Goal: Task Accomplishment & Management: Manage account settings

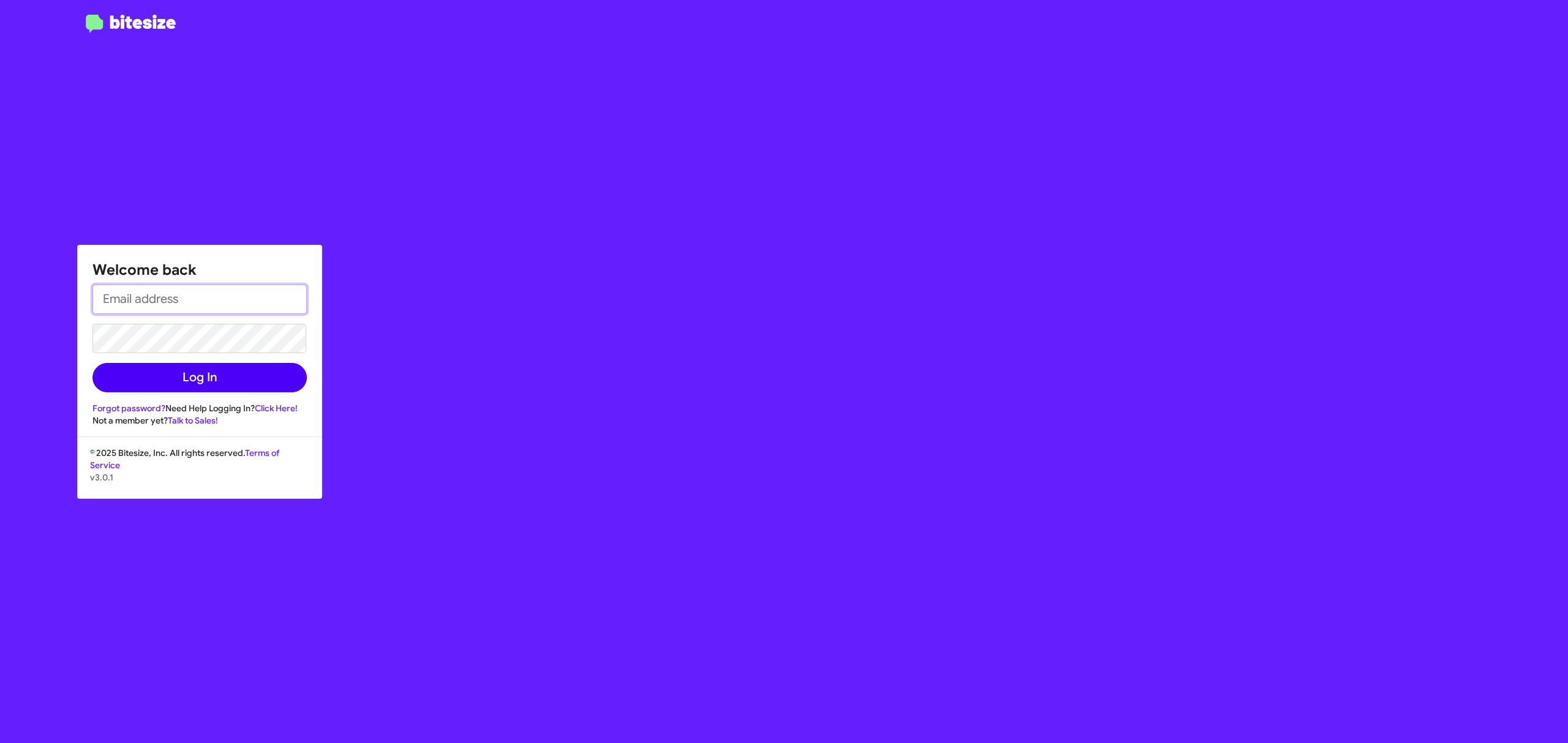
type input "[PERSON_NAME][EMAIL_ADDRESS][DOMAIN_NAME]"
click at [226, 392] on button "Log In" at bounding box center [200, 378] width 215 height 29
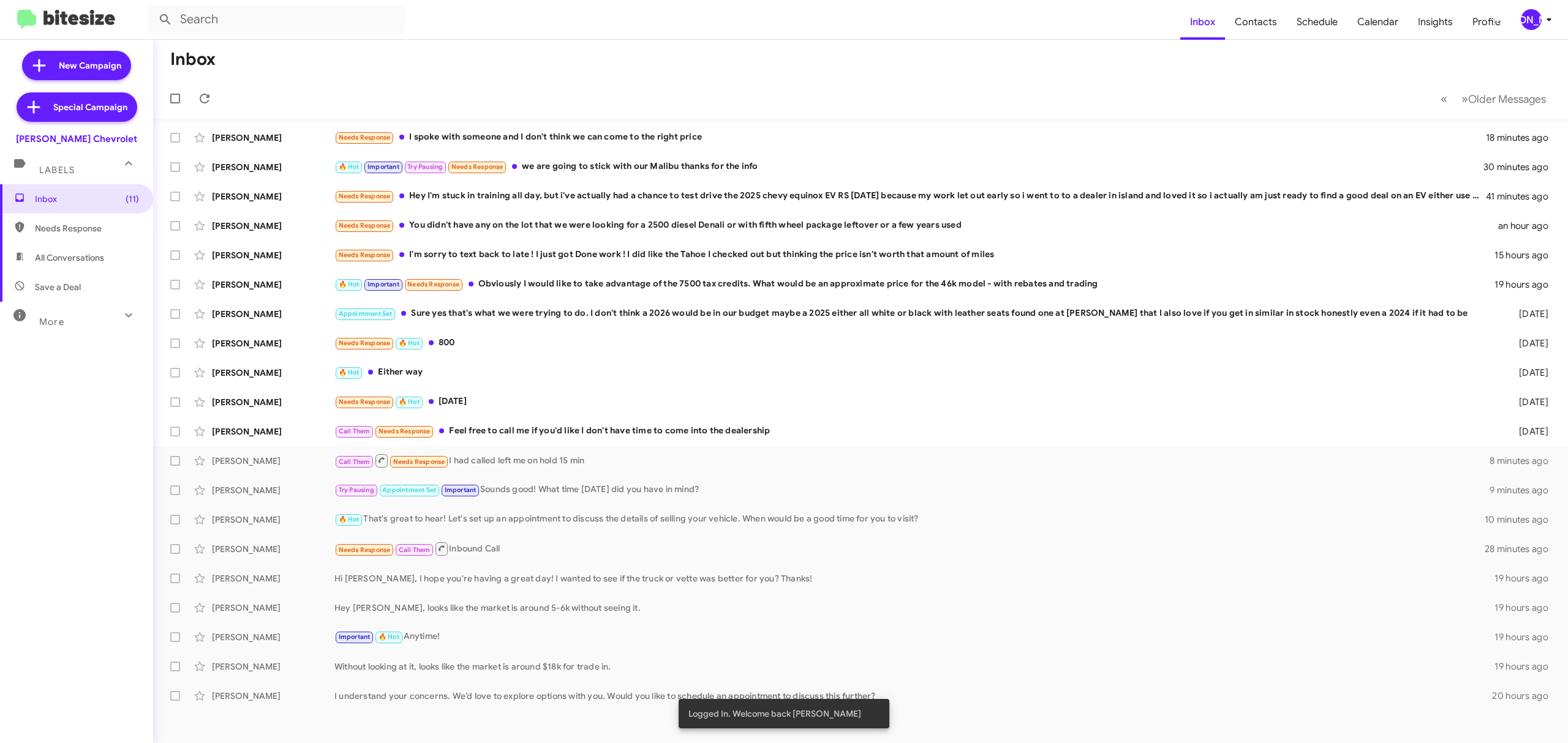
click at [1557, 24] on mat-toolbar "Inbox Contacts Schedule Calendar Insights Profile JA" at bounding box center [784, 19] width 1568 height 39
click at [1547, 18] on icon at bounding box center [1549, 19] width 15 height 15
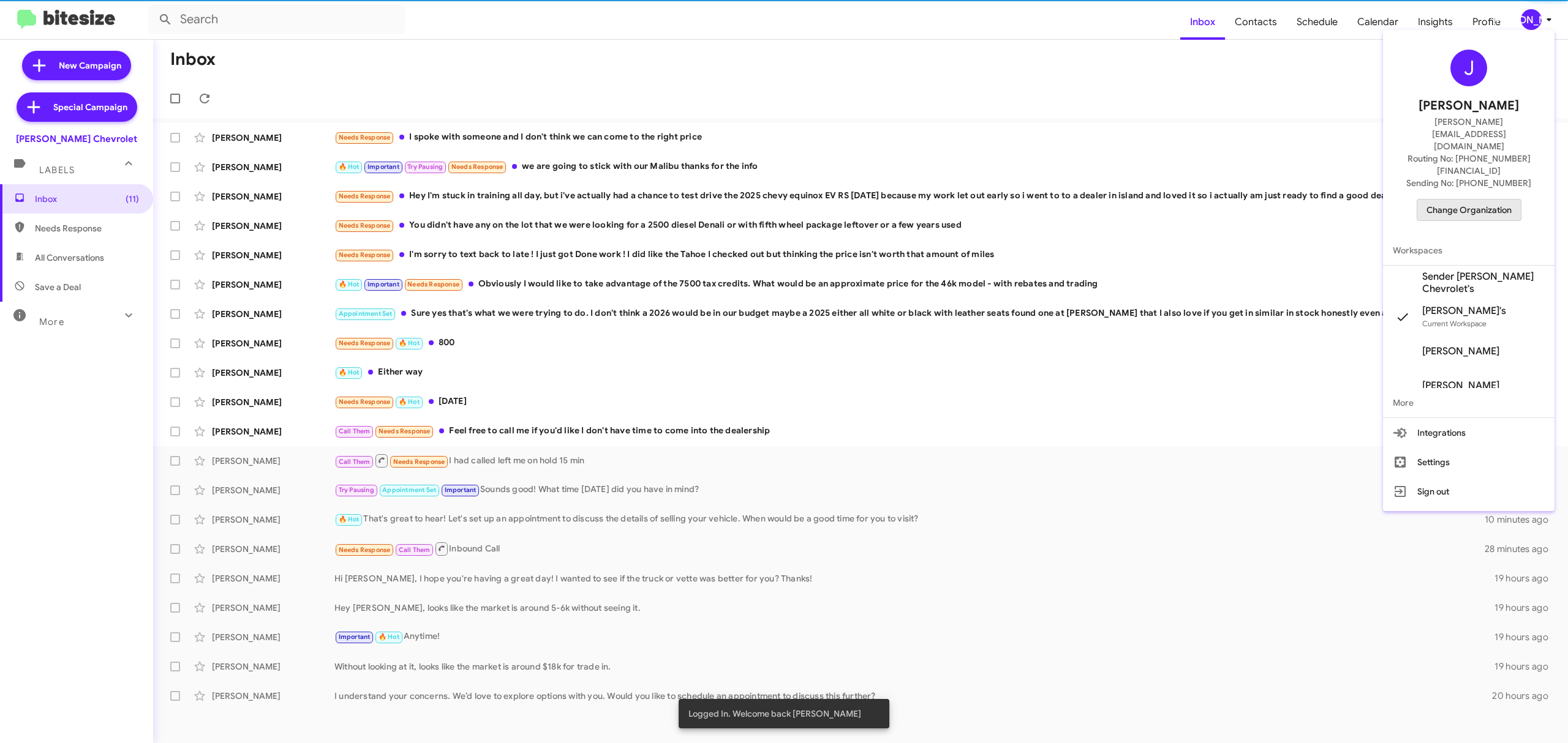
click at [1485, 199] on span "Change Organization" at bounding box center [1468, 209] width 85 height 21
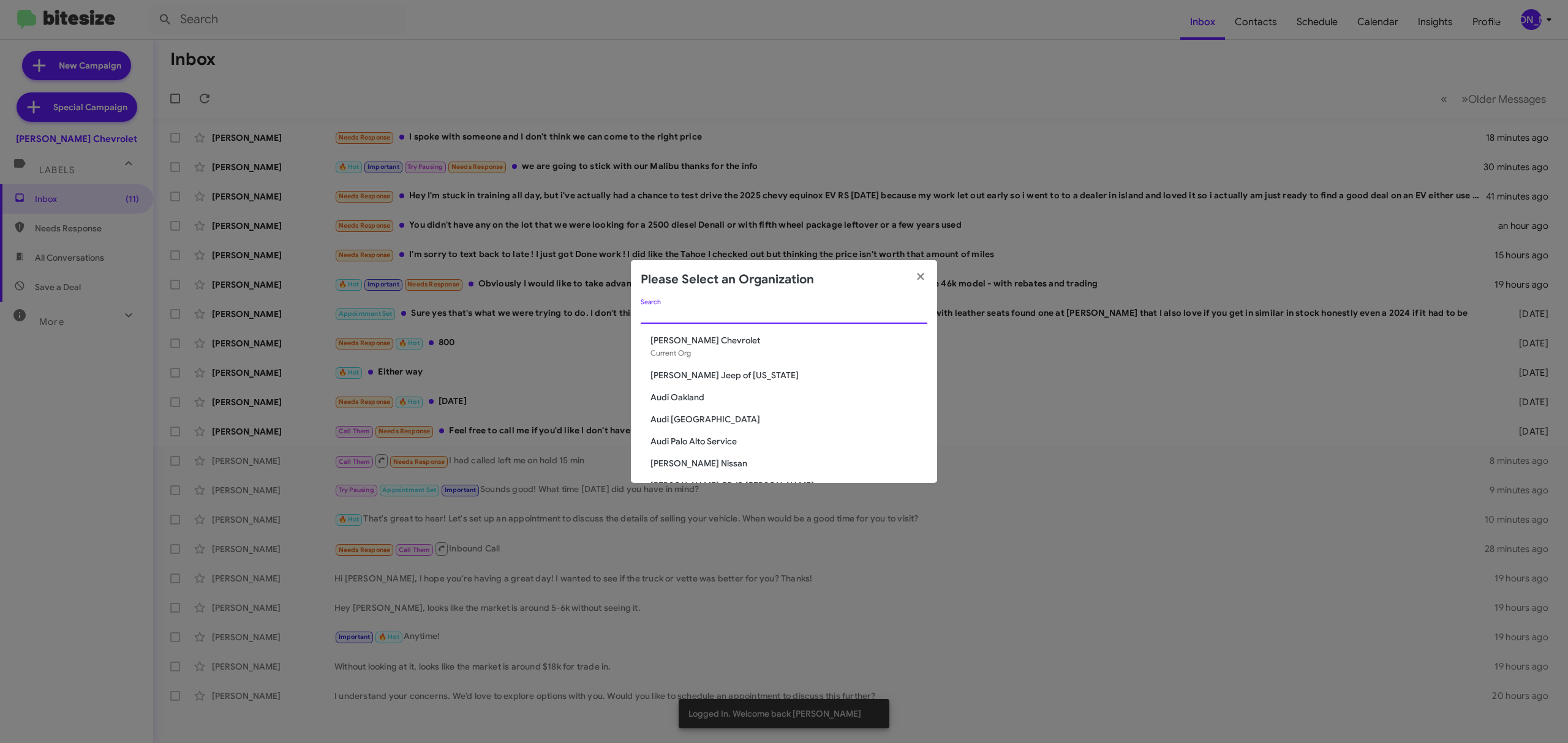
click at [834, 310] on input "Search" at bounding box center [784, 315] width 287 height 10
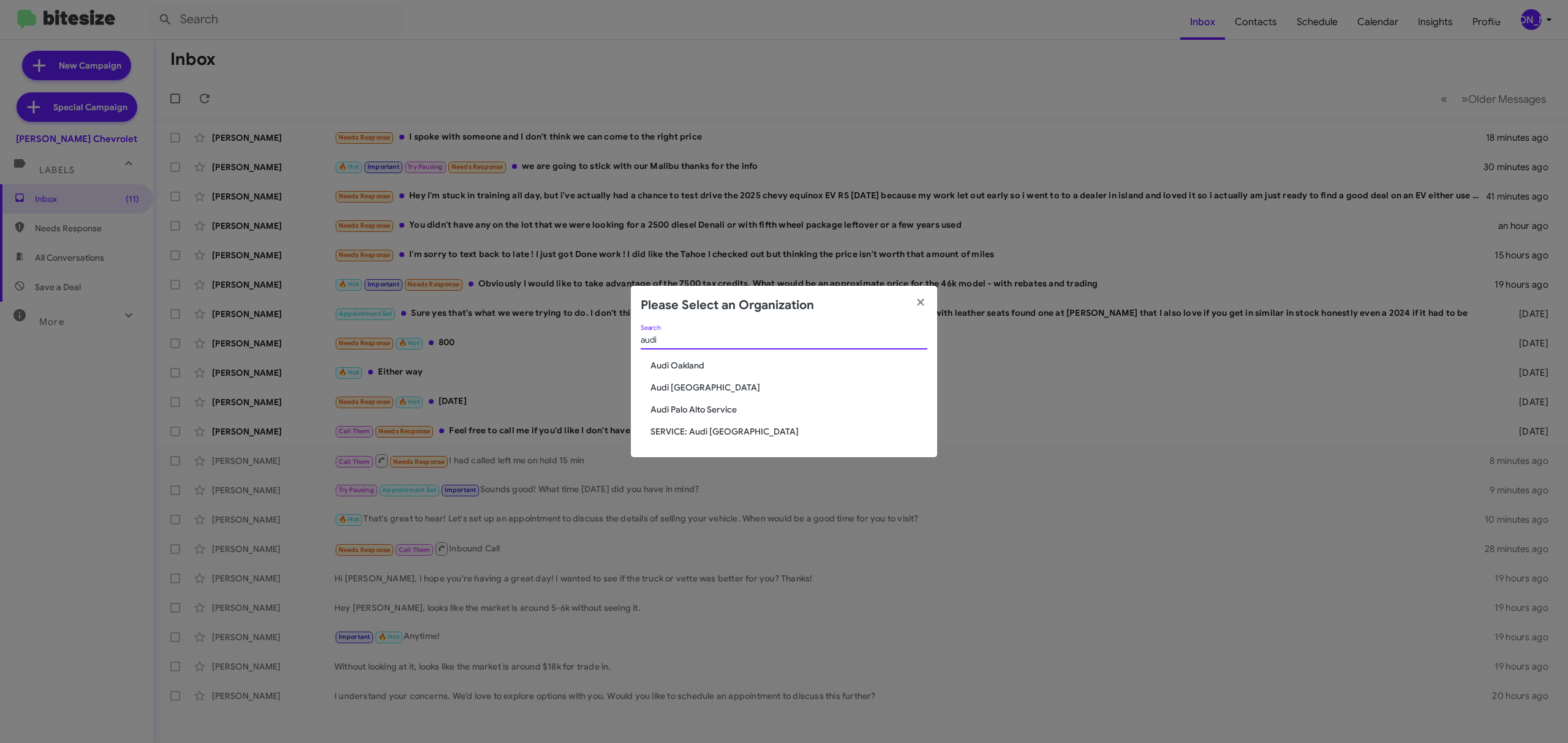
type input "audi"
click at [693, 365] on span "Audi Oakland" at bounding box center [789, 365] width 277 height 12
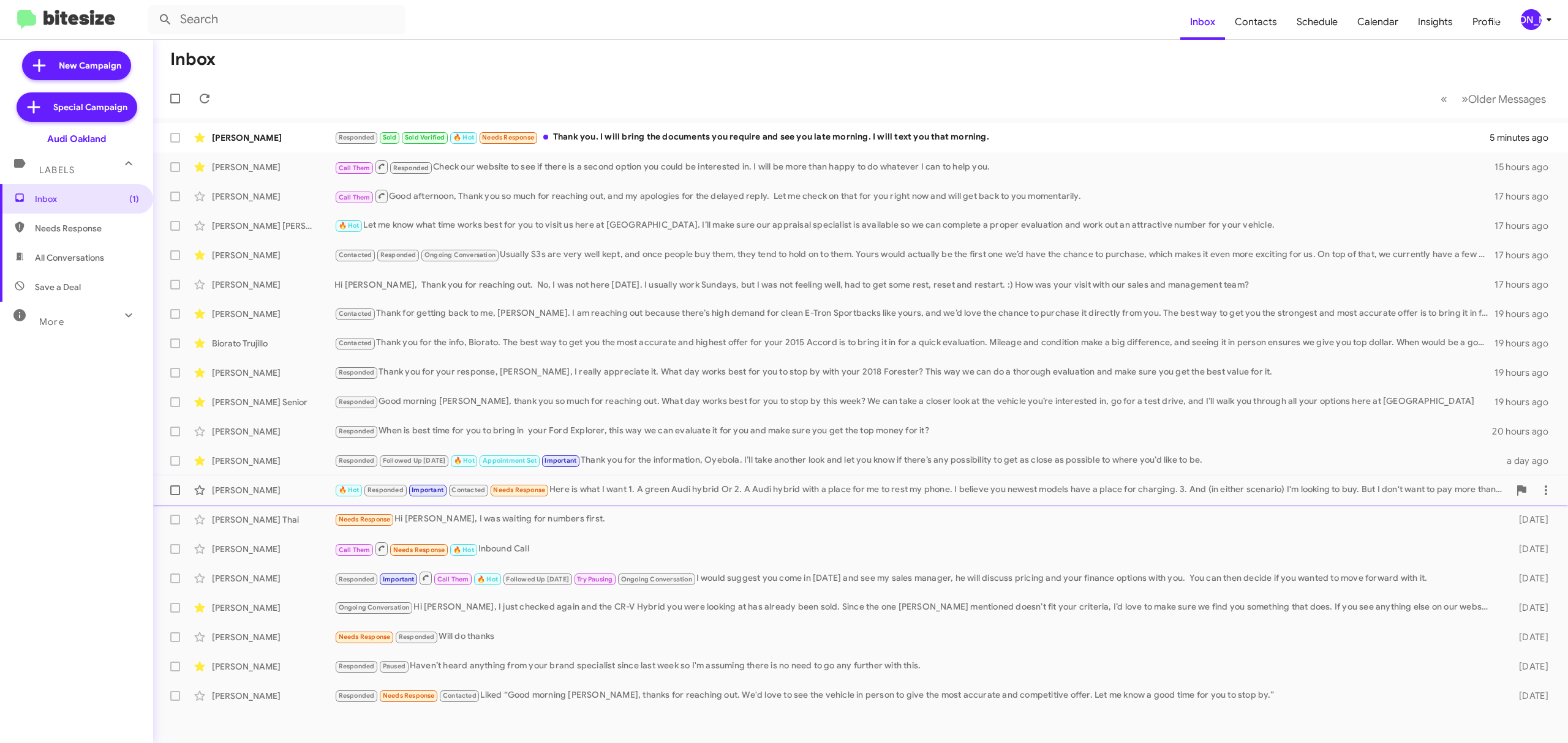
click at [619, 495] on div "🔥 Hot Responded Important Contacted Needs Response Here is what I want 1. A gre…" at bounding box center [922, 490] width 1175 height 14
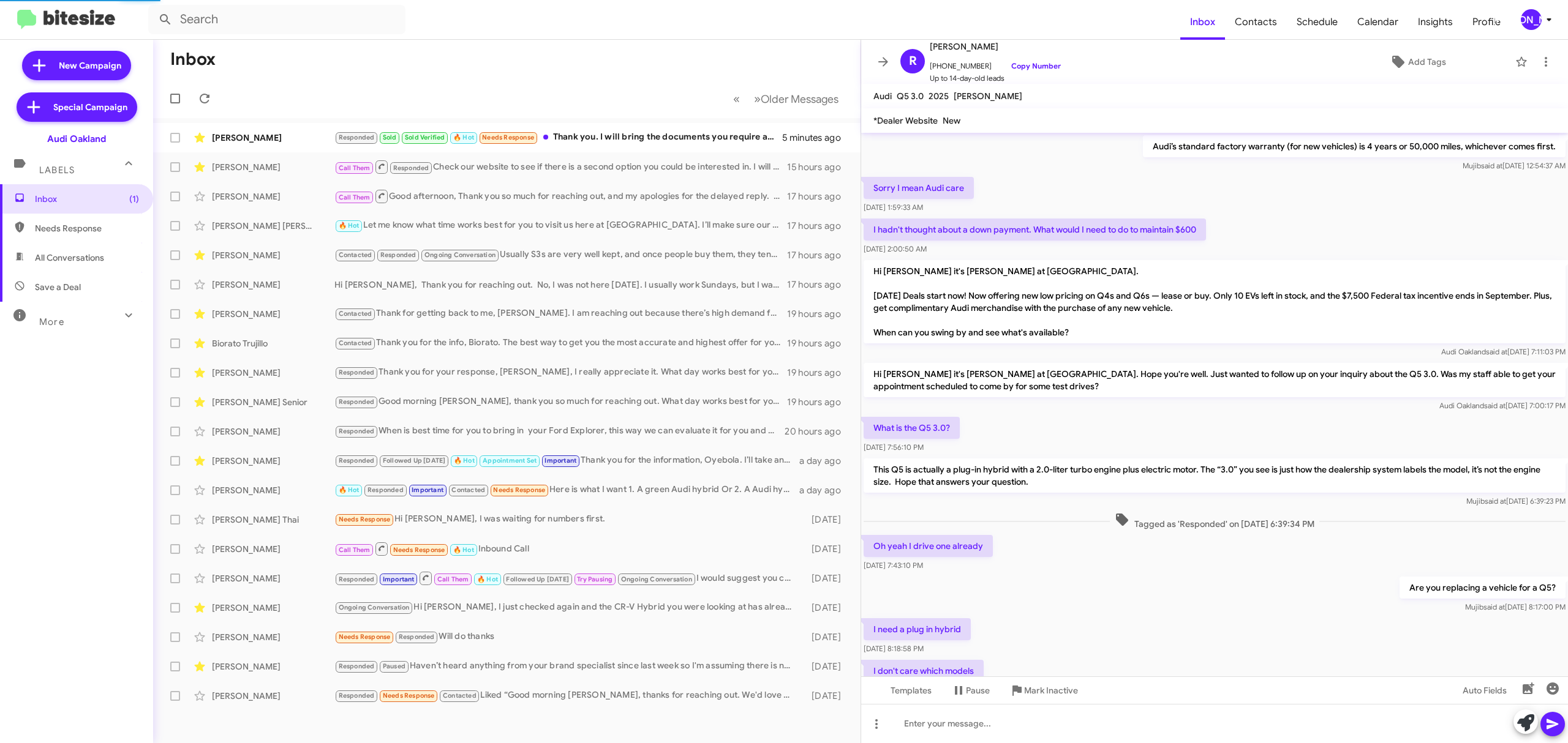
scroll to position [484, 0]
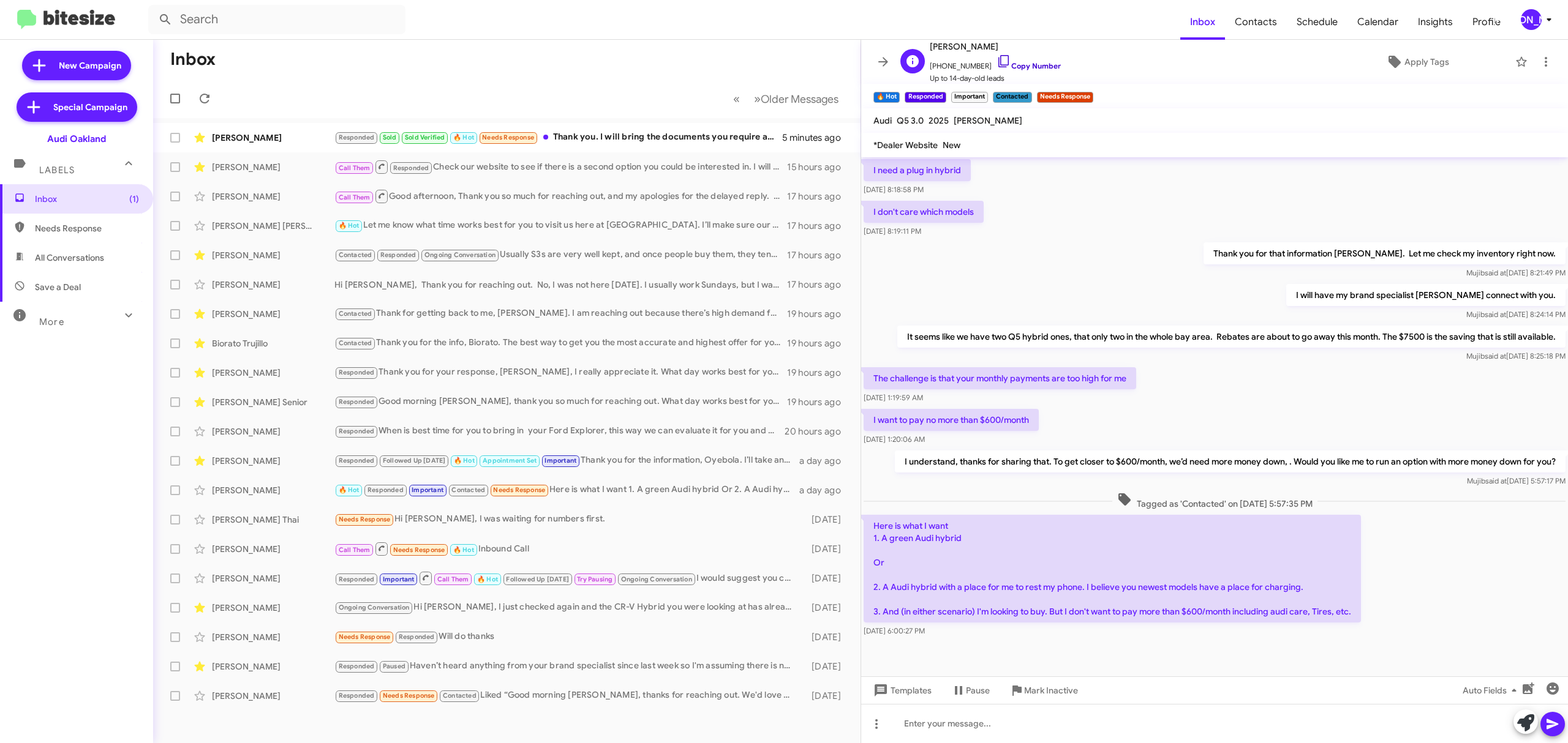
click at [1030, 67] on link "Copy Number" at bounding box center [1028, 66] width 64 height 9
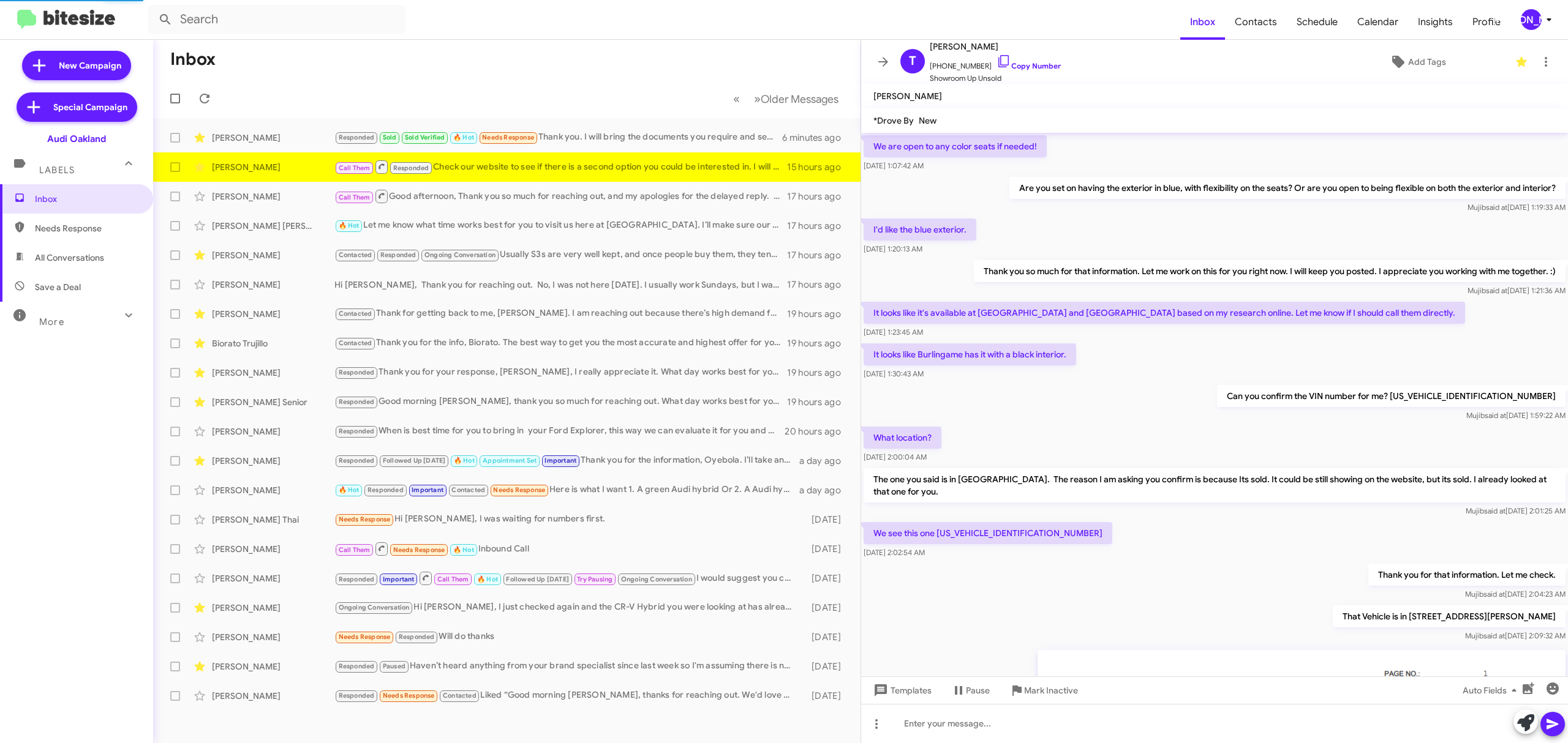
scroll to position [935, 0]
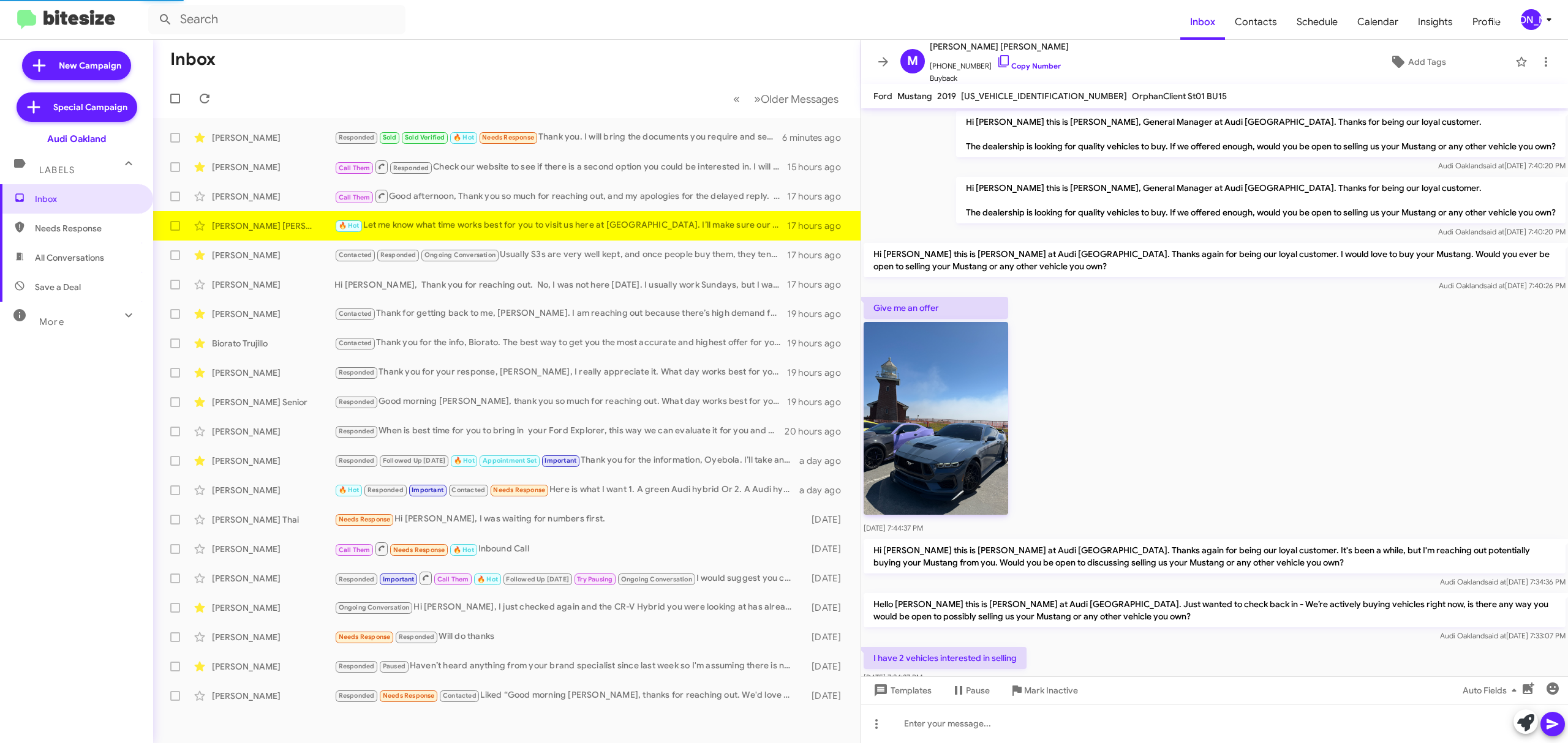
scroll to position [324, 0]
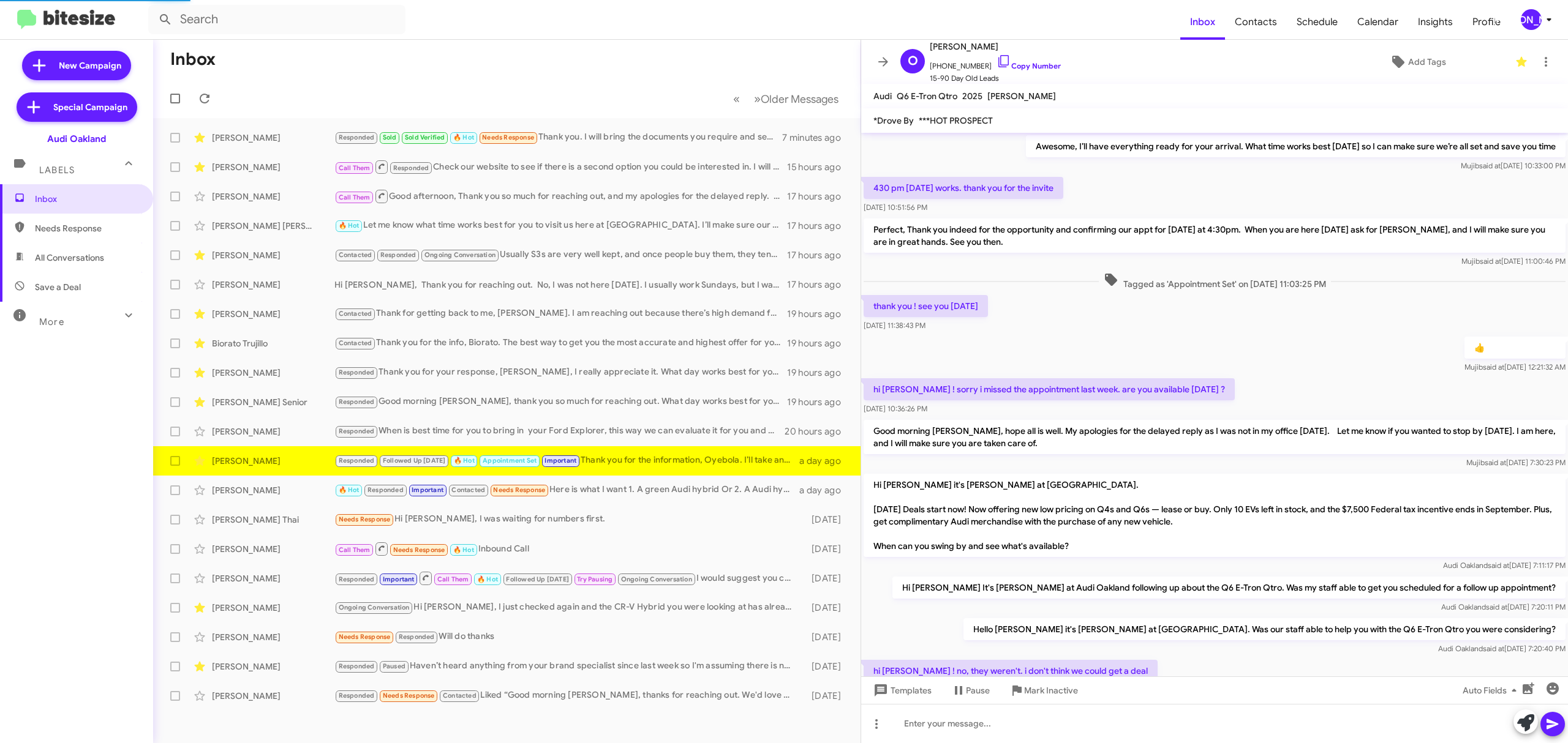
scroll to position [417, 0]
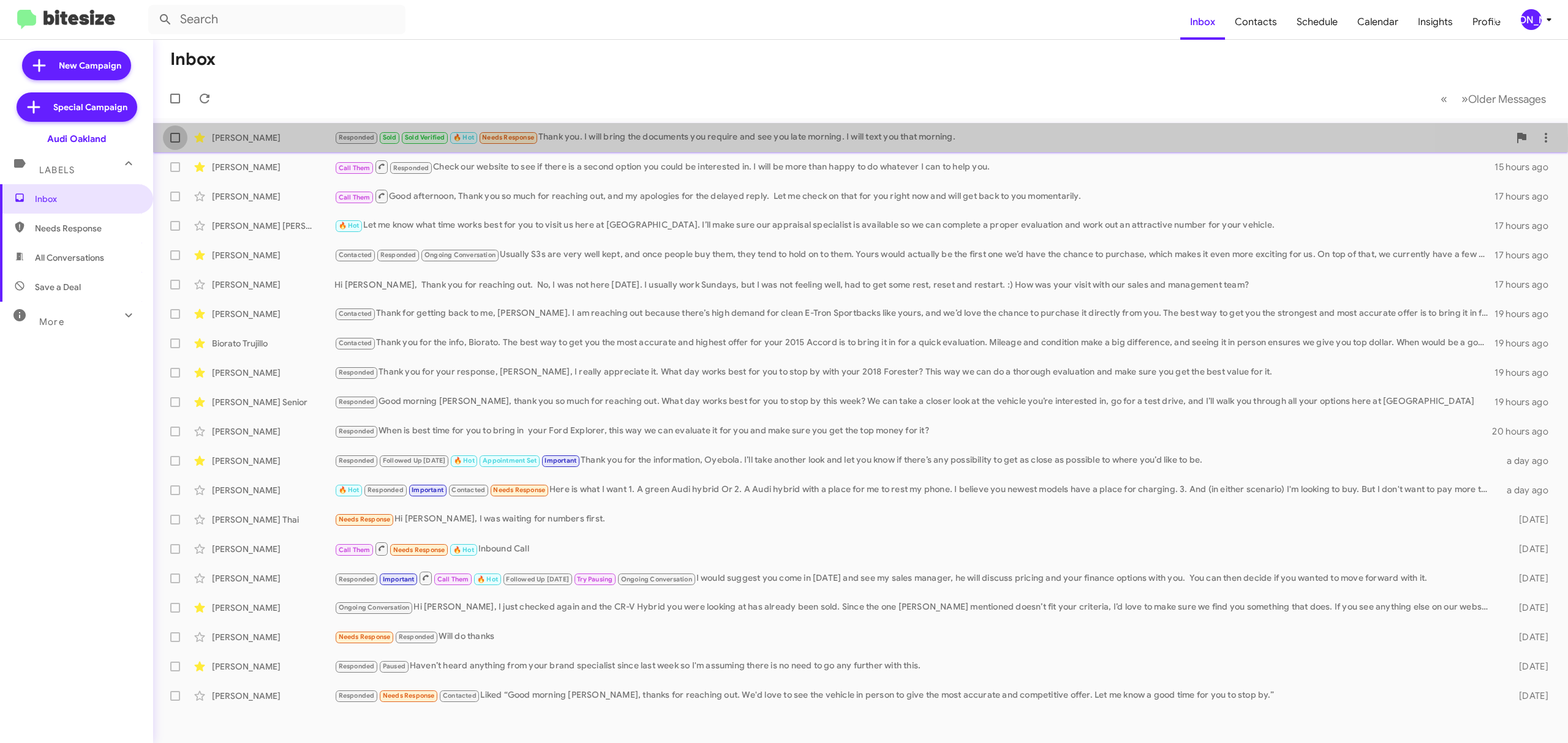
click at [179, 137] on span at bounding box center [175, 137] width 10 height 10
click at [175, 142] on input "checkbox" at bounding box center [175, 142] width 1 height 1
checkbox input "true"
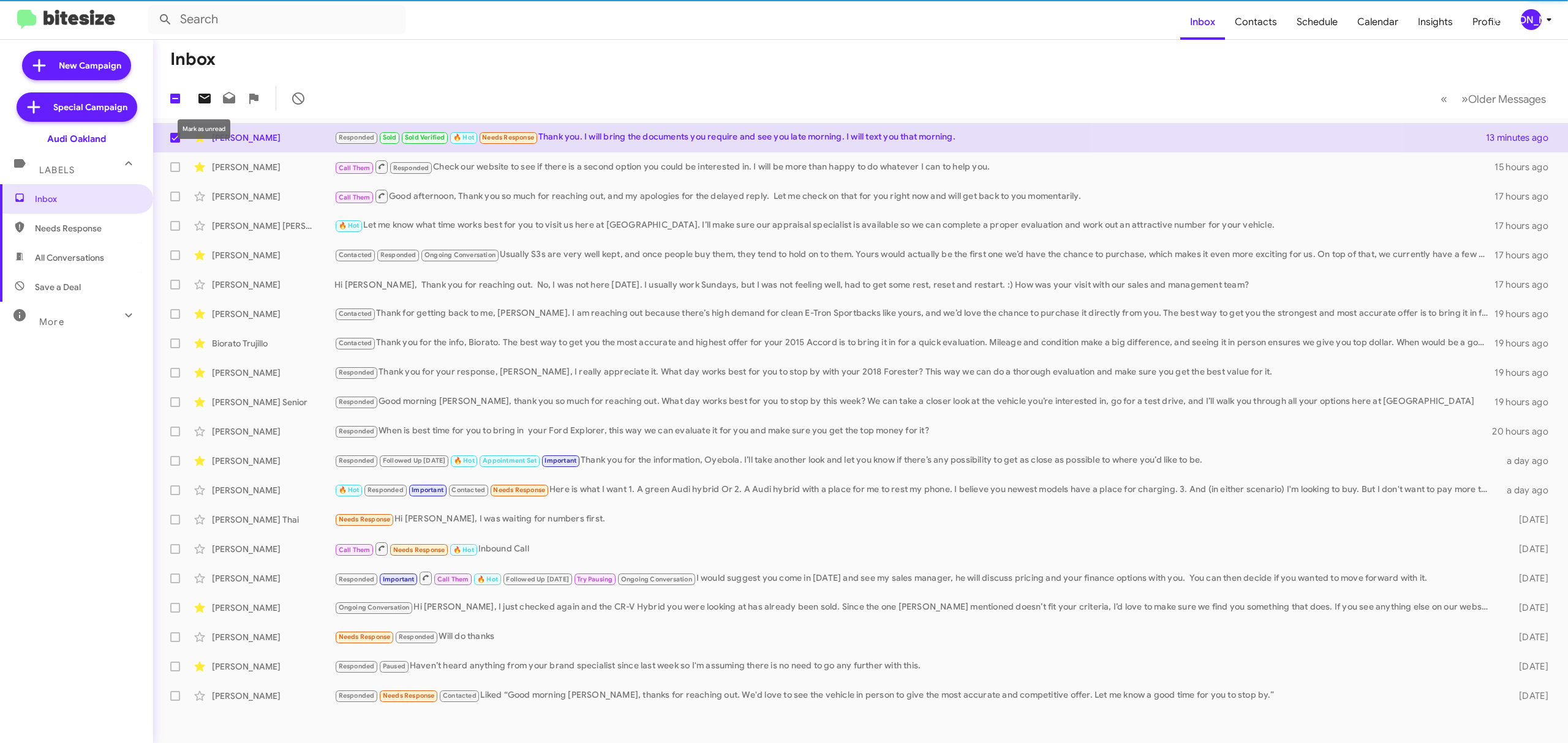
click at [209, 103] on icon at bounding box center [204, 98] width 12 height 10
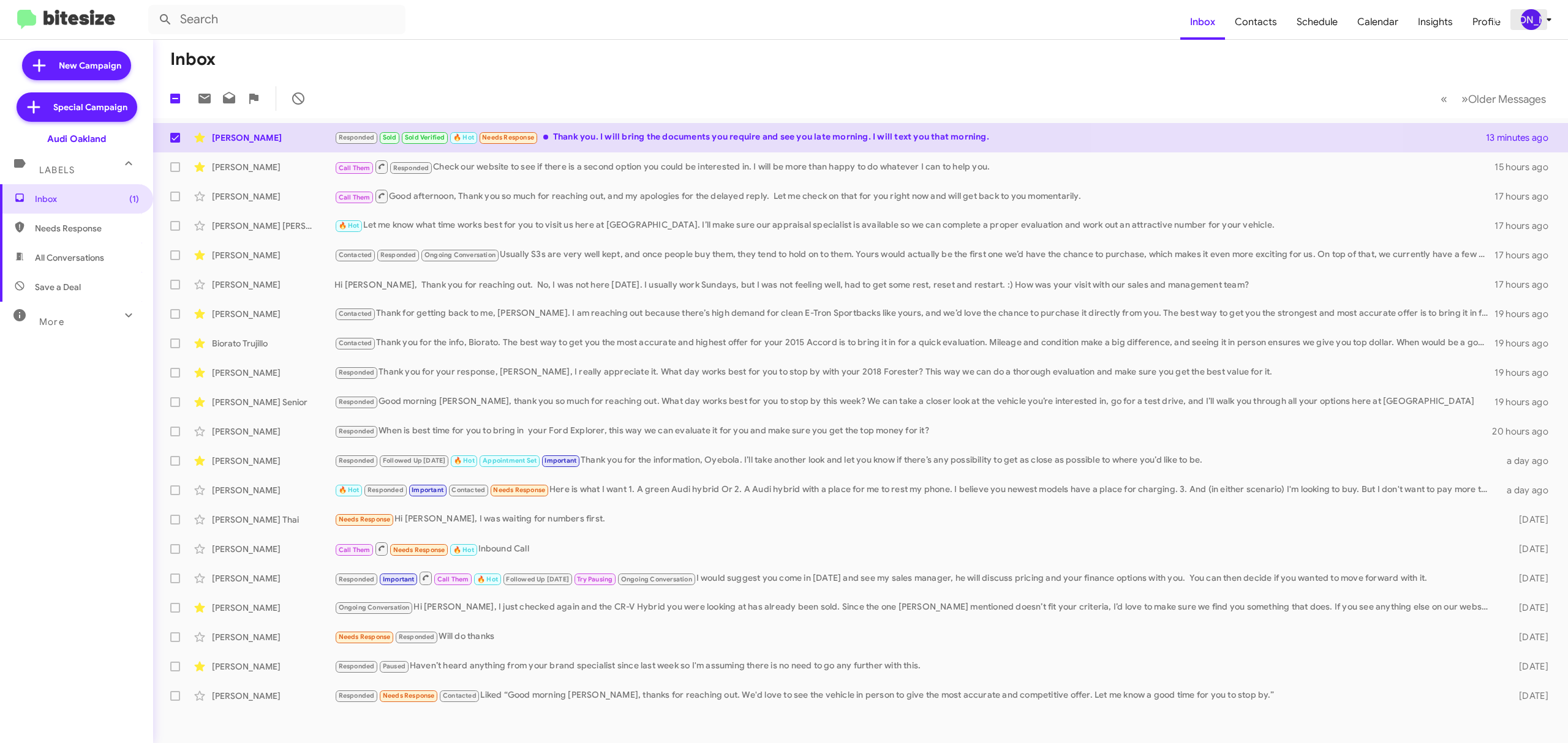
click at [1531, 21] on div "[PERSON_NAME]" at bounding box center [1531, 19] width 21 height 21
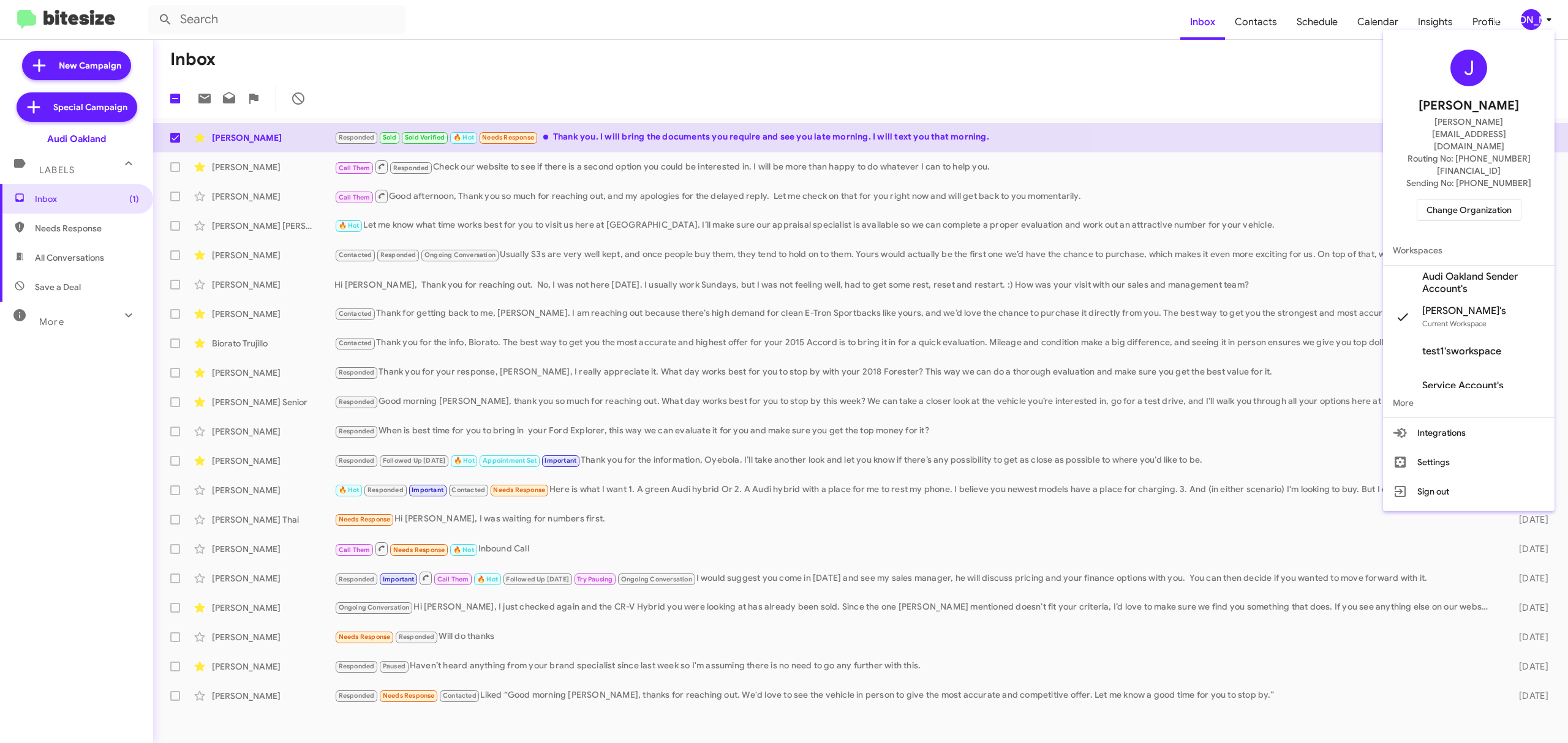
click at [1464, 199] on span "Change Organization" at bounding box center [1468, 209] width 85 height 21
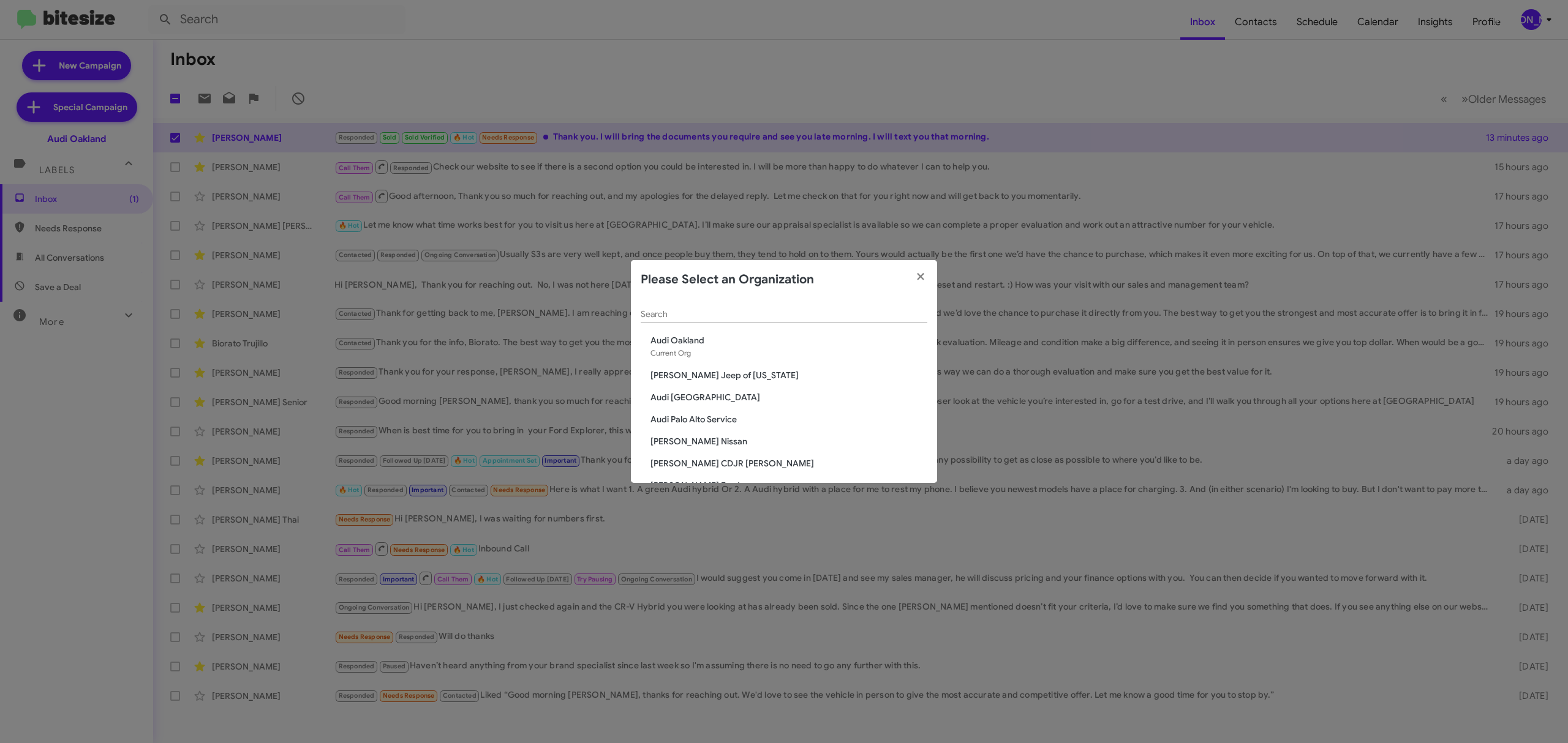
click at [758, 307] on div "Search" at bounding box center [784, 311] width 287 height 24
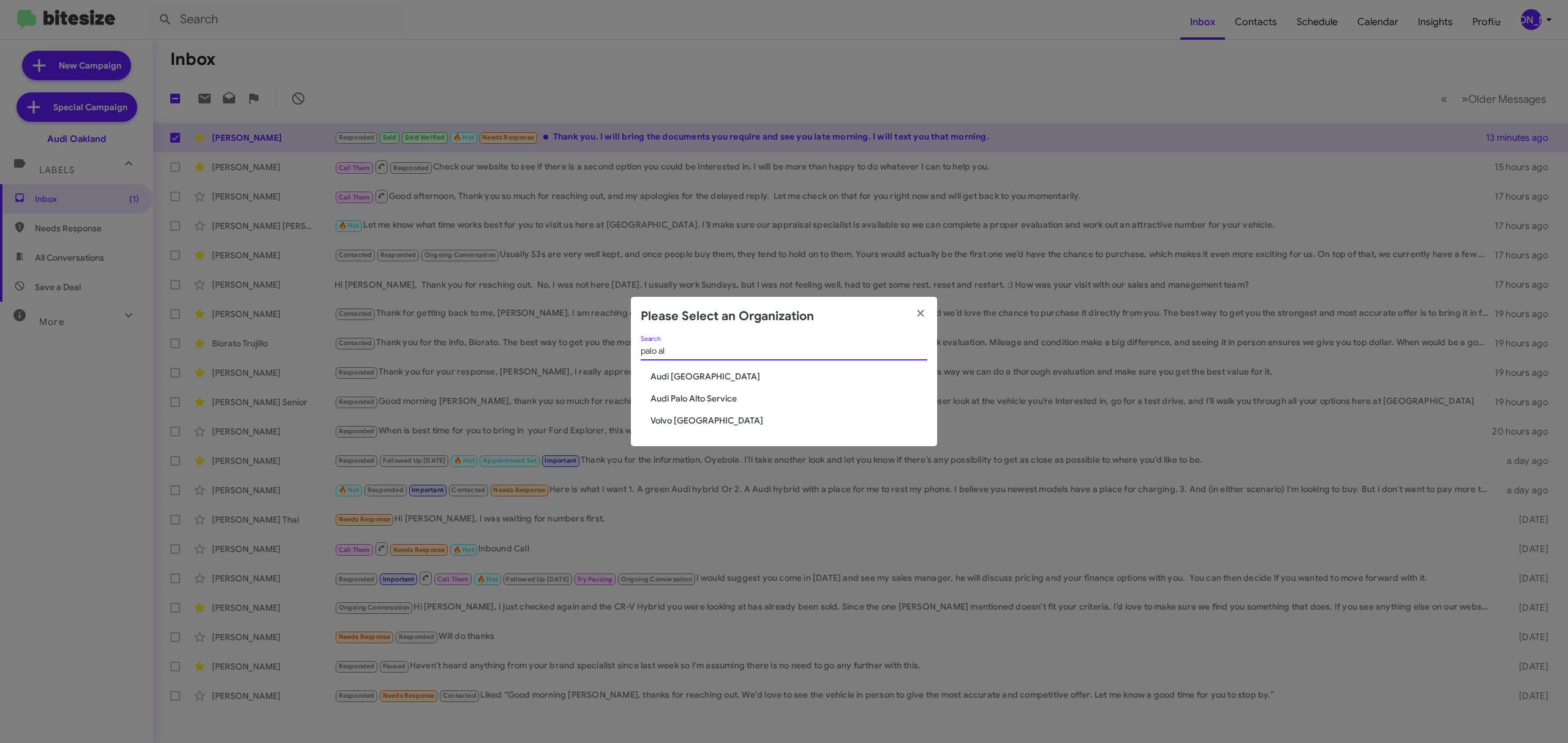
type input "palo al"
click at [696, 378] on span "Audi [GEOGRAPHIC_DATA]" at bounding box center [789, 376] width 277 height 12
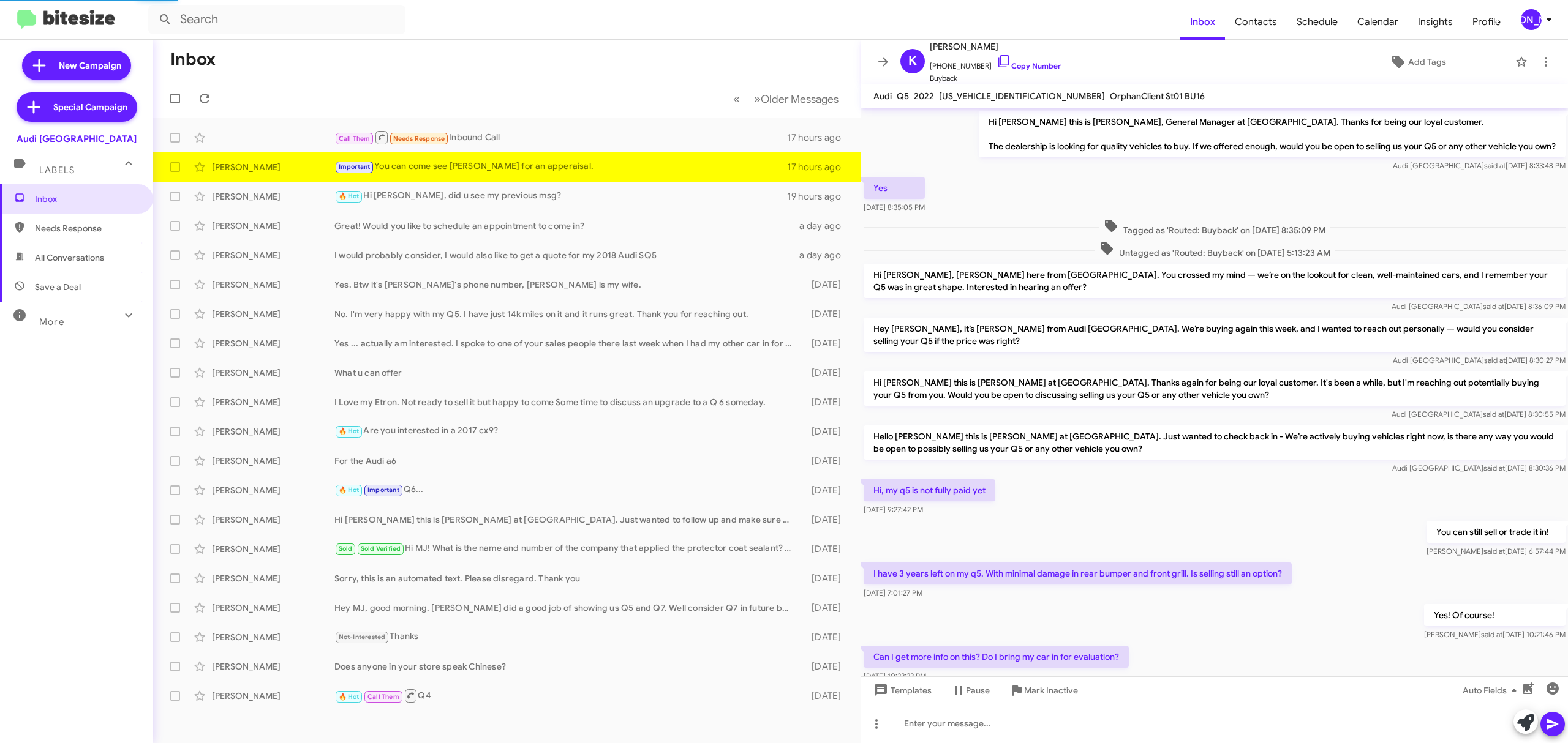
scroll to position [272, 0]
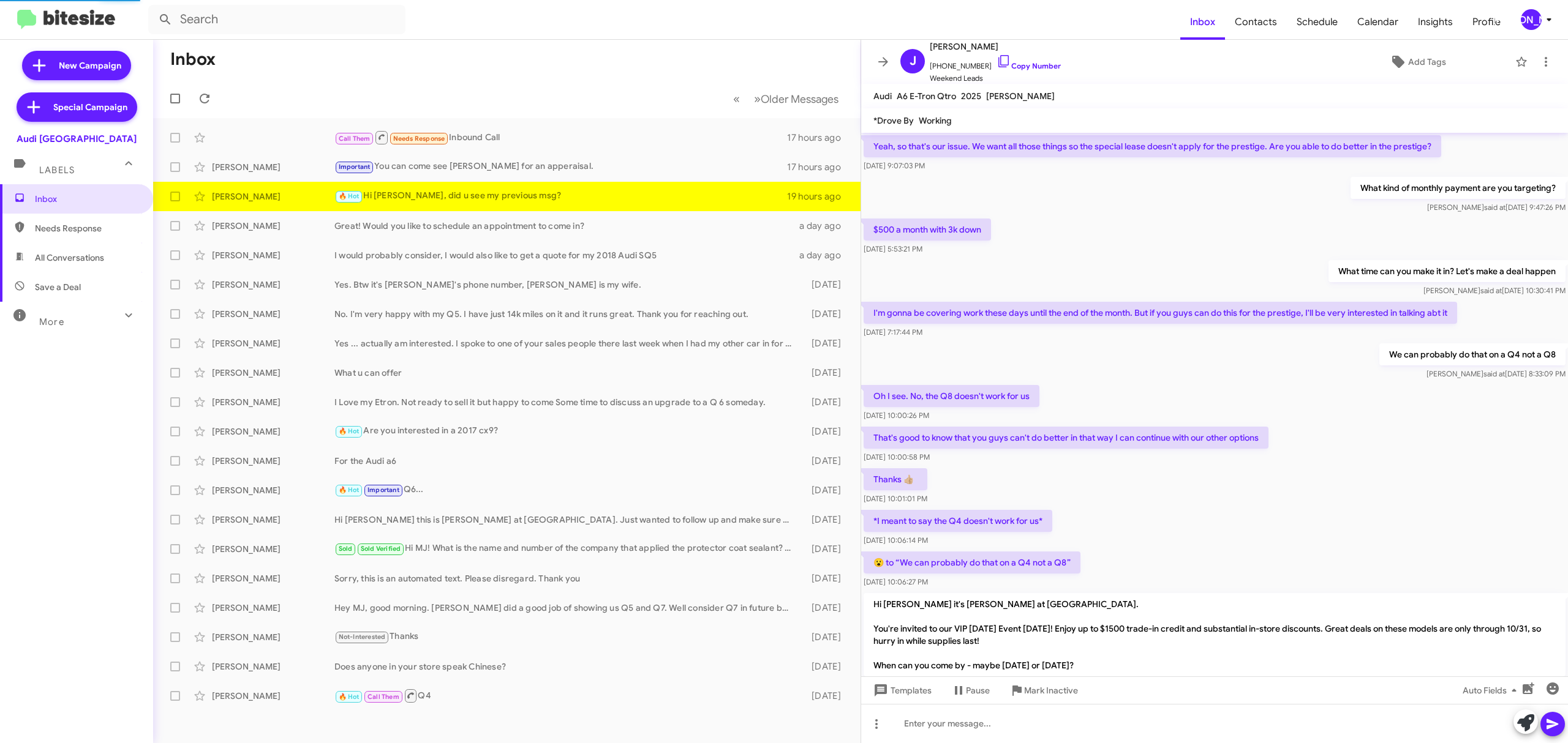
scroll to position [485, 0]
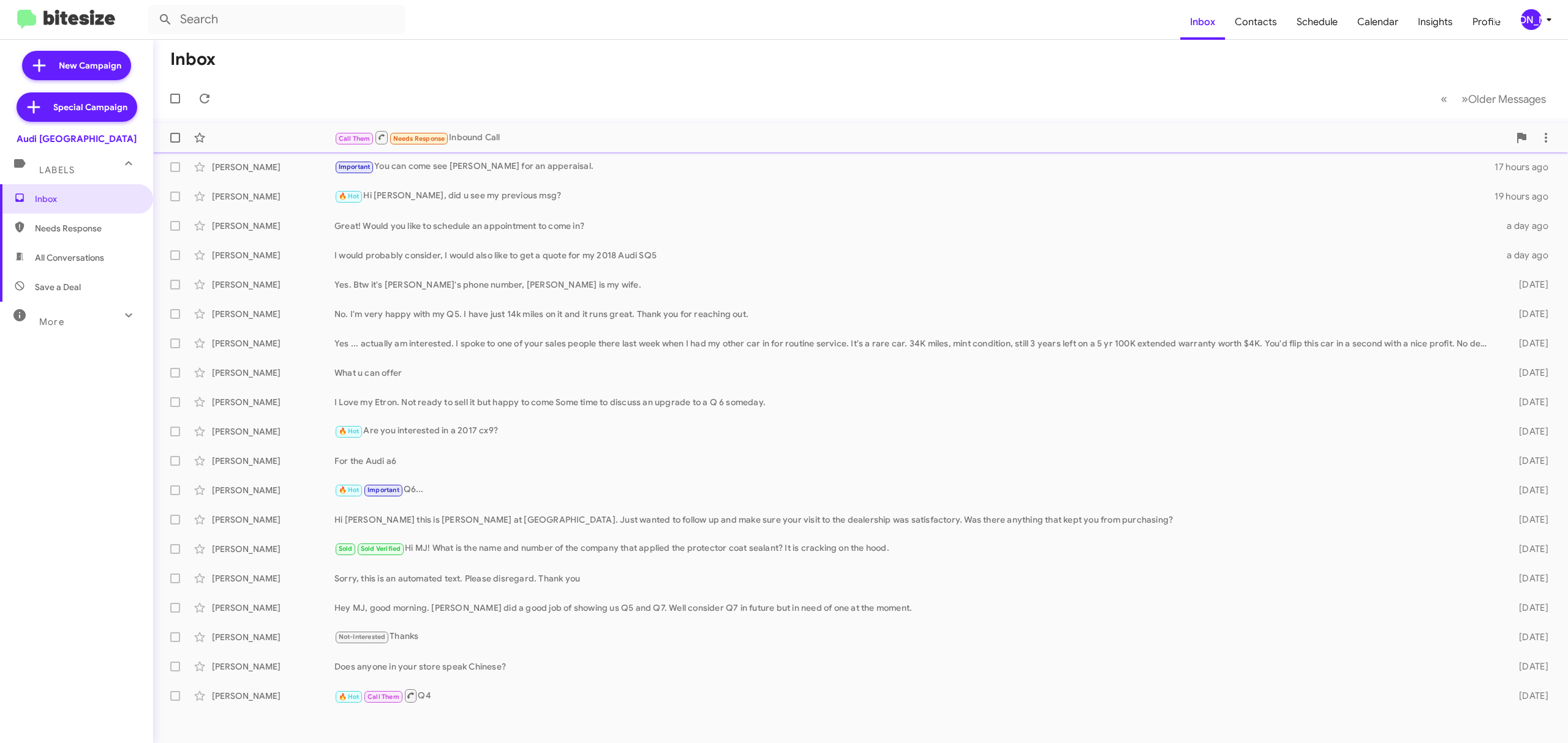
drag, startPoint x: 177, startPoint y: 137, endPoint x: 185, endPoint y: 130, distance: 10.6
click at [177, 137] on span at bounding box center [175, 137] width 10 height 10
click at [175, 142] on input "checkbox" at bounding box center [175, 142] width 1 height 1
checkbox input "true"
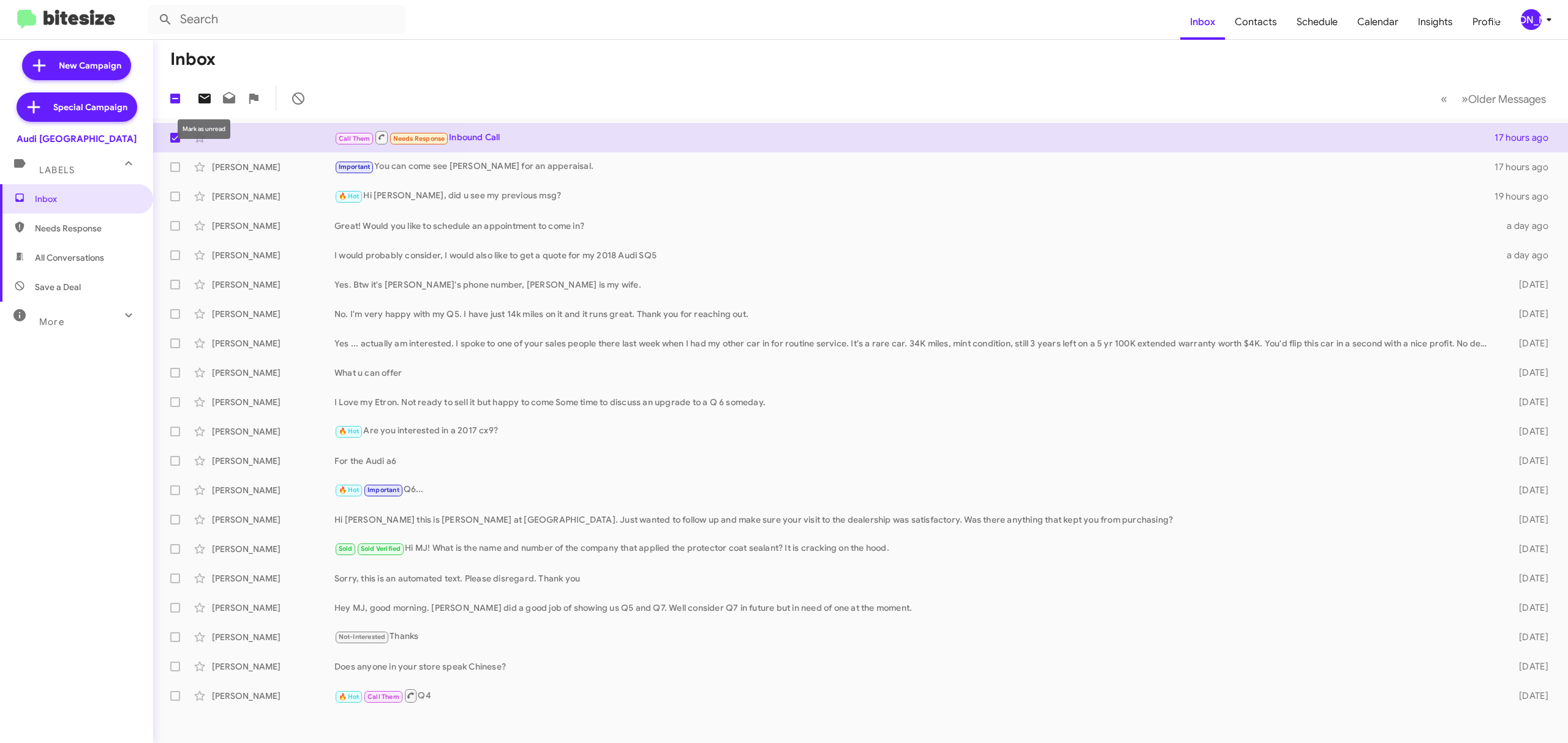
click at [203, 98] on icon at bounding box center [205, 98] width 15 height 15
click at [1537, 26] on div "[PERSON_NAME]" at bounding box center [1531, 19] width 21 height 21
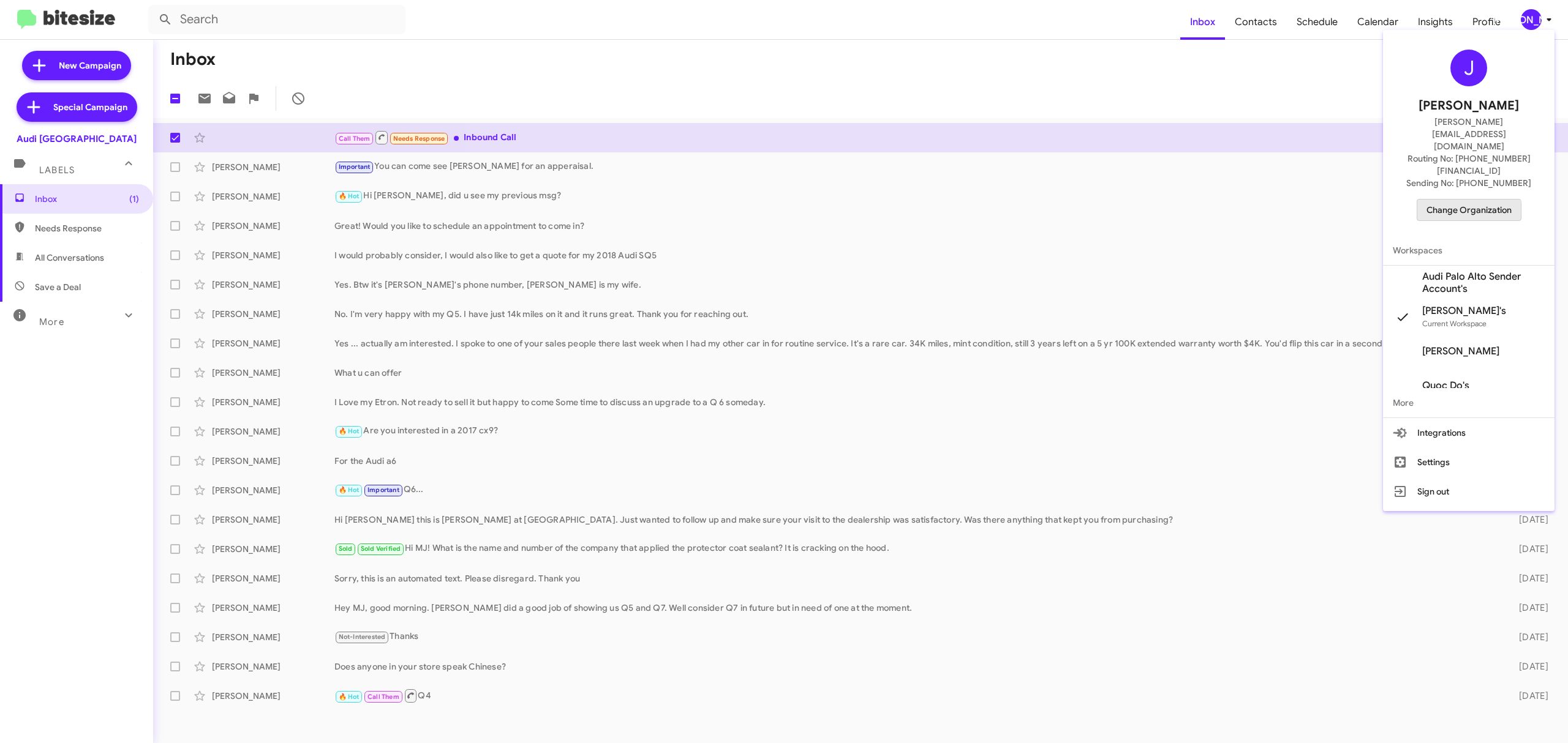
click at [1461, 199] on span "Change Organization" at bounding box center [1468, 209] width 85 height 21
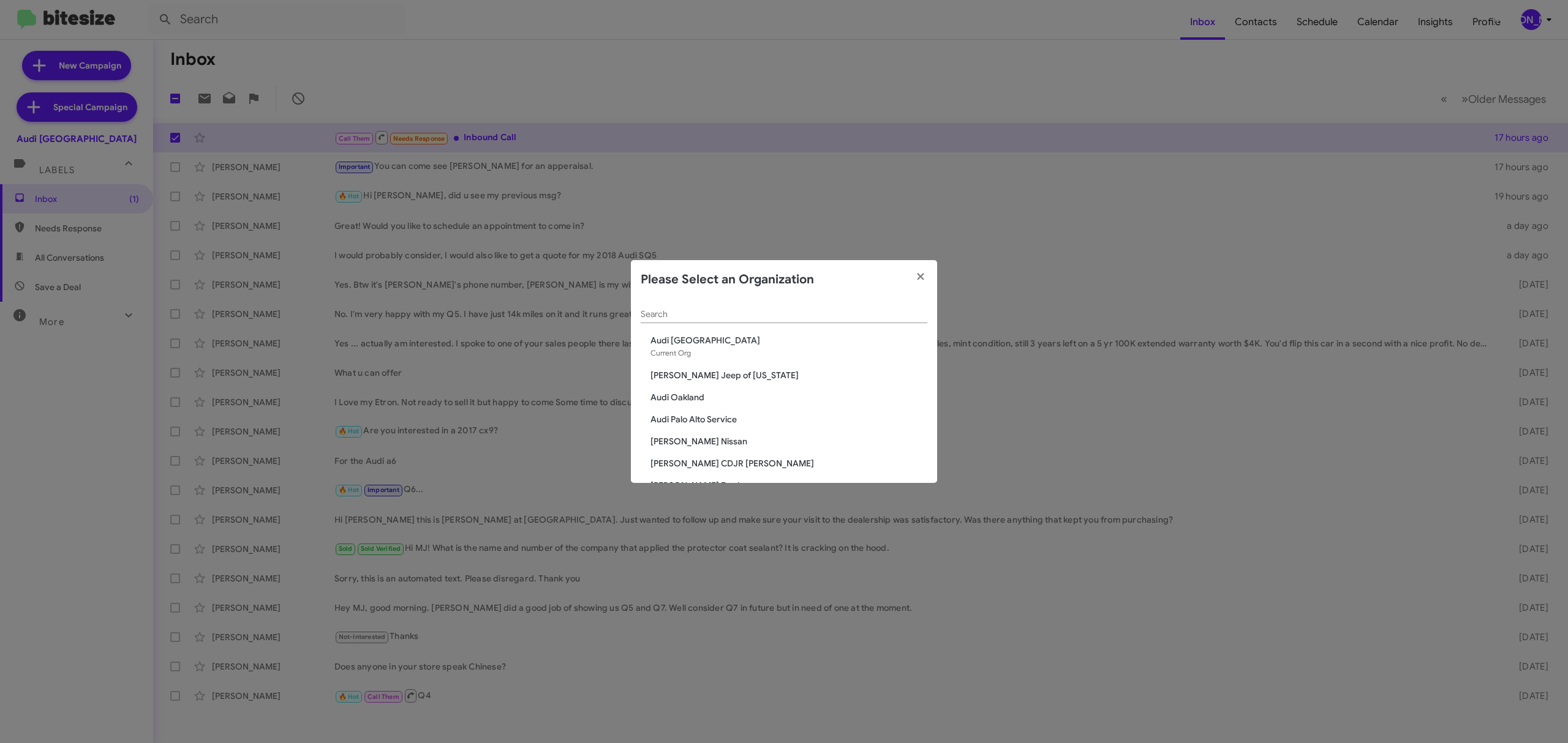
drag, startPoint x: 834, startPoint y: 303, endPoint x: 820, endPoint y: 307, distance: 14.6
click at [824, 306] on div "Search" at bounding box center [784, 311] width 287 height 24
click at [820, 307] on div "Search" at bounding box center [784, 311] width 287 height 24
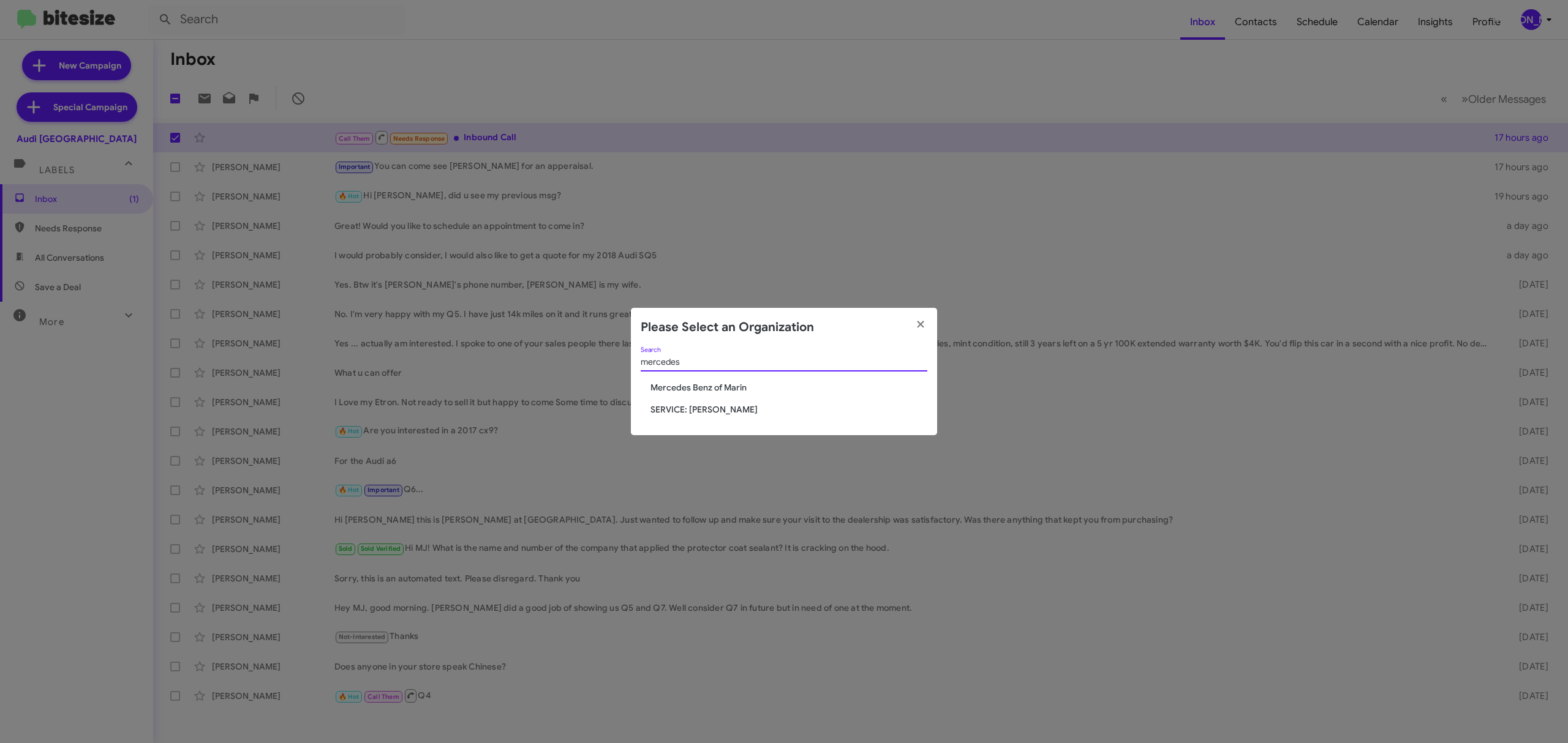
type input "mercedes"
click at [686, 390] on span "Mercedes Benz of Marin" at bounding box center [789, 387] width 277 height 12
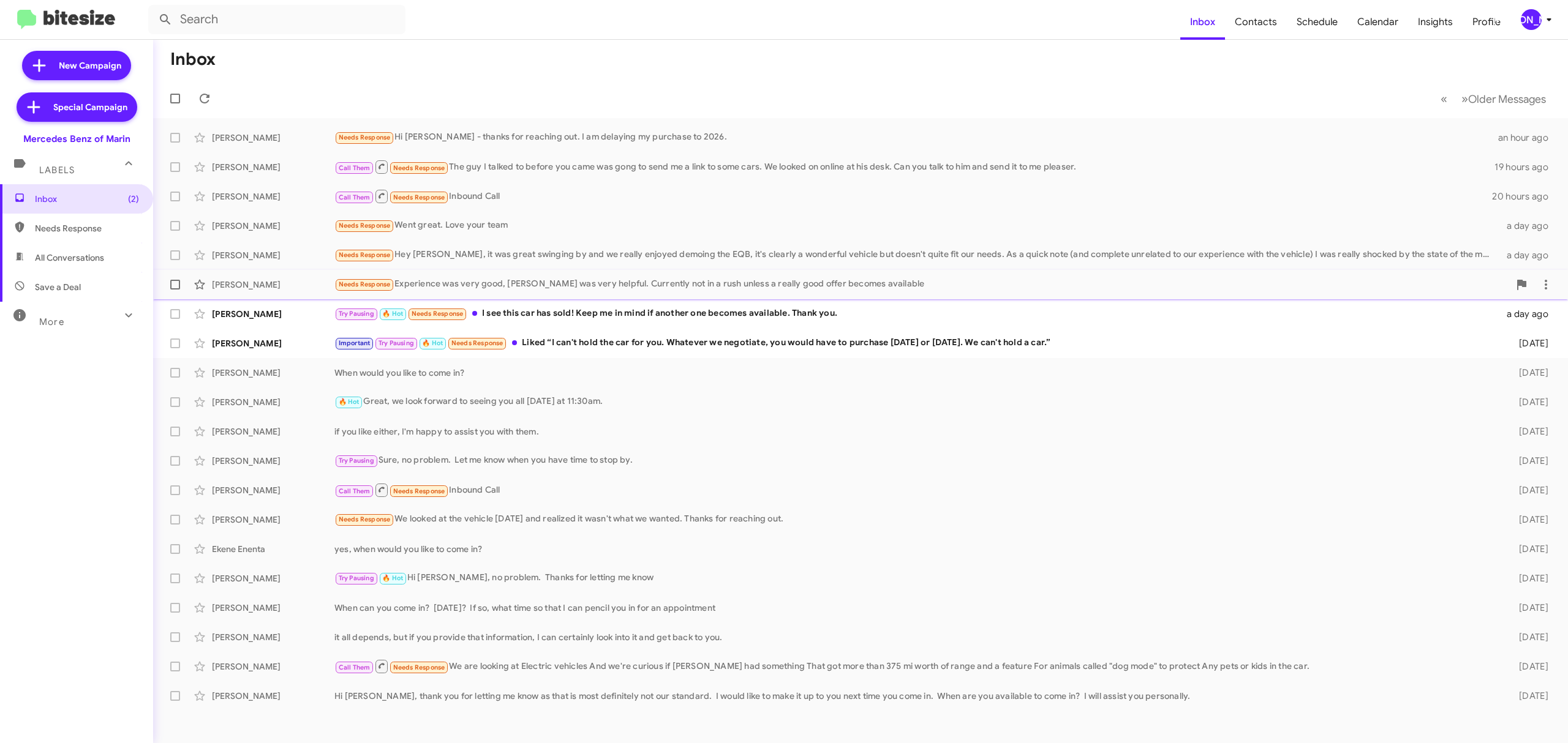
click at [181, 285] on label at bounding box center [175, 284] width 24 height 24
click at [175, 289] on input "checkbox" at bounding box center [175, 289] width 1 height 1
checkbox input "true"
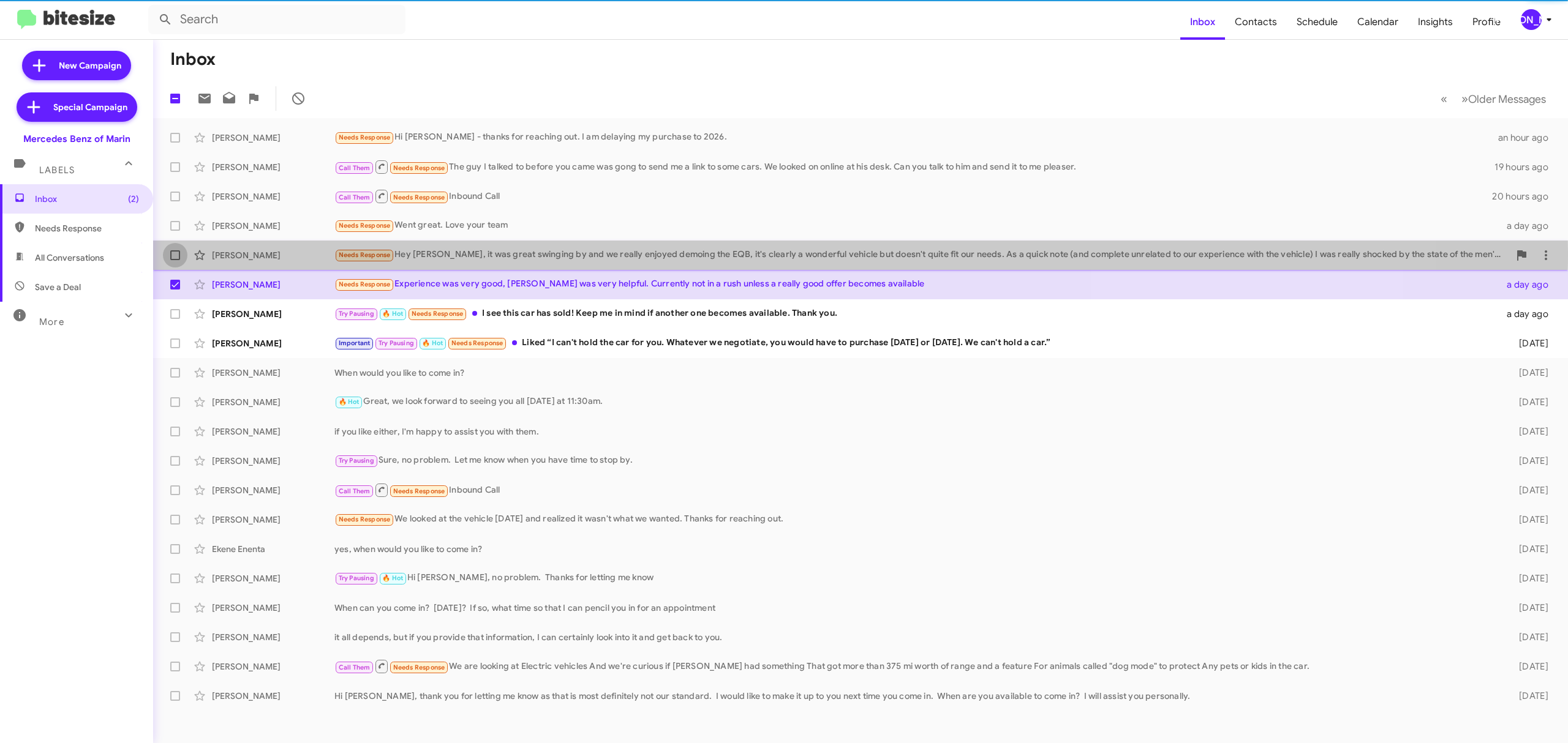
click at [180, 252] on span at bounding box center [175, 255] width 10 height 10
click at [175, 260] on input "checkbox" at bounding box center [175, 260] width 1 height 1
checkbox input "true"
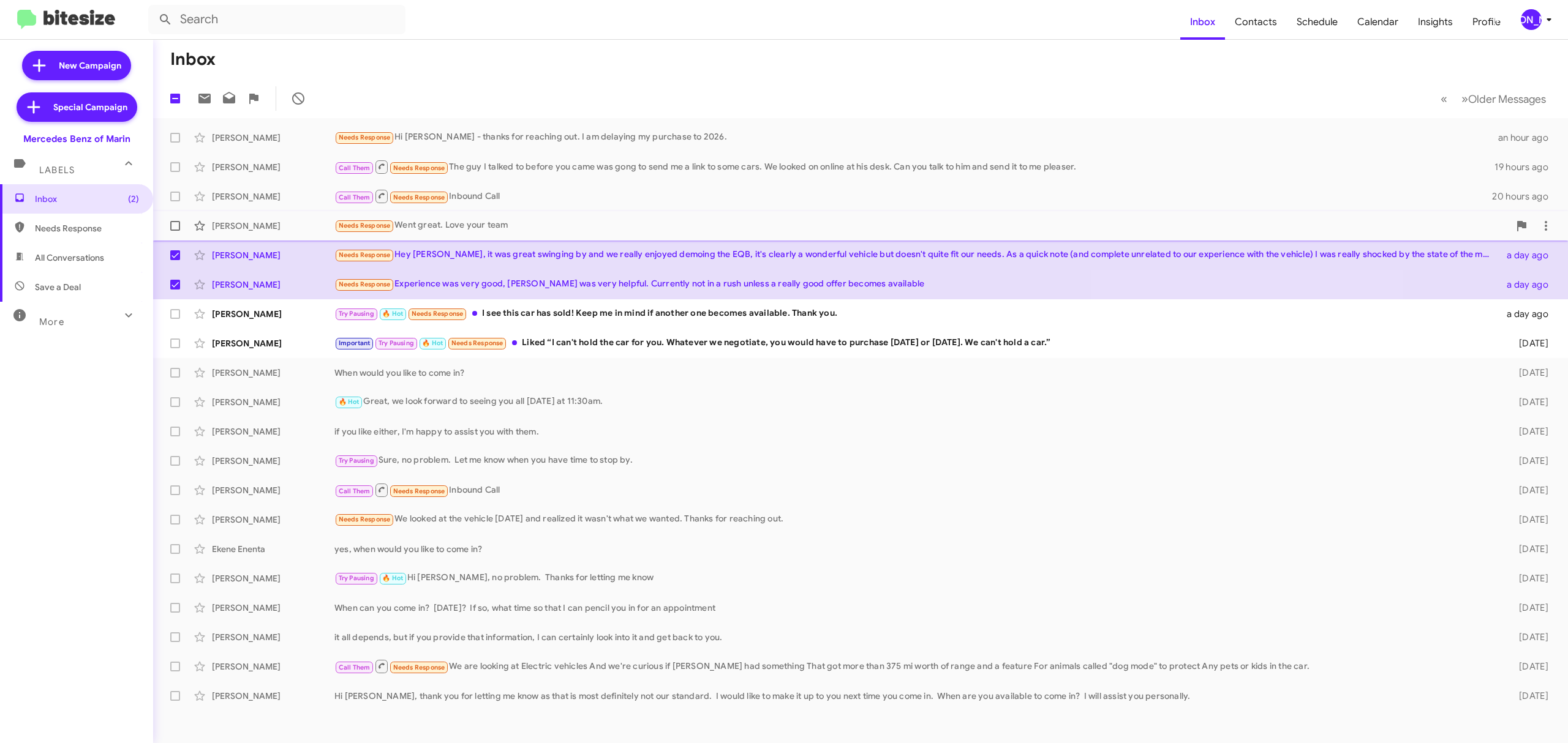
click at [175, 229] on span at bounding box center [175, 226] width 10 height 10
click at [175, 231] on input "checkbox" at bounding box center [175, 231] width 1 height 1
checkbox input "true"
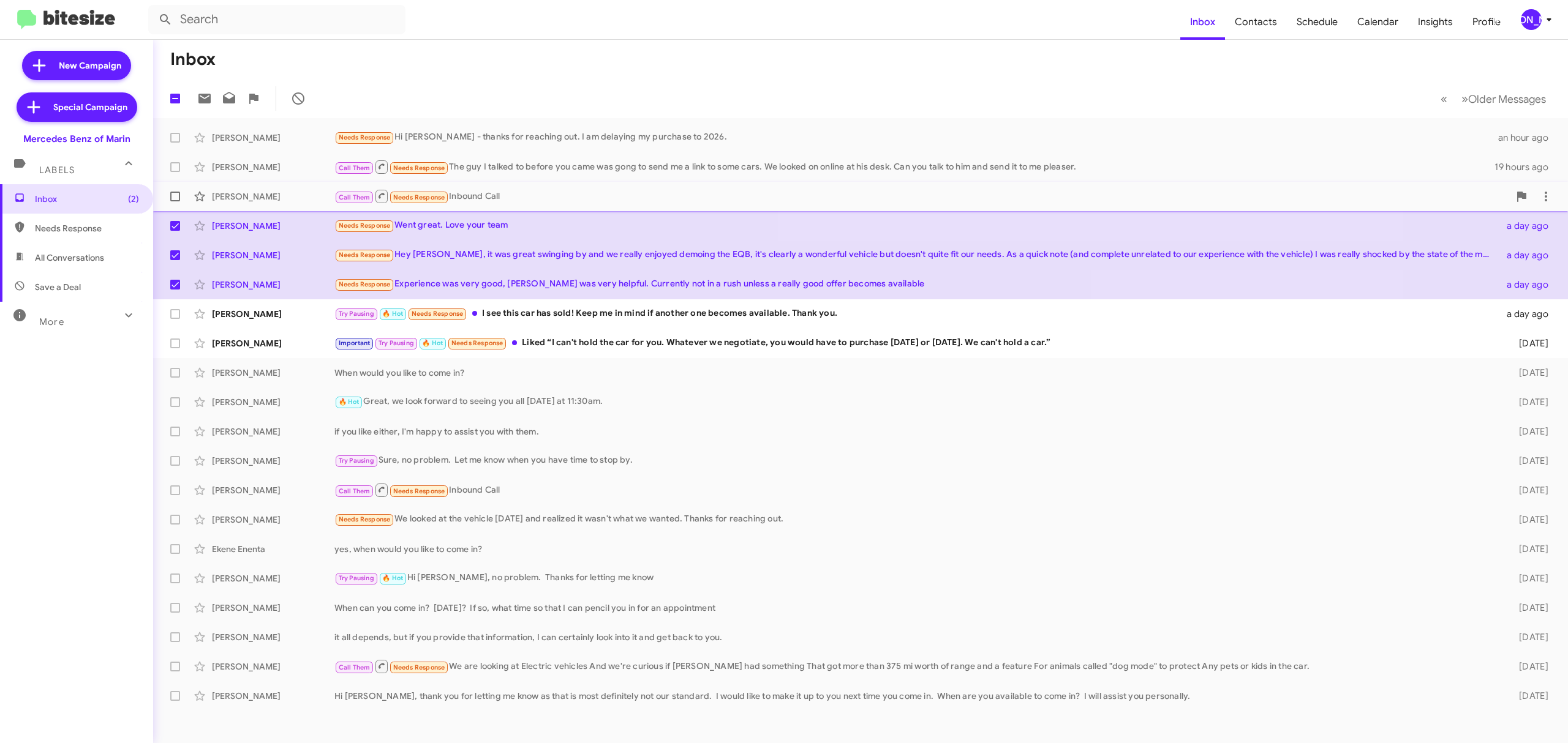
click at [175, 197] on span at bounding box center [175, 197] width 10 height 10
click at [175, 202] on input "checkbox" at bounding box center [175, 202] width 1 height 1
checkbox input "true"
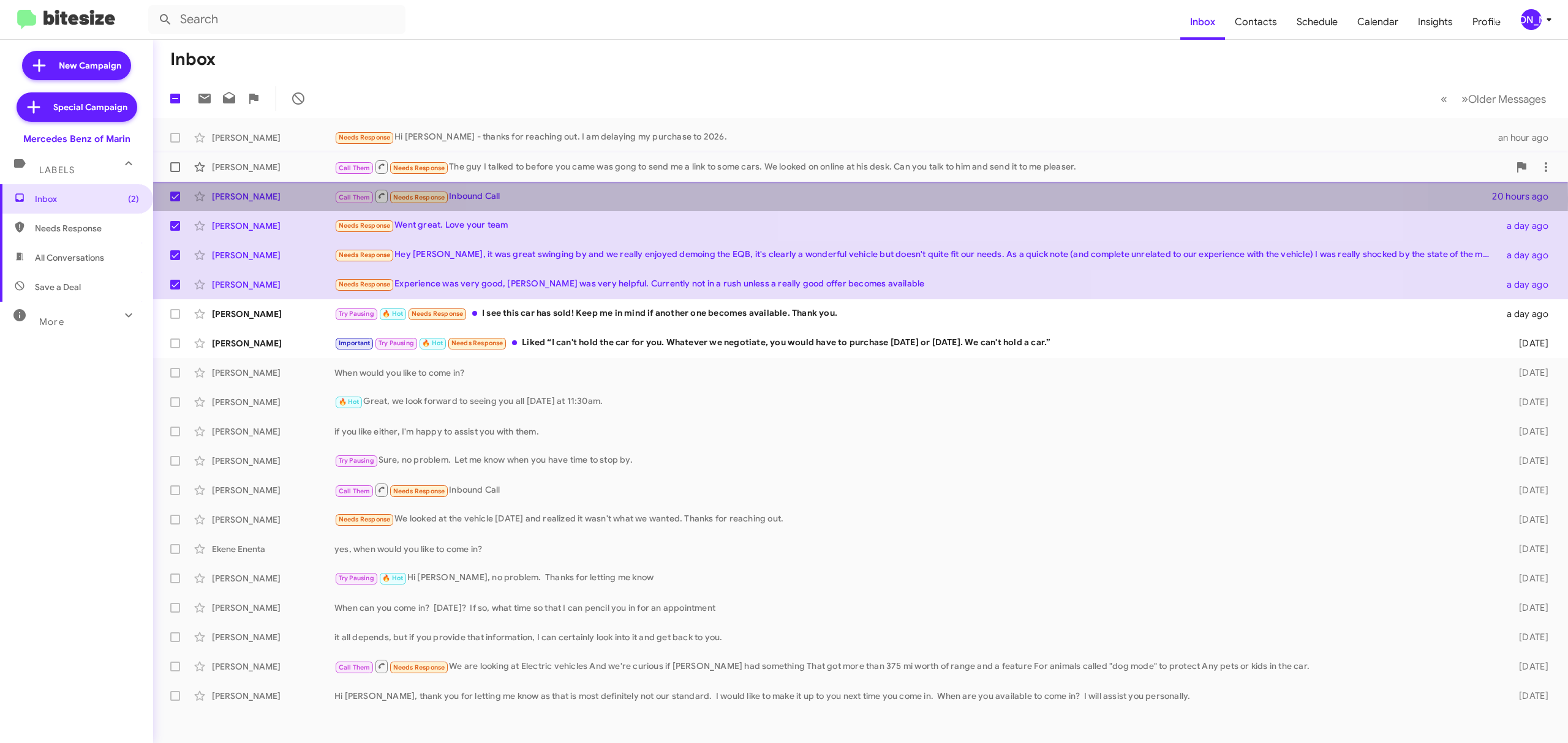
click at [169, 165] on label at bounding box center [175, 167] width 24 height 24
click at [175, 172] on input "checkbox" at bounding box center [175, 172] width 1 height 1
checkbox input "true"
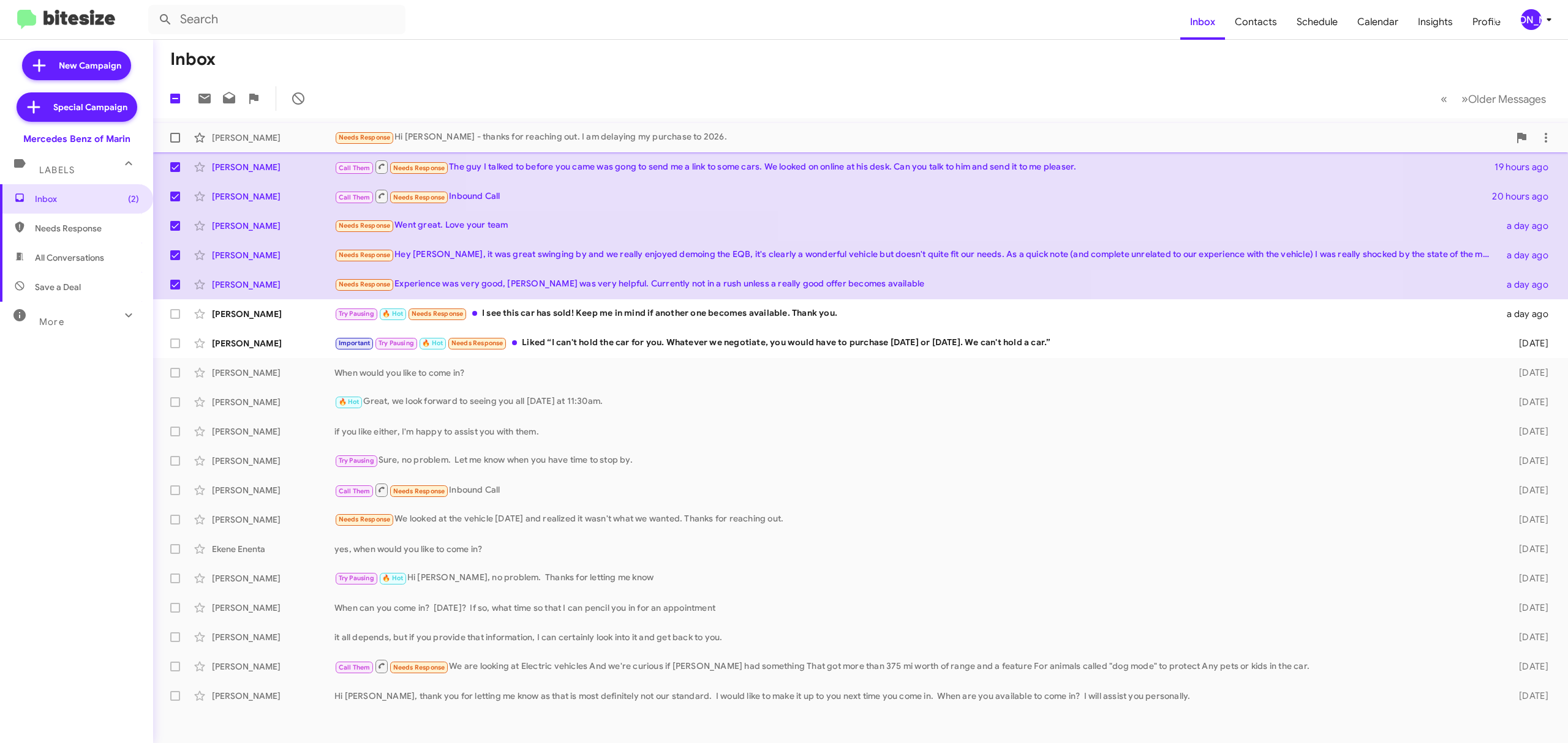
click at [172, 130] on label at bounding box center [175, 137] width 24 height 24
click at [175, 142] on input "checkbox" at bounding box center [175, 142] width 1 height 1
checkbox input "true"
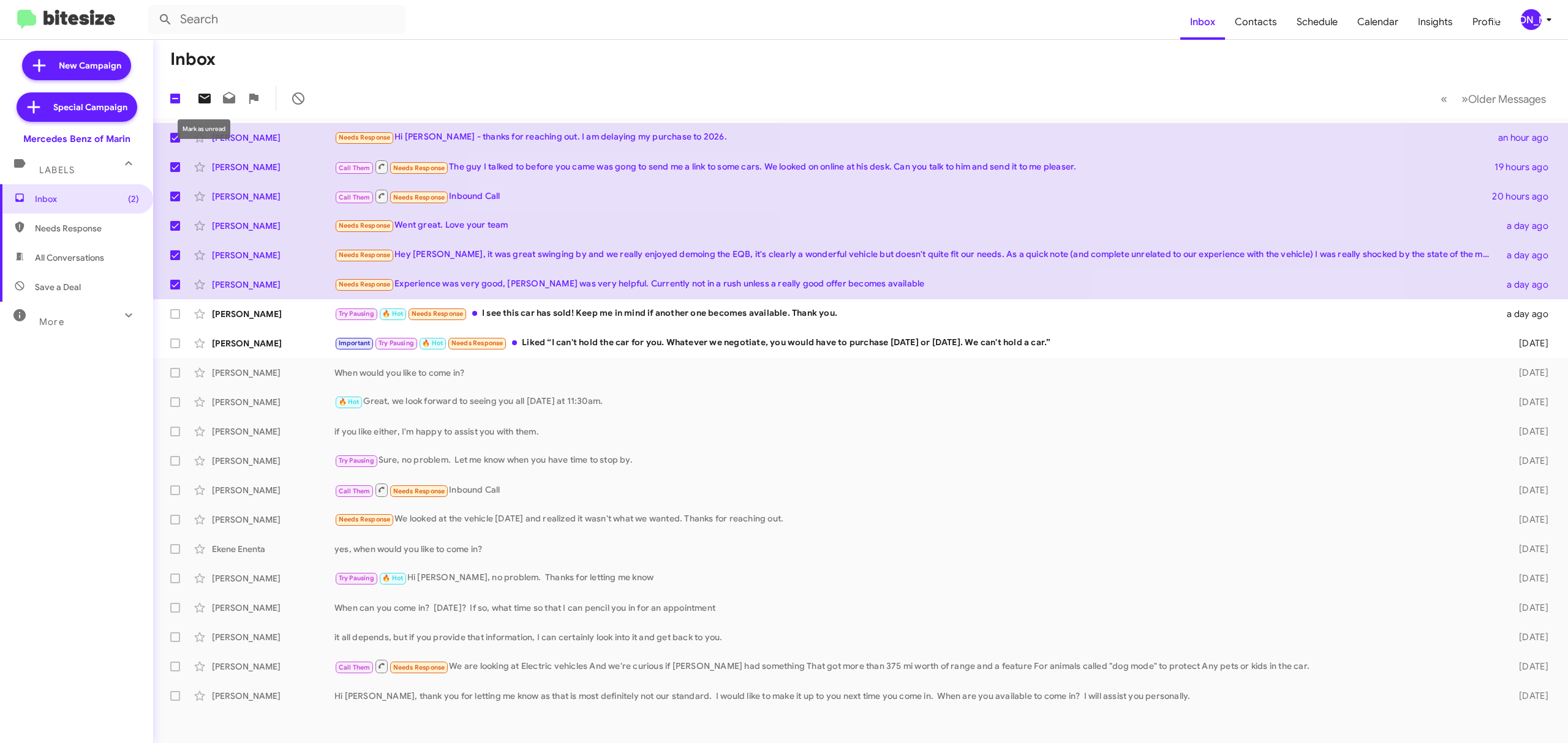
click at [207, 100] on icon at bounding box center [204, 98] width 12 height 10
click at [1537, 20] on div "[PERSON_NAME]" at bounding box center [1531, 19] width 21 height 21
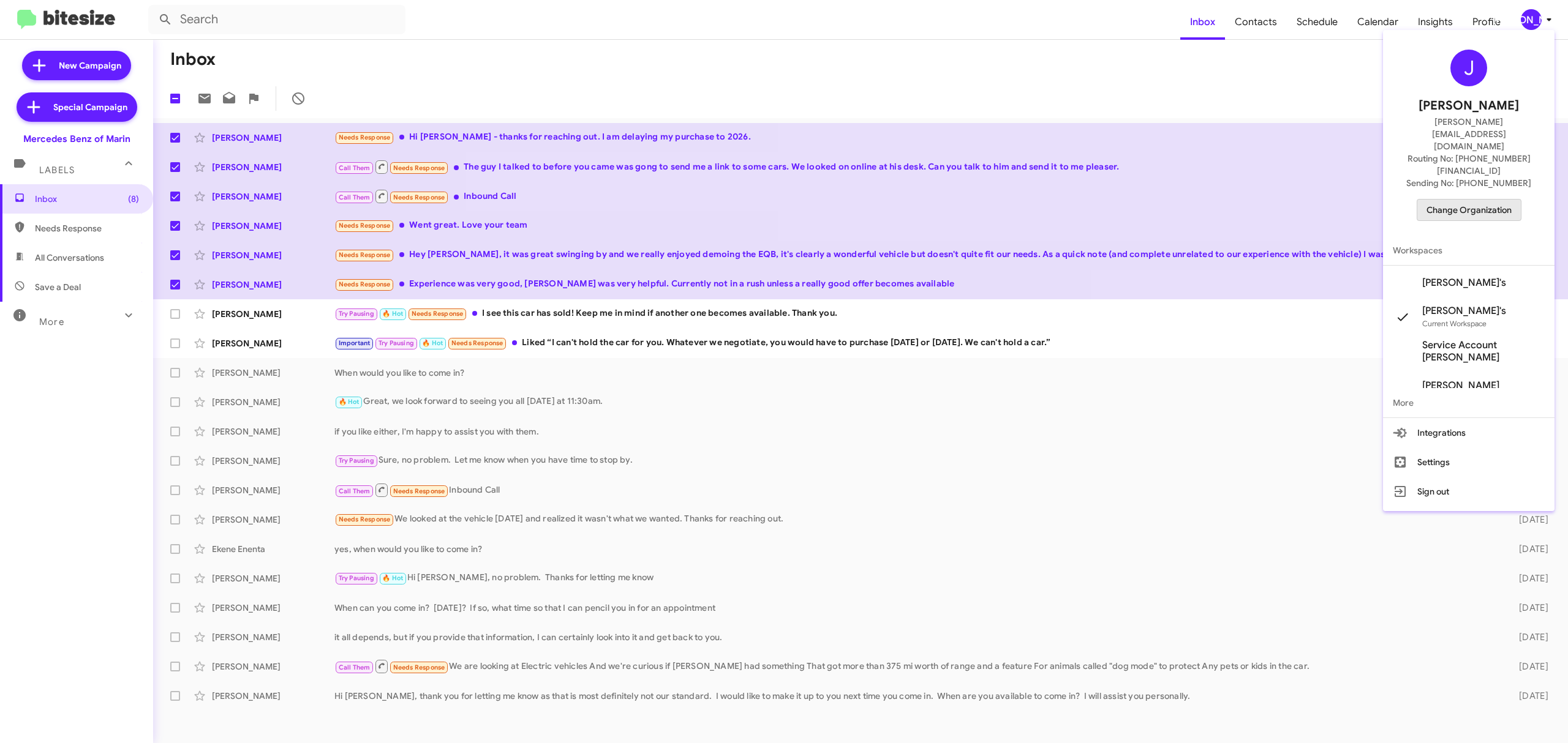
click at [1470, 199] on span "Change Organization" at bounding box center [1468, 209] width 85 height 21
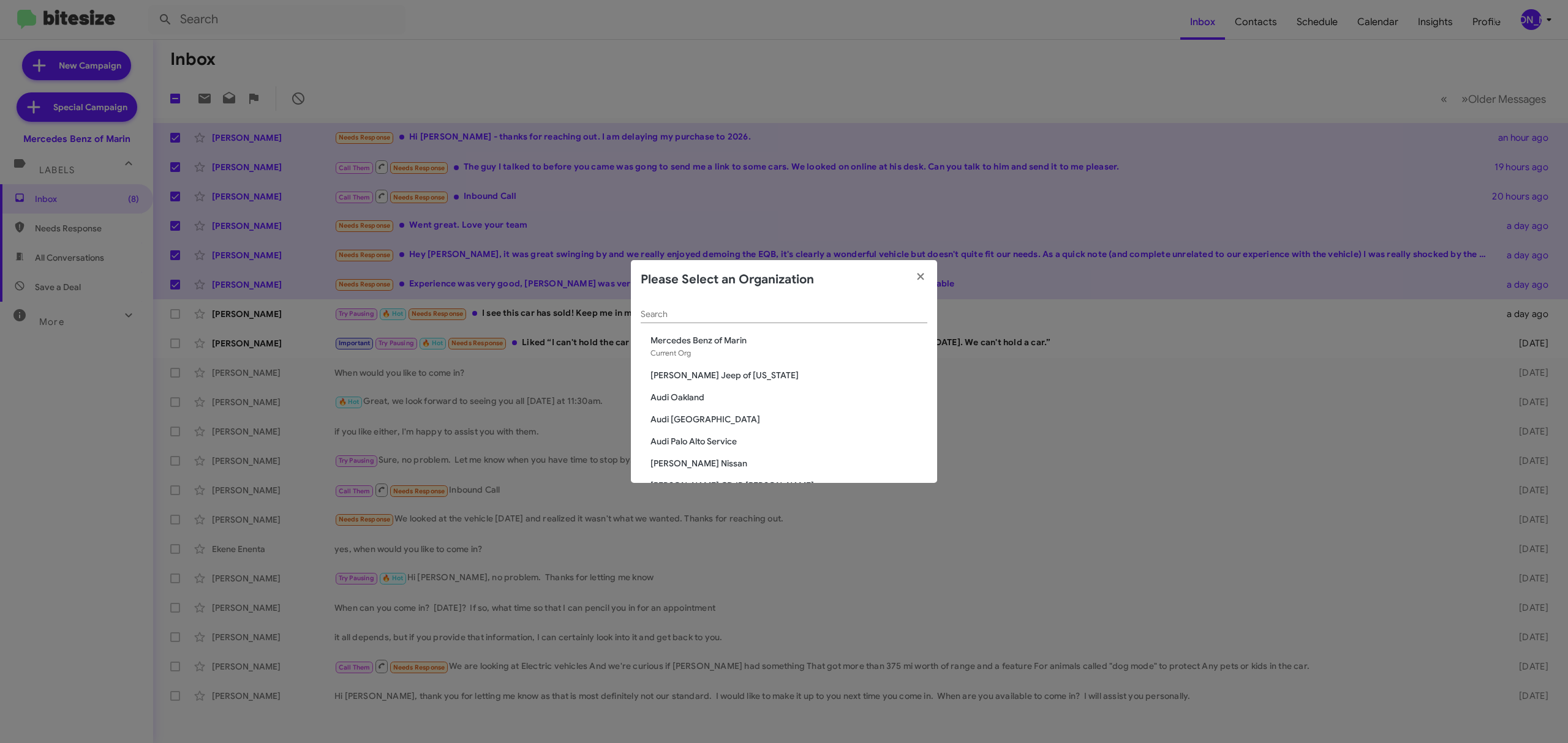
drag, startPoint x: 819, startPoint y: 312, endPoint x: 827, endPoint y: 298, distance: 16.1
click at [827, 298] on app-change-organization-modal "Please Select an Organization Search Mercedes Benz of Marin Current Org Adams J…" at bounding box center [784, 371] width 306 height 223
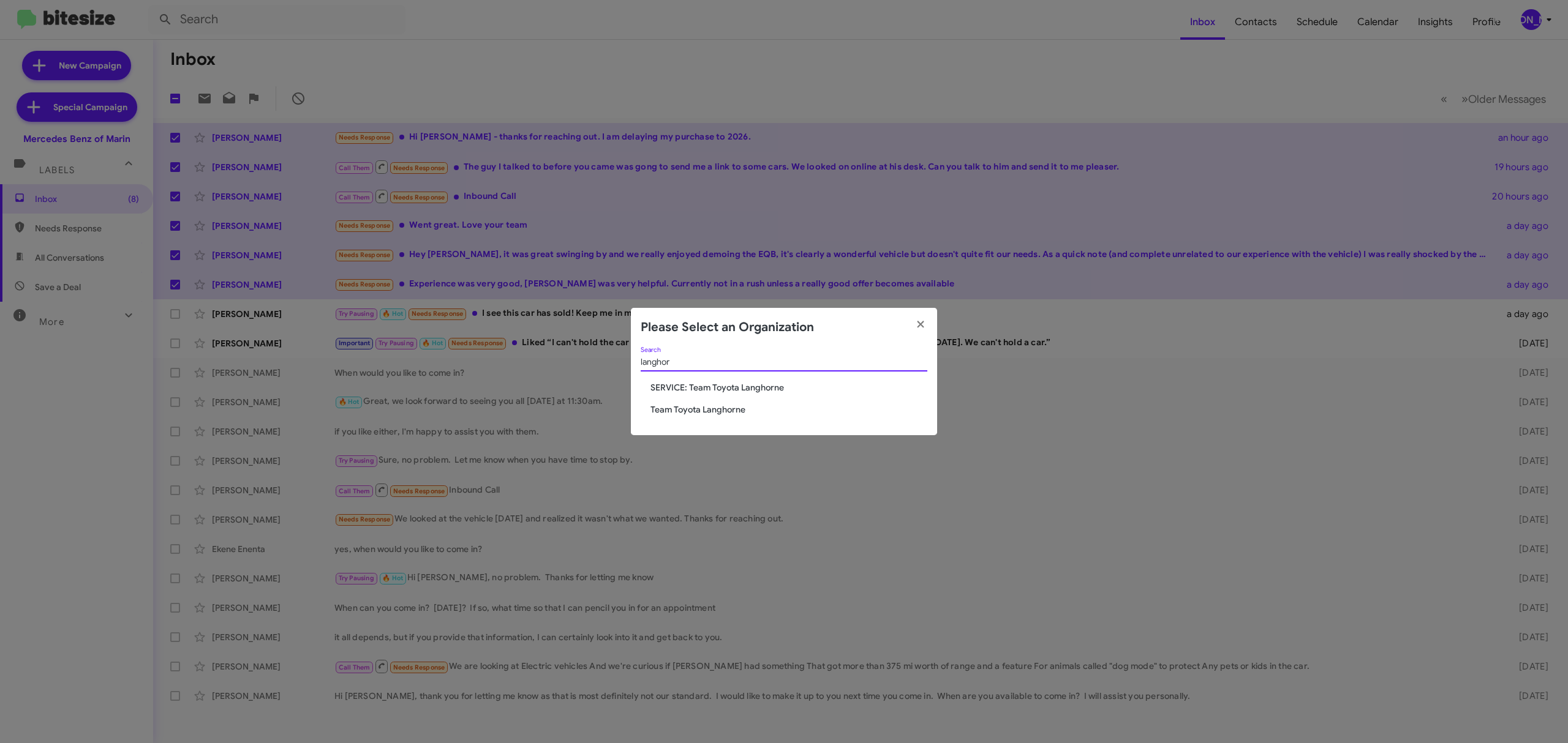
type input "langhor"
click at [707, 412] on span "Team Toyota Langhorne" at bounding box center [789, 409] width 277 height 12
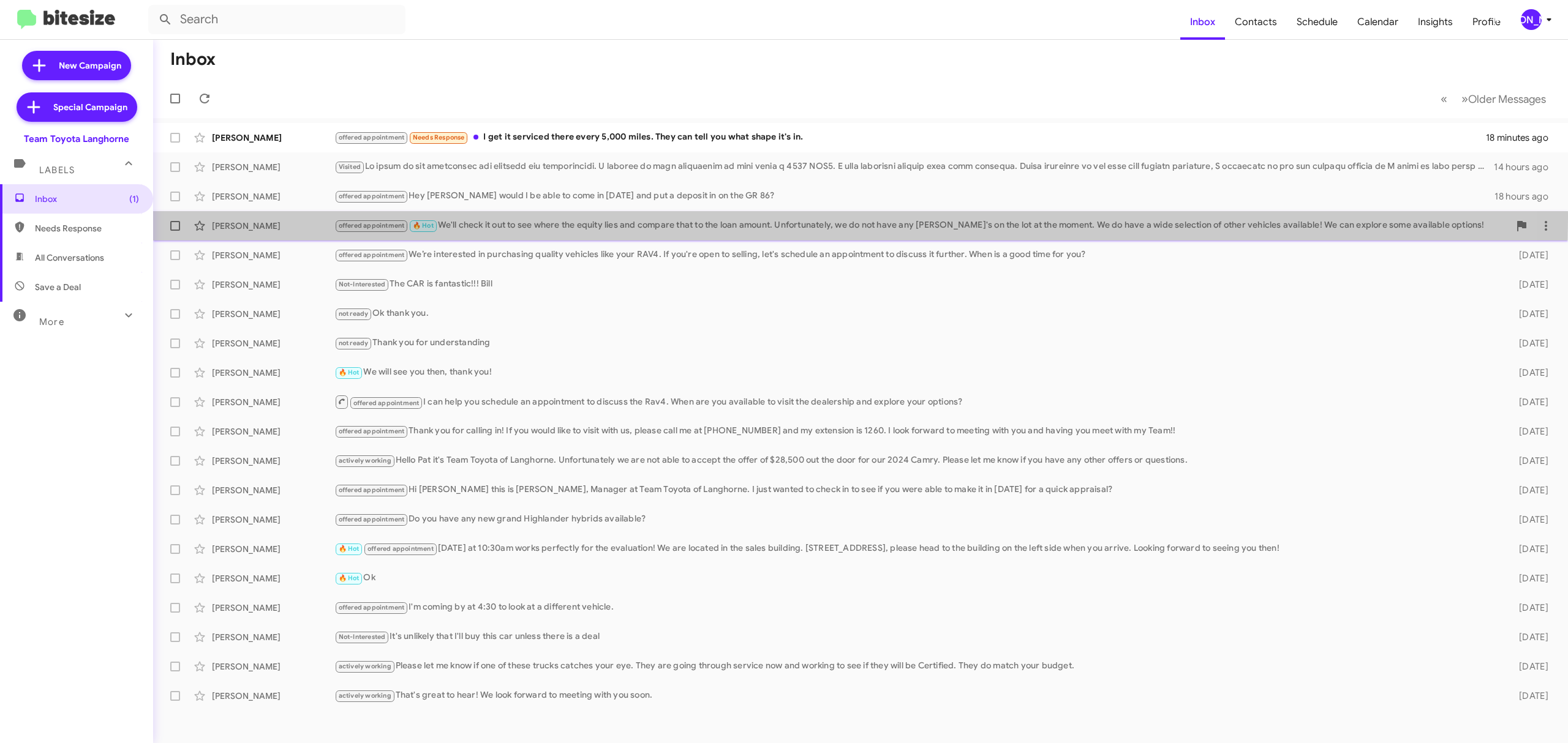
click at [307, 219] on div "[PERSON_NAME] offered appointment 🔥 Hot We'll check it out to see where the equ…" at bounding box center [861, 226] width 1396 height 24
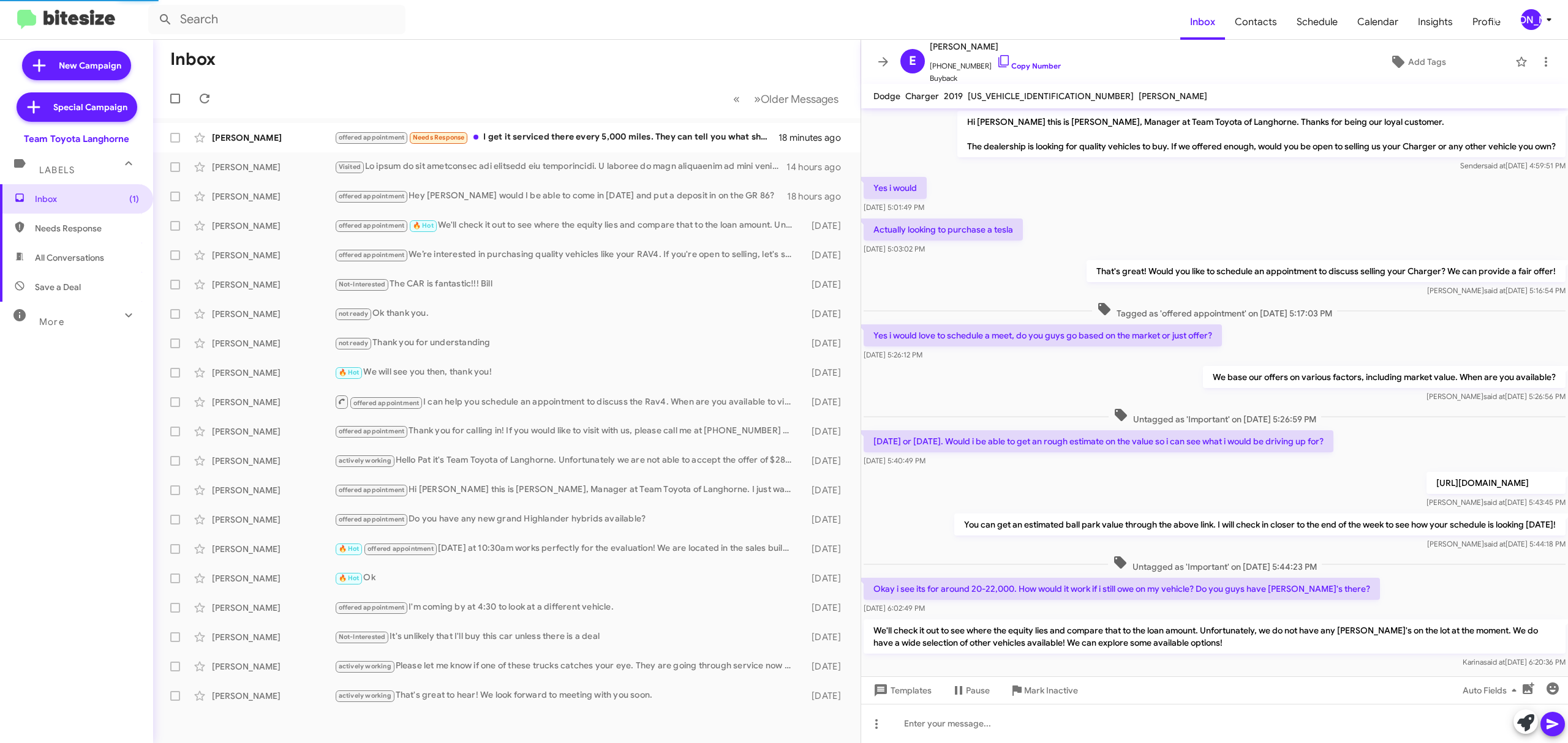
scroll to position [38, 0]
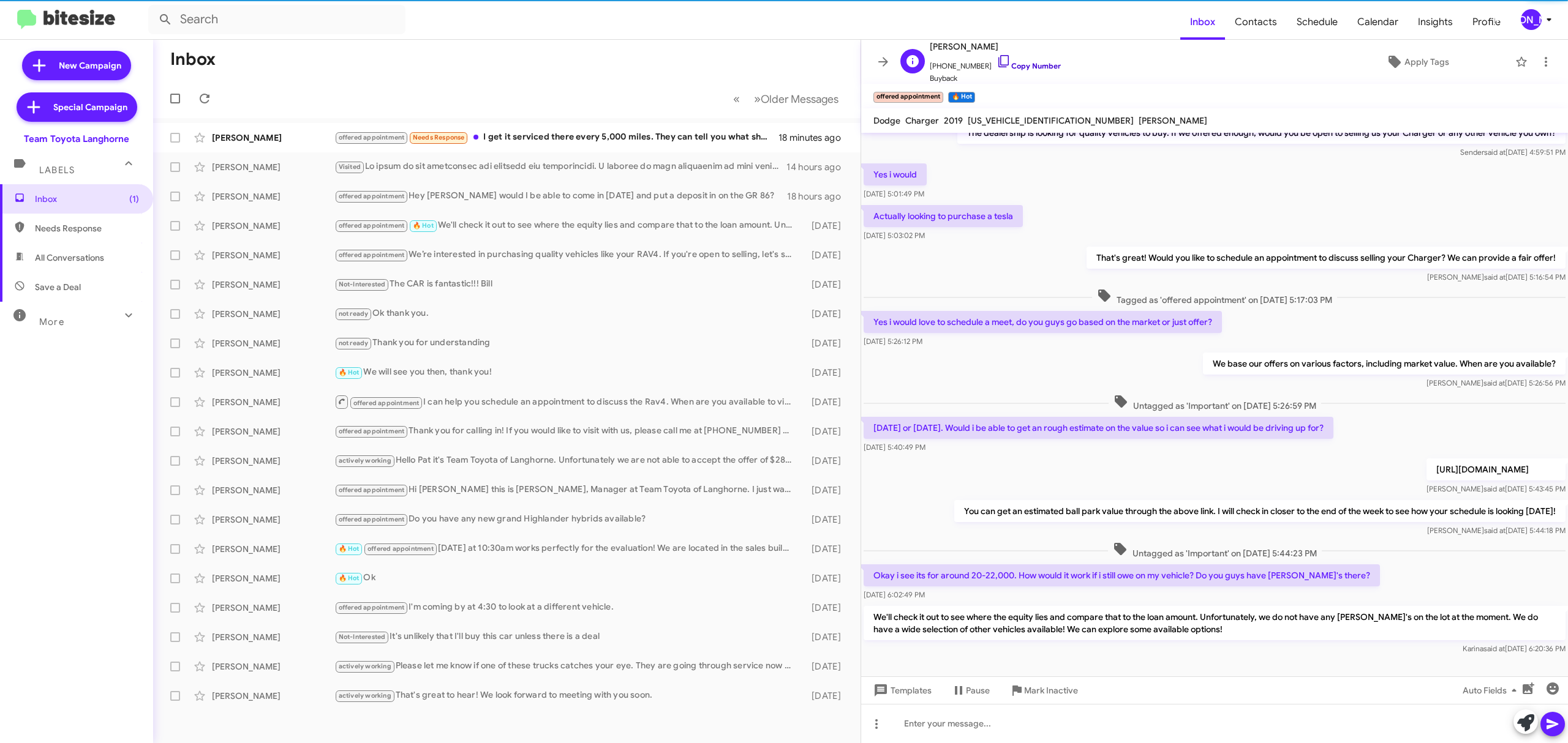
click at [1013, 64] on link "Copy Number" at bounding box center [1028, 66] width 64 height 9
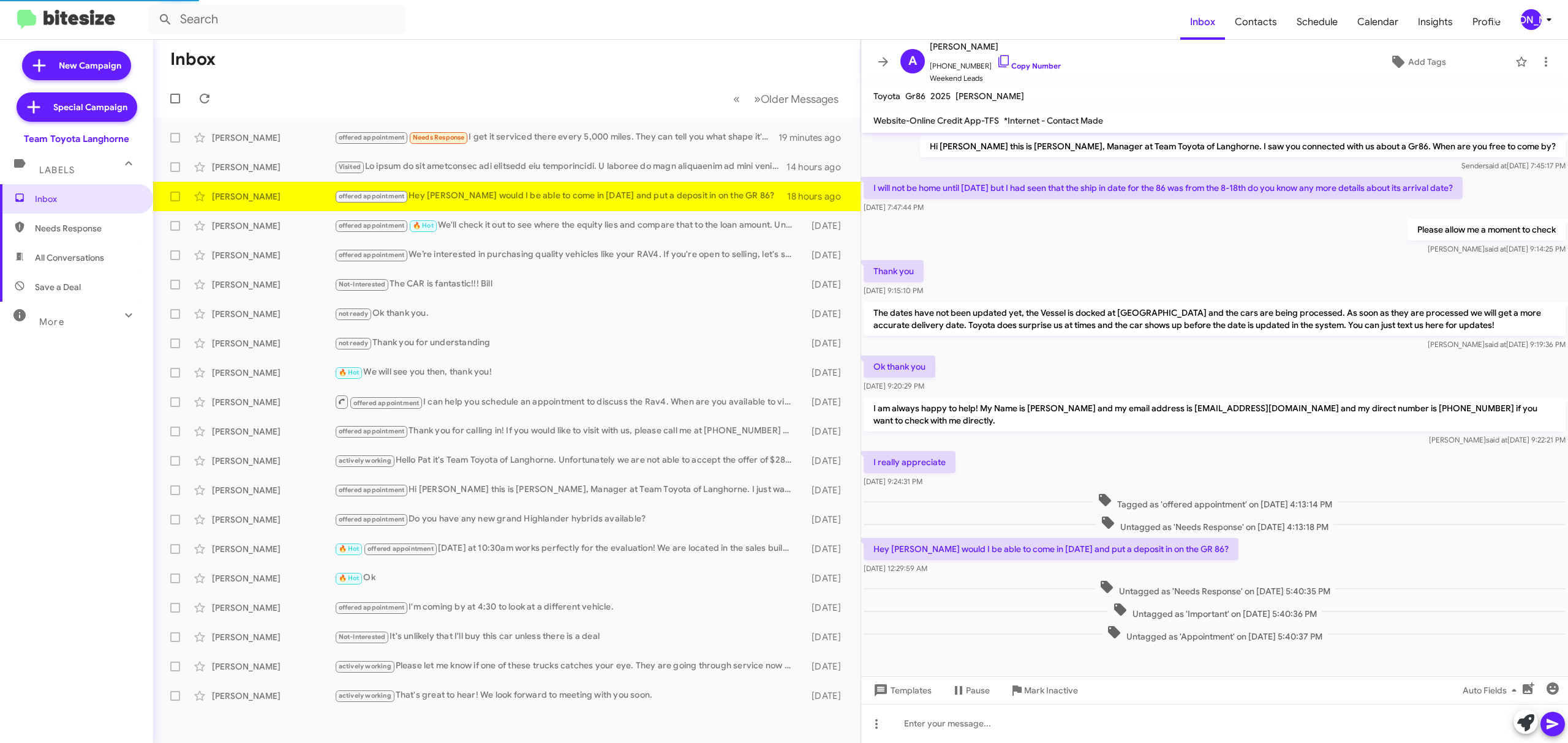
scroll to position [13, 0]
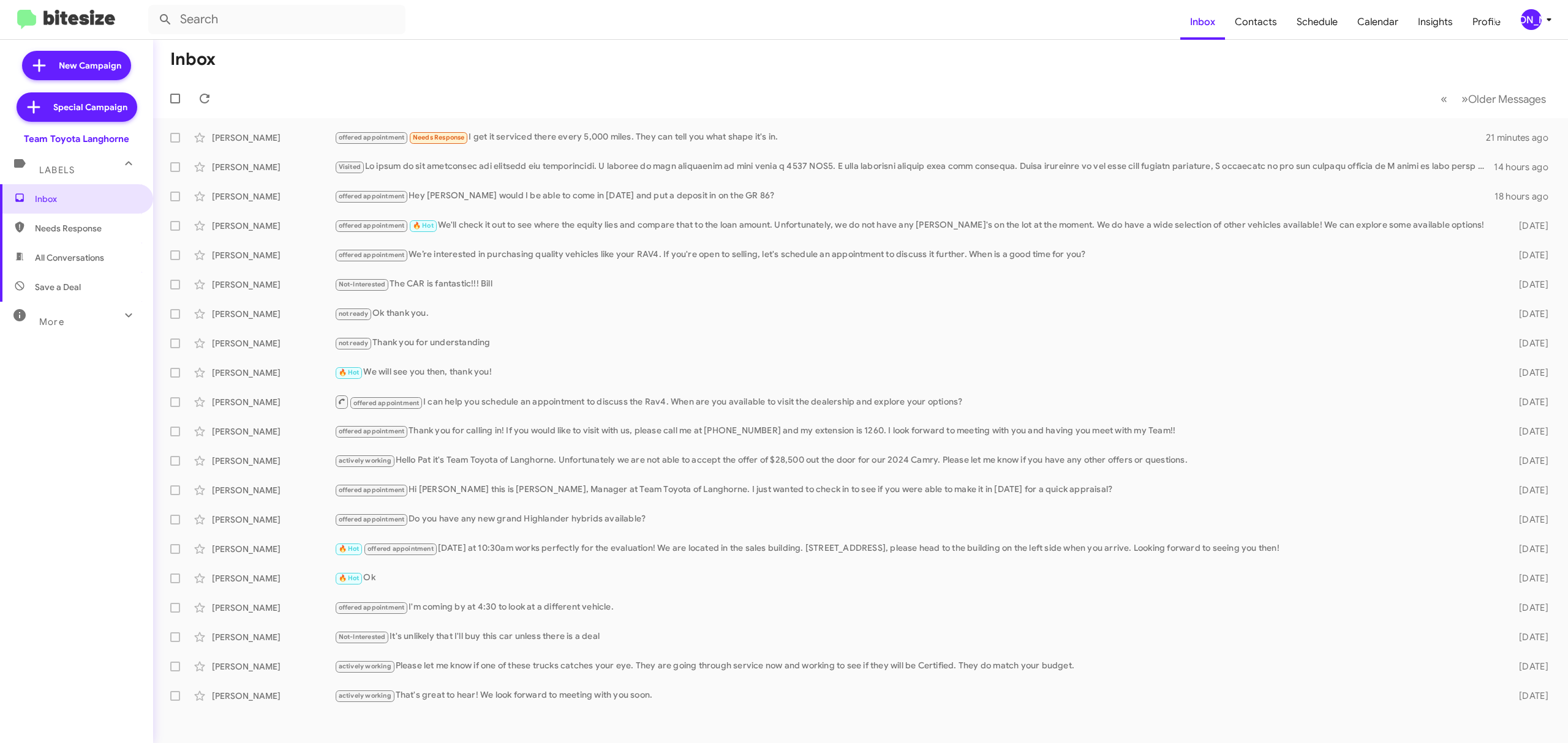
click at [1530, 19] on div "[PERSON_NAME]" at bounding box center [1531, 19] width 21 height 21
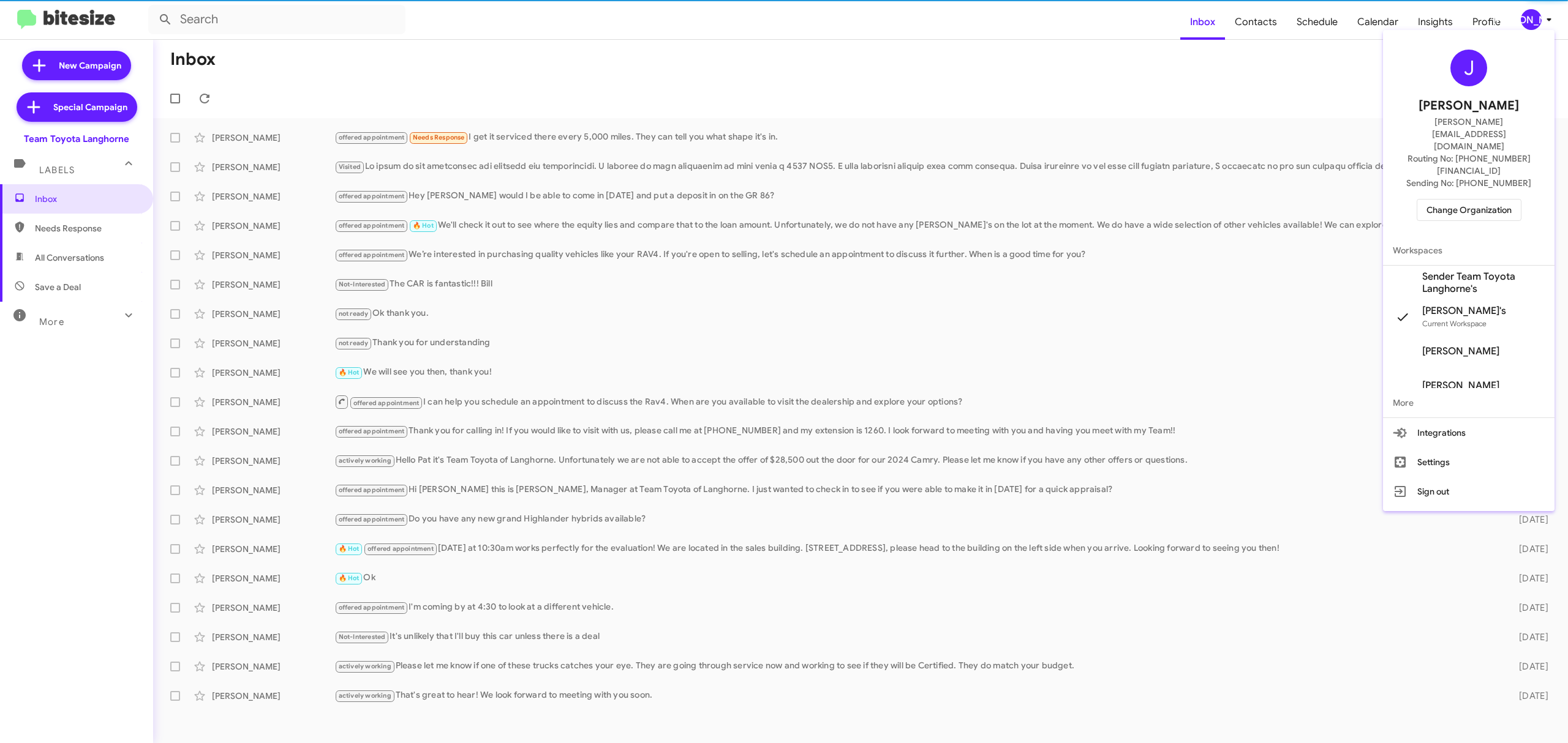
click at [1530, 19] on div at bounding box center [784, 371] width 1568 height 743
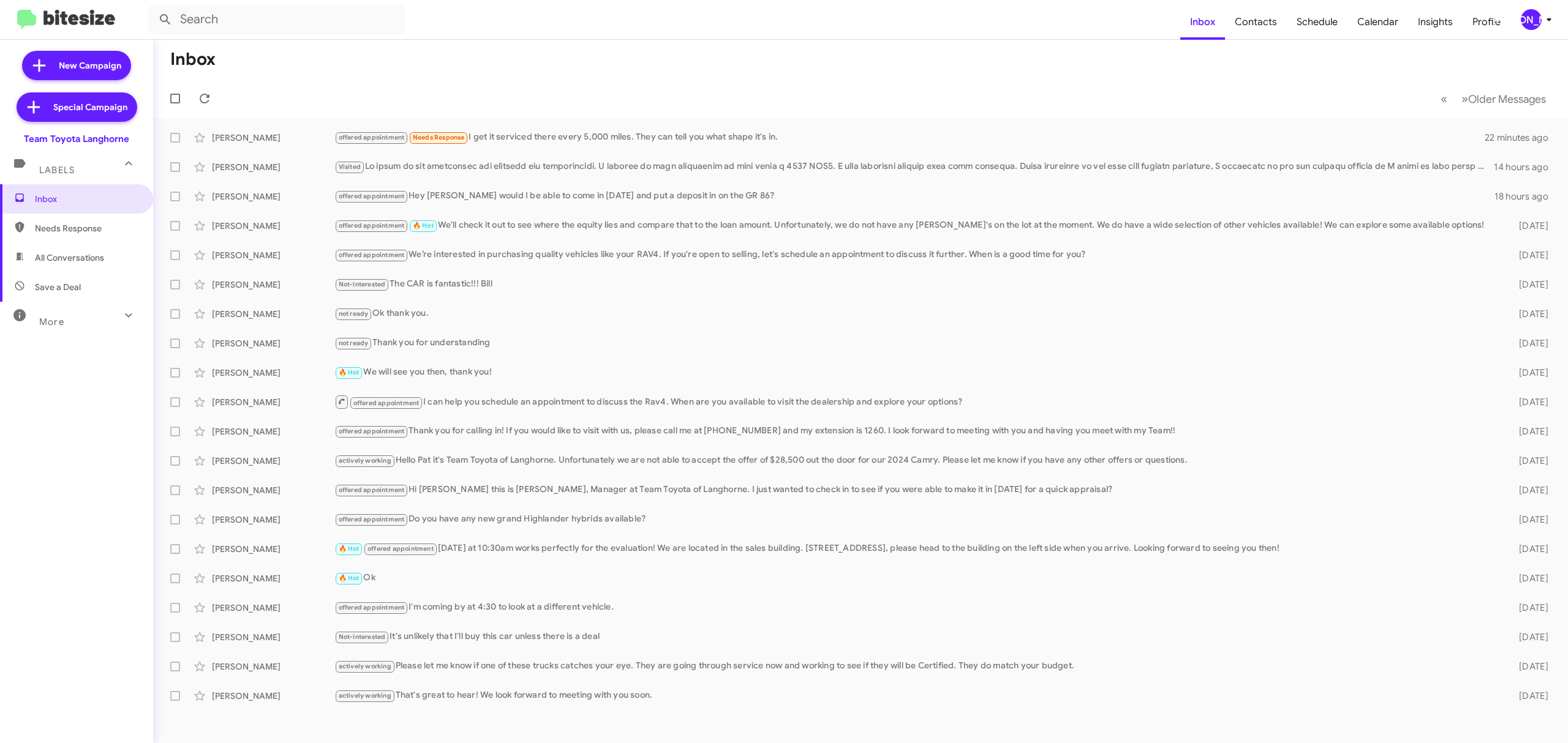
click at [1522, 24] on div "[PERSON_NAME]" at bounding box center [1531, 19] width 21 height 21
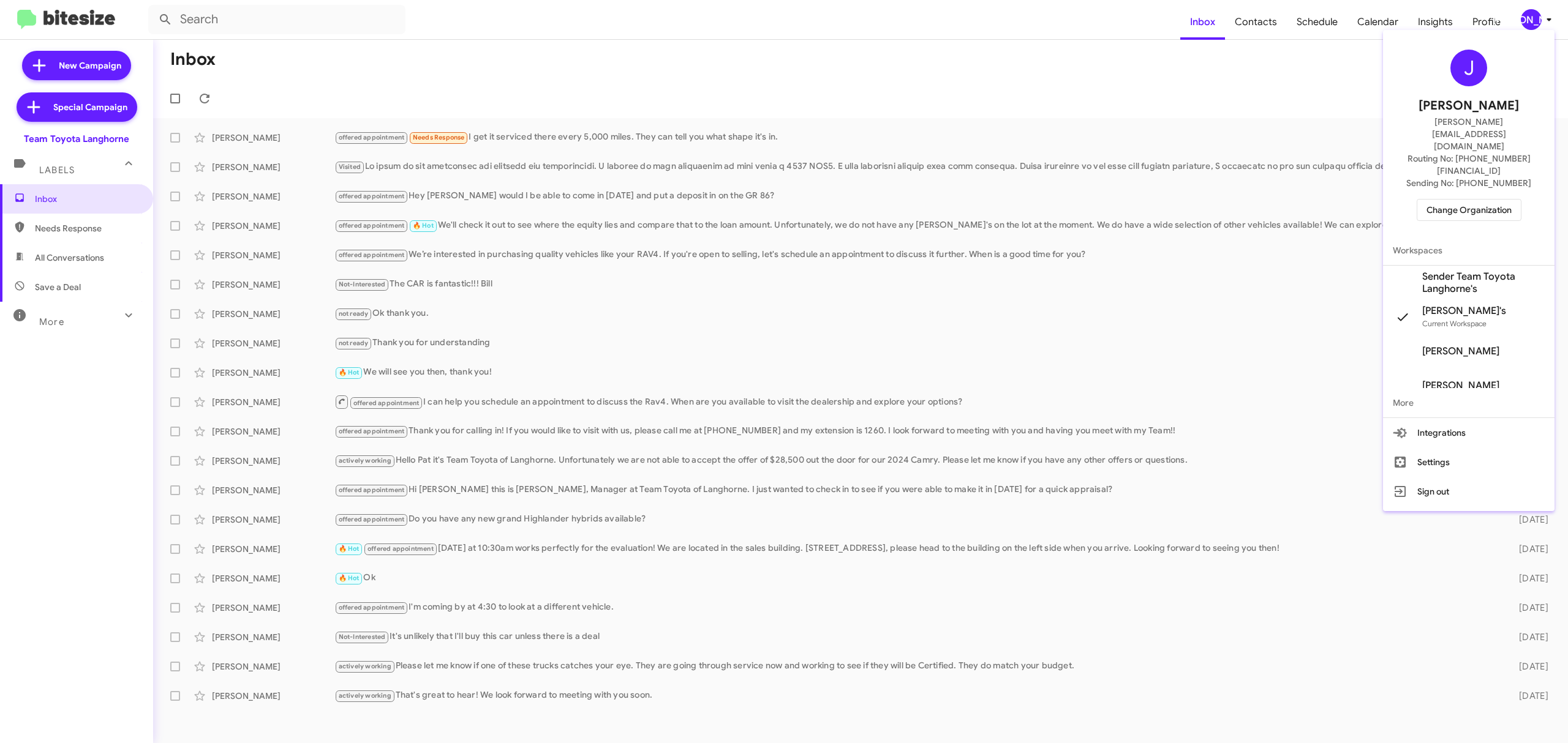
click at [1455, 199] on span "Change Organization" at bounding box center [1468, 209] width 85 height 21
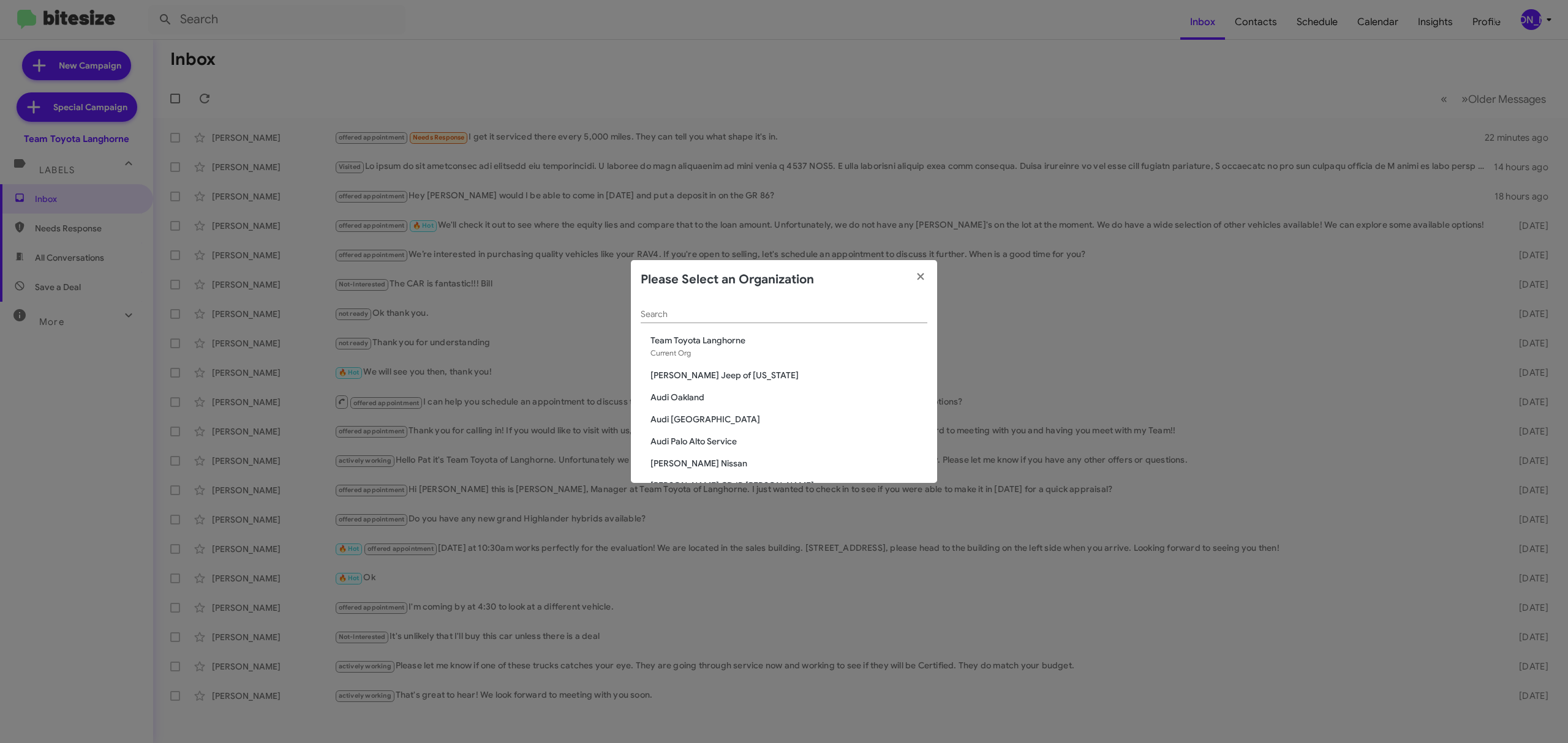
click at [816, 314] on input "Search" at bounding box center [784, 315] width 287 height 10
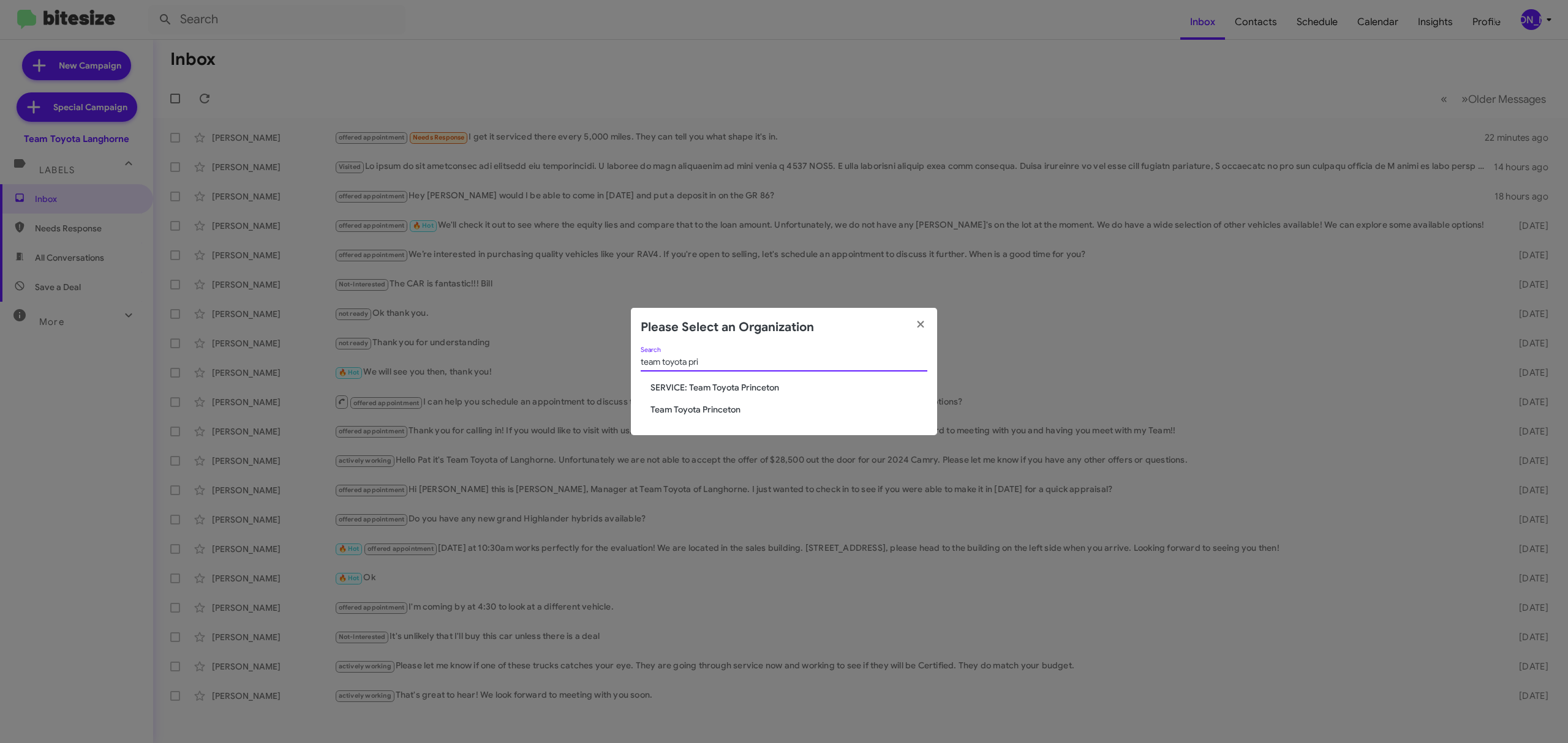
type input "team toyota pri"
click at [730, 407] on span "Team Toyota Princeton" at bounding box center [789, 409] width 277 height 12
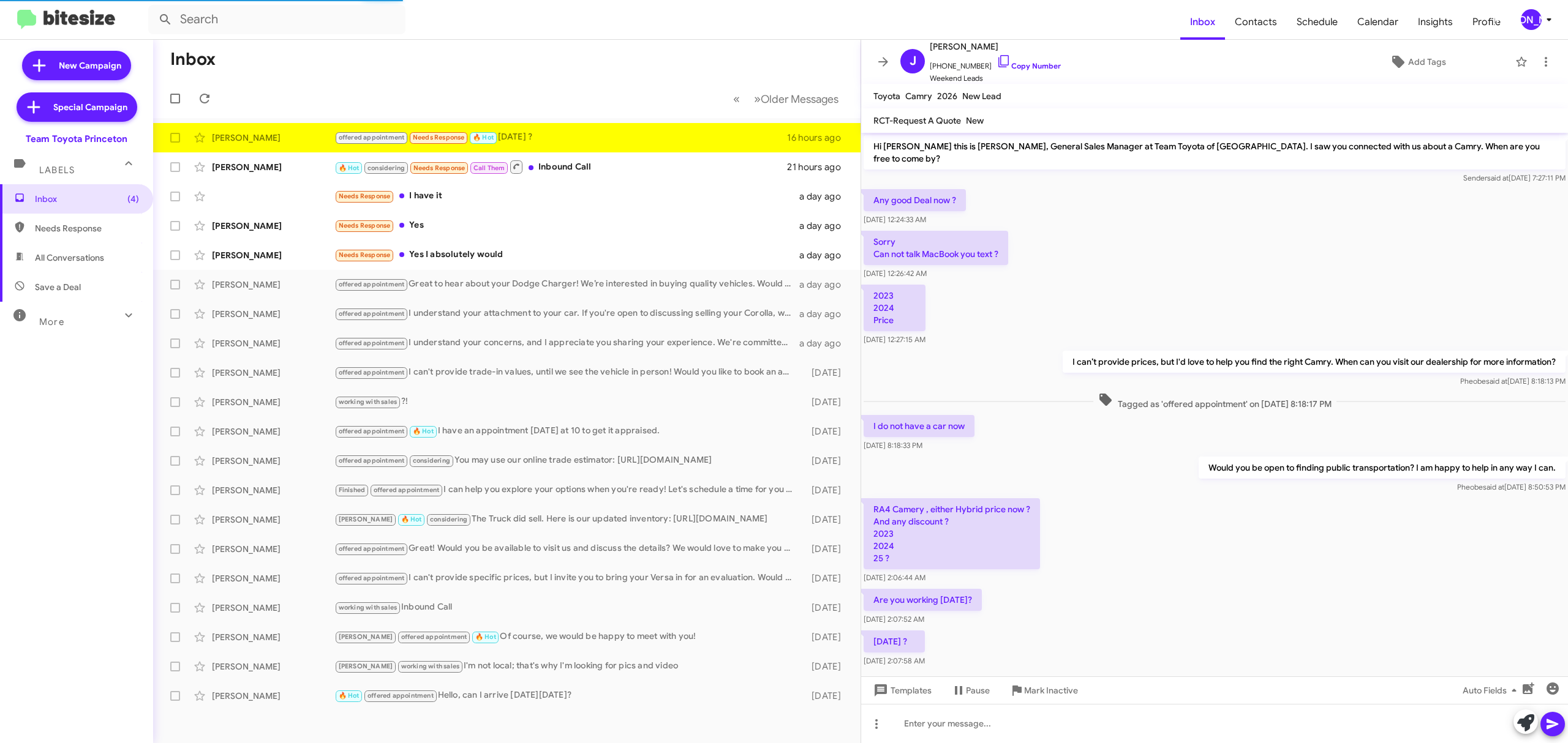
scroll to position [15, 0]
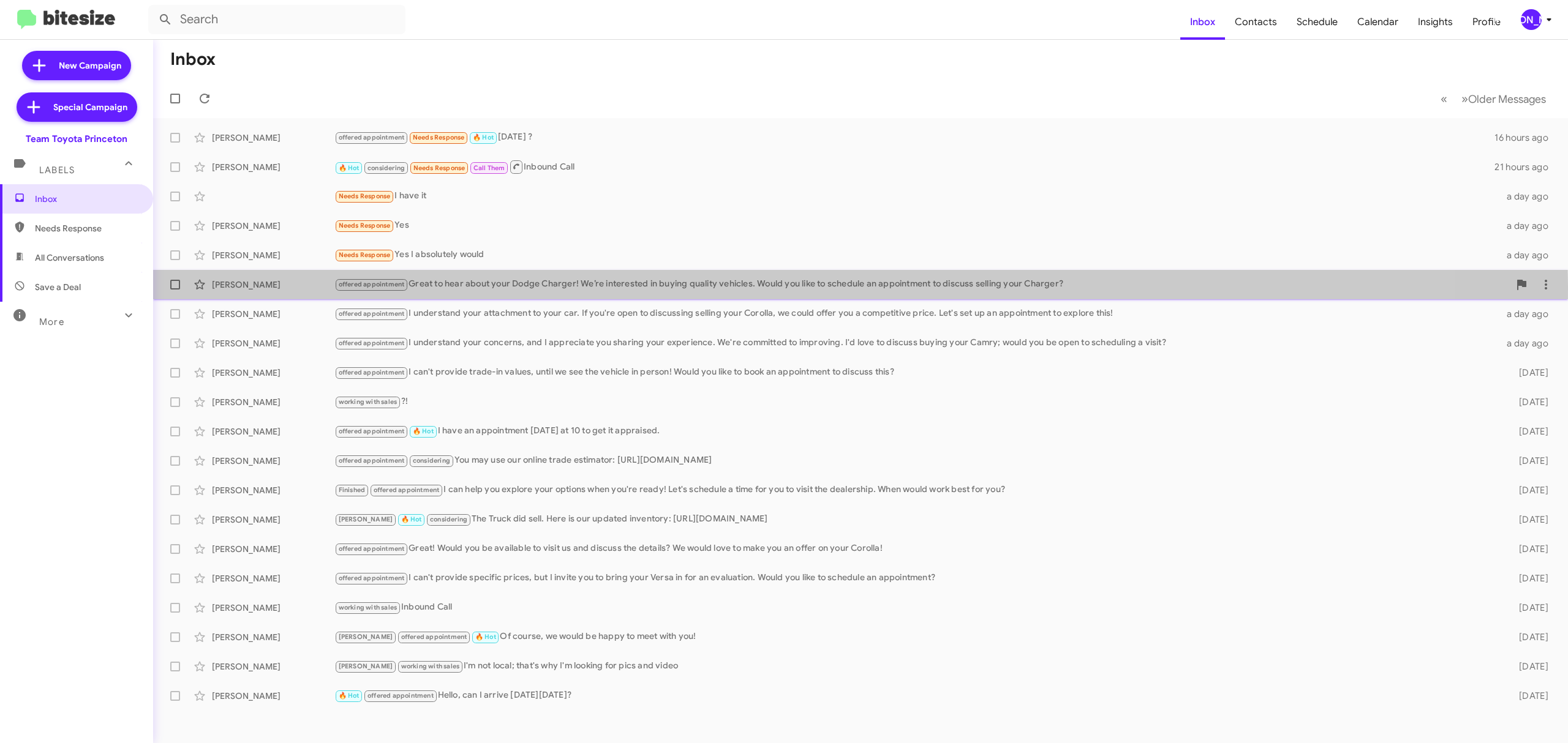
click at [501, 289] on div "offered appointment Great to hear about your Dodge Charger! We’re interested in…" at bounding box center [922, 284] width 1175 height 14
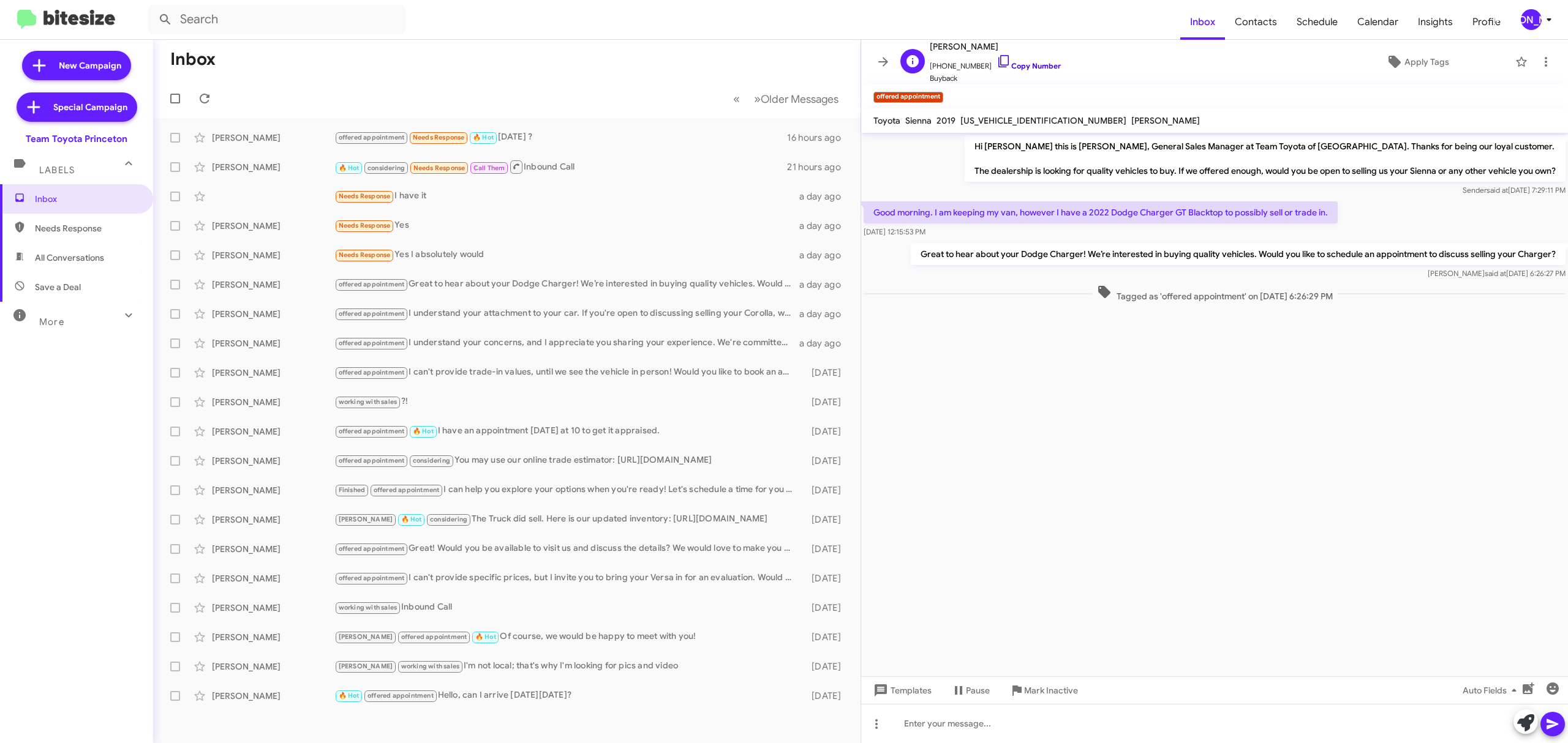
click at [1027, 63] on link "Copy Number" at bounding box center [1028, 66] width 64 height 9
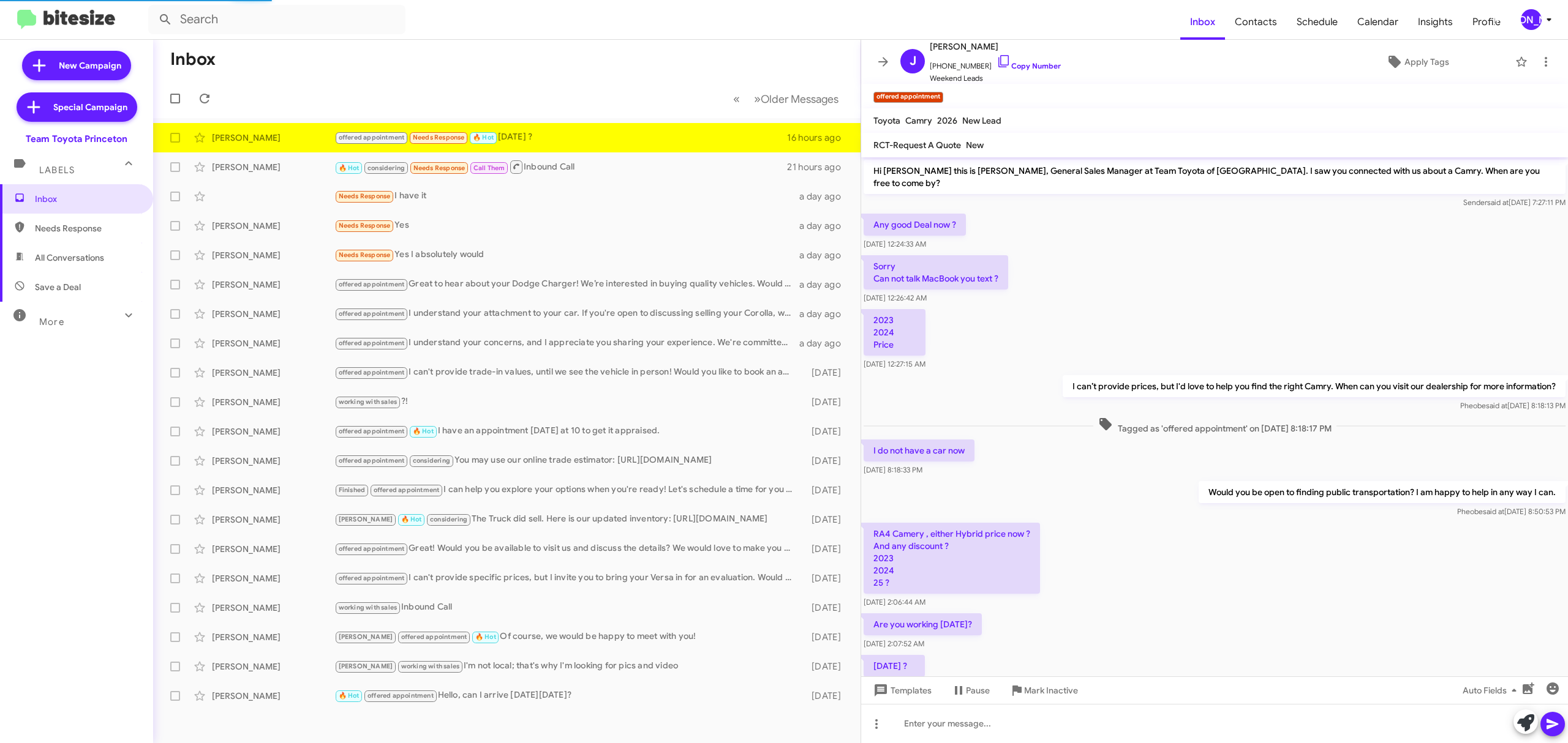
scroll to position [39, 0]
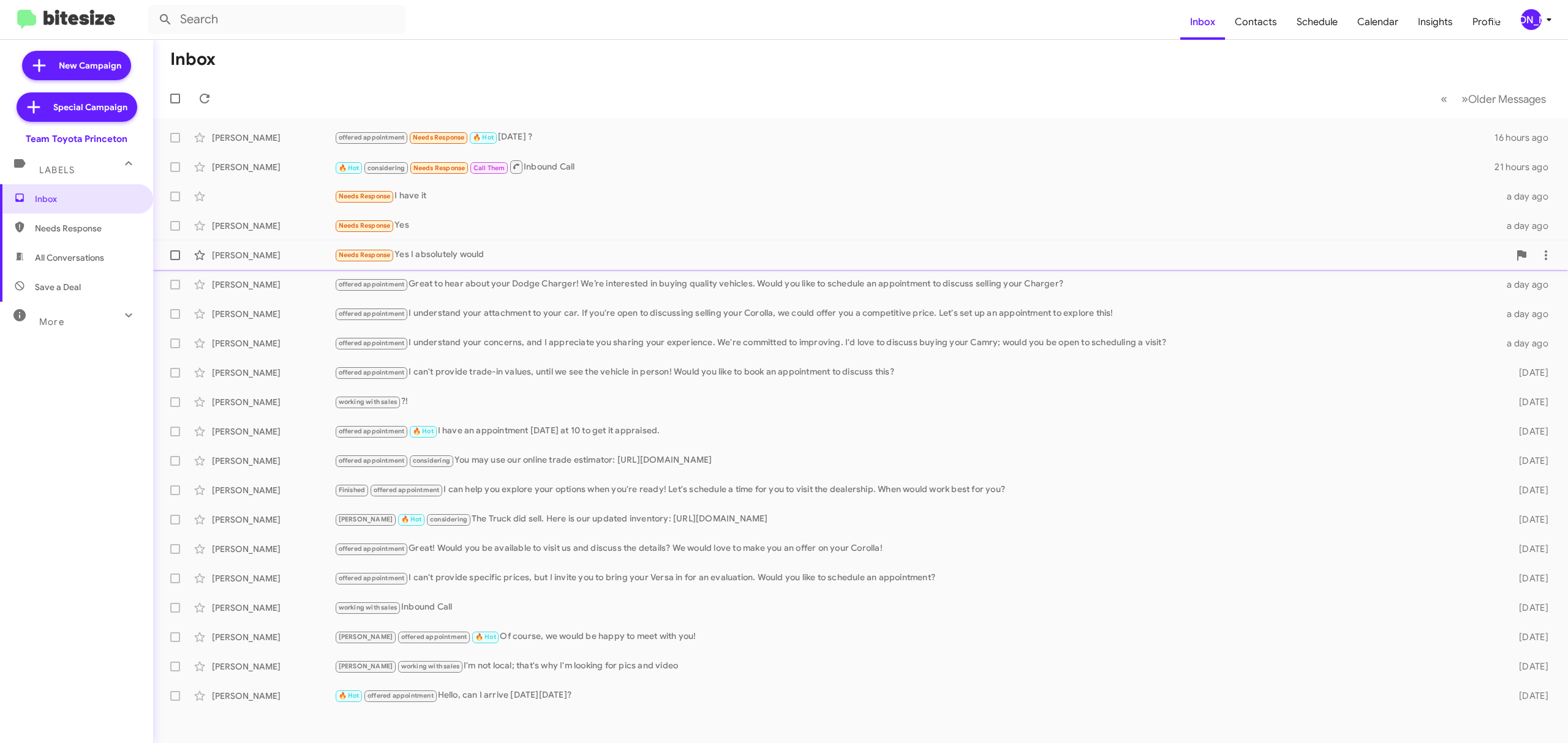
click at [177, 253] on span at bounding box center [175, 255] width 10 height 10
click at [175, 260] on input "checkbox" at bounding box center [175, 260] width 1 height 1
checkbox input "true"
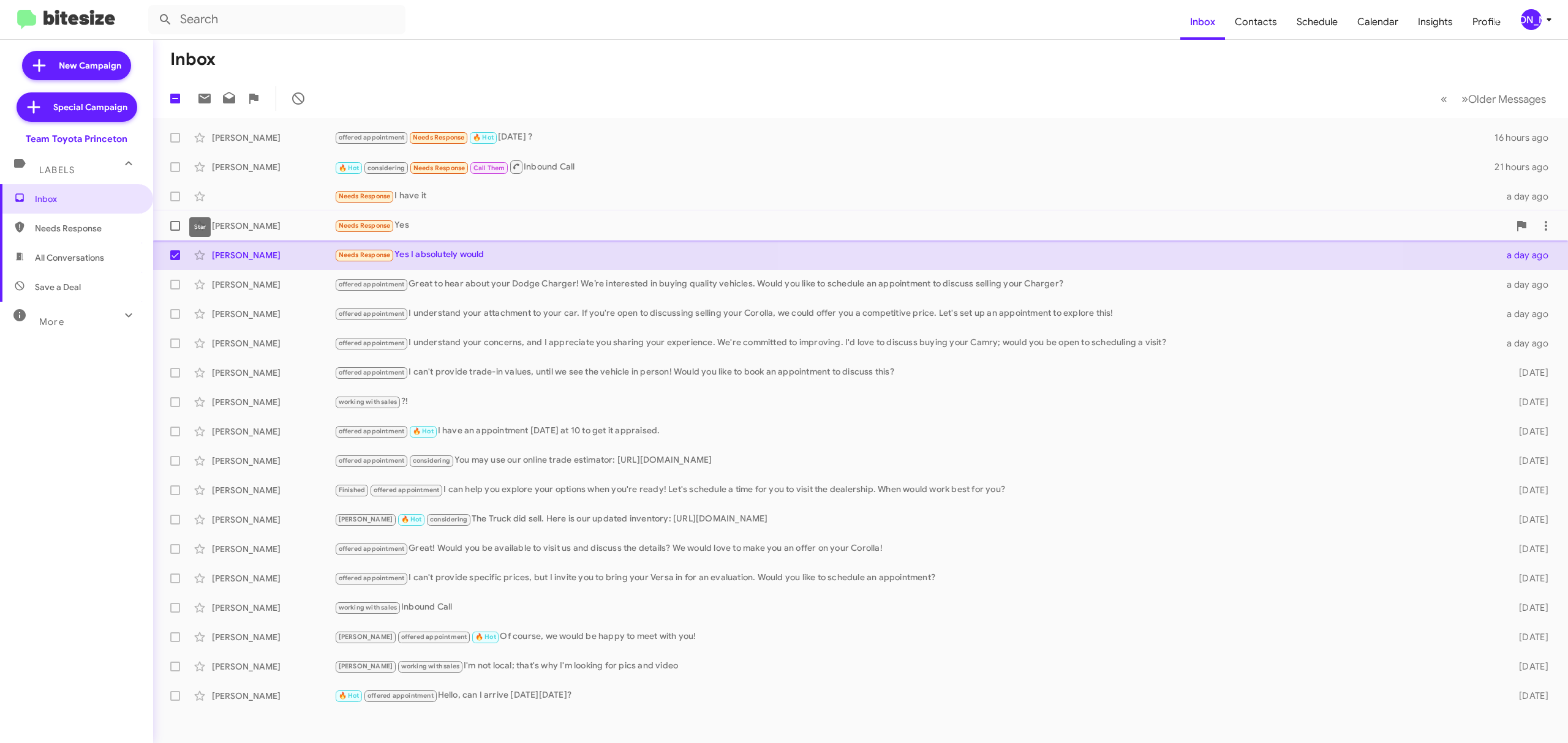
click at [177, 229] on body "Inbox Contacts Schedule Calendar Insights Profile JA New Campaign Special Campa…" at bounding box center [784, 371] width 1568 height 743
click at [170, 231] on label at bounding box center [175, 226] width 24 height 24
click at [175, 231] on input "checkbox" at bounding box center [175, 231] width 1 height 1
checkbox input "true"
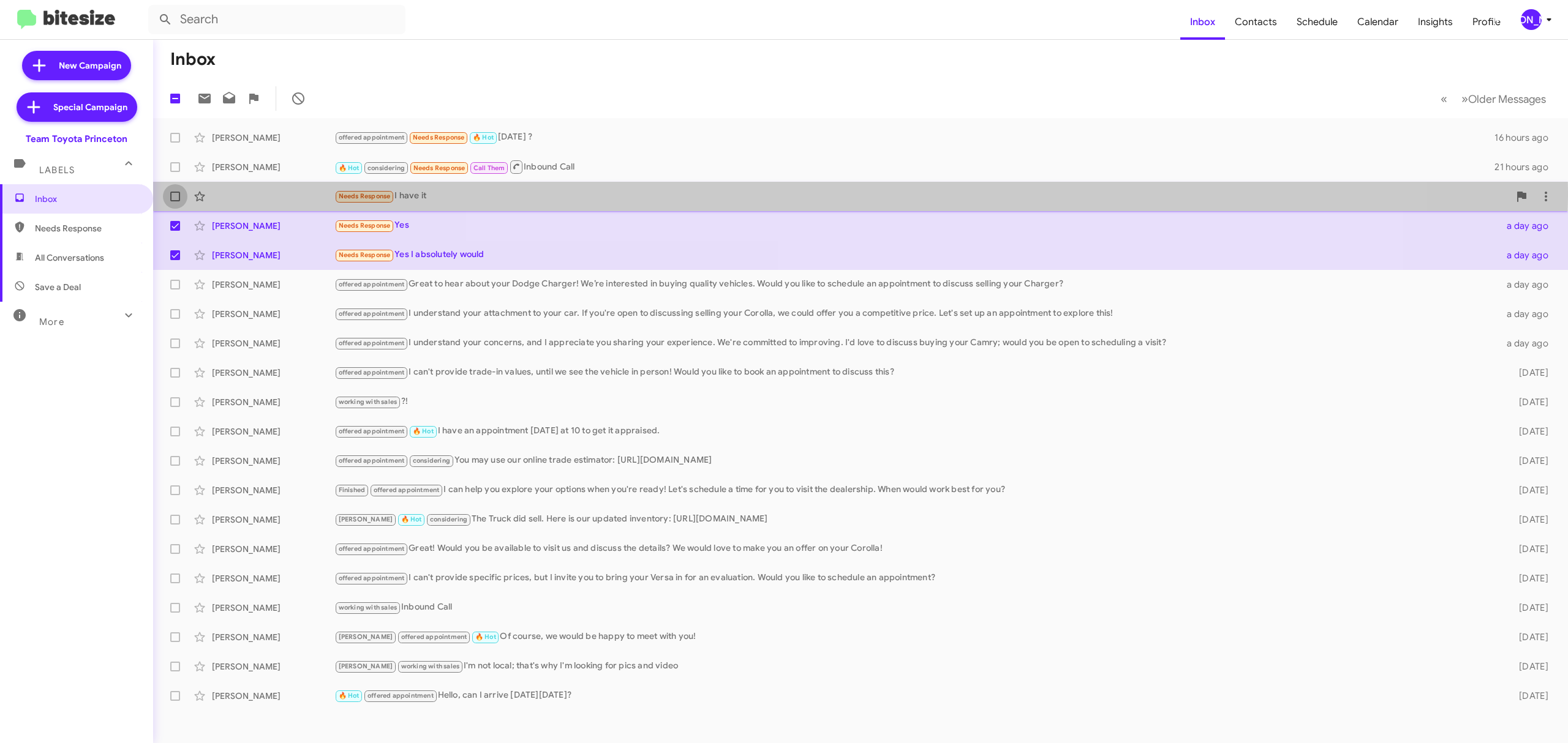
click at [175, 192] on span at bounding box center [175, 197] width 10 height 10
click at [175, 202] on input "checkbox" at bounding box center [175, 202] width 1 height 1
checkbox input "true"
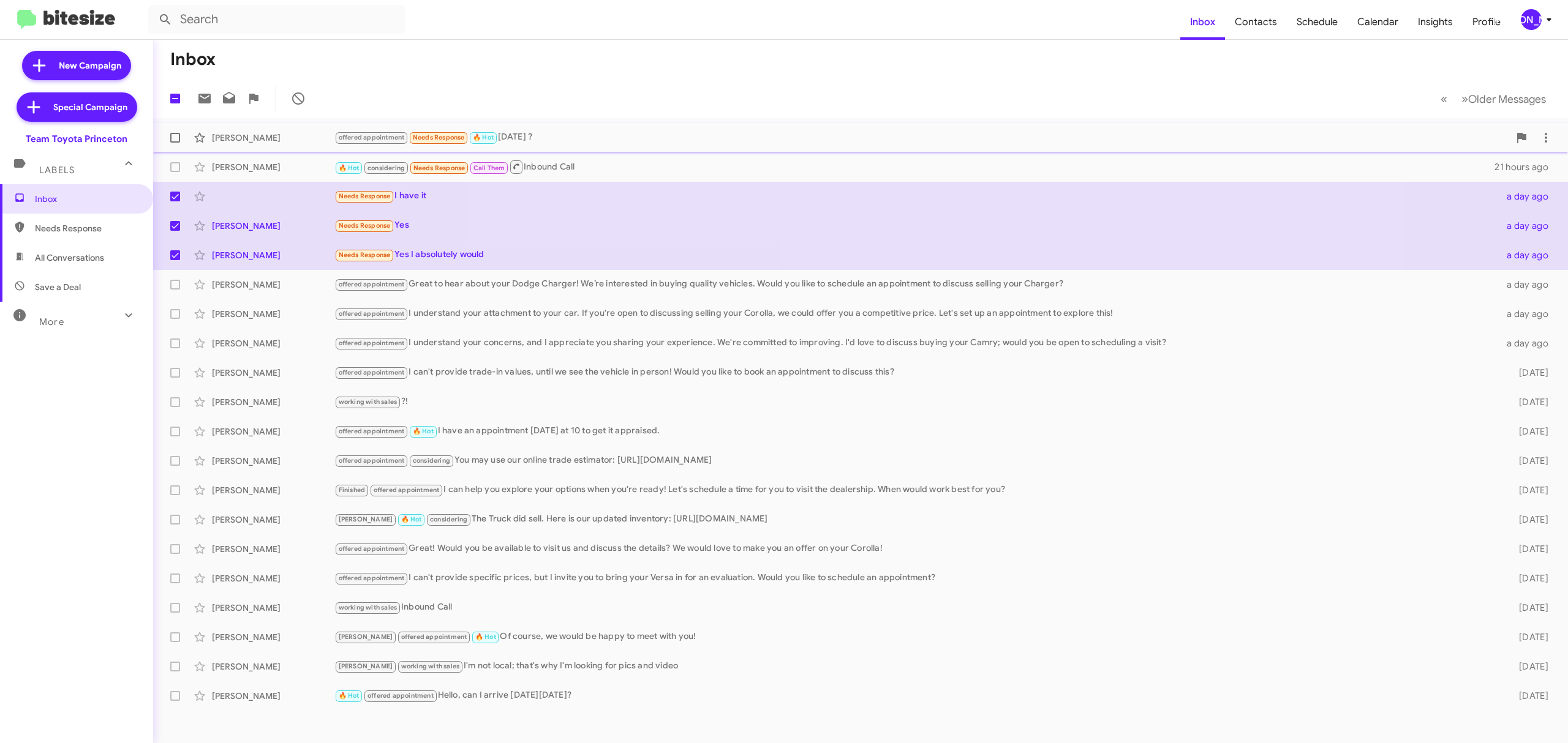
drag, startPoint x: 175, startPoint y: 169, endPoint x: 172, endPoint y: 143, distance: 26.2
click at [175, 167] on span at bounding box center [175, 167] width 10 height 10
click at [175, 172] on input "checkbox" at bounding box center [175, 172] width 1 height 1
checkbox input "true"
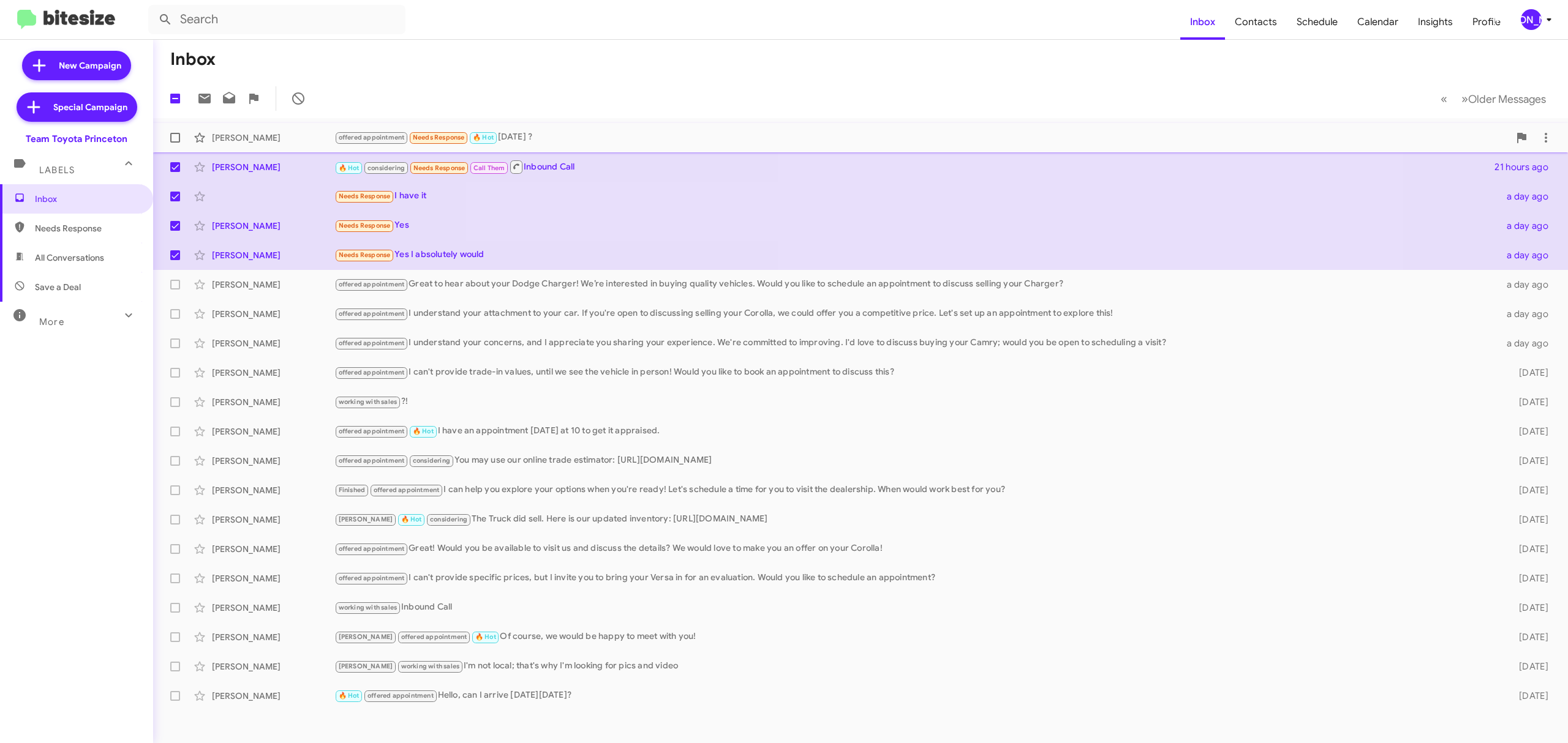
click at [170, 136] on span at bounding box center [175, 137] width 10 height 10
click at [175, 142] on input "checkbox" at bounding box center [175, 142] width 1 height 1
checkbox input "true"
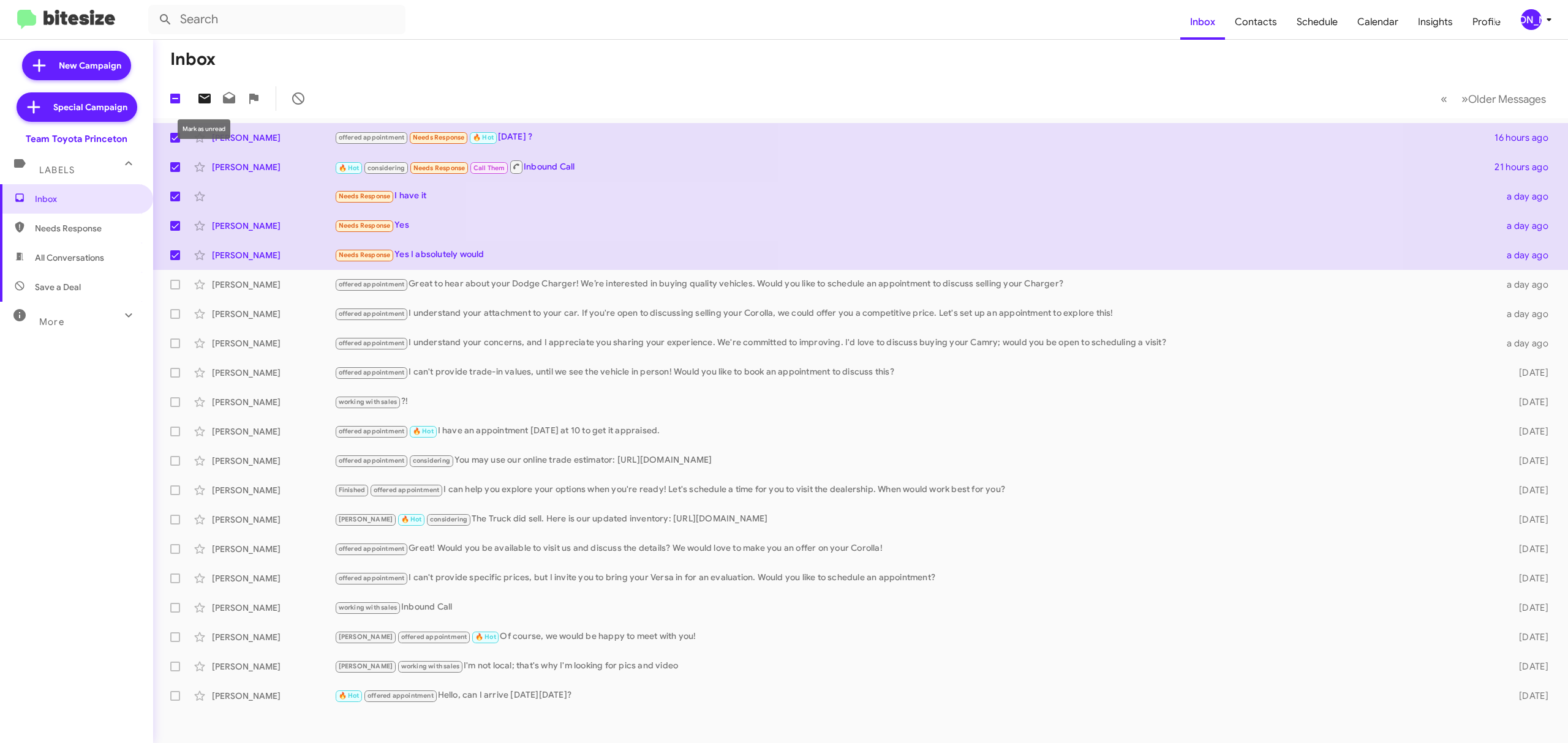
click at [202, 98] on icon at bounding box center [204, 98] width 12 height 10
click at [1515, 28] on button "[PERSON_NAME]" at bounding box center [1532, 19] width 44 height 21
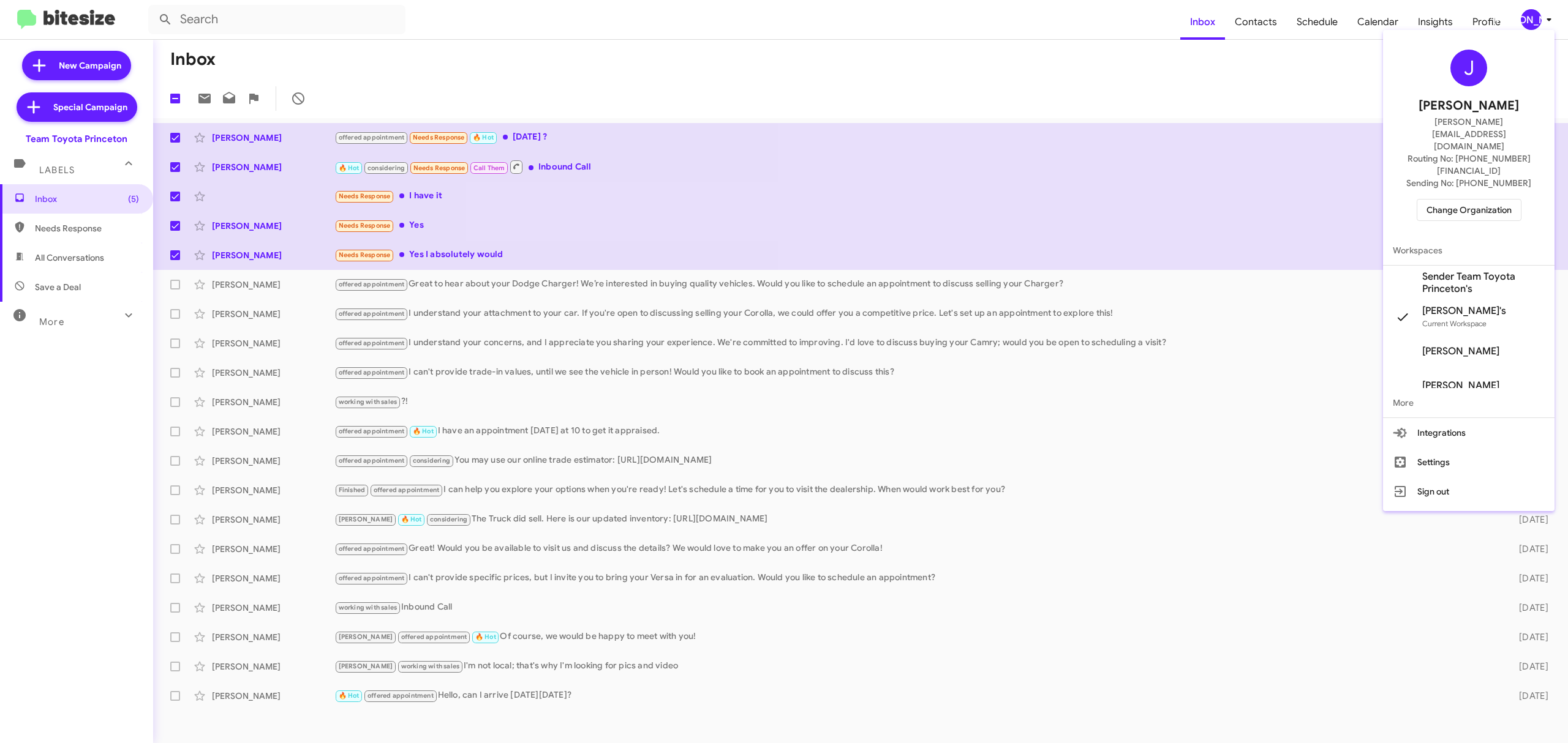
click at [1458, 199] on span "Change Organization" at bounding box center [1468, 209] width 85 height 21
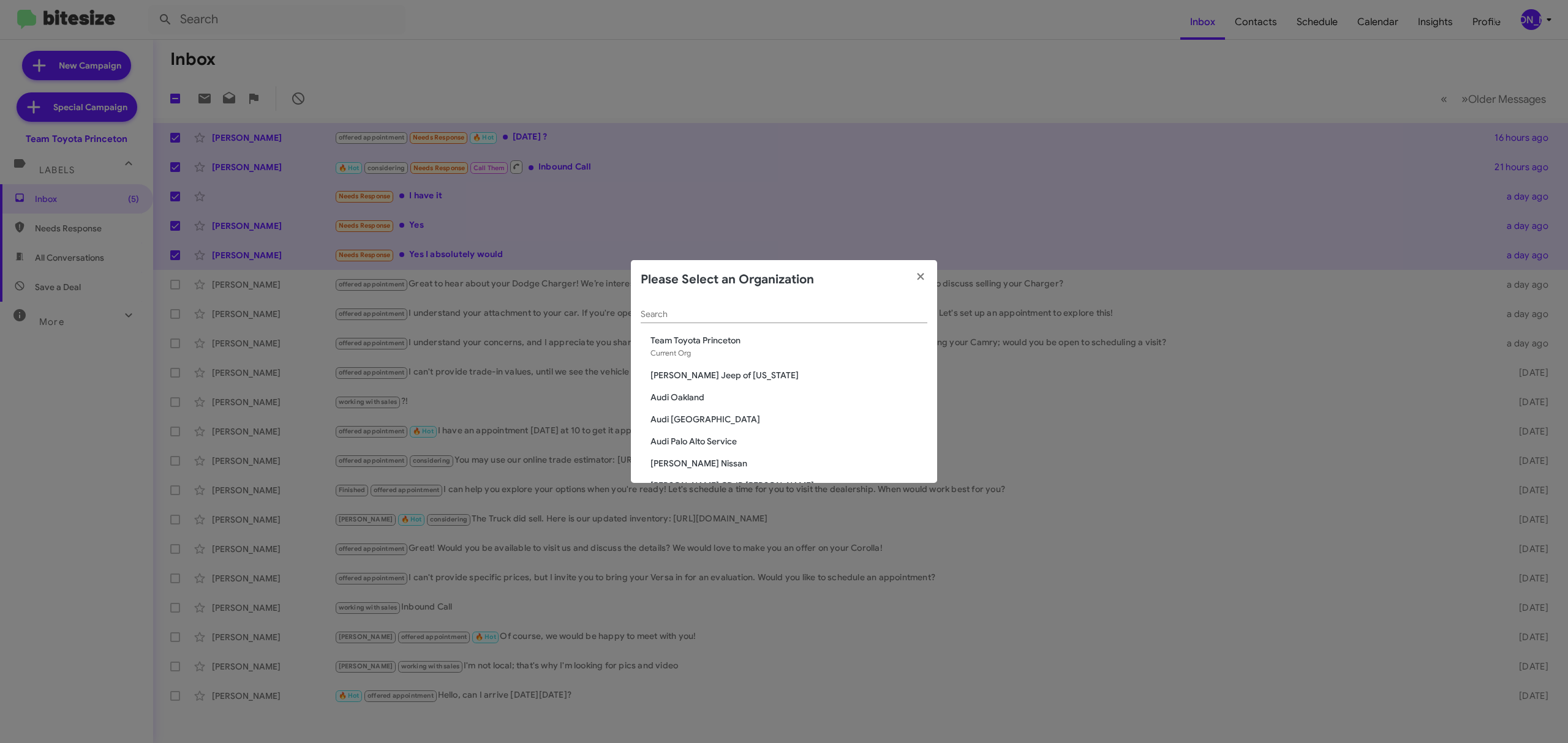
click at [784, 321] on div "Search" at bounding box center [784, 311] width 287 height 24
click at [791, 318] on input "Search" at bounding box center [784, 315] width 287 height 10
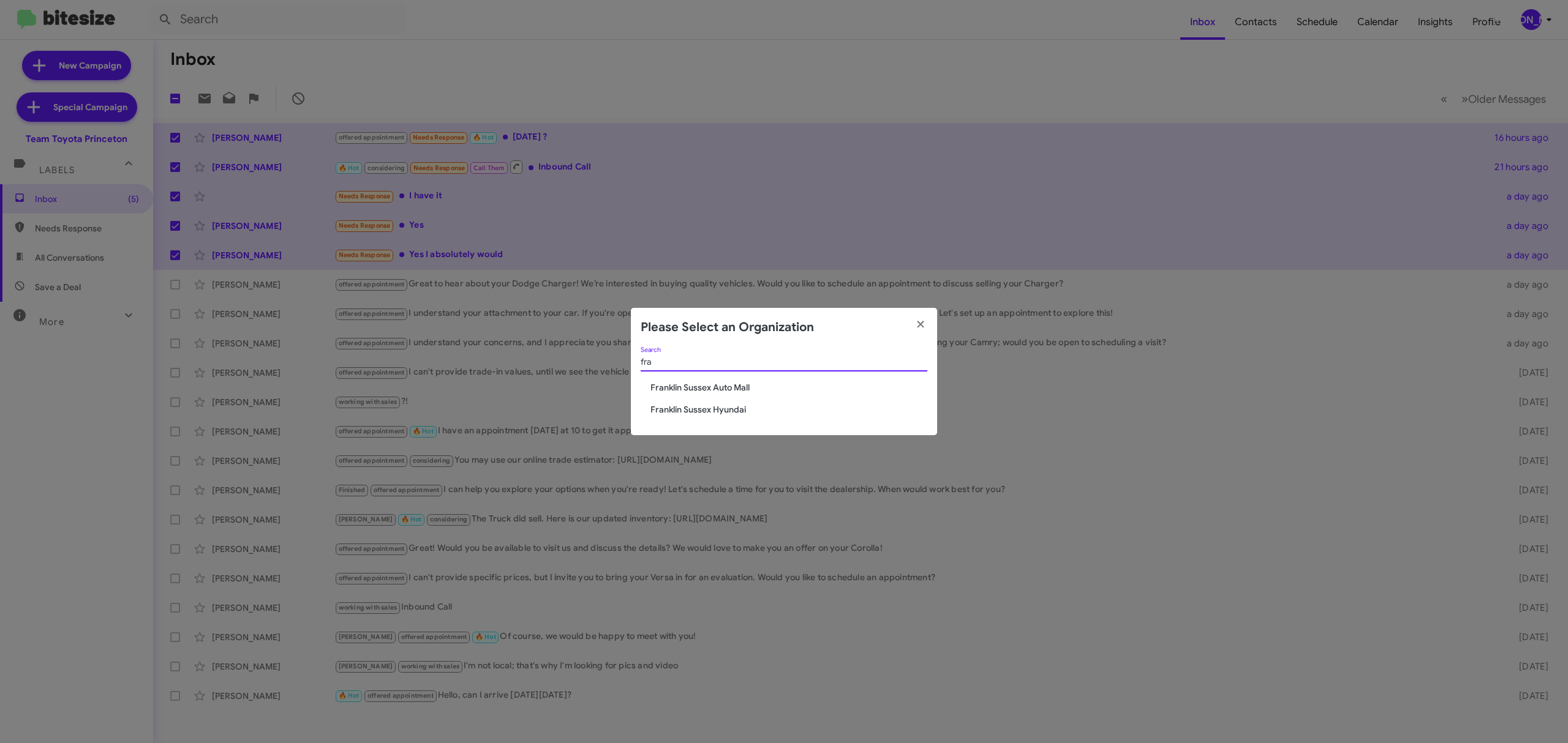
type input "fra"
click at [729, 388] on span "Franklin Sussex Auto Mall" at bounding box center [789, 387] width 277 height 12
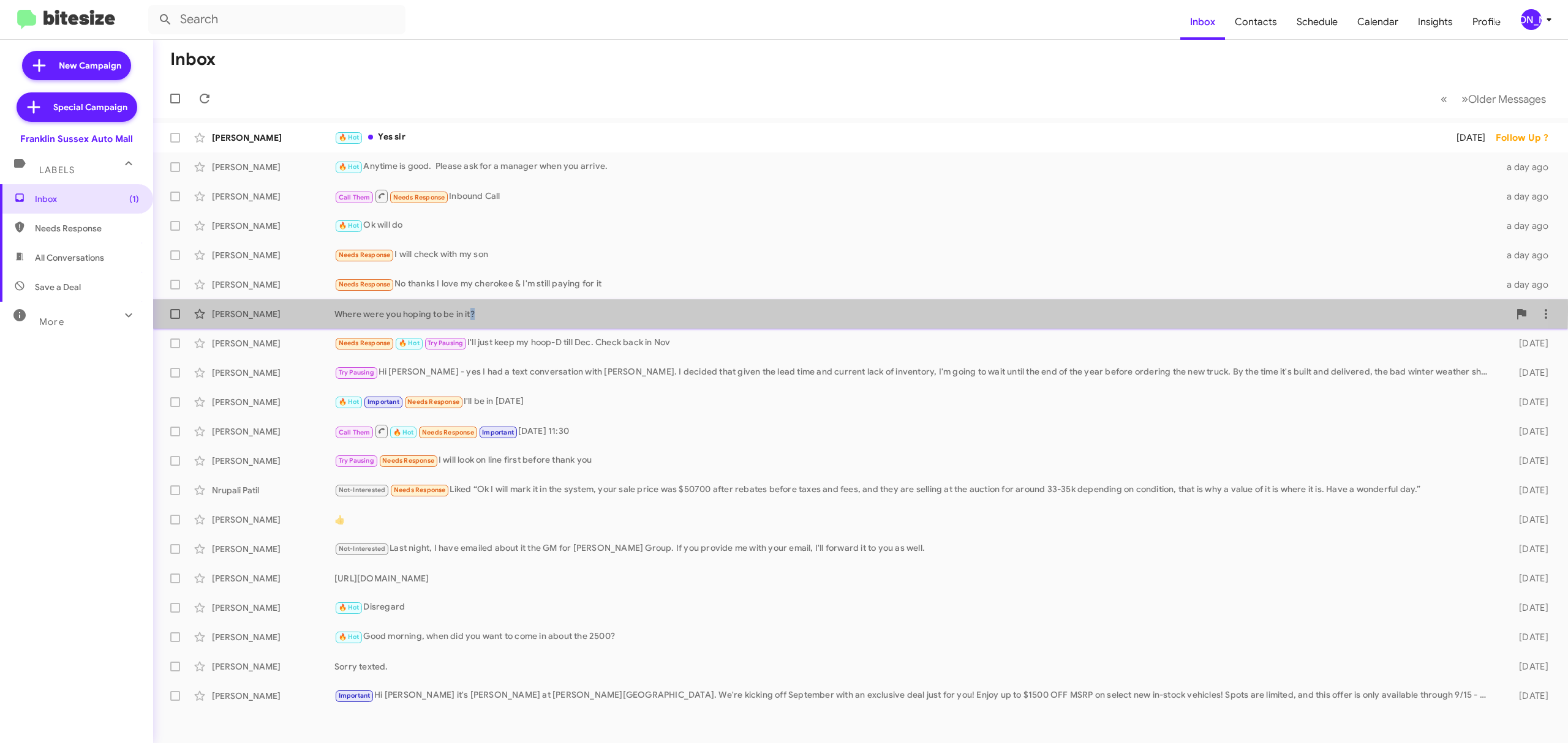
click at [470, 311] on div "Where were you hoping to be in it?" at bounding box center [922, 313] width 1175 height 12
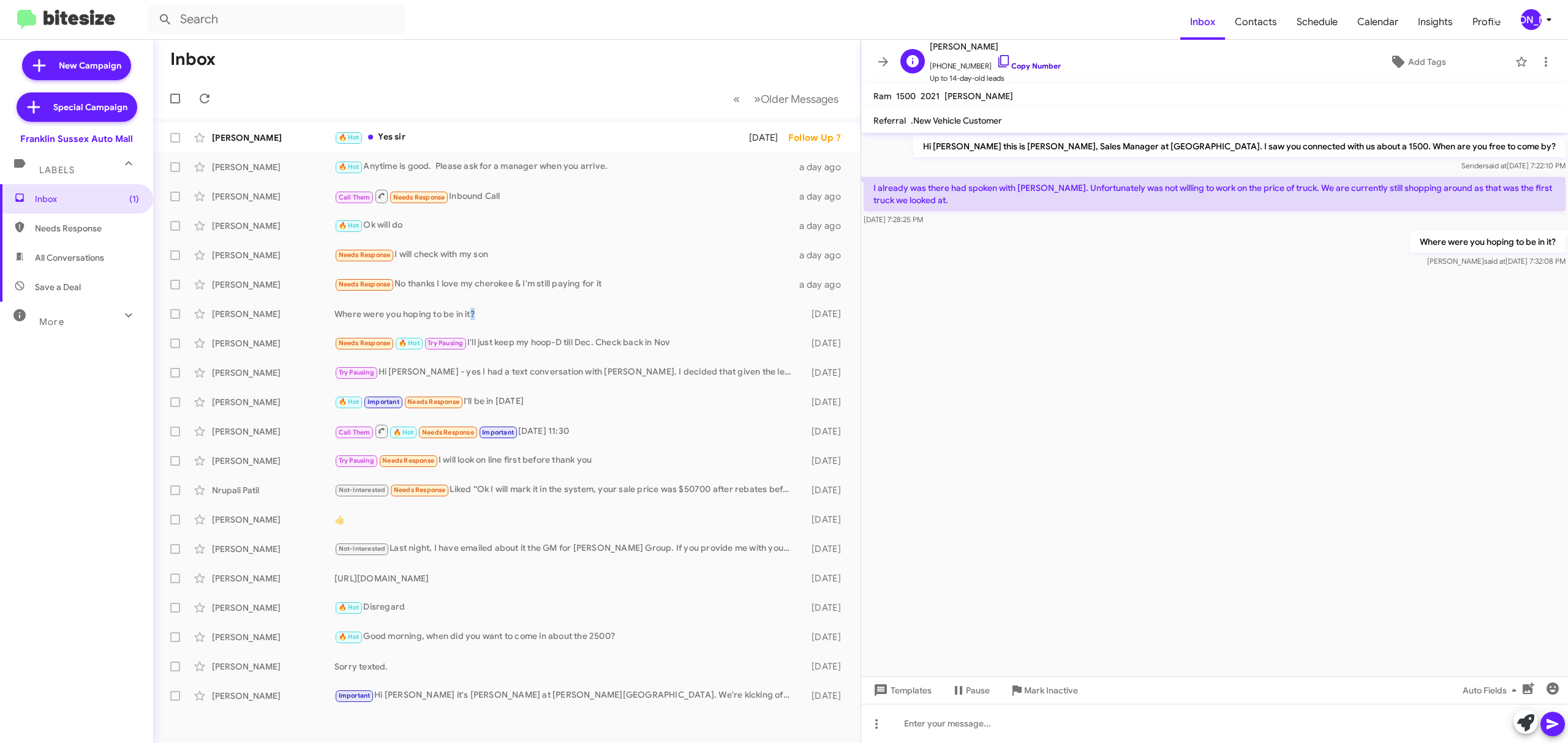
click at [1036, 62] on link "Copy Number" at bounding box center [1028, 66] width 64 height 9
click at [1028, 68] on link "Copy Number" at bounding box center [1028, 66] width 64 height 9
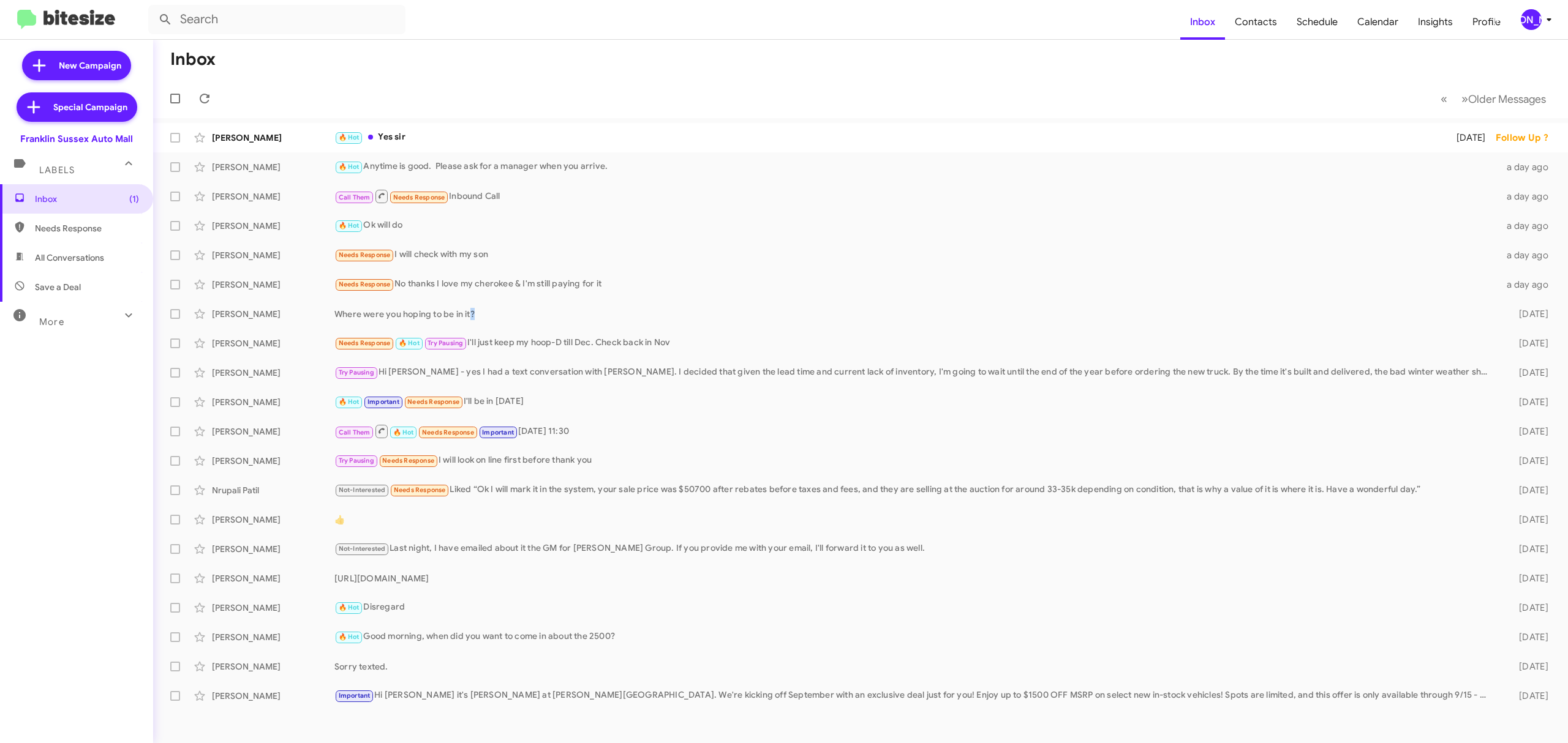
click at [1542, 16] on icon at bounding box center [1549, 19] width 15 height 15
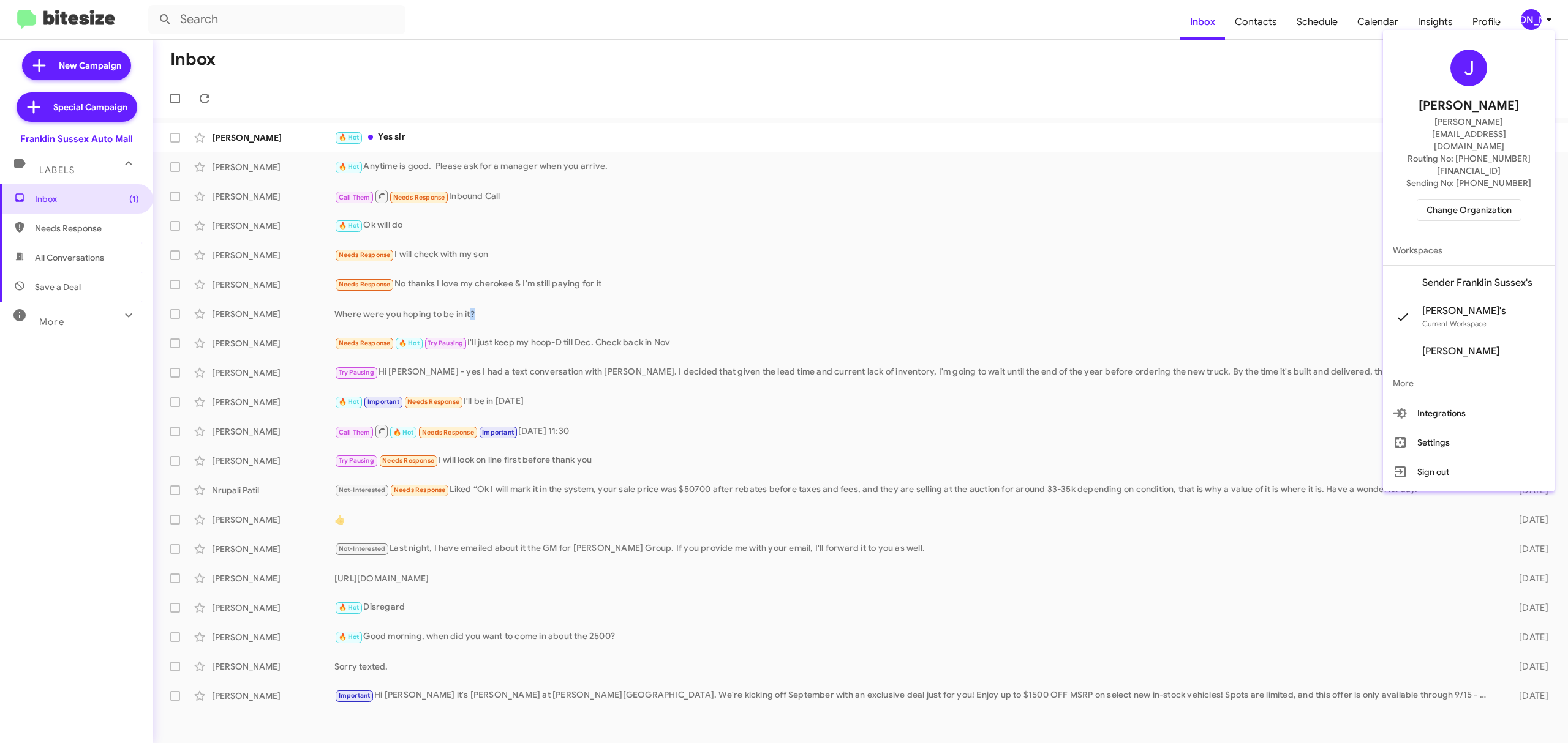
click at [1458, 199] on span "Change Organization" at bounding box center [1468, 209] width 85 height 21
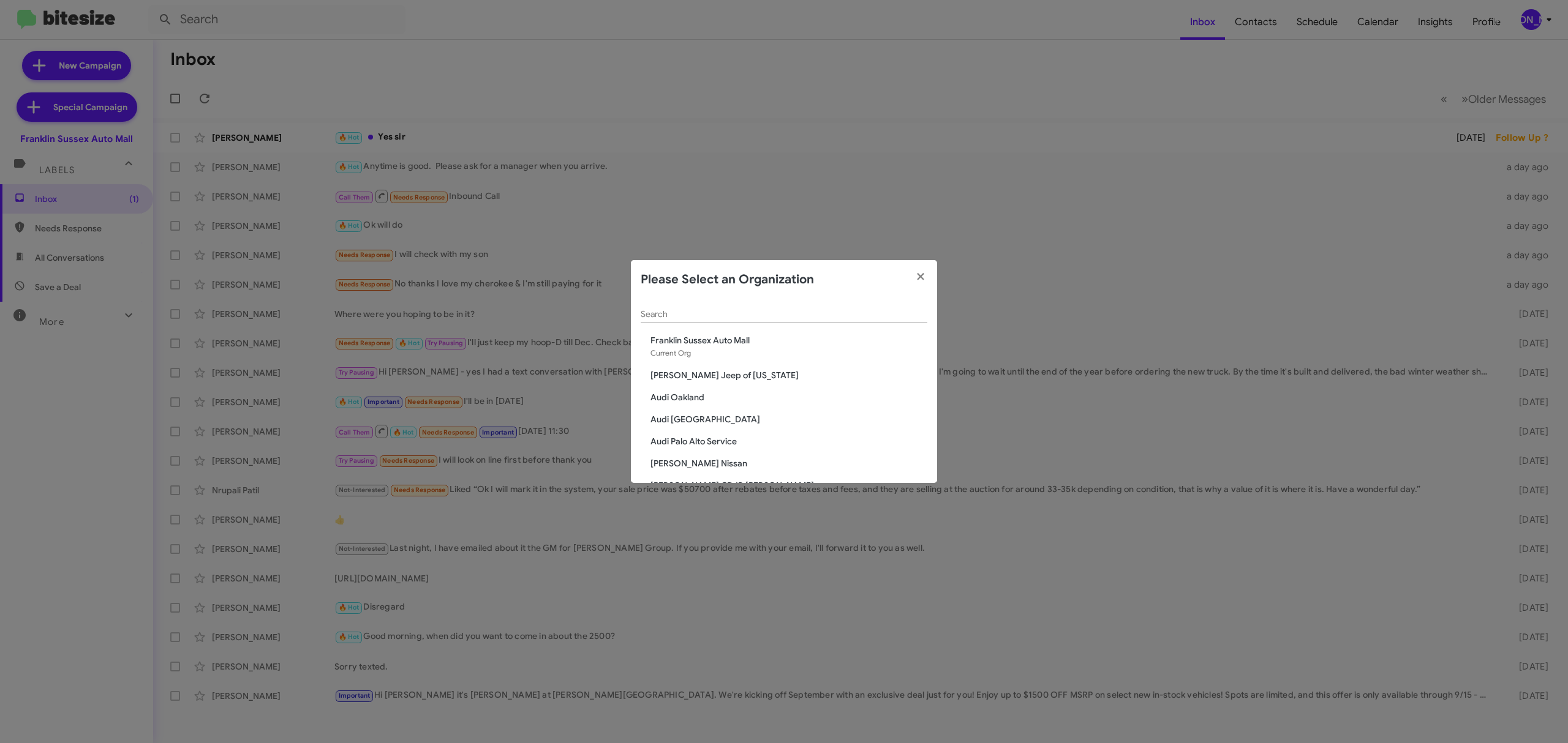
click at [755, 318] on input "Search" at bounding box center [784, 315] width 287 height 10
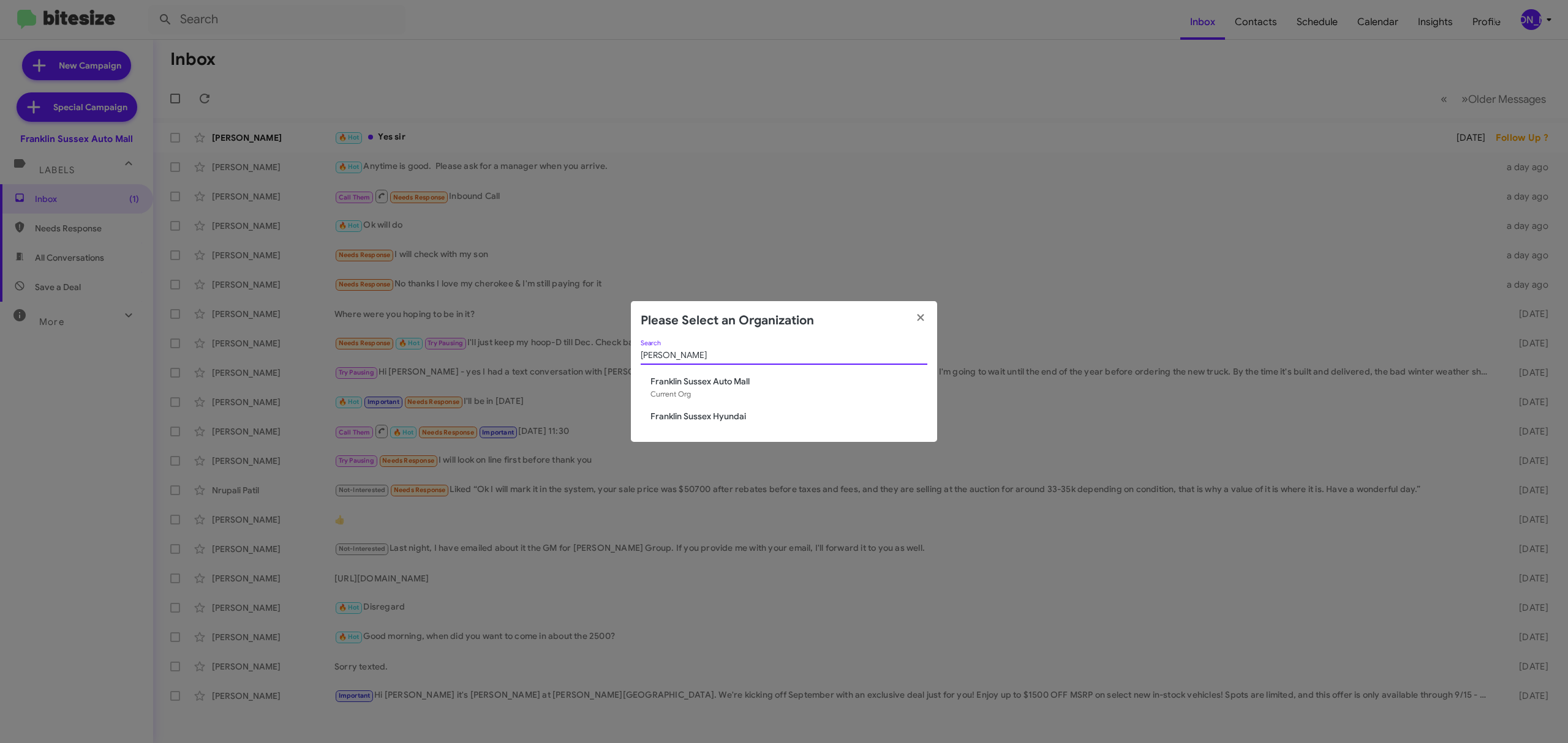
type input "frank"
click at [690, 414] on span "Franklin Sussex Hyundai" at bounding box center [789, 416] width 277 height 12
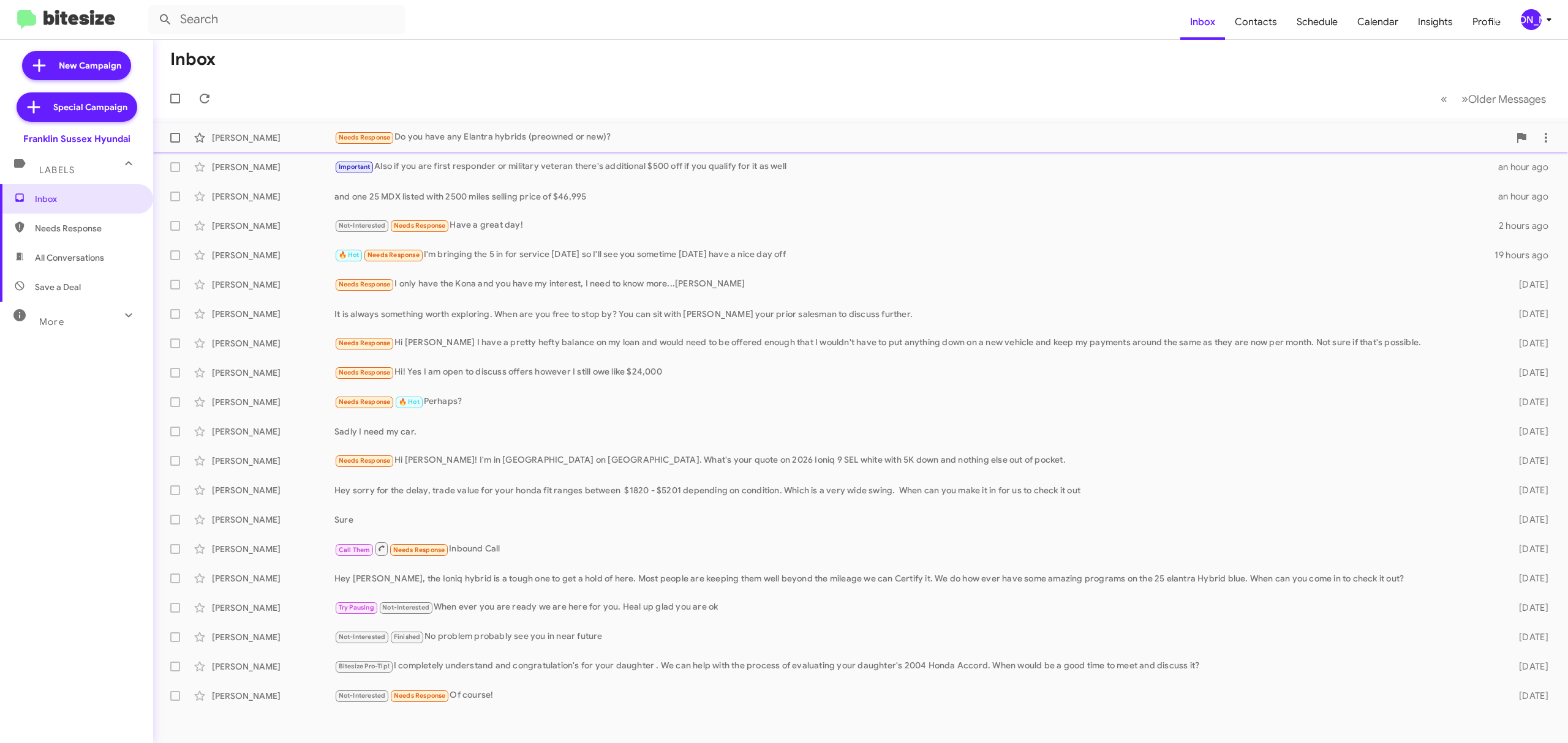
click at [174, 133] on span at bounding box center [175, 137] width 10 height 10
click at [175, 142] on input "checkbox" at bounding box center [175, 142] width 1 height 1
checkbox input "true"
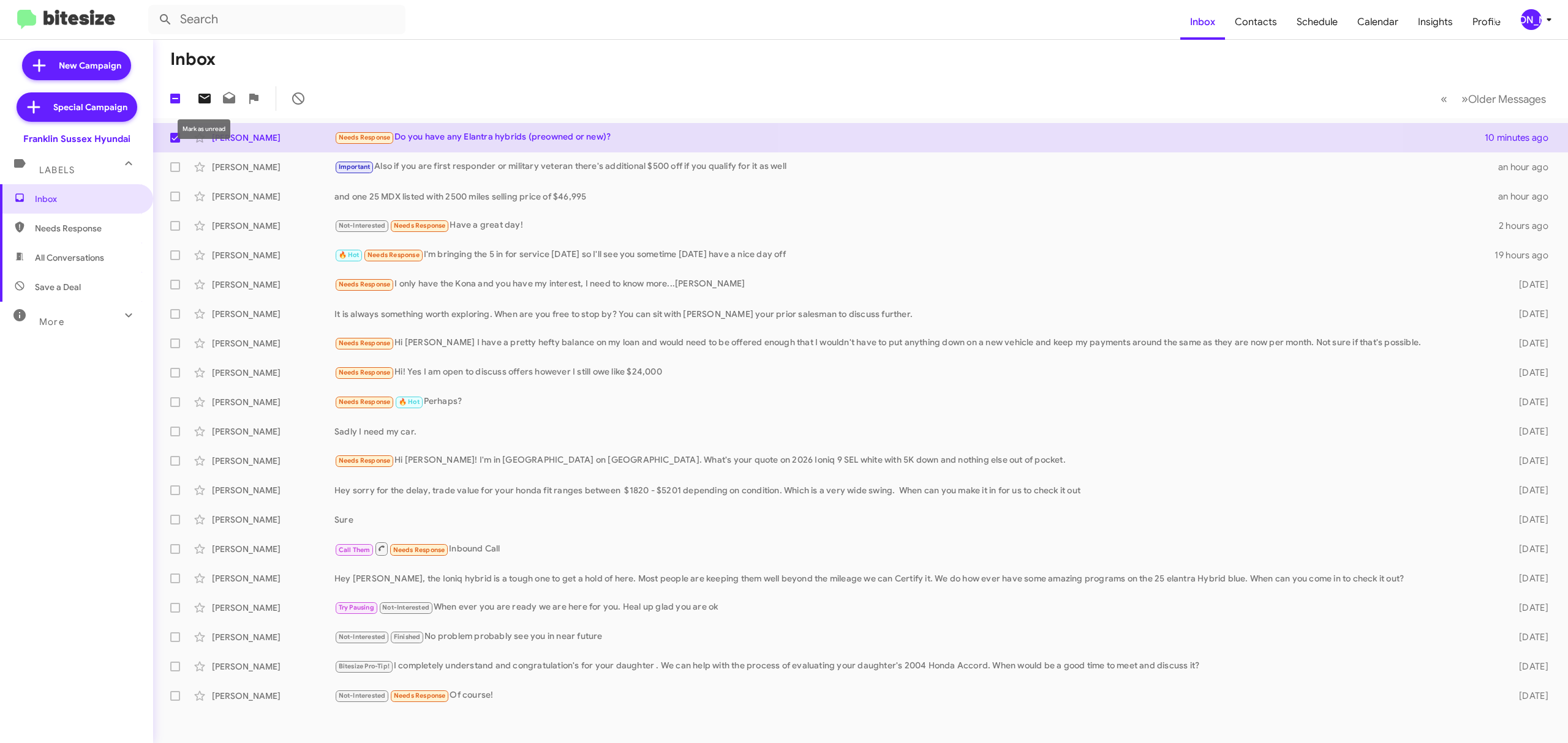
click at [209, 102] on icon at bounding box center [204, 98] width 12 height 10
click at [507, 254] on div "🔥 Hot Needs Response I'm bringing the 5 in for service tomorrow so I'll see you…" at bounding box center [922, 255] width 1175 height 14
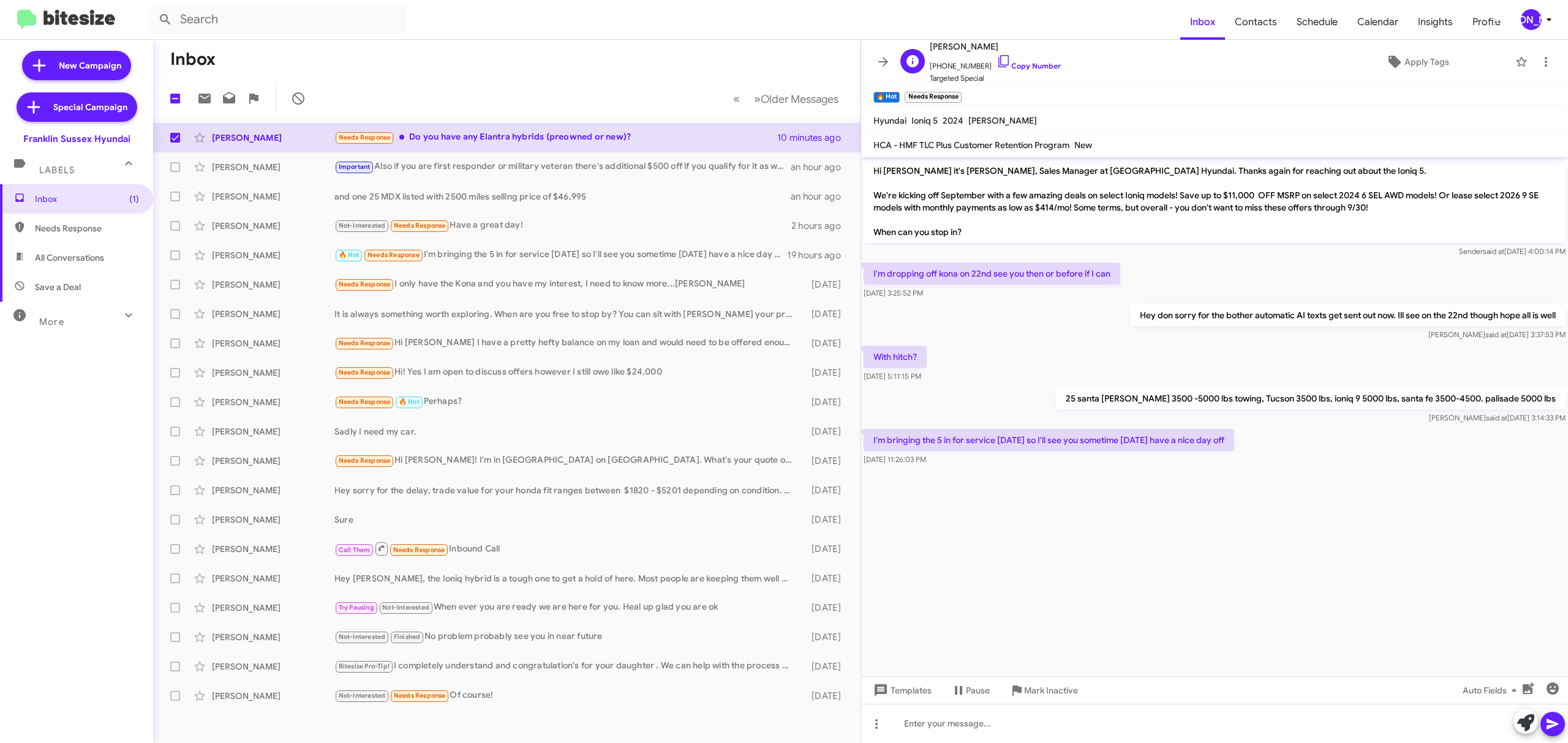
click at [1037, 60] on span "+19736500664 Copy Number" at bounding box center [996, 63] width 131 height 19
click at [1030, 65] on link "Copy Number" at bounding box center [1028, 66] width 64 height 9
drag, startPoint x: 1530, startPoint y: 16, endPoint x: 1524, endPoint y: 25, distance: 10.8
click at [1530, 16] on div "[PERSON_NAME]" at bounding box center [1531, 19] width 21 height 21
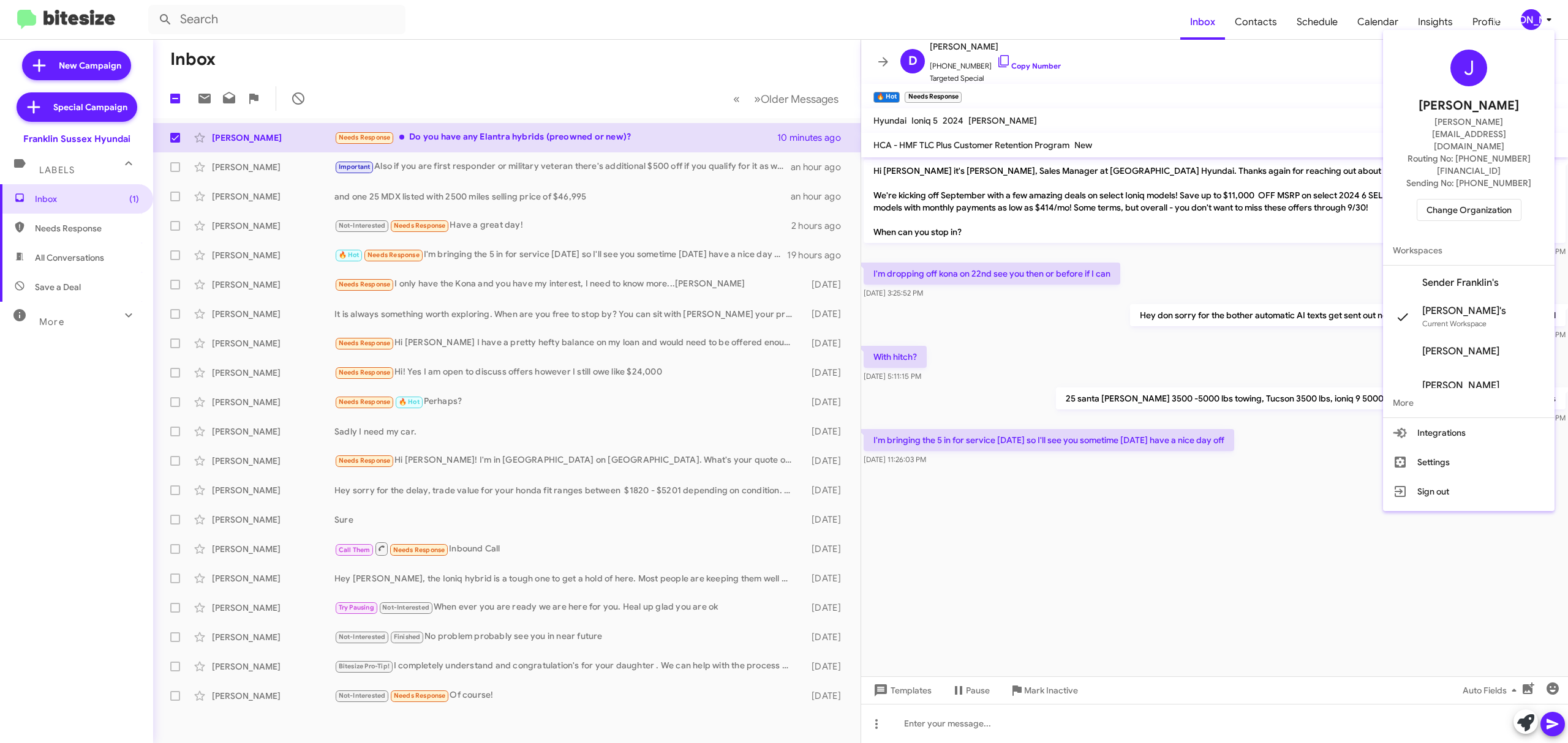
click at [1469, 199] on span "Change Organization" at bounding box center [1468, 209] width 85 height 21
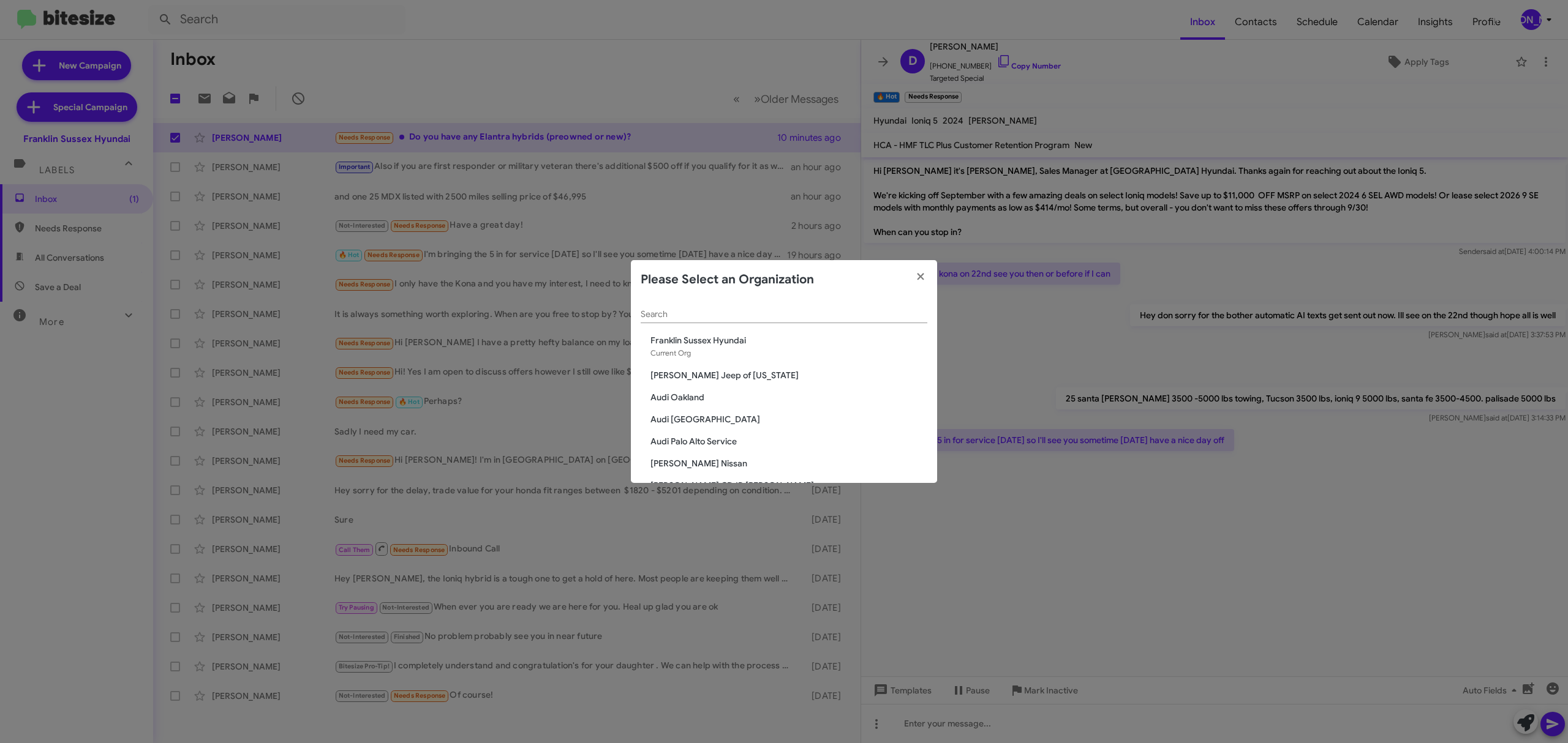
click at [723, 322] on div "Search" at bounding box center [784, 311] width 287 height 24
click at [735, 313] on input "Search" at bounding box center [784, 315] width 287 height 10
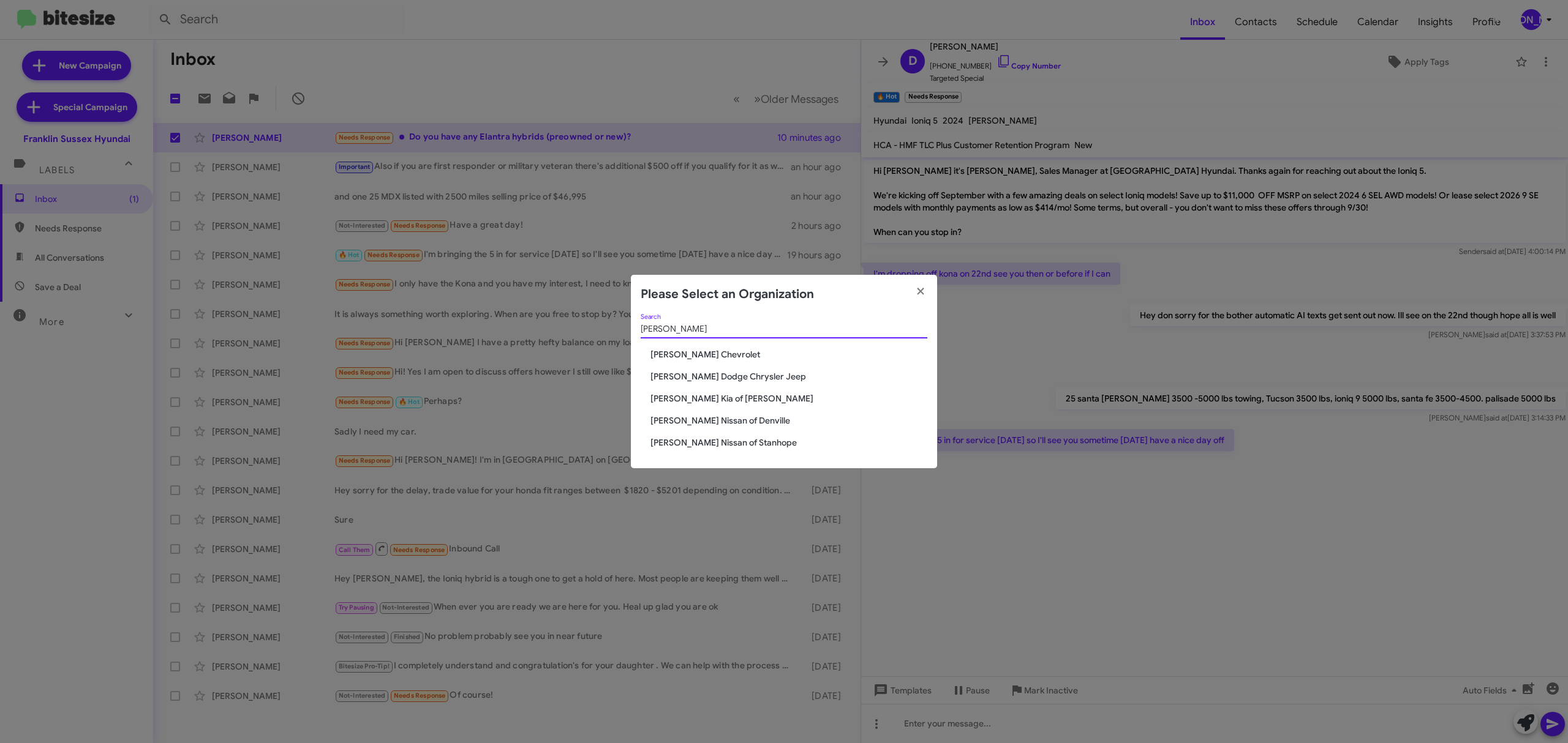
type input "[PERSON_NAME]"
click at [658, 351] on span "[PERSON_NAME] Chevrolet" at bounding box center [789, 354] width 277 height 12
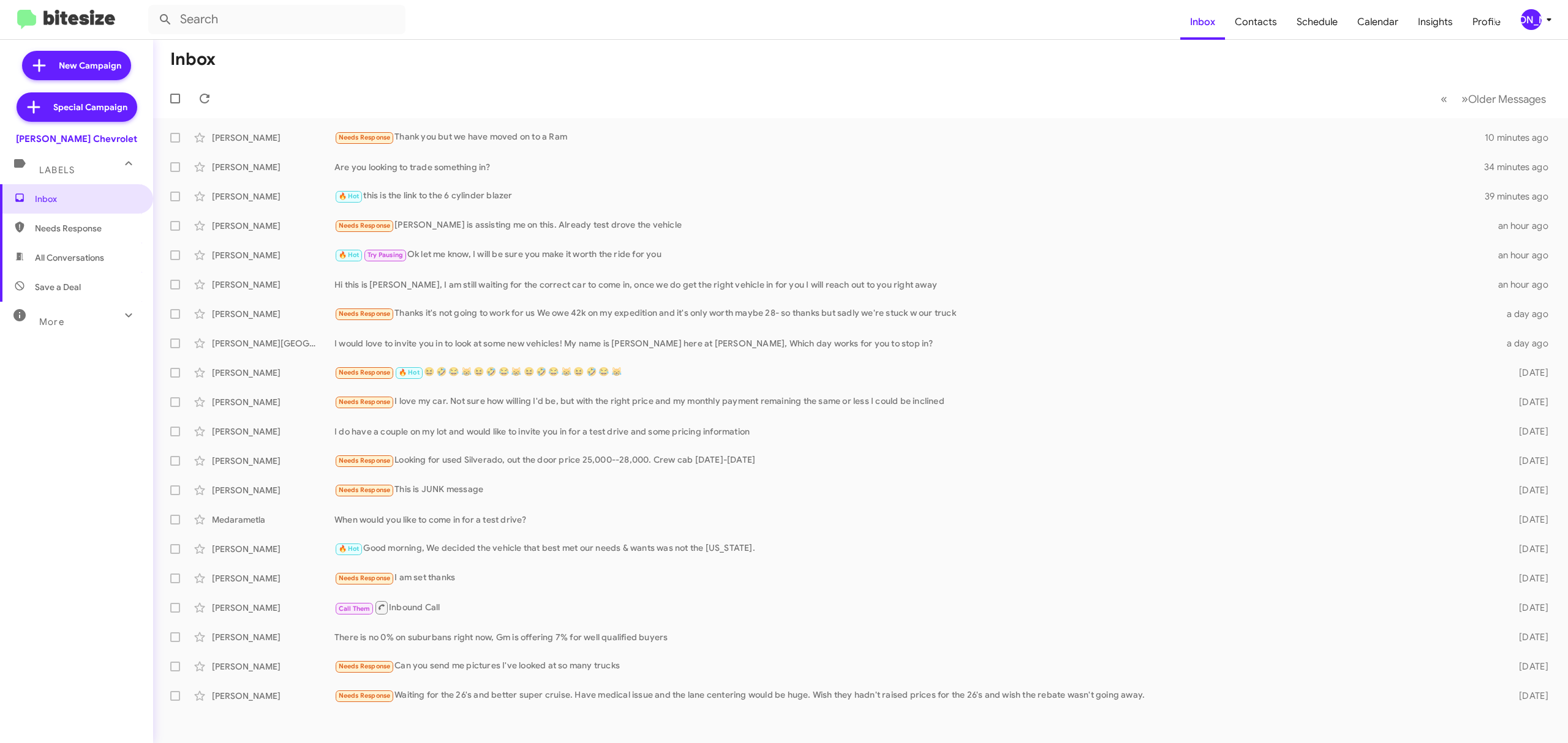
click at [1539, 19] on div "[PERSON_NAME]" at bounding box center [1531, 19] width 21 height 21
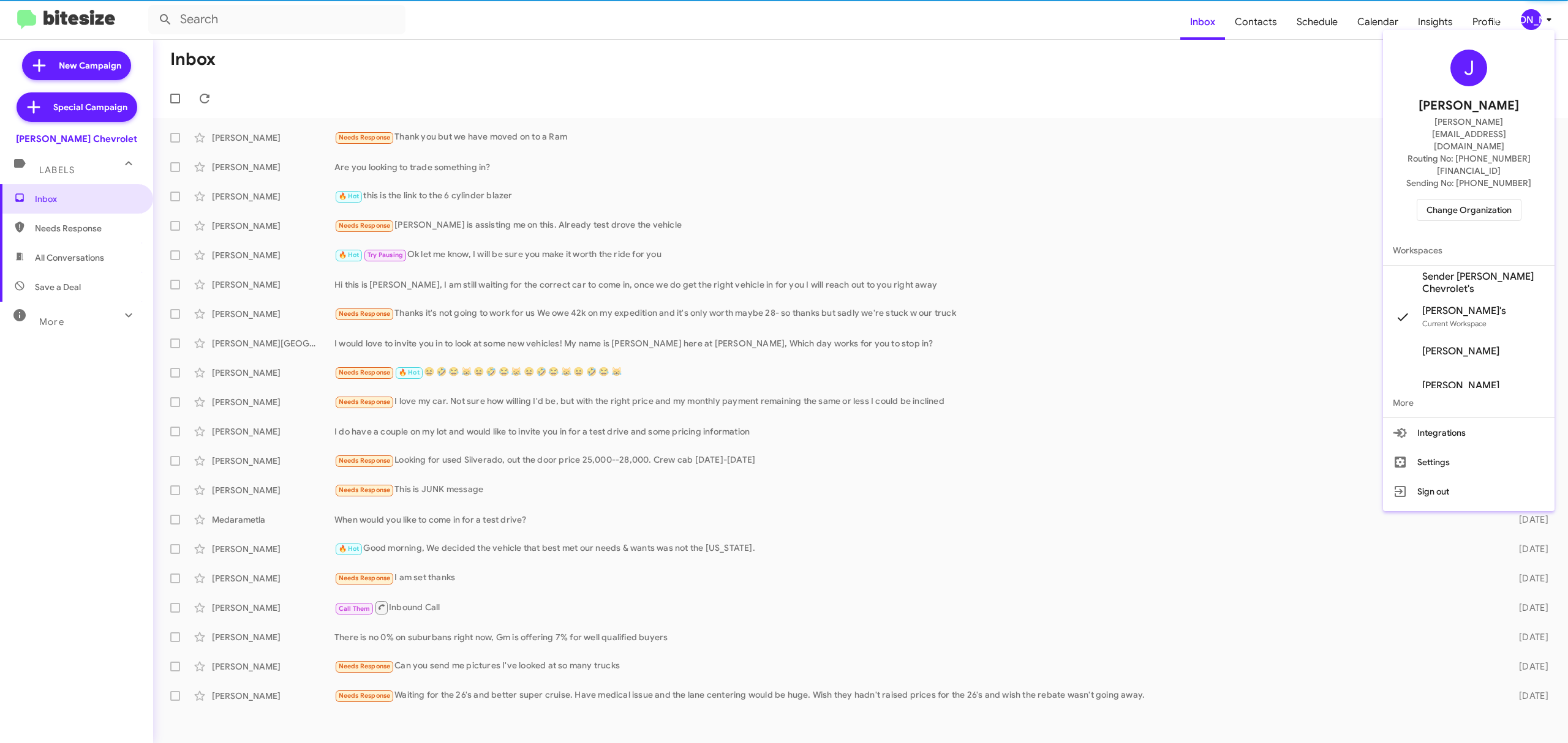
click at [1539, 19] on div at bounding box center [784, 371] width 1568 height 743
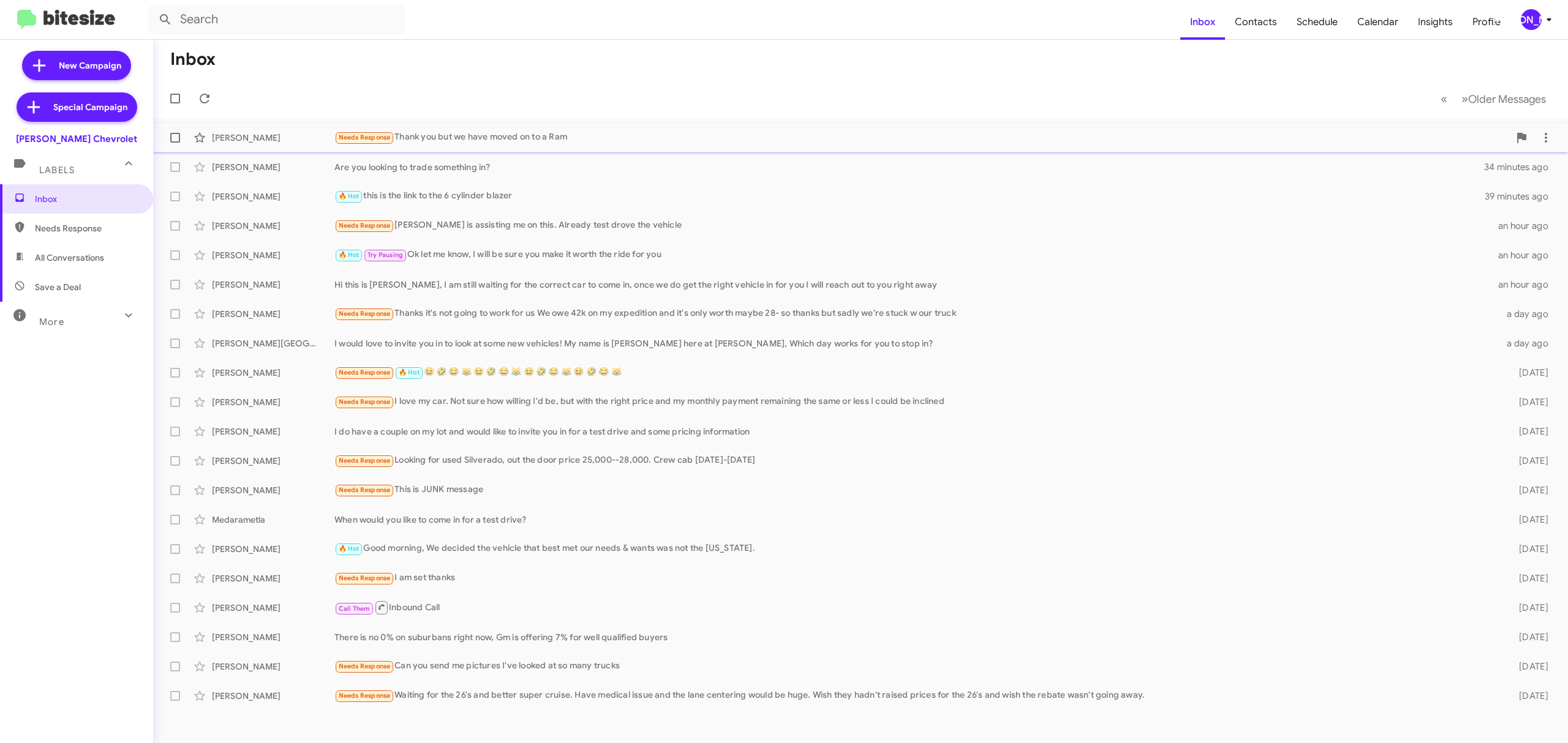
click at [177, 133] on span at bounding box center [175, 137] width 10 height 10
click at [175, 142] on input "checkbox" at bounding box center [175, 142] width 1 height 1
checkbox input "true"
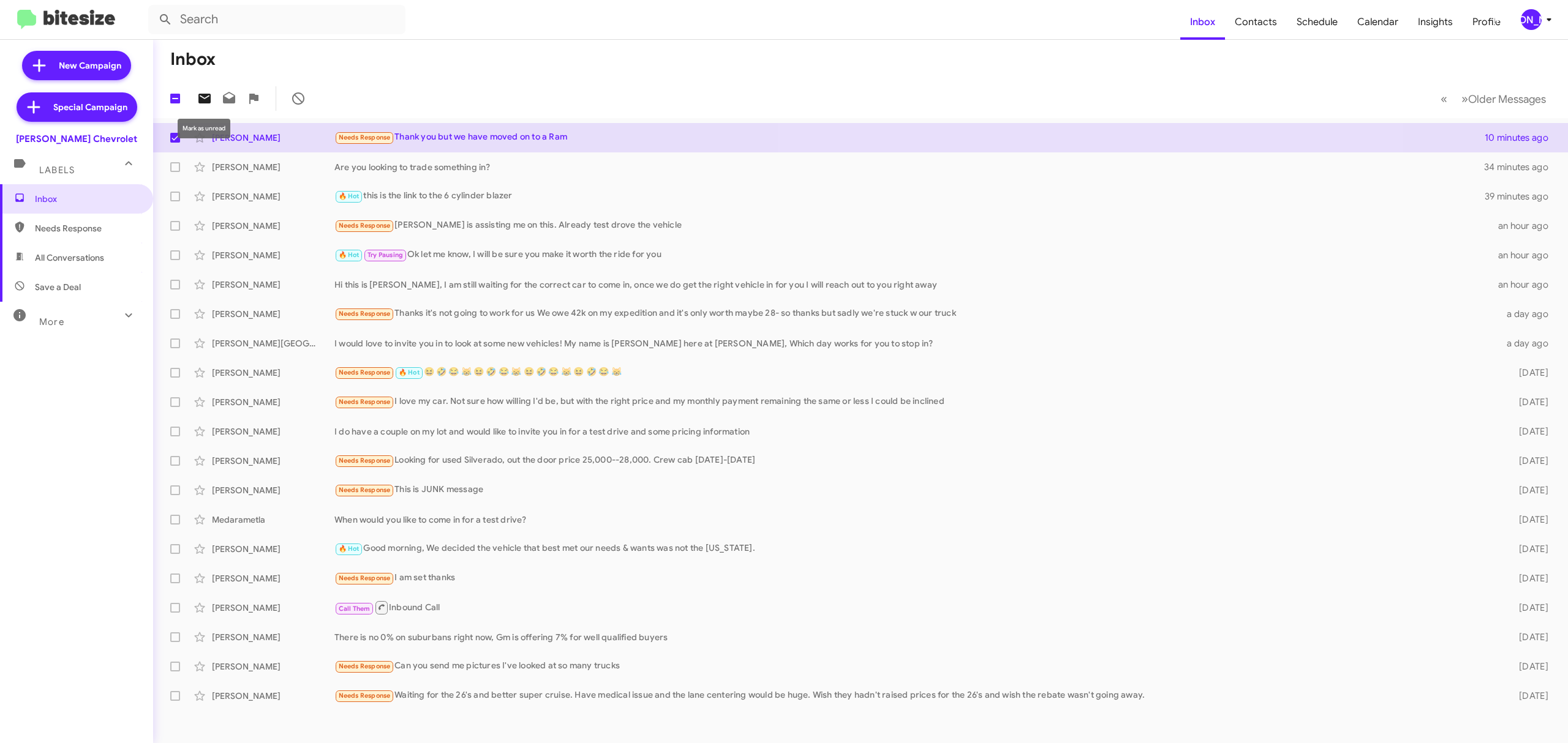
click at [206, 95] on icon at bounding box center [204, 98] width 12 height 10
click at [1532, 27] on div "[PERSON_NAME]" at bounding box center [1531, 19] width 21 height 21
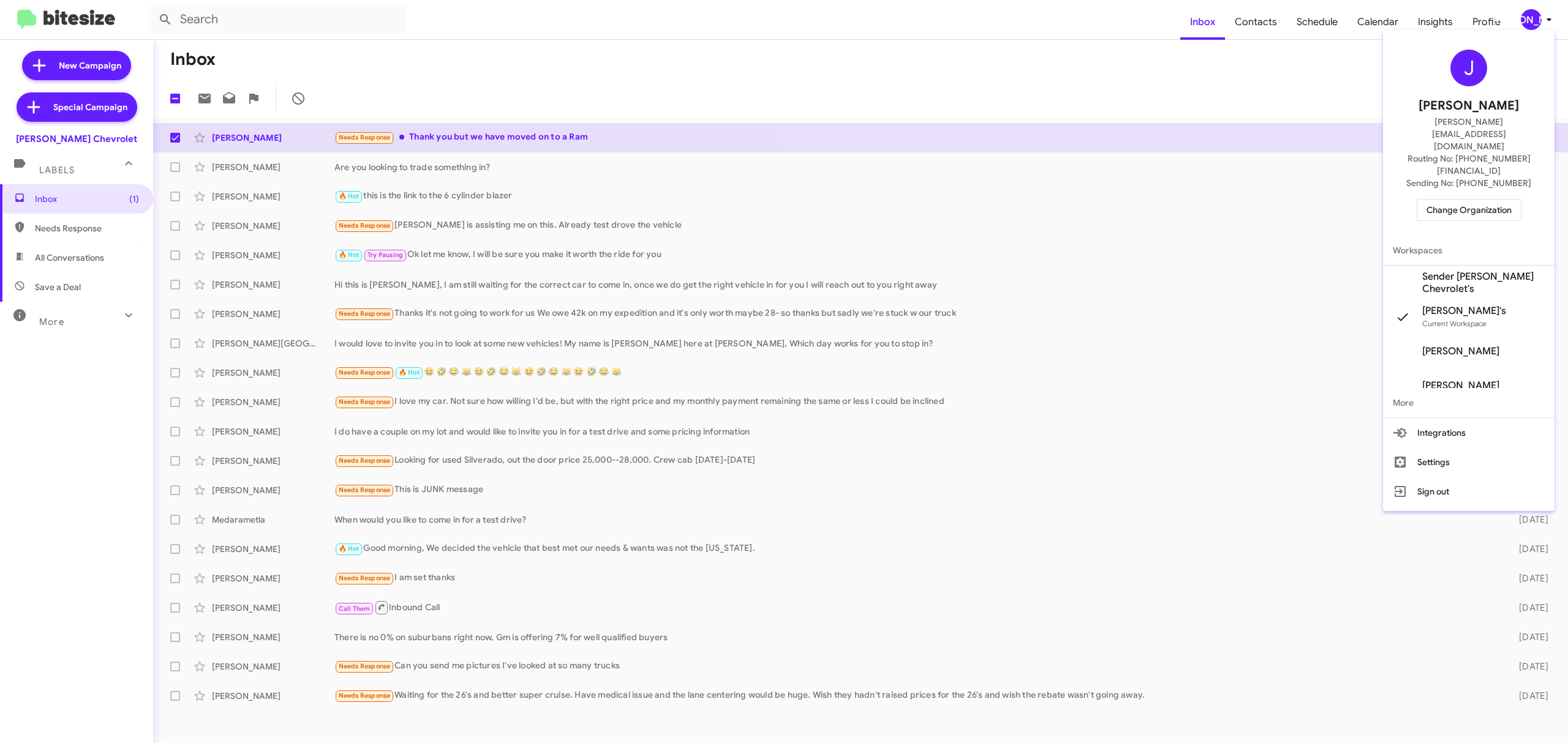
click at [1461, 199] on span "Change Organization" at bounding box center [1468, 209] width 85 height 21
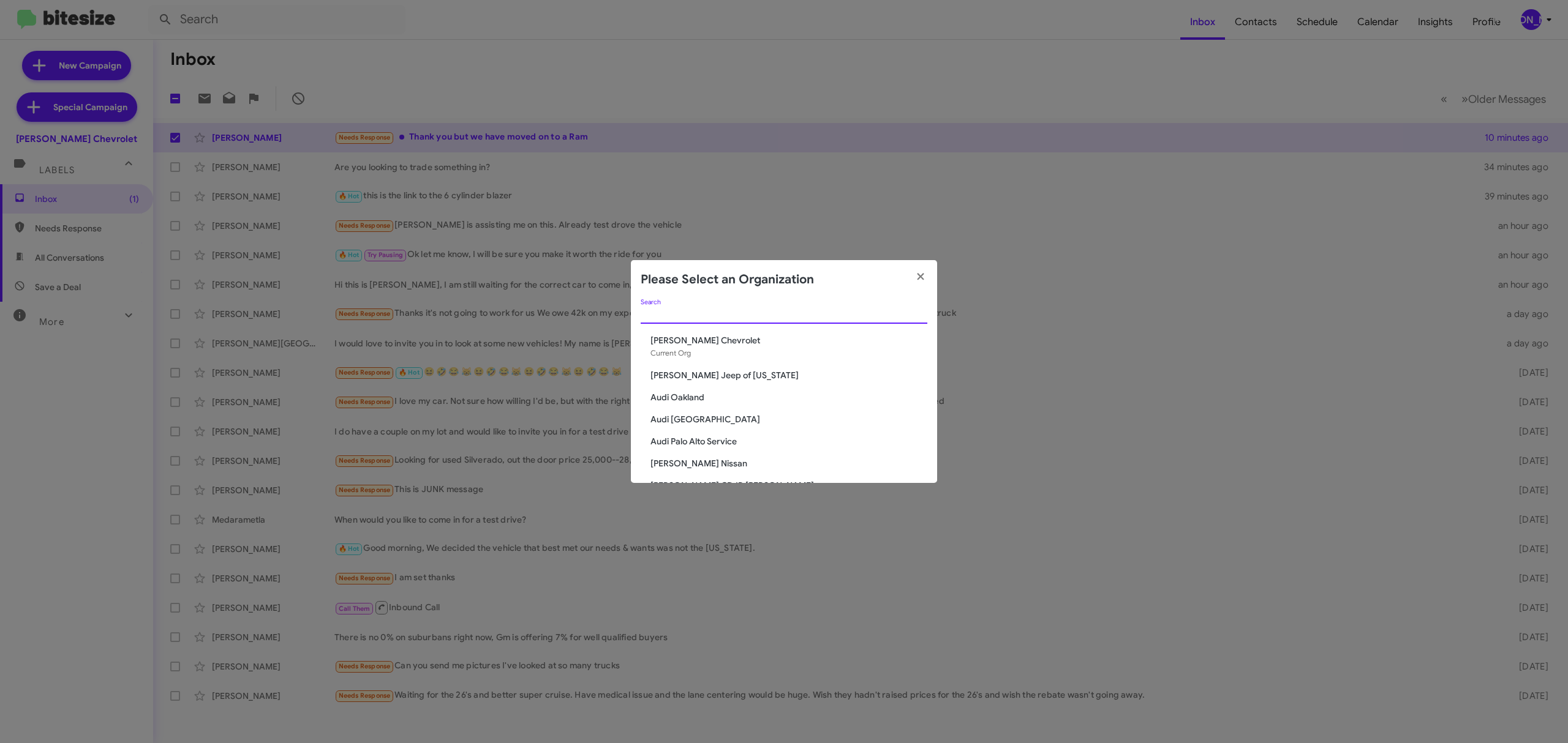
click at [755, 316] on input "Search" at bounding box center [784, 315] width 287 height 10
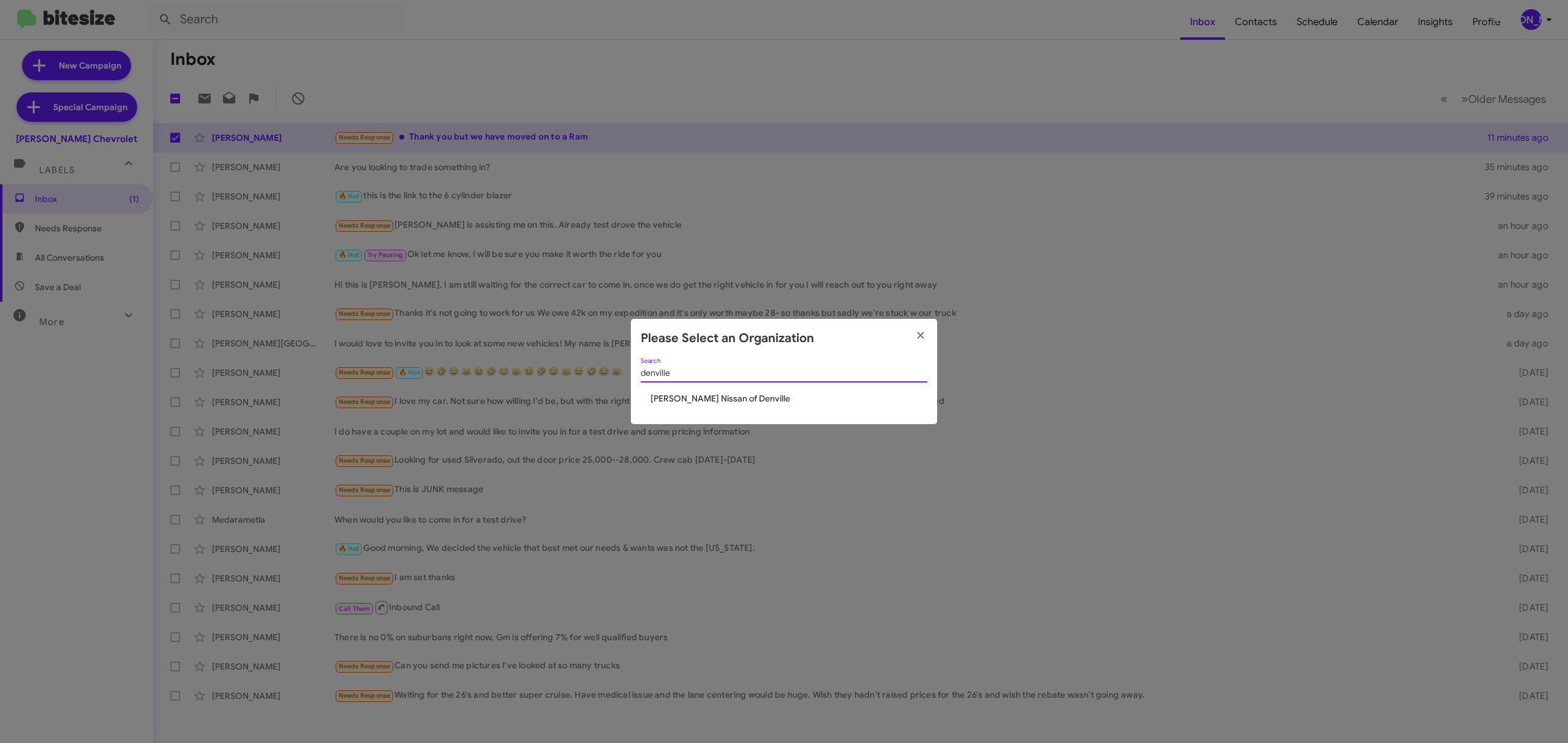
type input "denville"
click at [695, 405] on span "[PERSON_NAME] Nissan of Denville" at bounding box center [789, 398] width 277 height 12
click at [706, 397] on span "[PERSON_NAME] Nissan of Denville" at bounding box center [789, 398] width 277 height 12
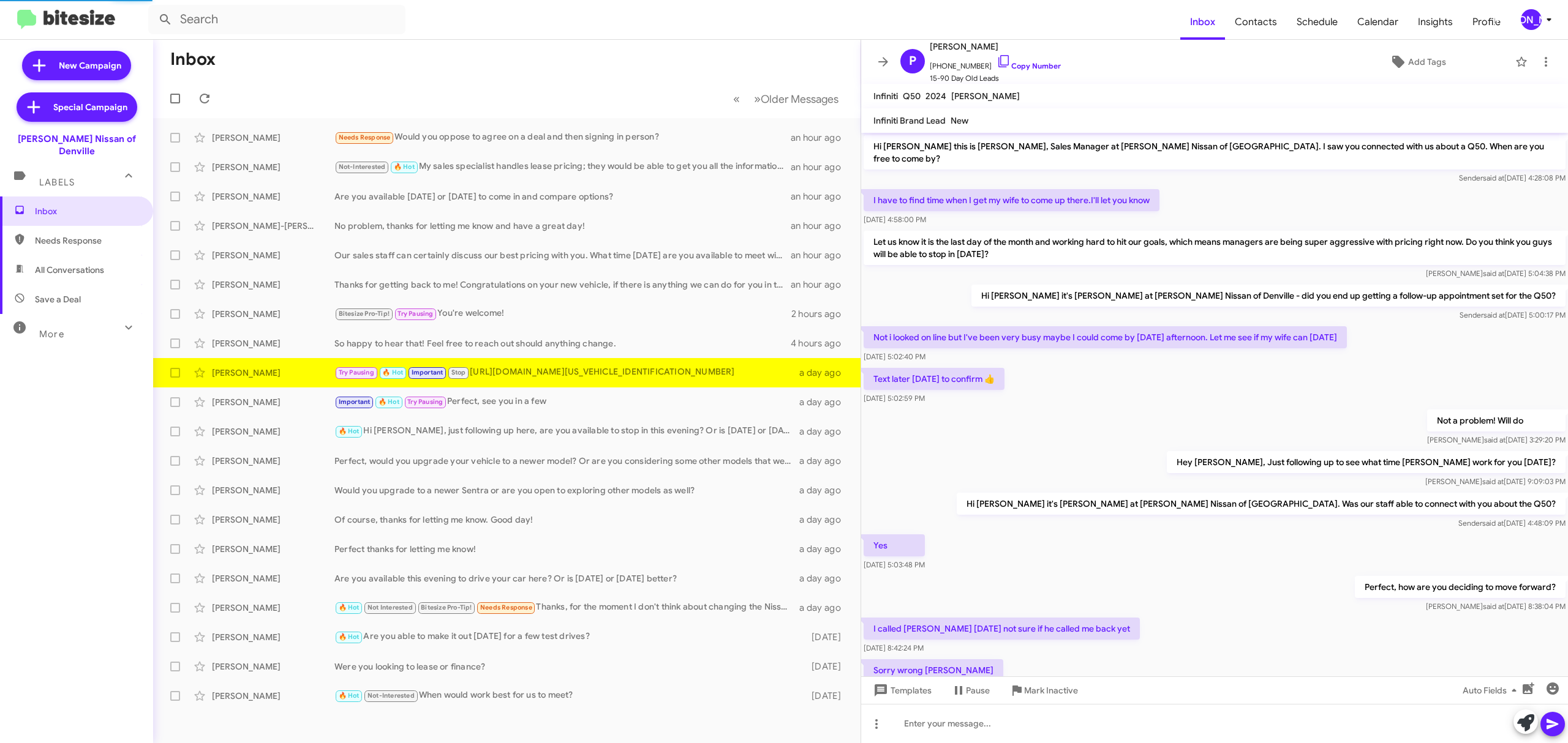
scroll to position [135, 0]
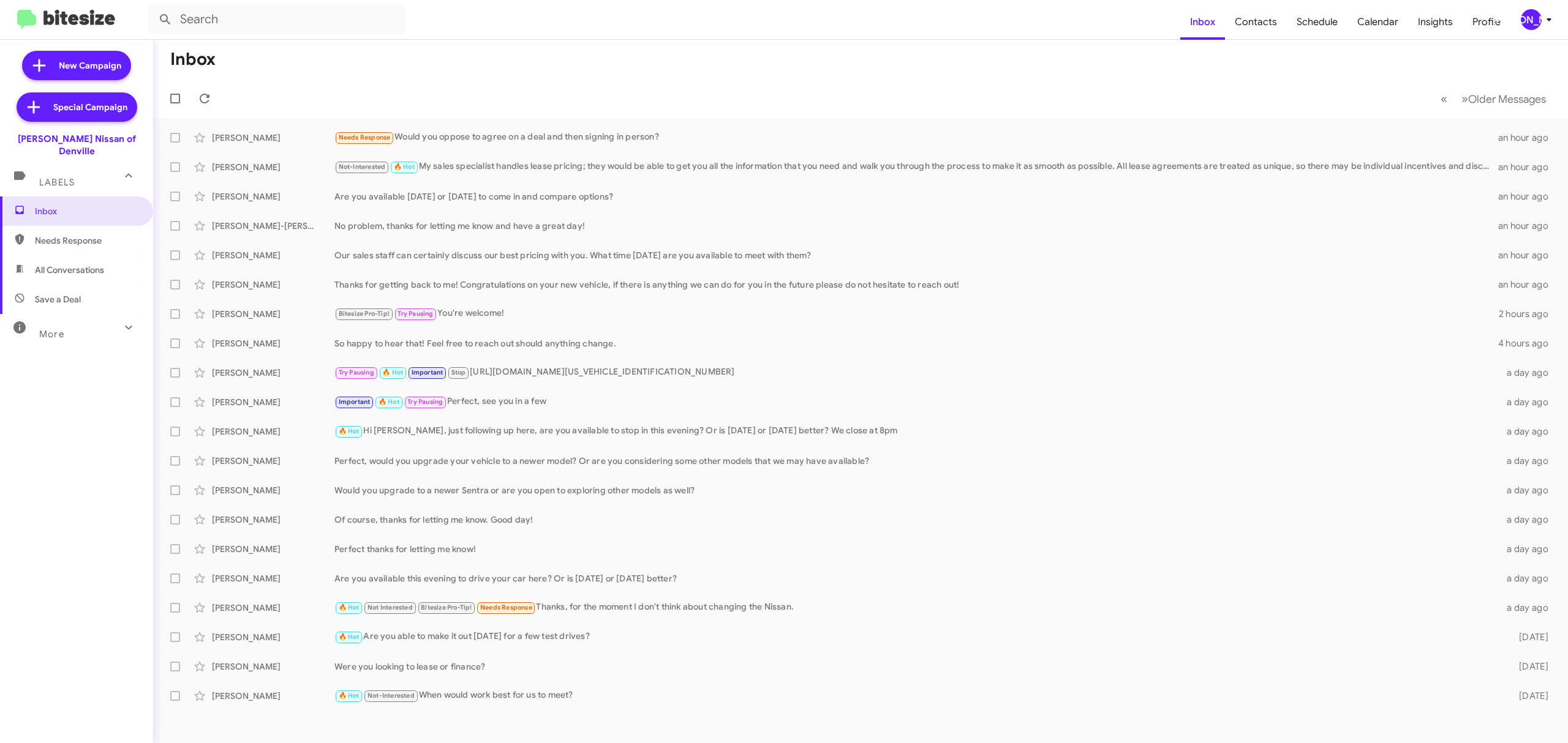
click at [1524, 24] on div "[PERSON_NAME]" at bounding box center [1531, 19] width 21 height 21
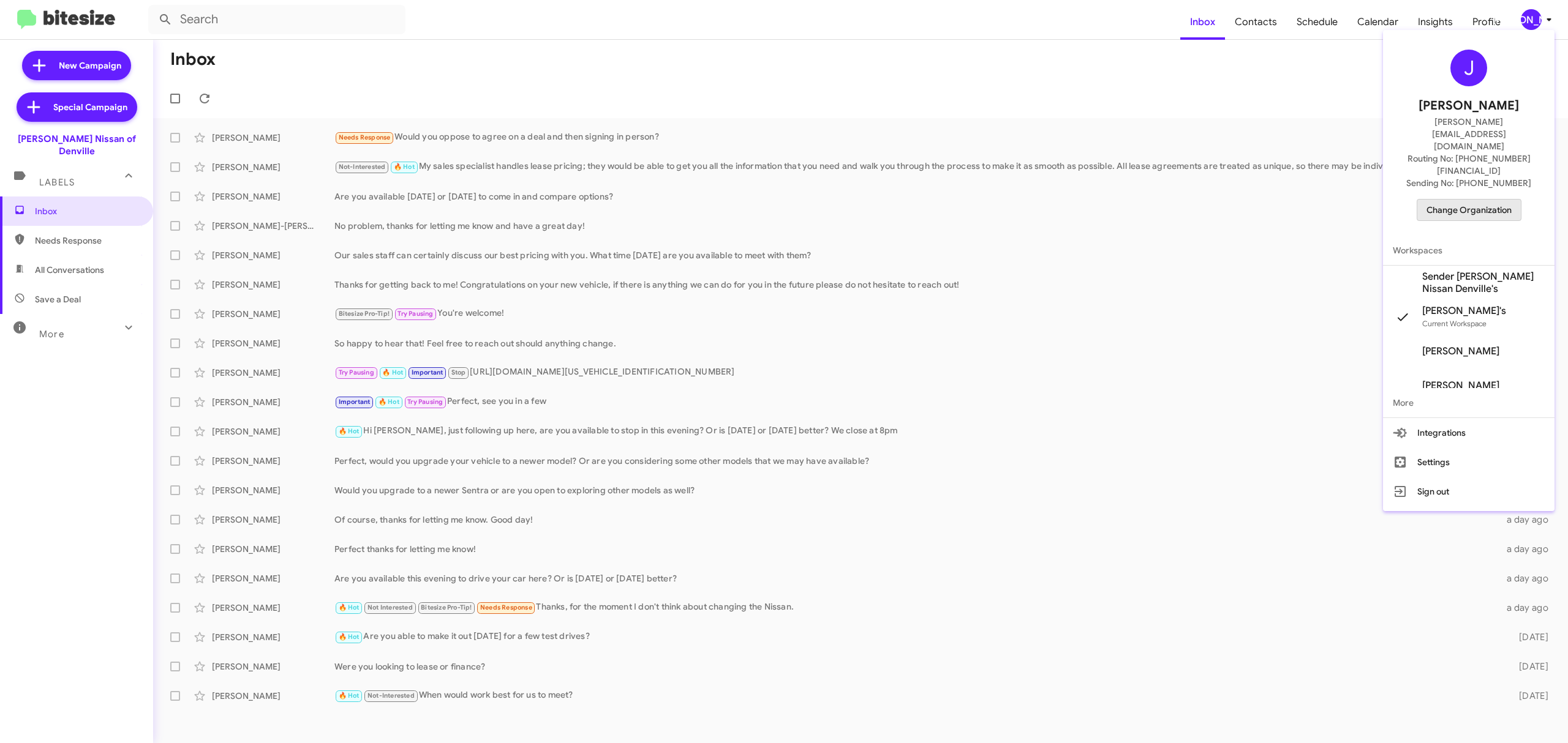
click at [1479, 199] on span "Change Organization" at bounding box center [1468, 209] width 85 height 21
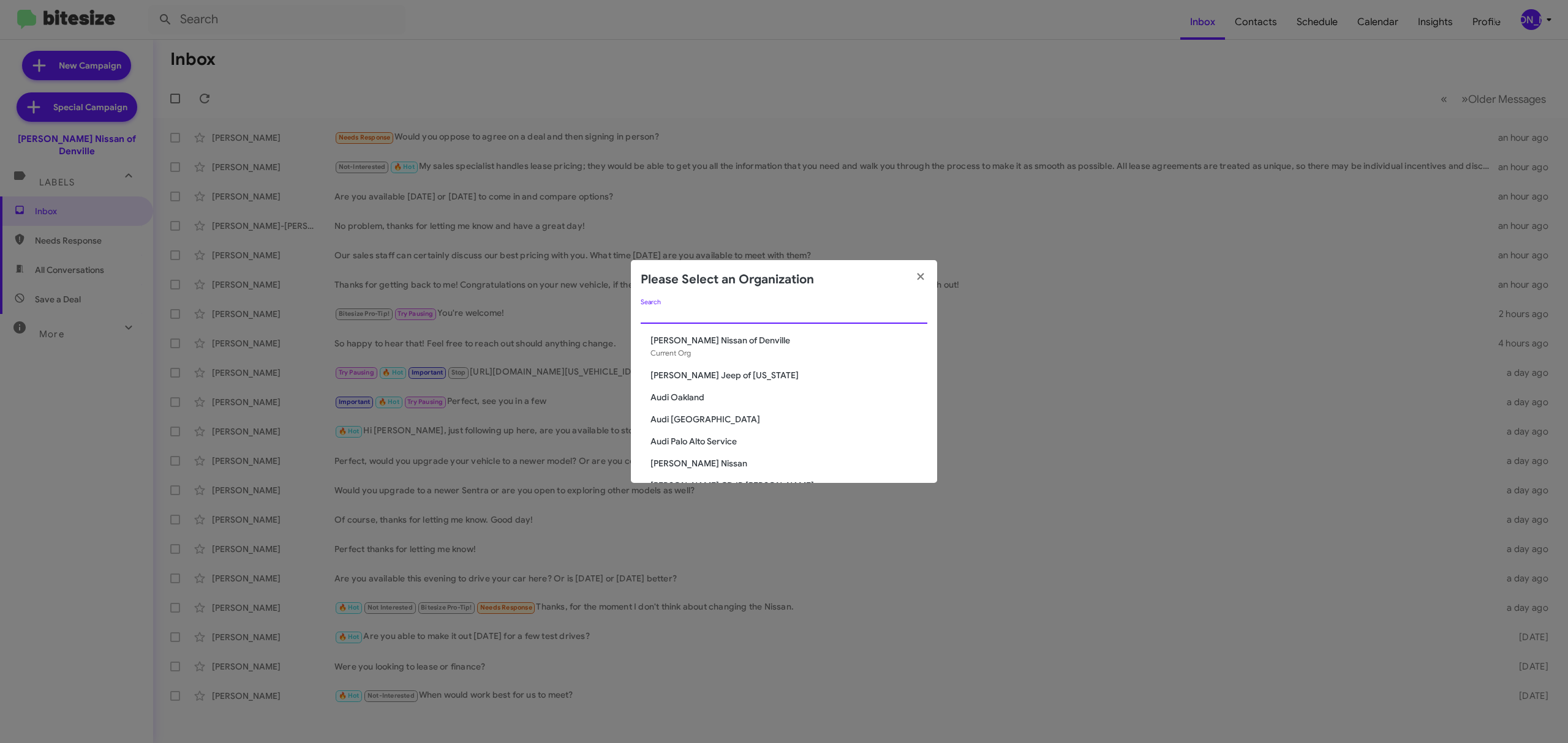
click at [733, 310] on input "Search" at bounding box center [784, 315] width 287 height 10
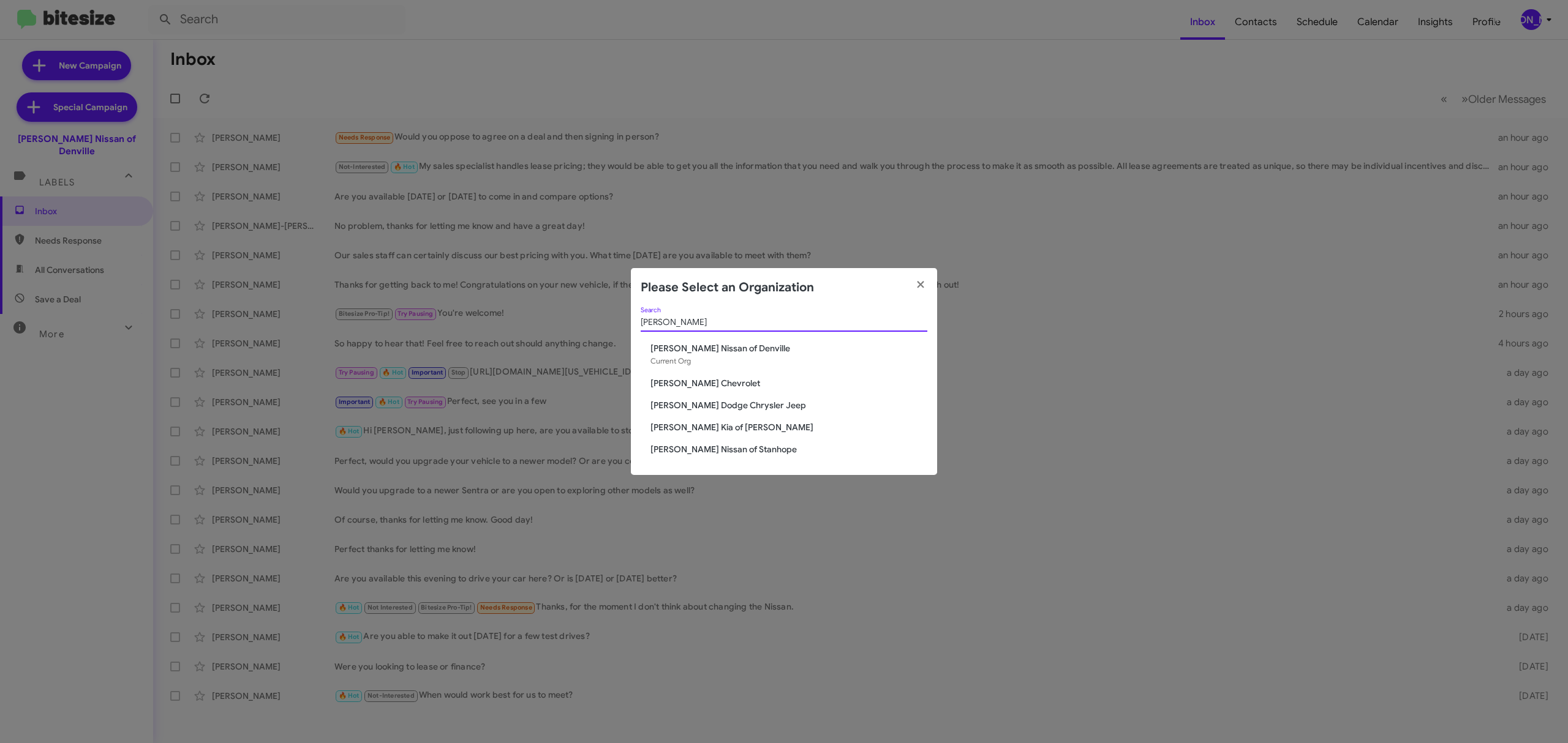
type input "nielsen"
click at [687, 409] on span "[PERSON_NAME] Dodge Chrysler Jeep" at bounding box center [789, 405] width 277 height 12
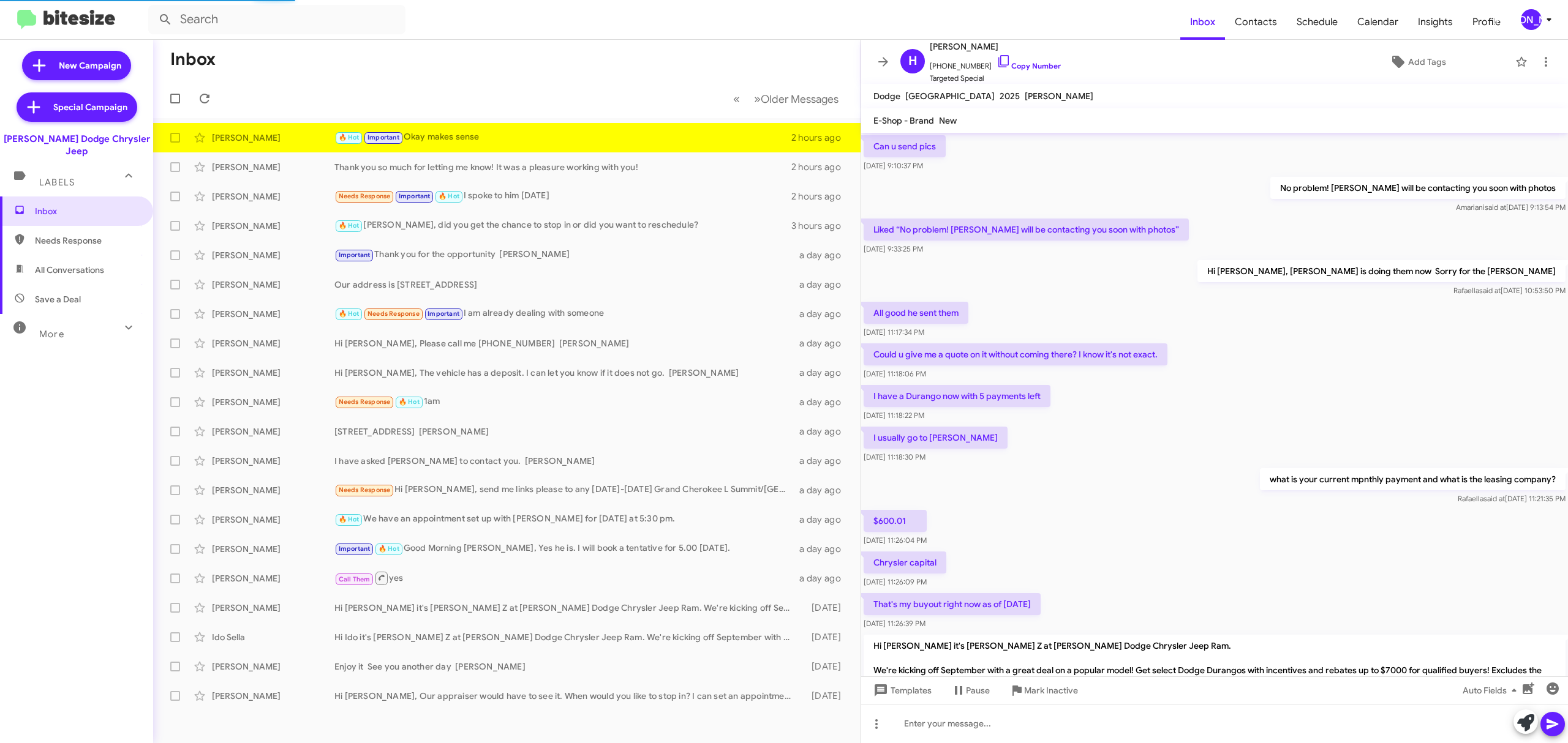
scroll to position [363, 0]
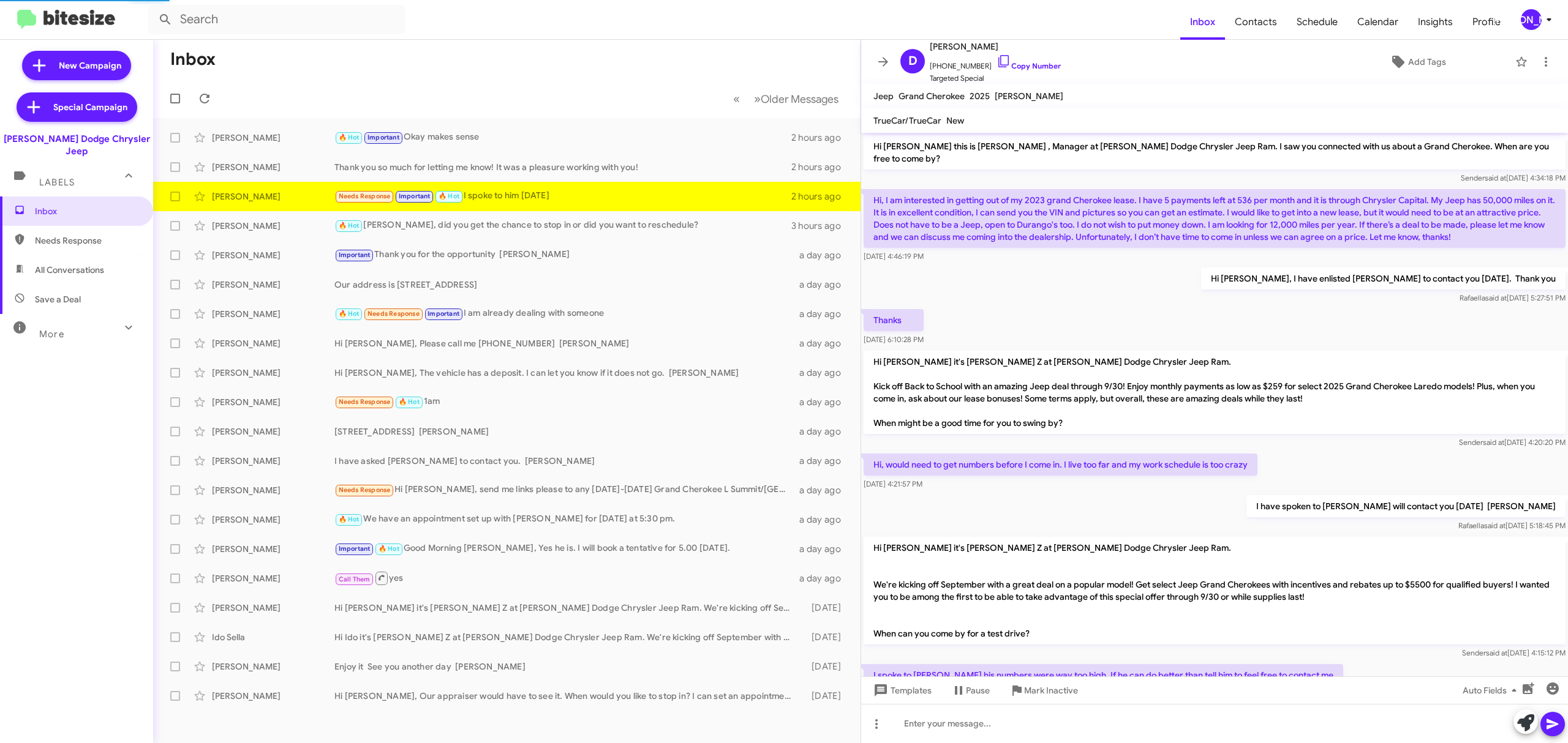
scroll to position [87, 0]
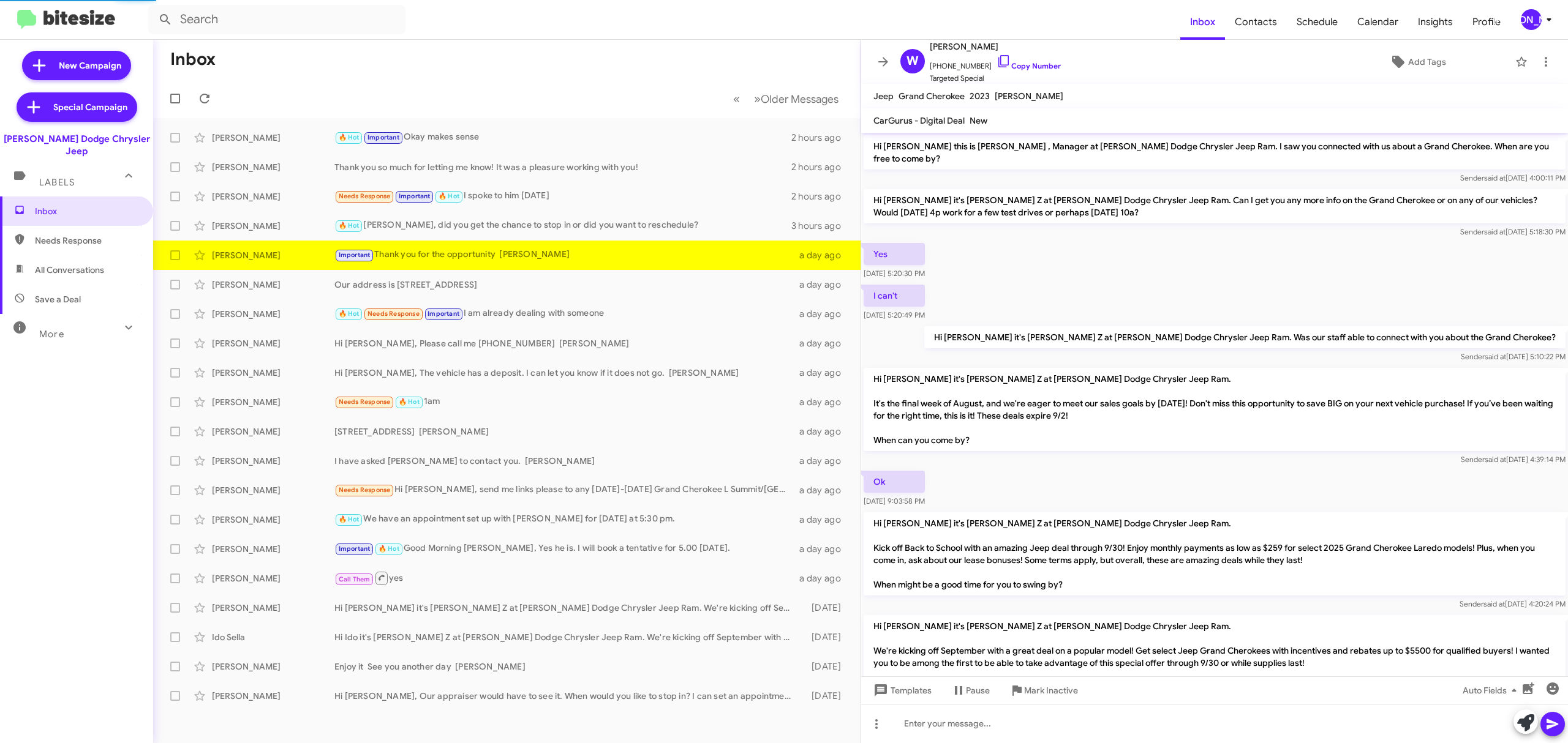
scroll to position [233, 0]
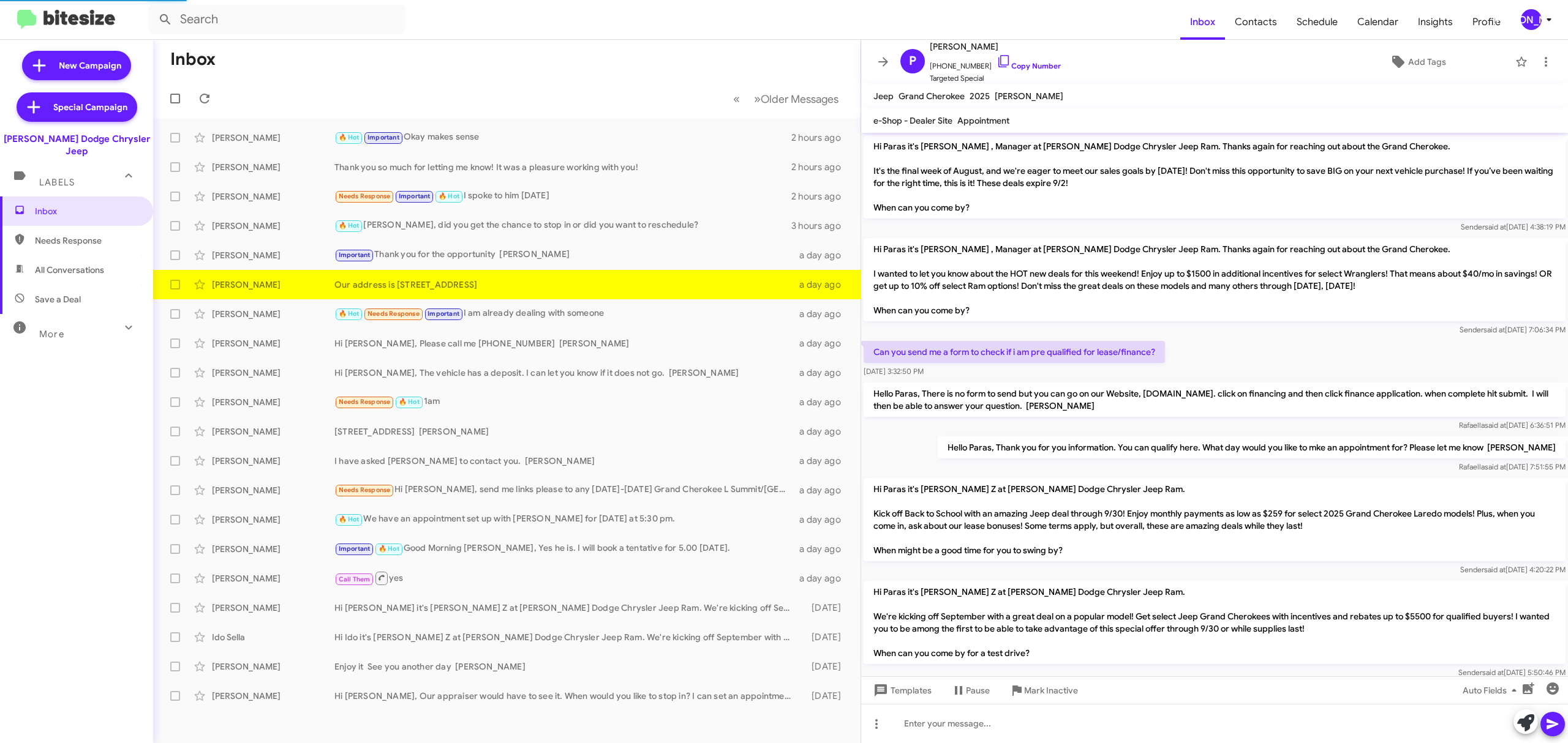
scroll to position [160, 0]
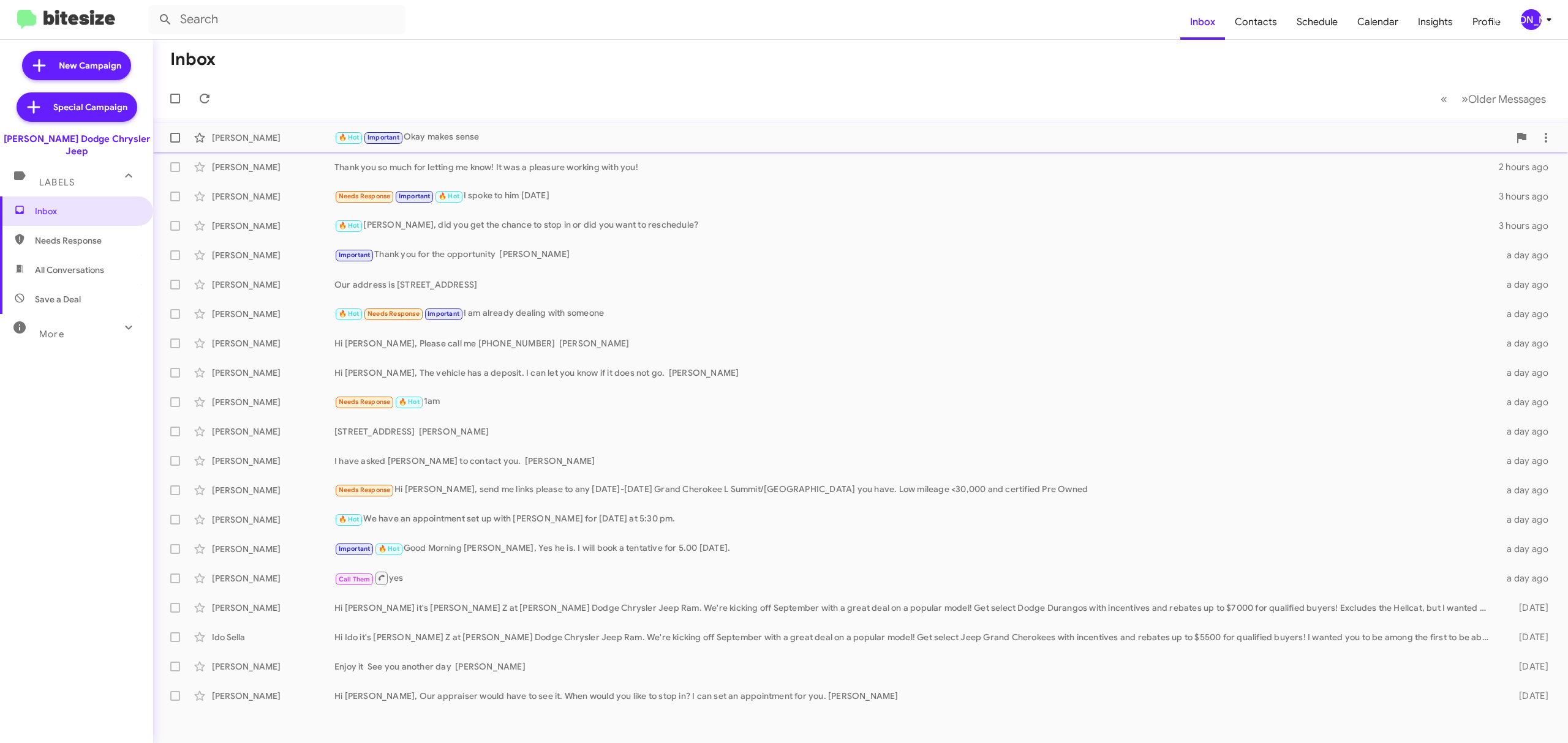
click at [175, 136] on span at bounding box center [175, 137] width 10 height 10
click at [175, 142] on input "checkbox" at bounding box center [175, 142] width 1 height 1
checkbox input "true"
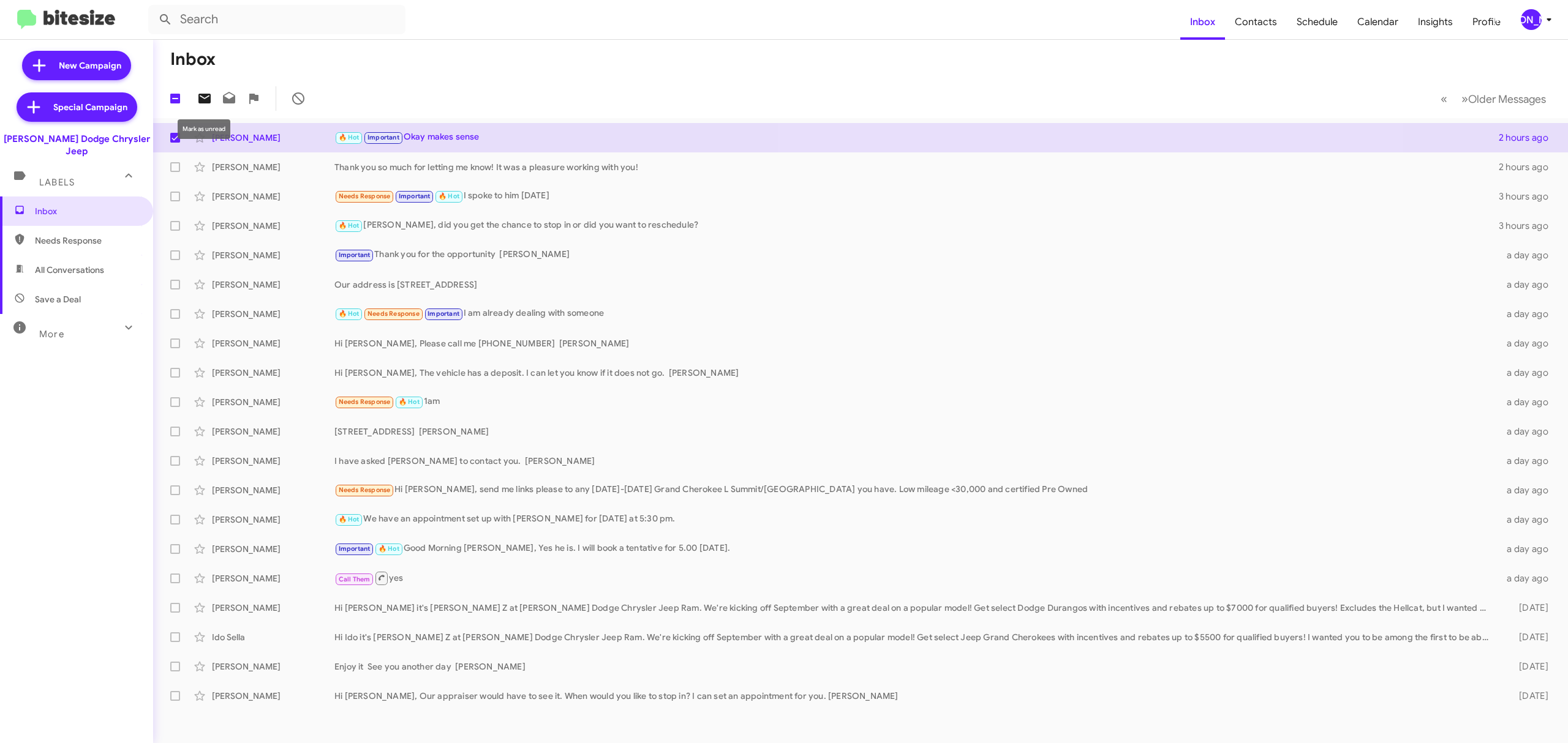
click at [205, 98] on icon at bounding box center [205, 98] width 15 height 15
click at [1522, 15] on div "[PERSON_NAME]" at bounding box center [1531, 19] width 21 height 21
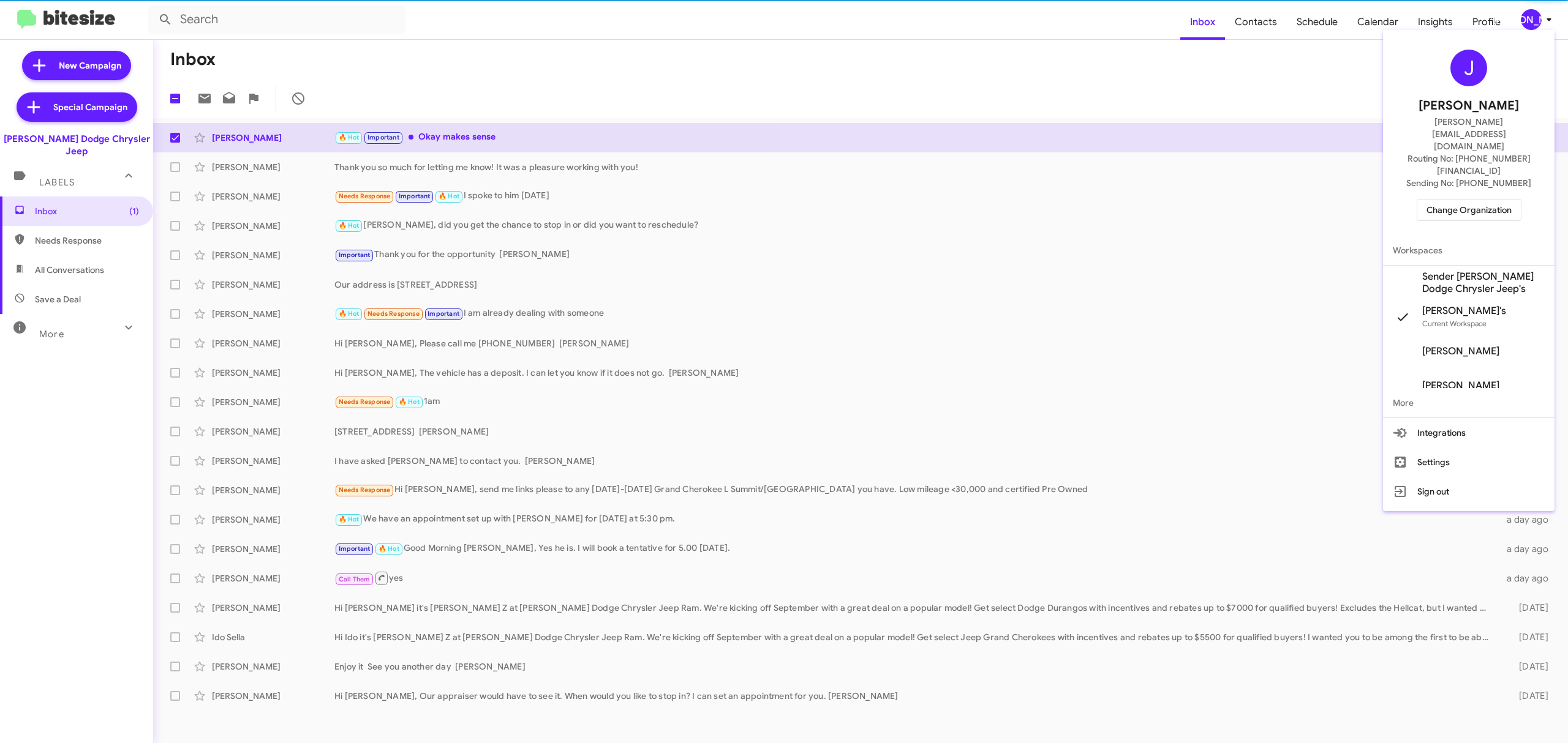
click at [1440, 199] on span "Change Organization" at bounding box center [1468, 209] width 85 height 21
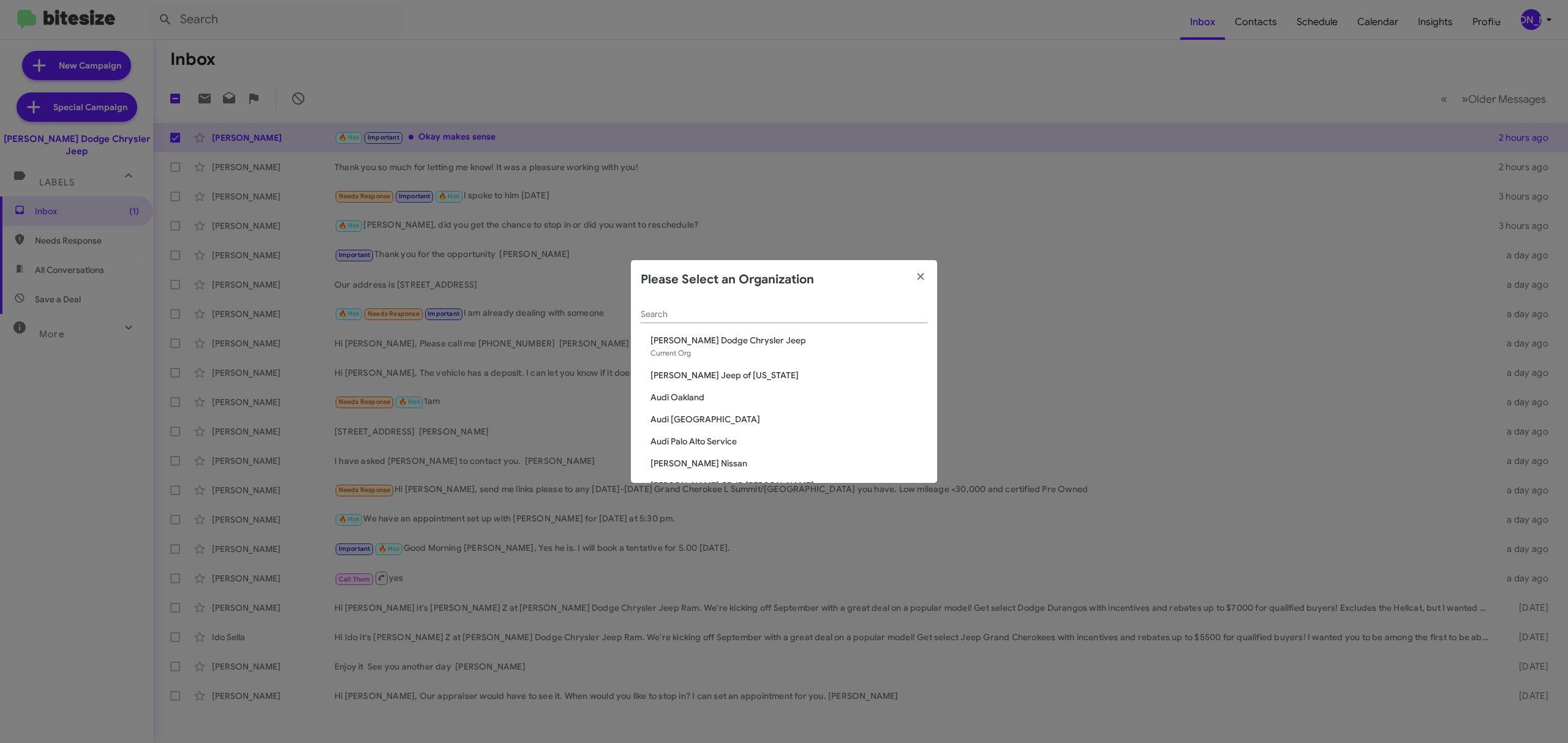
click at [773, 306] on div "Search" at bounding box center [784, 311] width 287 height 24
click at [773, 311] on input "Search" at bounding box center [784, 315] width 287 height 10
type input "[PERSON_NAME]"
click at [714, 422] on span "[PERSON_NAME] Kia of [PERSON_NAME]" at bounding box center [789, 419] width 277 height 12
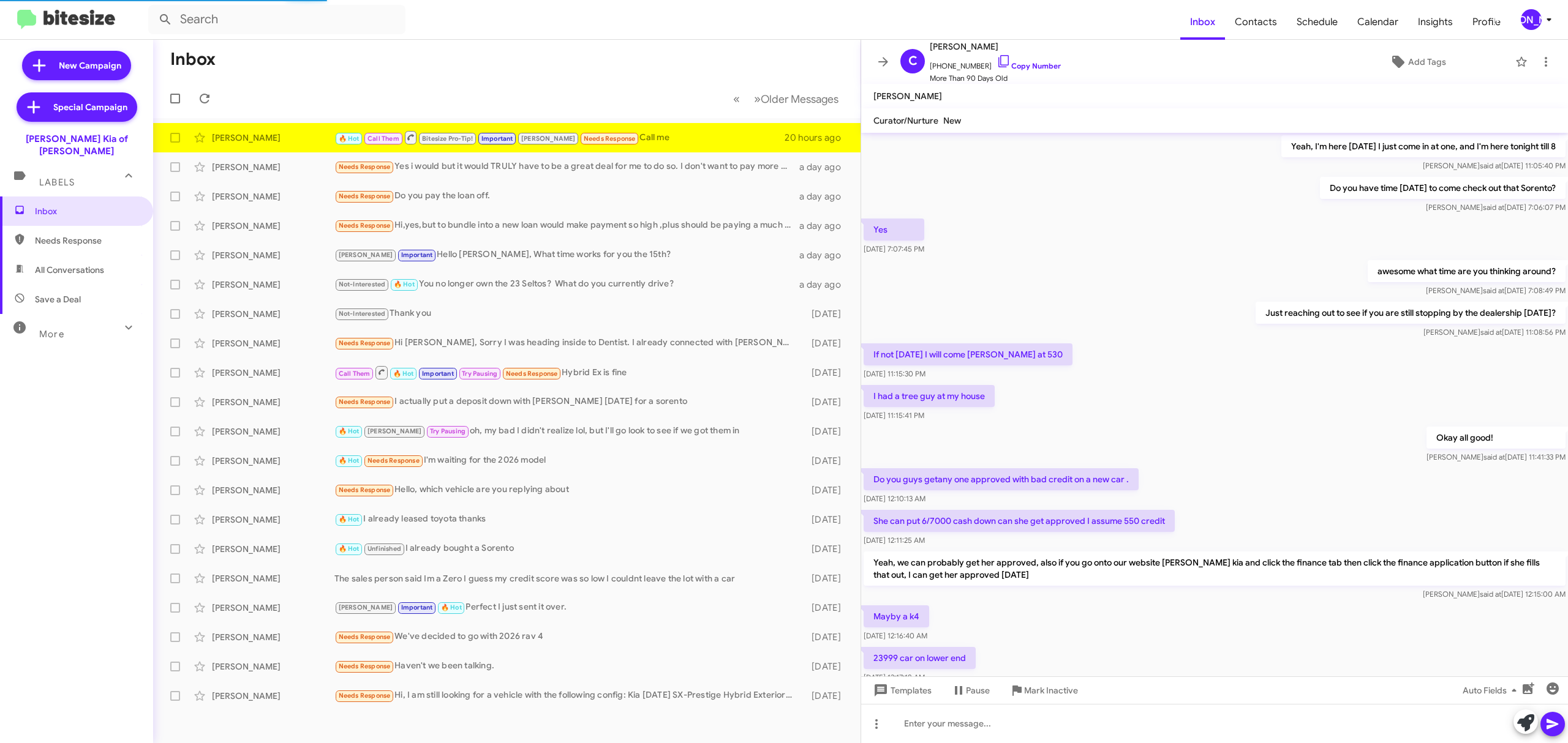
scroll to position [324, 0]
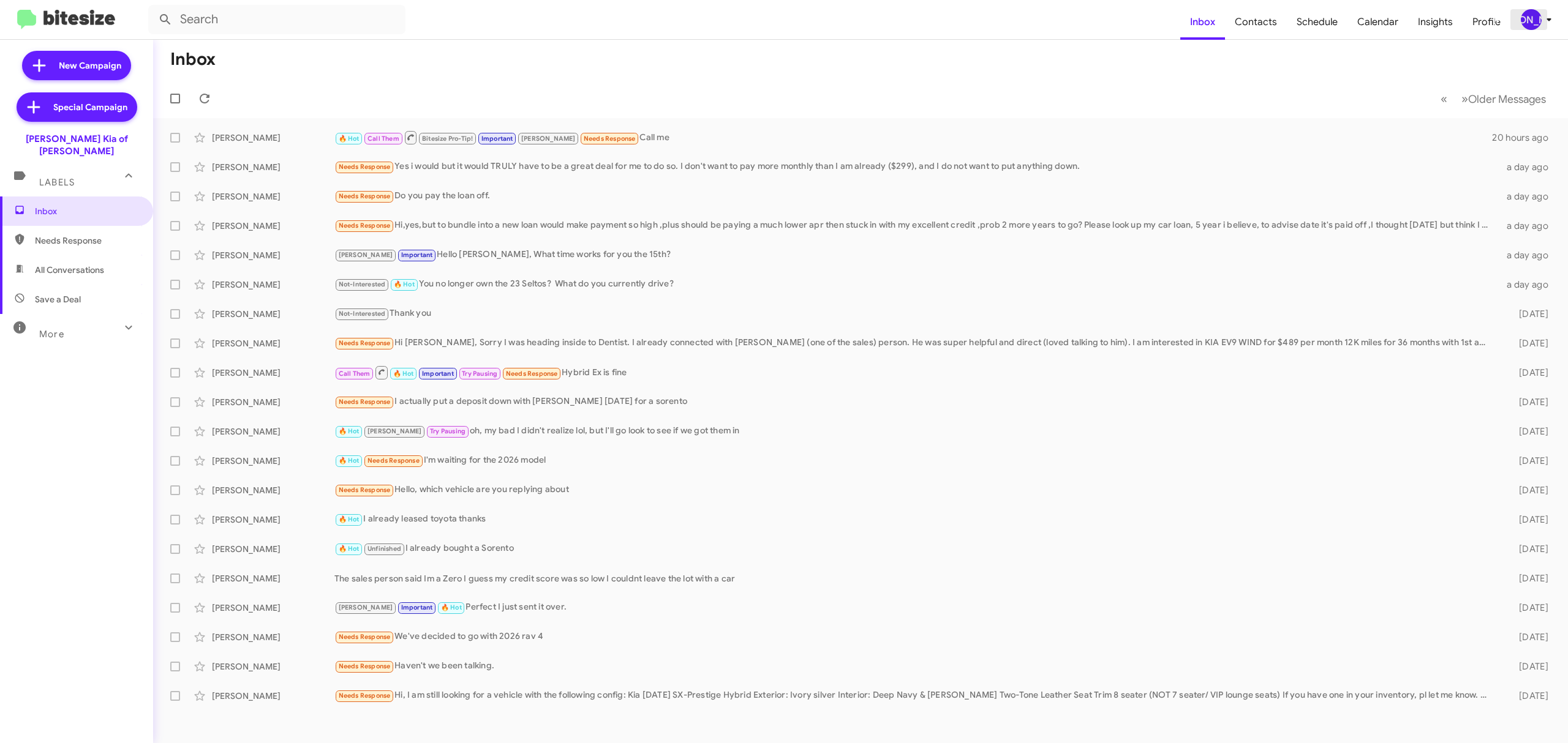
click at [1547, 16] on icon at bounding box center [1549, 19] width 15 height 15
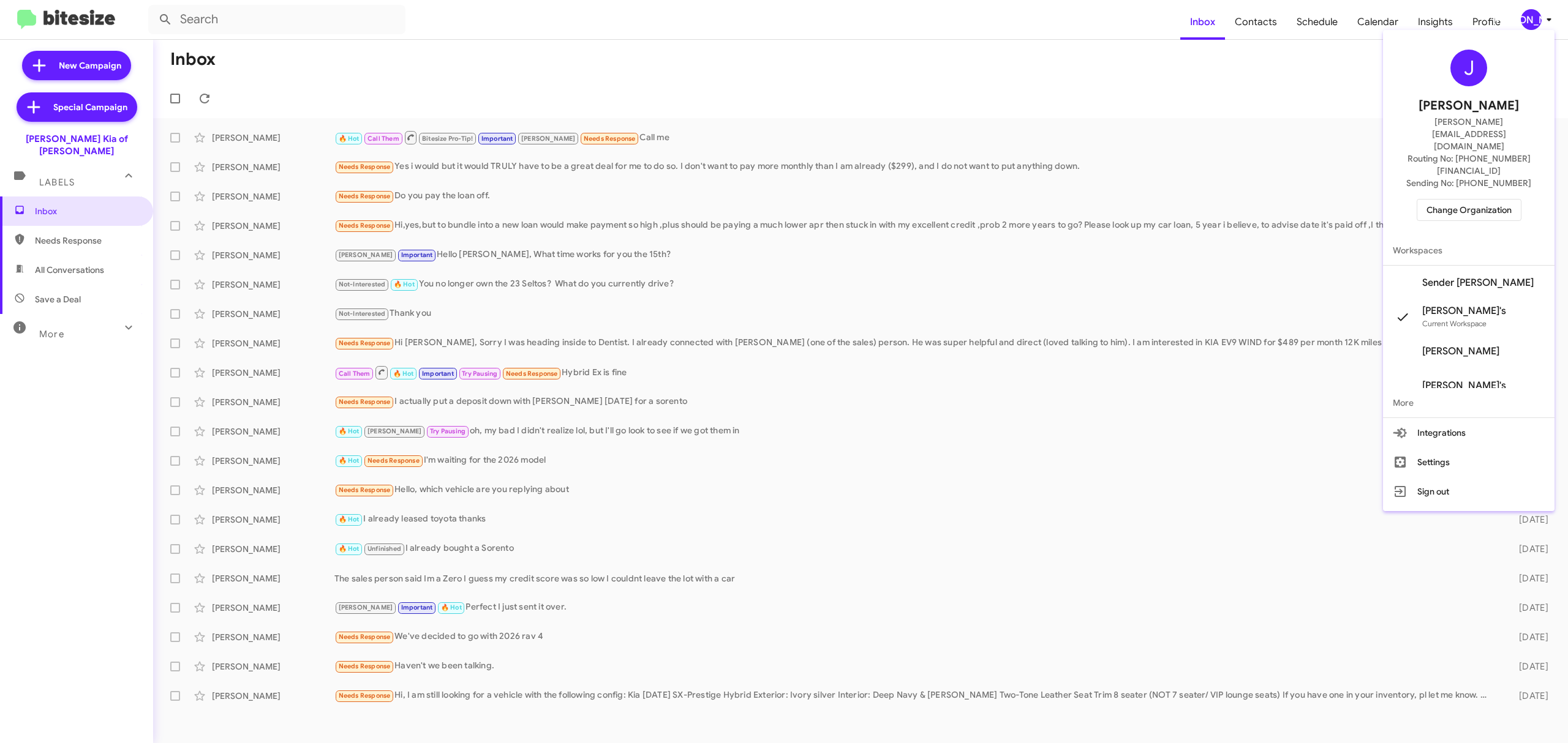
click at [1463, 199] on span "Change Organization" at bounding box center [1468, 209] width 85 height 21
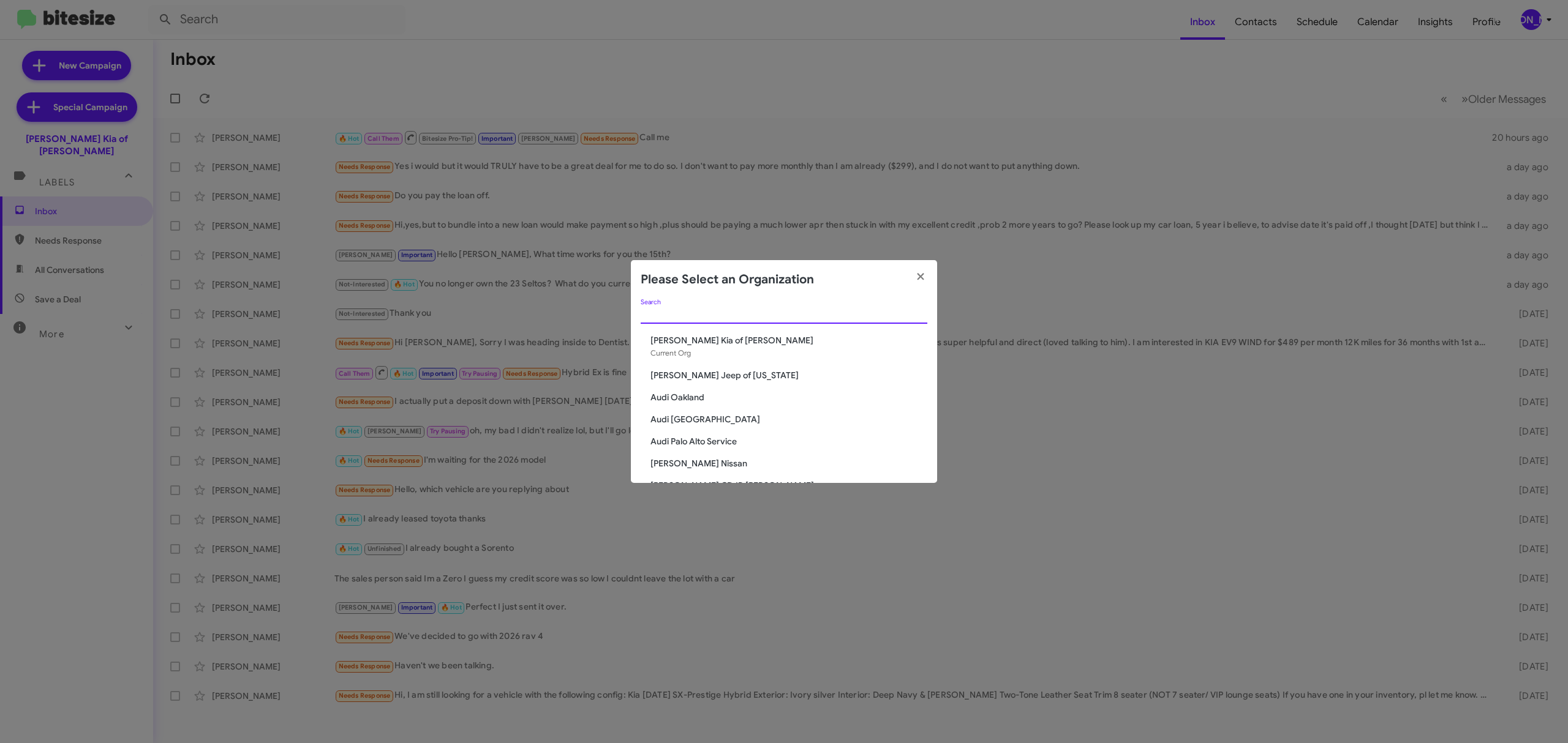
click at [794, 313] on input "Search" at bounding box center [784, 315] width 287 height 10
type input "niels"
click at [716, 464] on span "[PERSON_NAME] Nissan of Stanhope" at bounding box center [789, 463] width 277 height 12
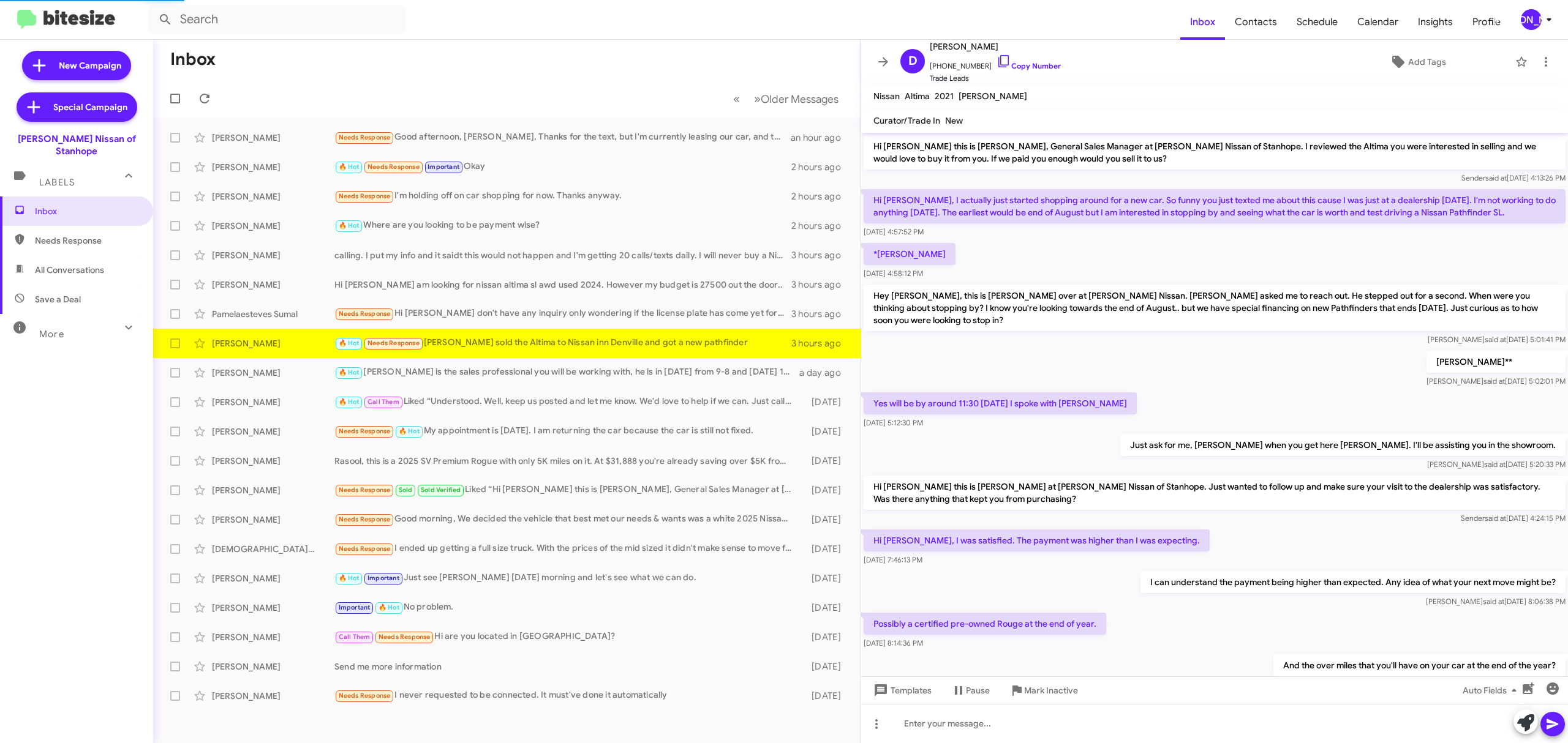
scroll to position [390, 0]
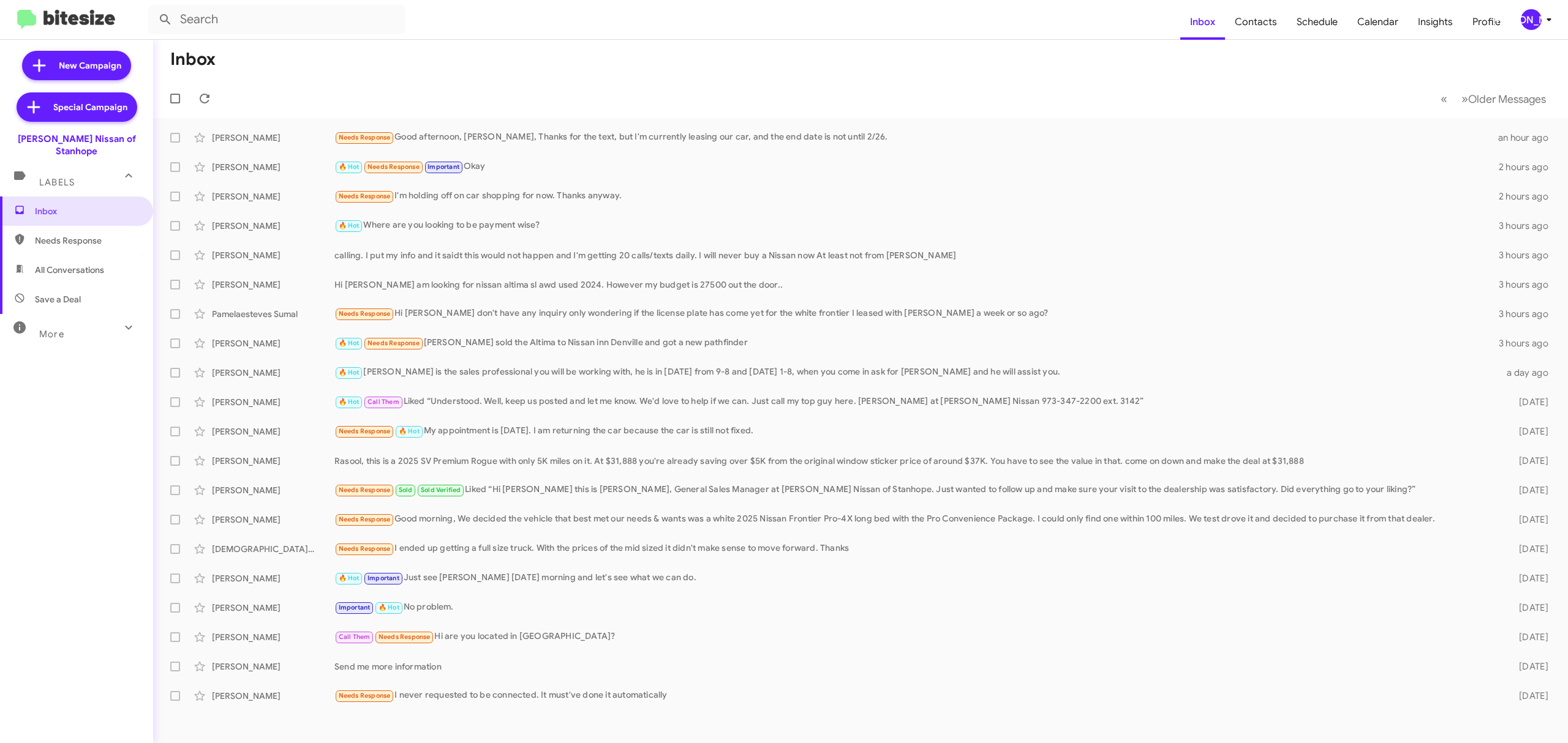
click at [1530, 26] on div "[PERSON_NAME]" at bounding box center [1531, 19] width 21 height 21
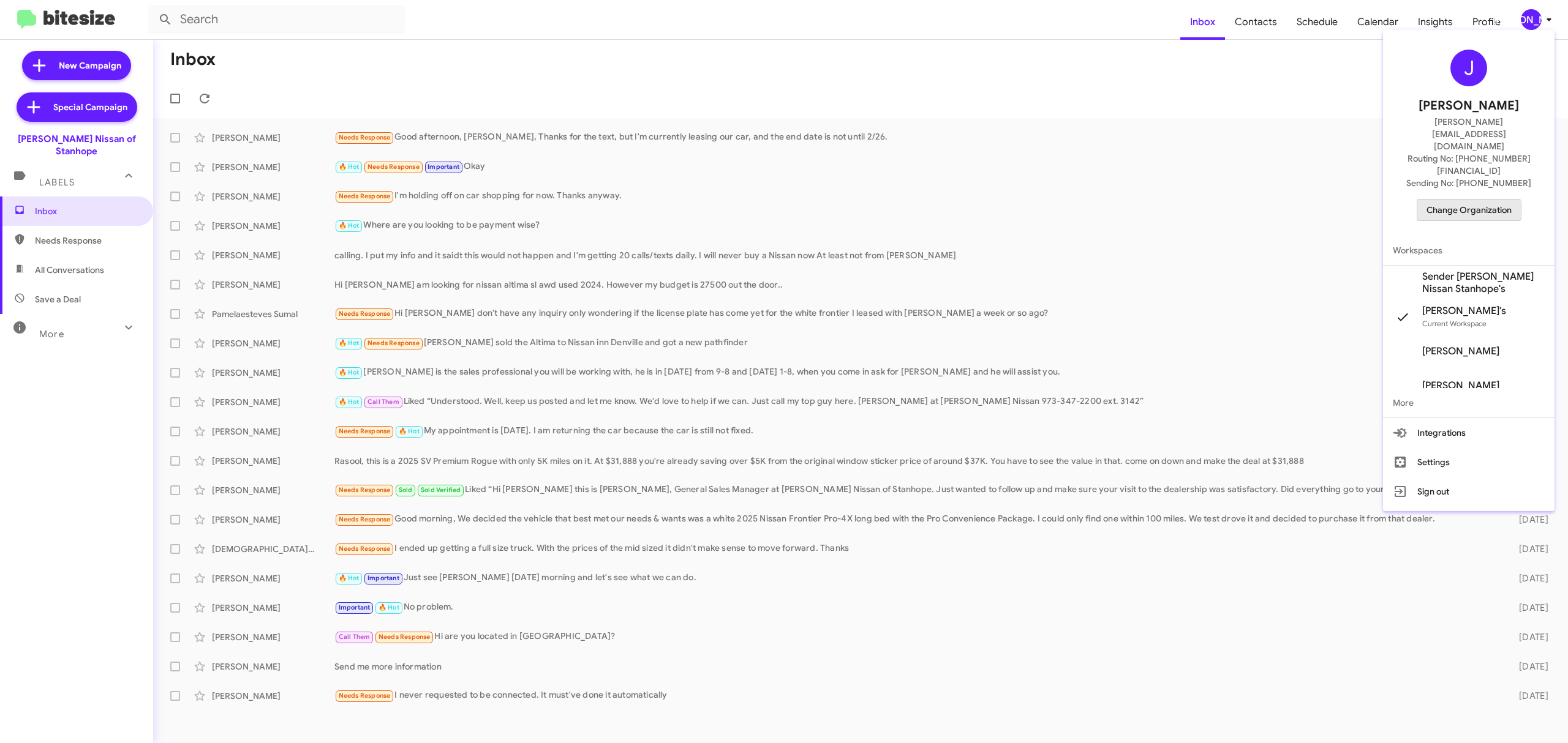
click at [1458, 199] on span "Change Organization" at bounding box center [1468, 209] width 85 height 21
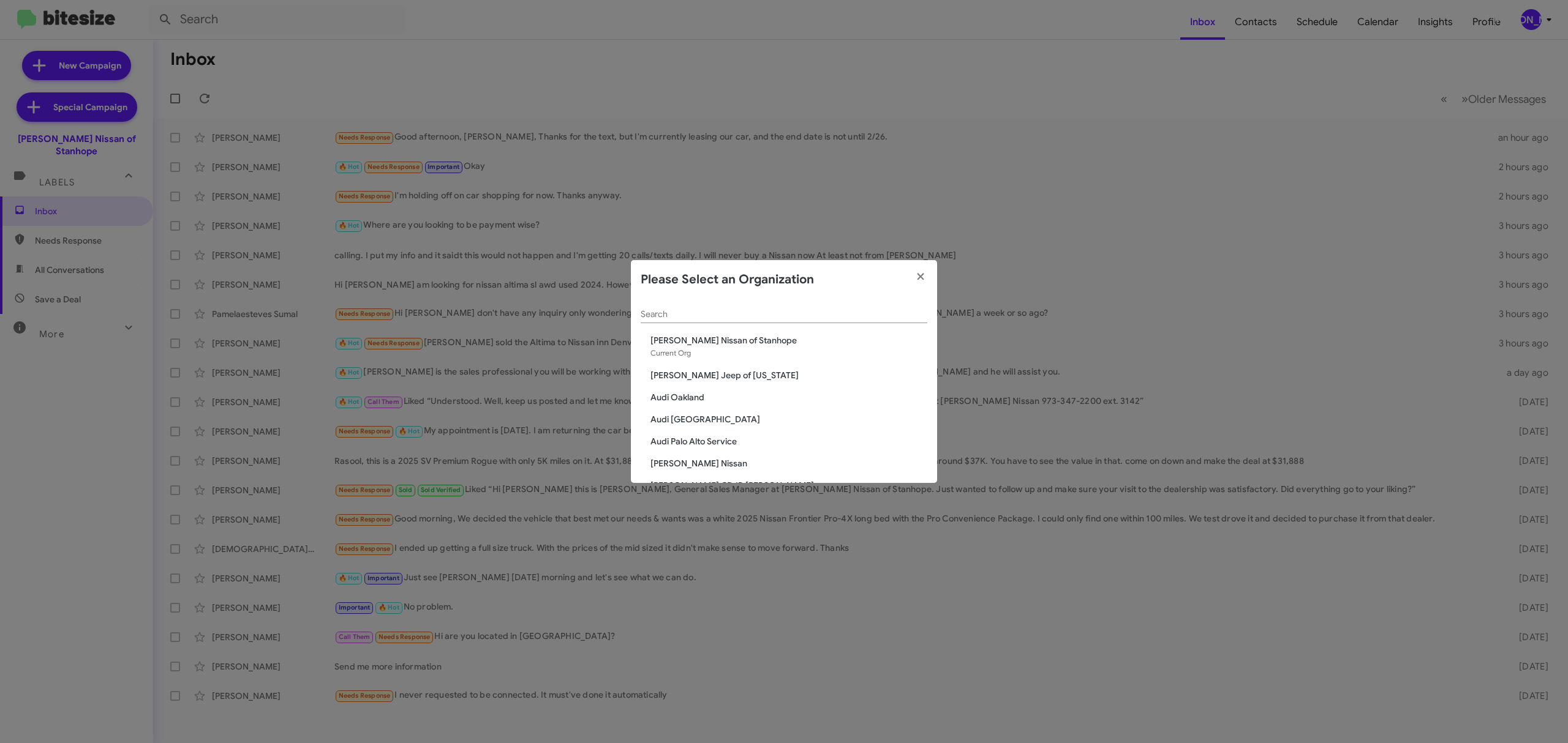
click at [748, 316] on input "Search" at bounding box center [784, 315] width 287 height 10
type input "ba"
click at [694, 390] on span "[PERSON_NAME] Ford" at bounding box center [789, 384] width 277 height 12
click at [695, 387] on span "[PERSON_NAME] Ford" at bounding box center [789, 384] width 277 height 12
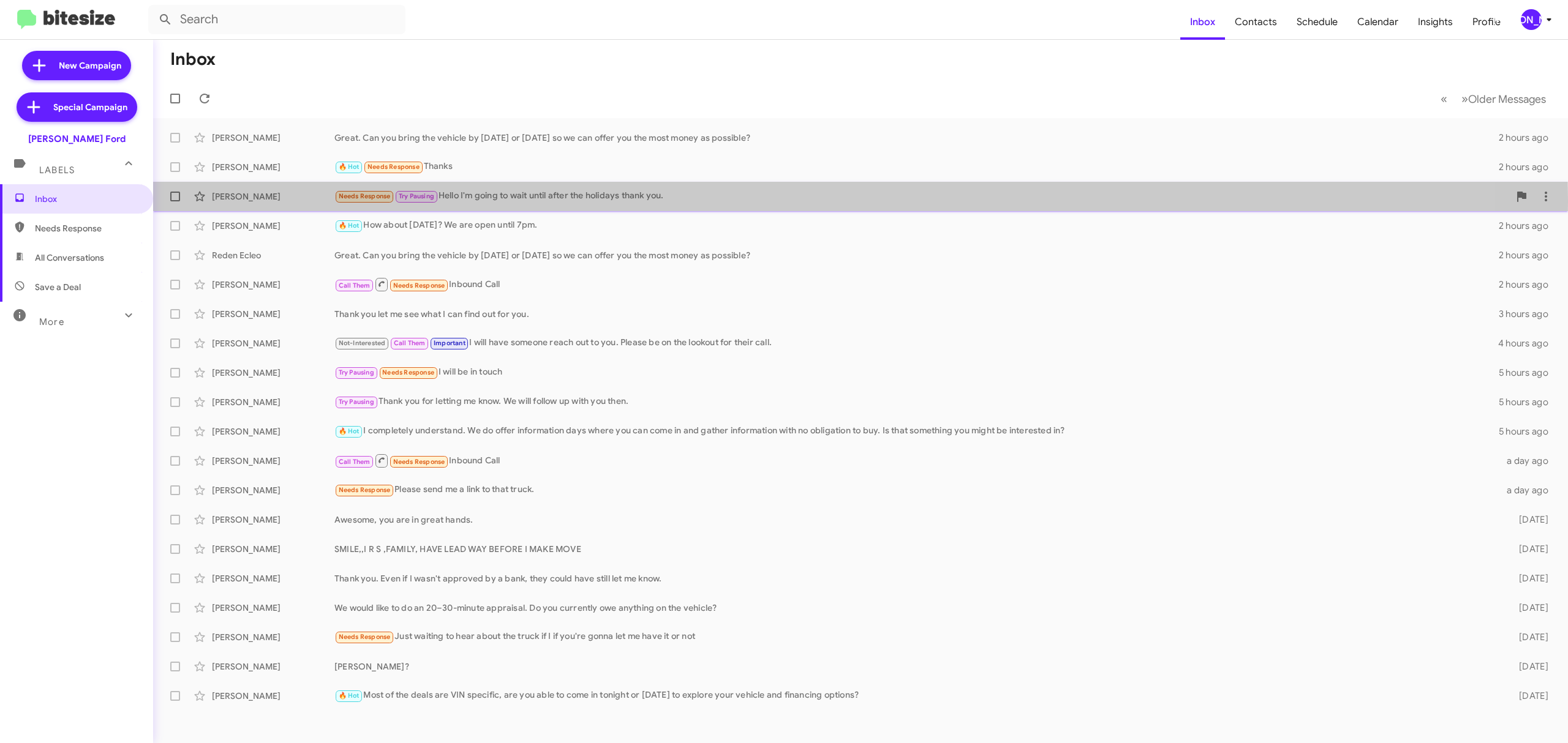
click at [520, 202] on div "Needs Response Try Pausing Hello I'm going to wait until after the holidays tha…" at bounding box center [922, 197] width 1175 height 14
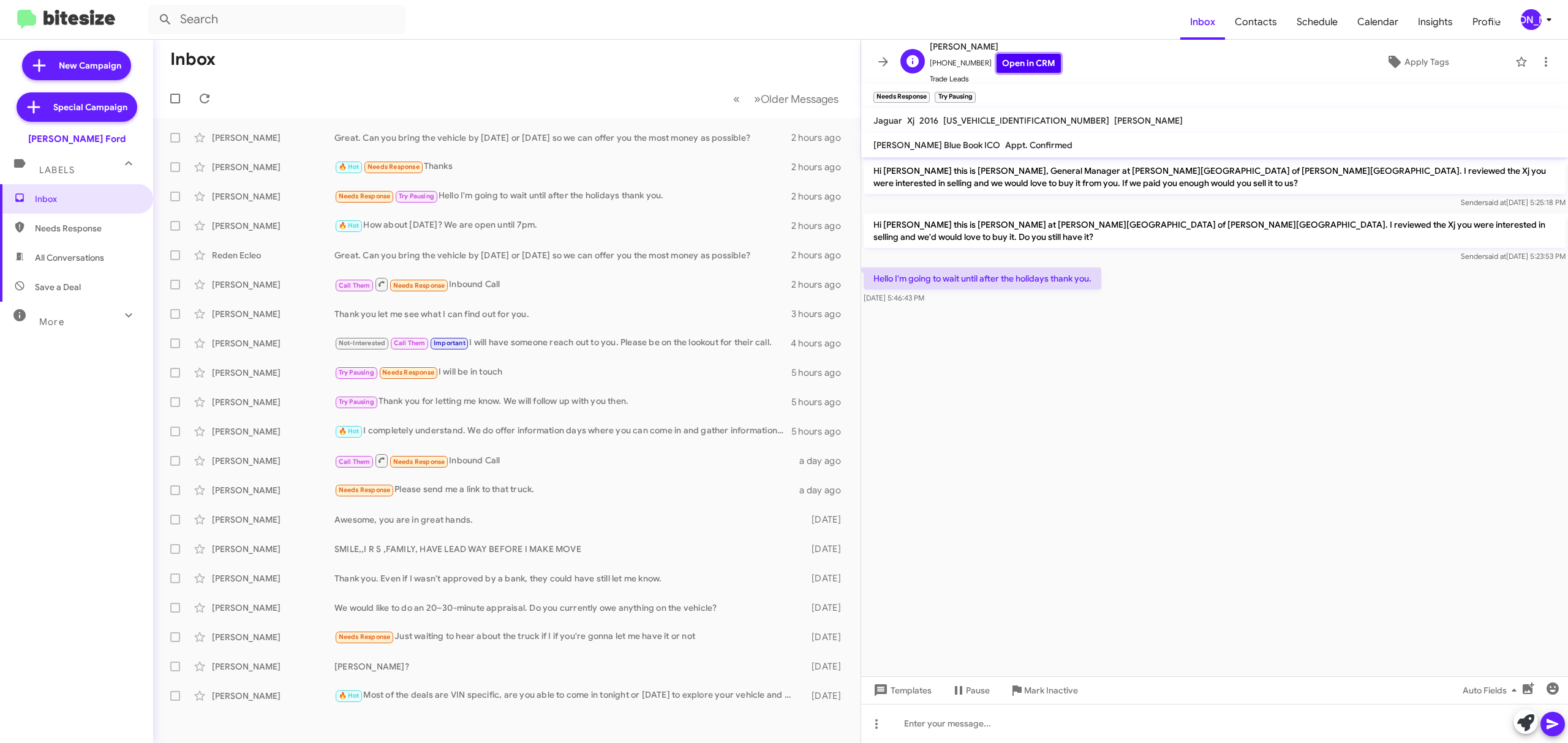
click at [1007, 64] on link "Open in CRM" at bounding box center [1028, 63] width 64 height 19
click at [1525, 25] on div "[PERSON_NAME]" at bounding box center [1531, 19] width 21 height 21
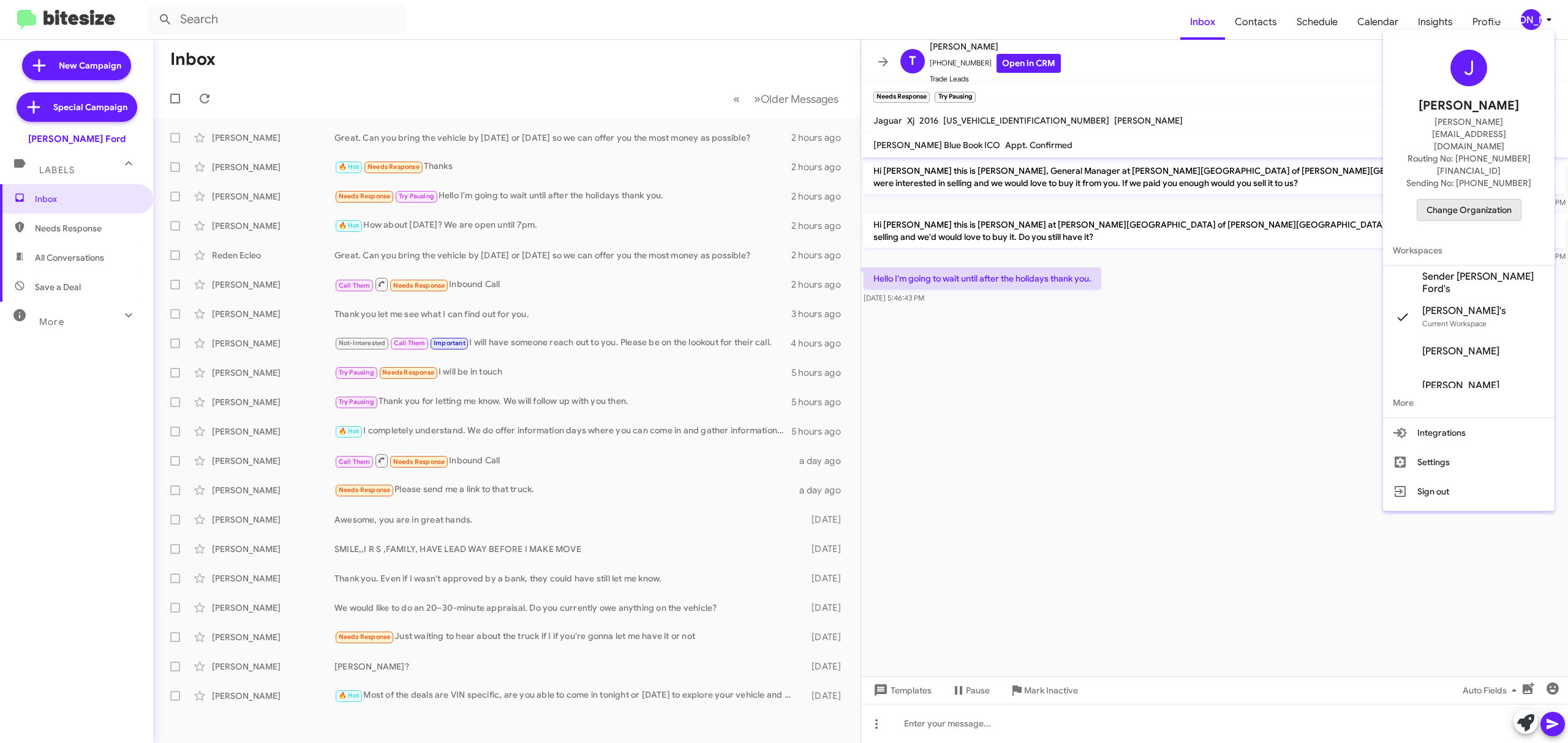
click at [1455, 199] on span "Change Organization" at bounding box center [1468, 209] width 85 height 21
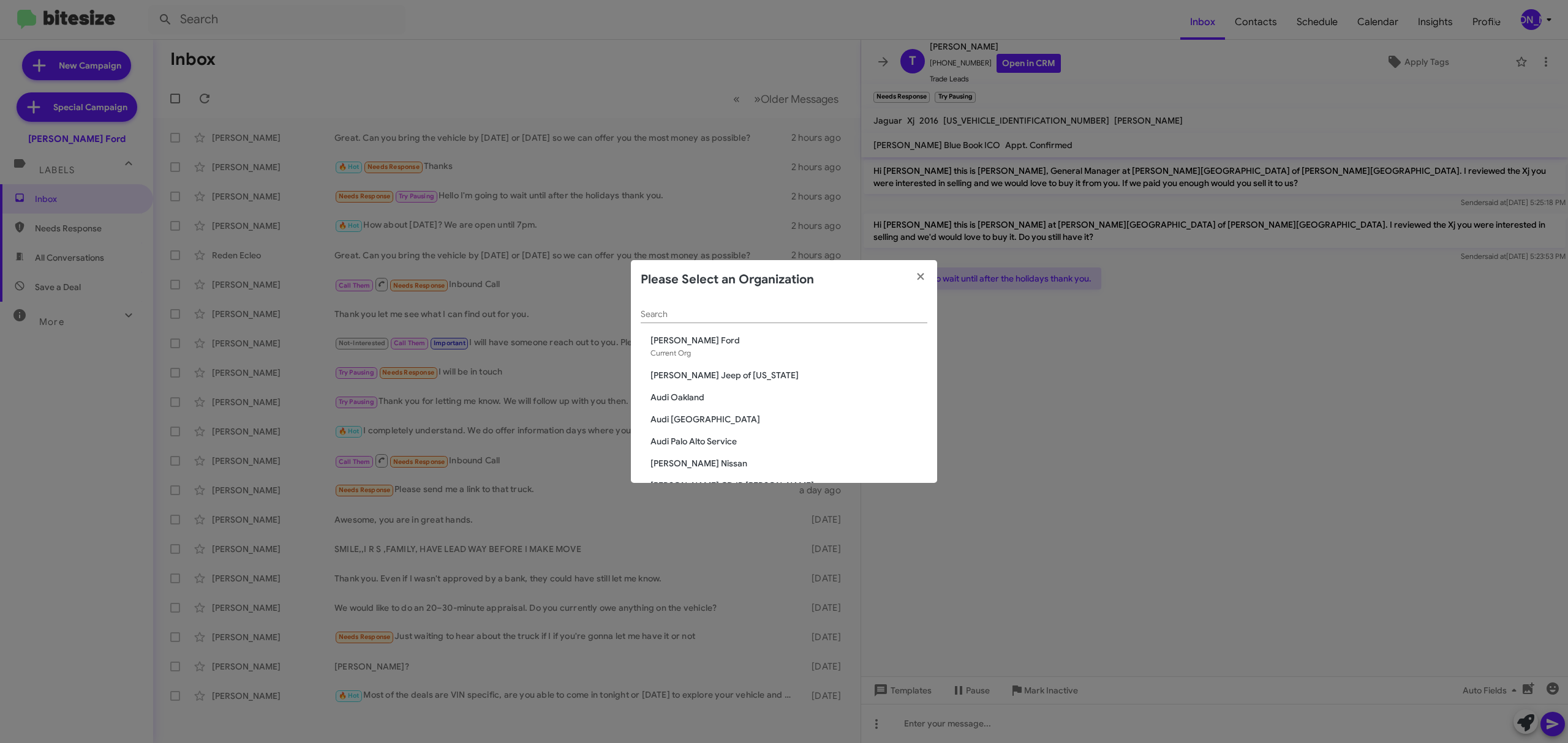
click at [804, 321] on div "Search" at bounding box center [784, 311] width 287 height 24
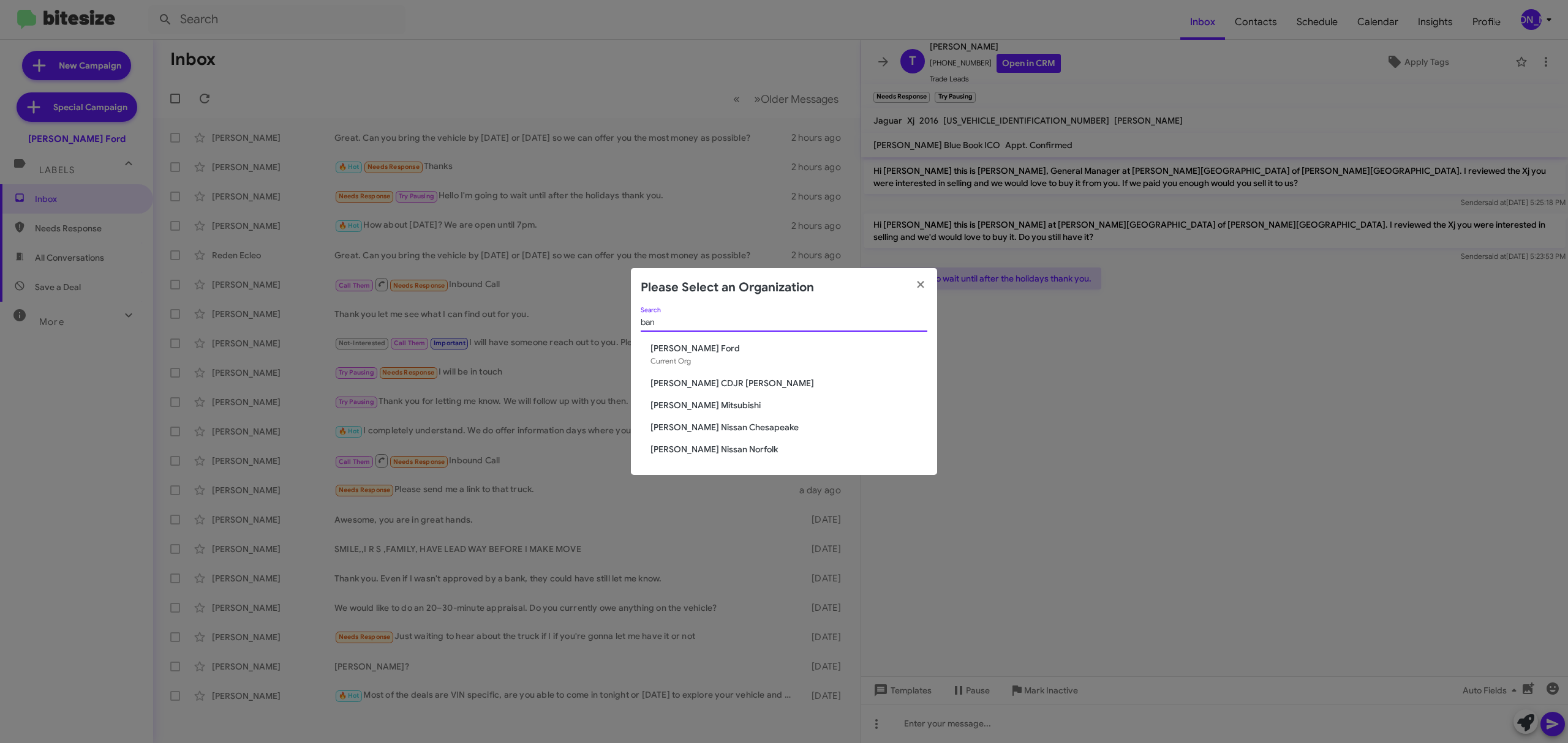
type input "ban"
click at [723, 380] on span "[PERSON_NAME] CDJR [PERSON_NAME]" at bounding box center [789, 383] width 277 height 12
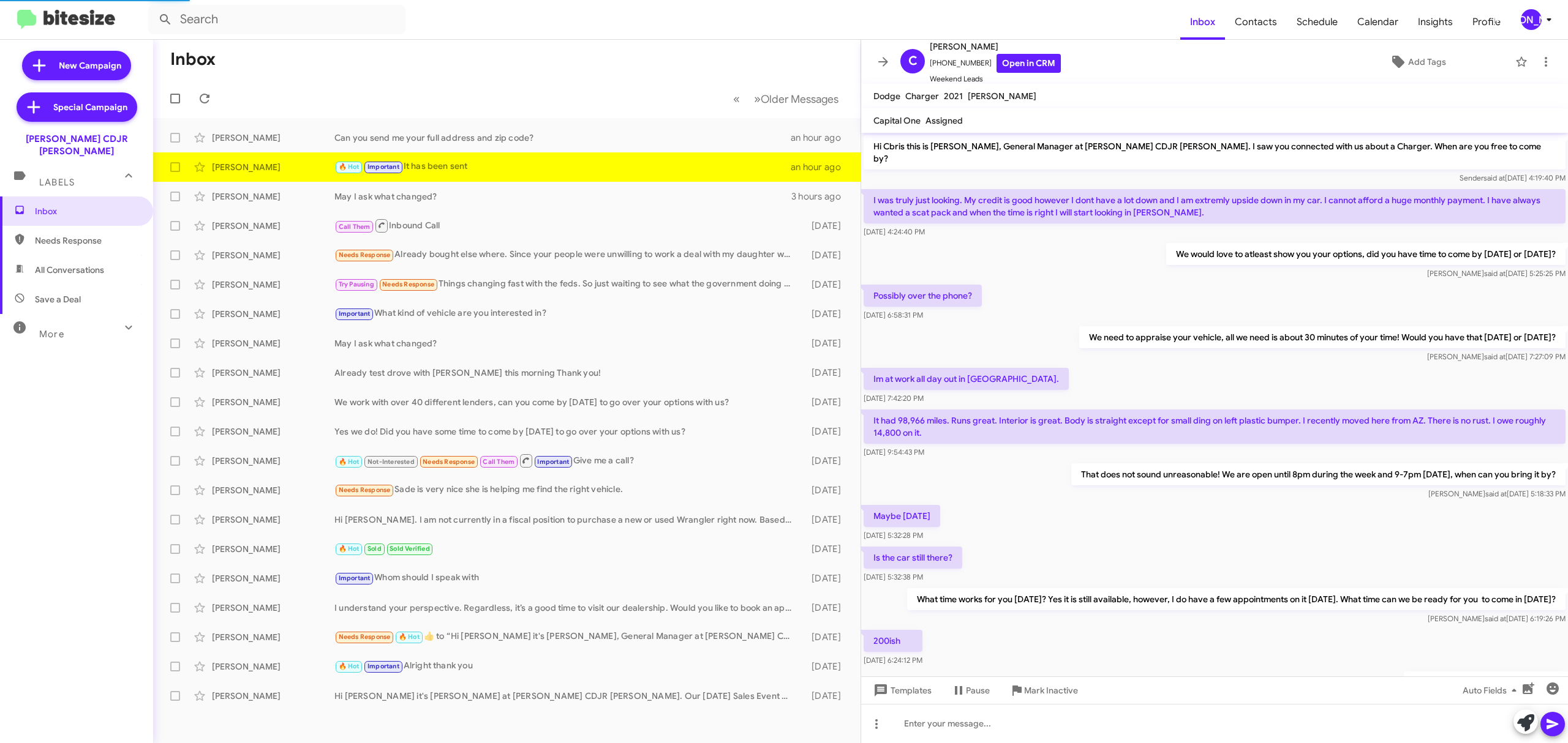
scroll to position [196, 0]
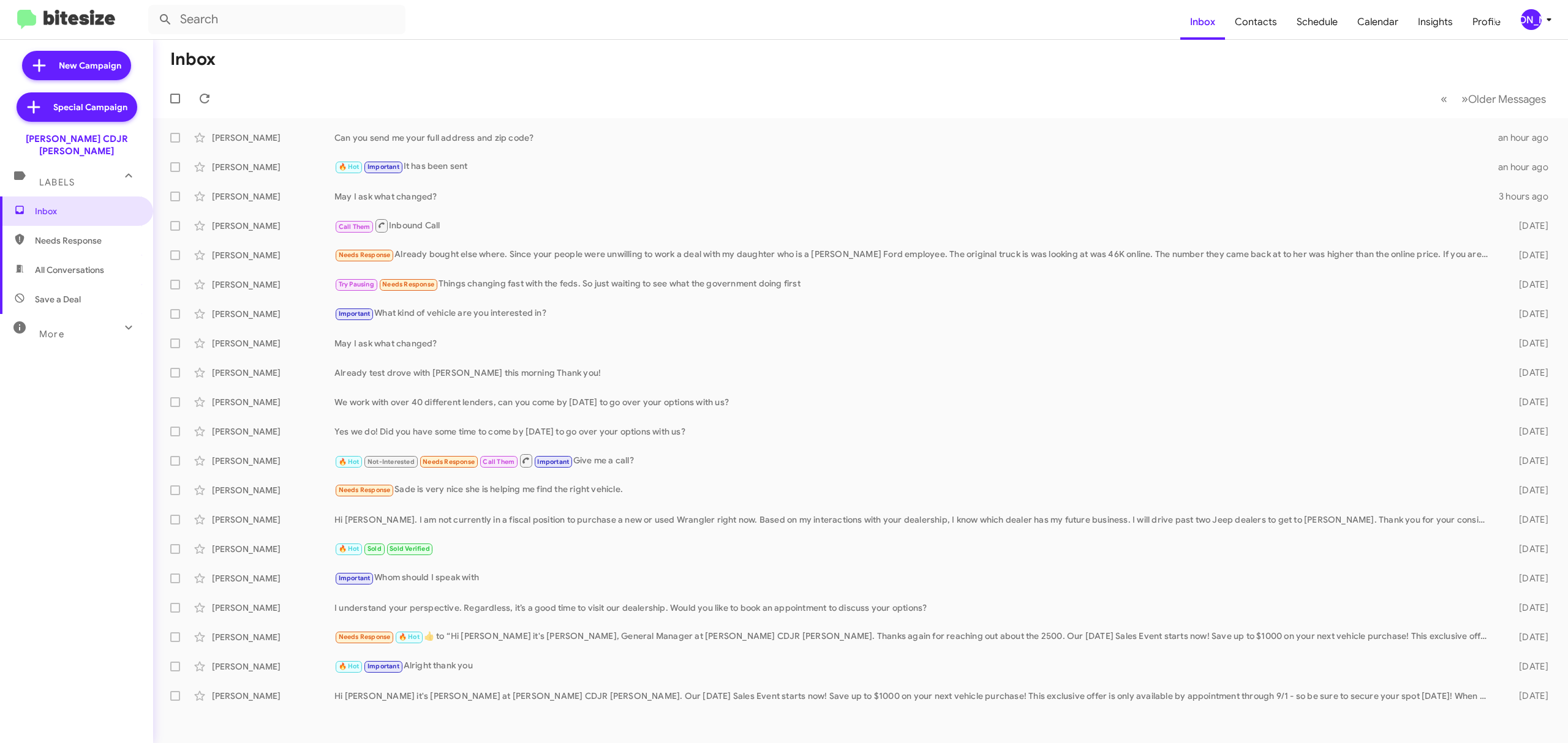
click at [1532, 19] on div "[PERSON_NAME]" at bounding box center [1531, 19] width 21 height 21
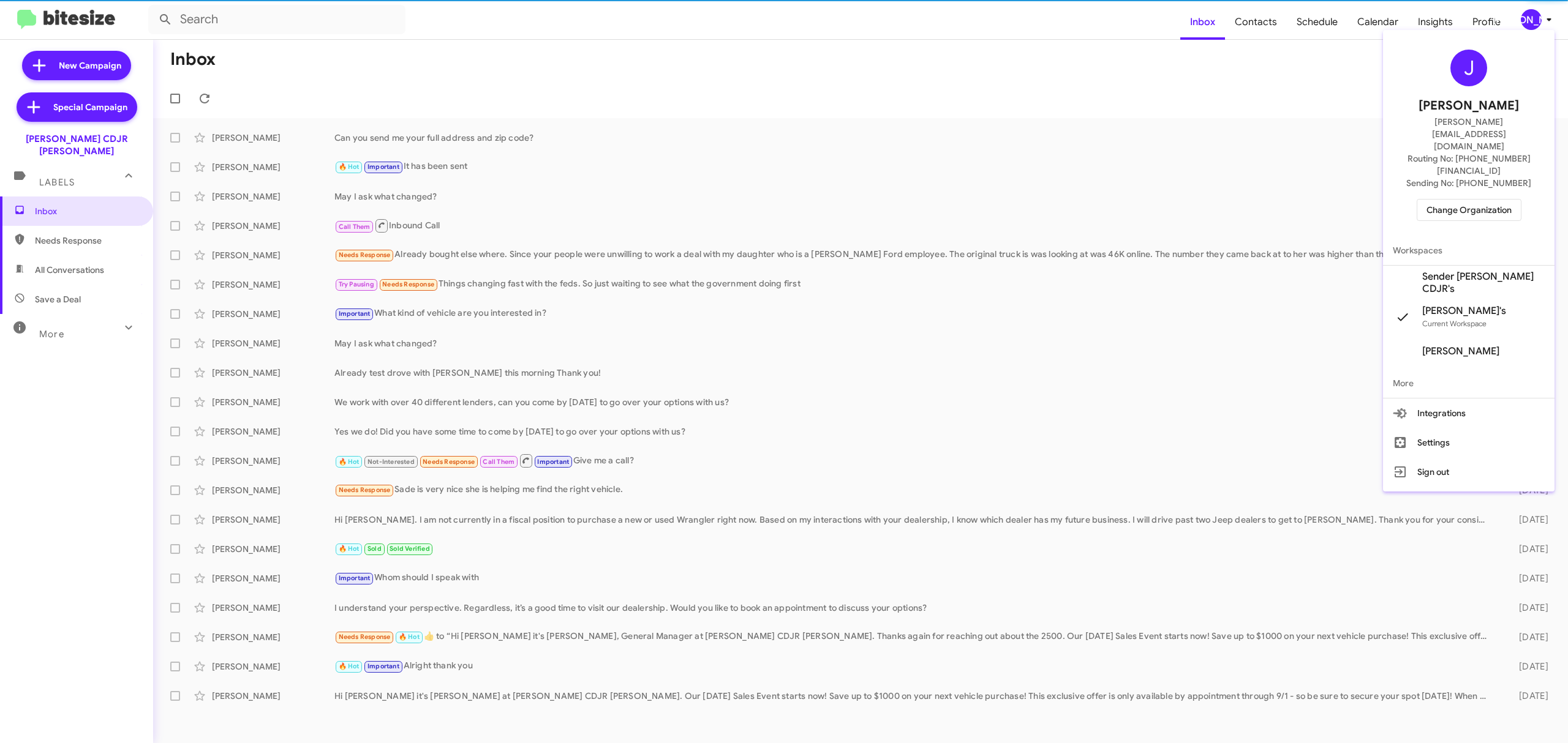
click at [1453, 199] on span "Change Organization" at bounding box center [1468, 209] width 85 height 21
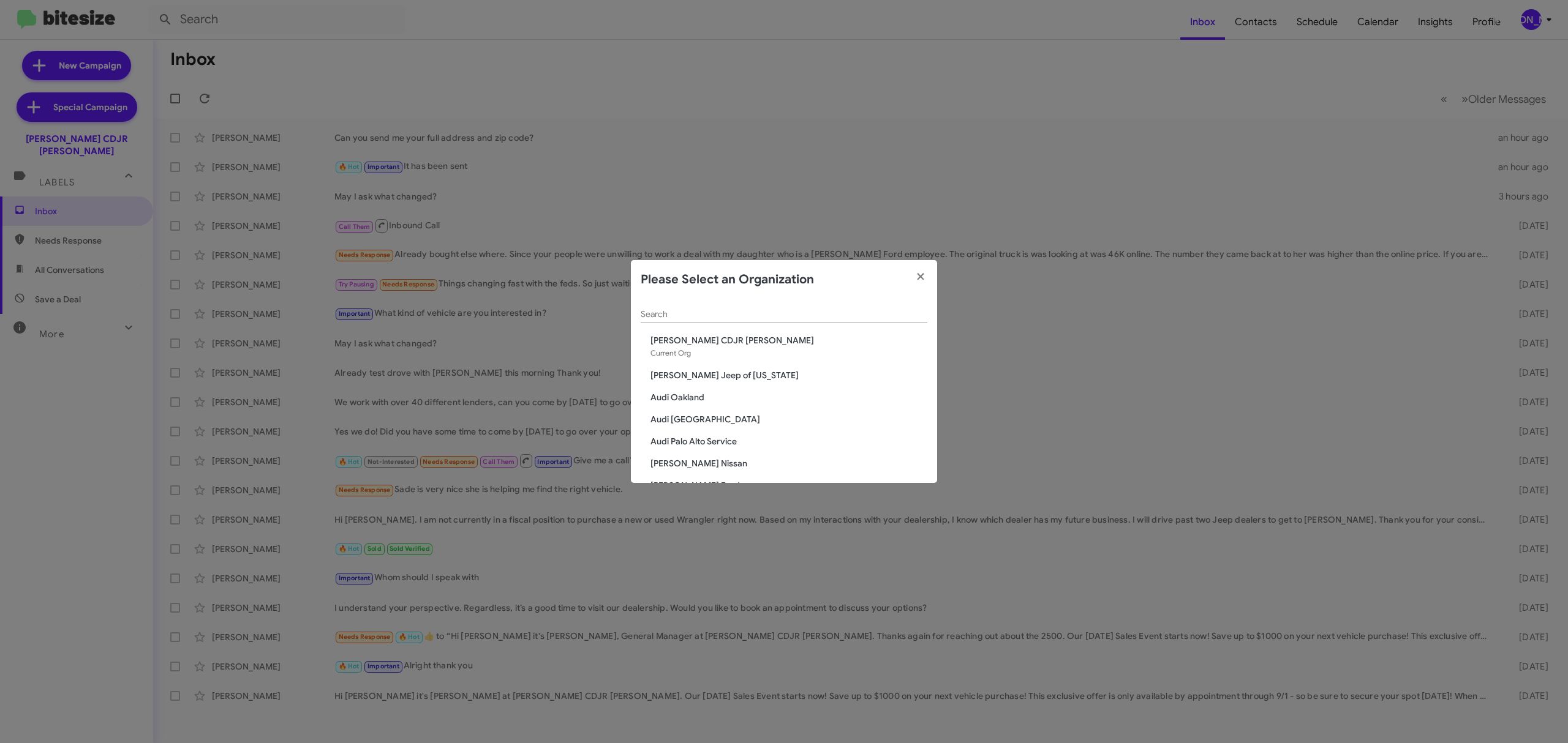
click at [755, 321] on div "Search" at bounding box center [784, 311] width 287 height 24
type input "nissan"
click at [723, 370] on div "nissan Search [PERSON_NAME] Nissan [PERSON_NAME] Nissan Chesapeake [PERSON_NAME…" at bounding box center [784, 391] width 306 height 184
click at [733, 361] on span "[PERSON_NAME] Nissan Chesapeake" at bounding box center [789, 362] width 277 height 12
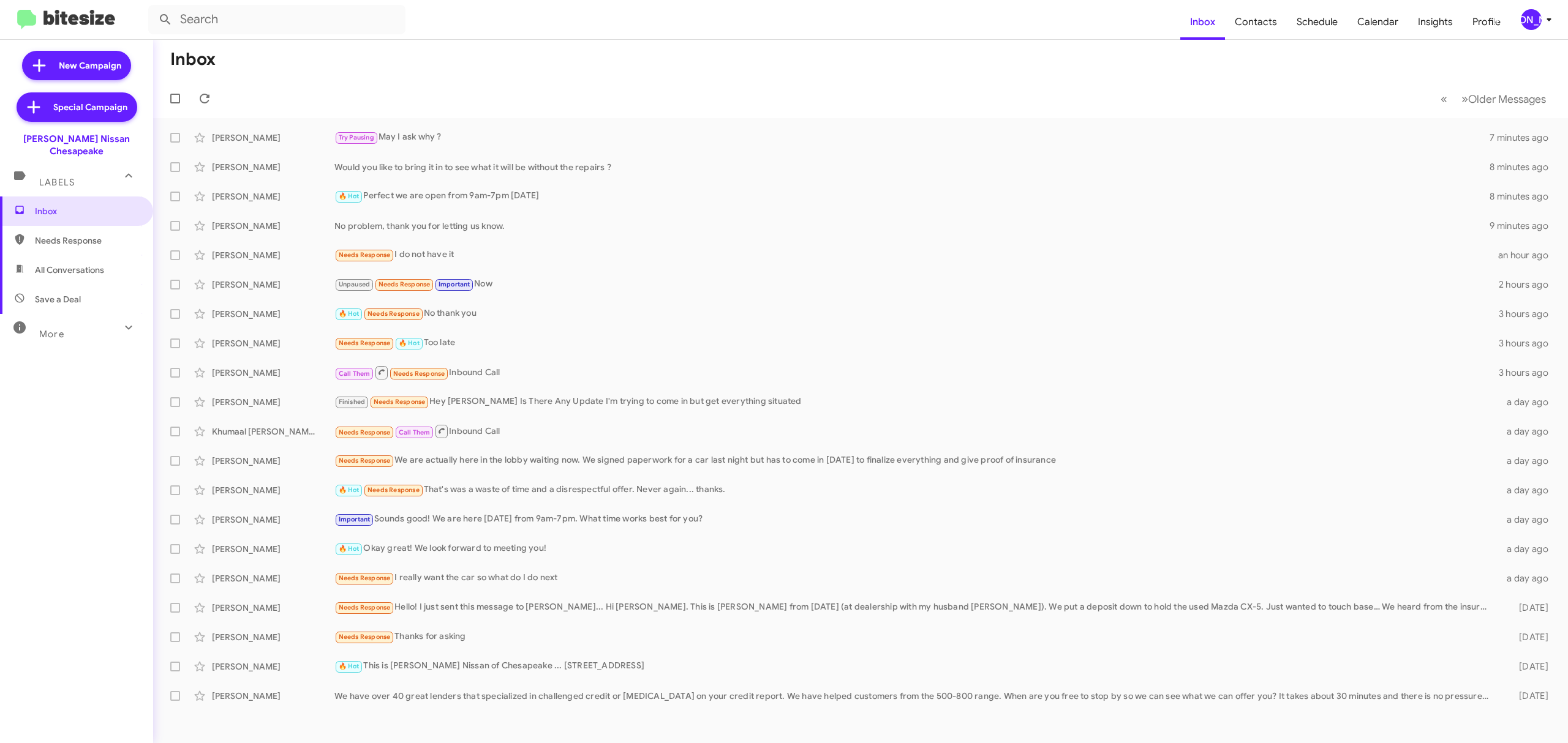
click at [92, 429] on div "Inbox Needs Response All Conversations Save a Deal More Important 🔥 Hot Appoint…" at bounding box center [76, 420] width 153 height 446
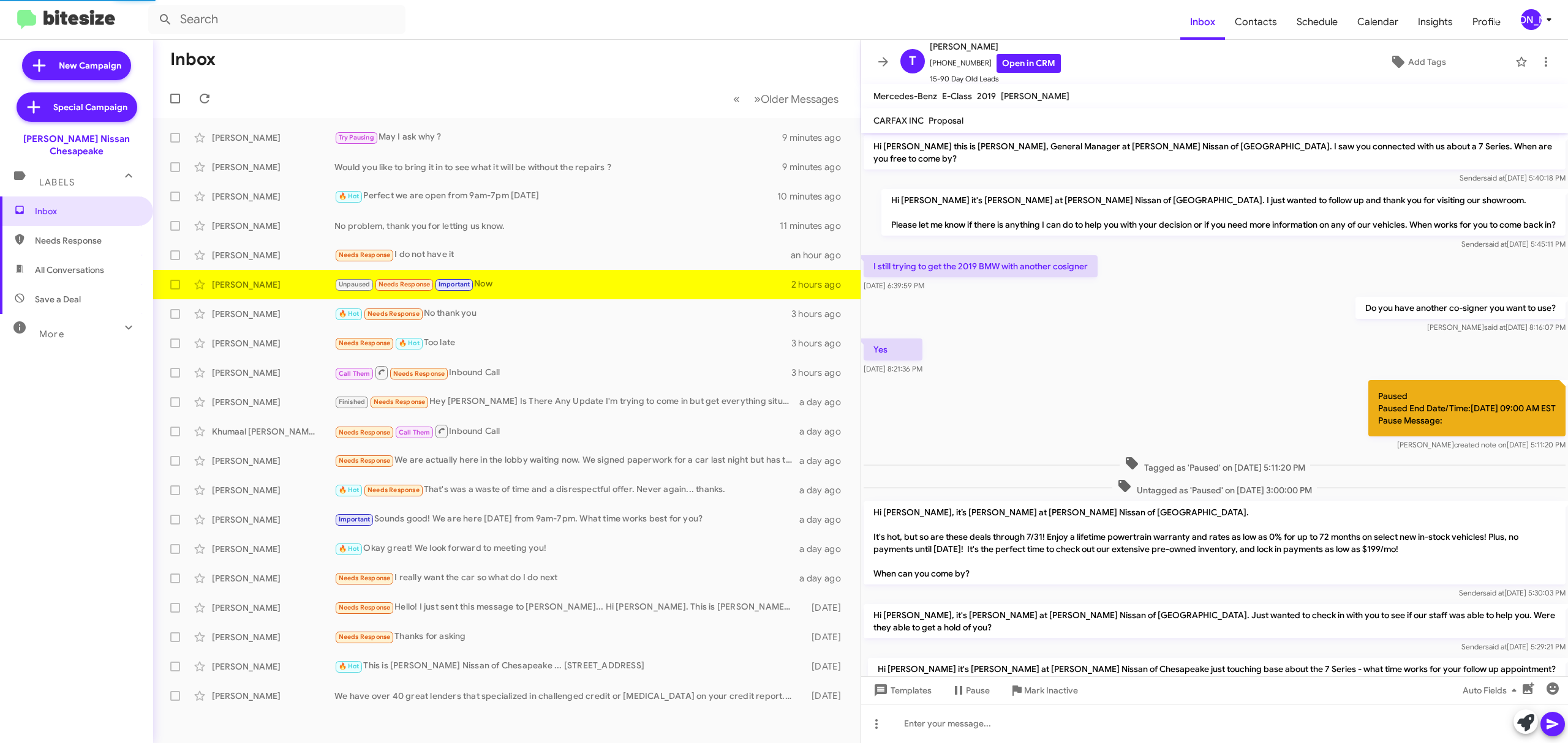
scroll to position [385, 0]
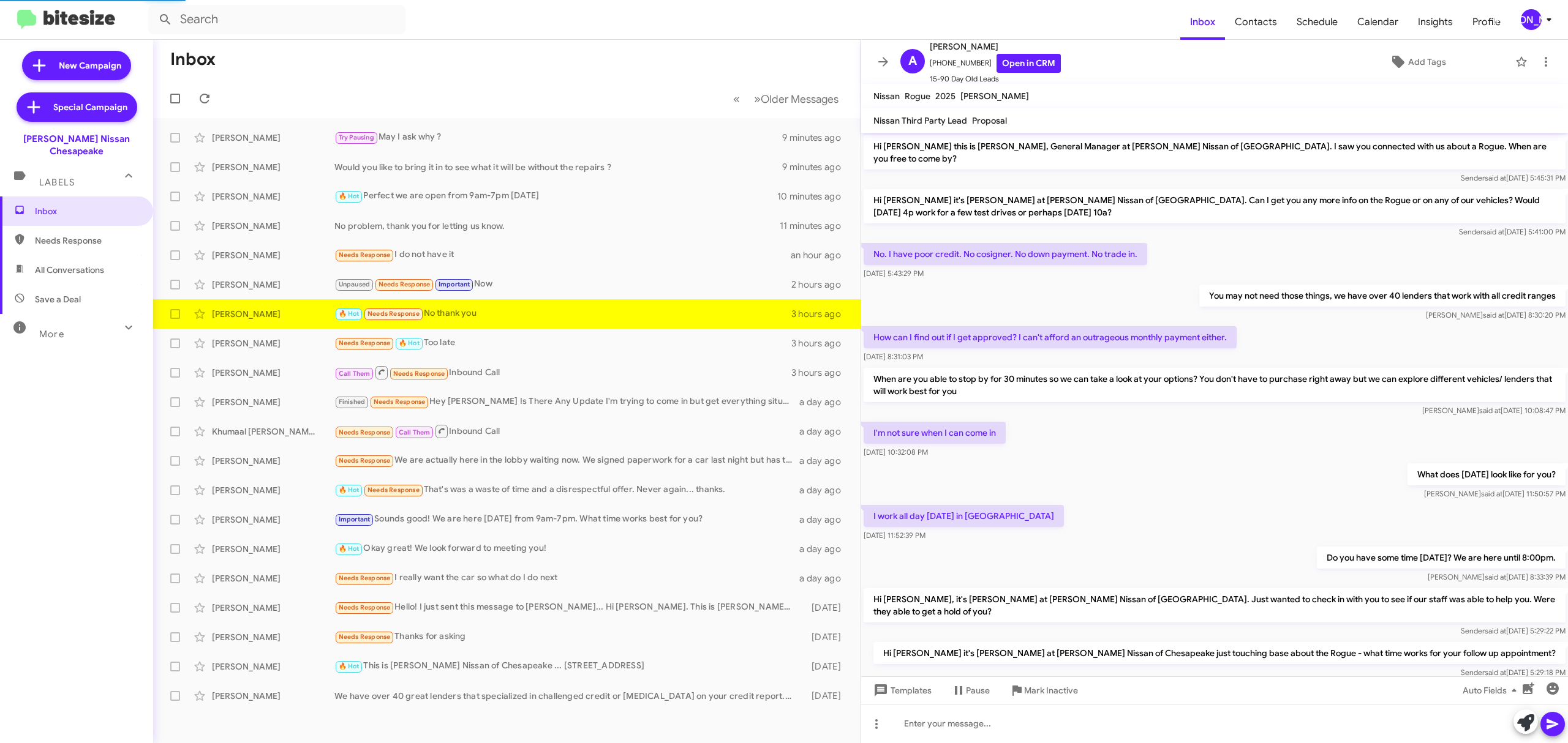
scroll to position [415, 0]
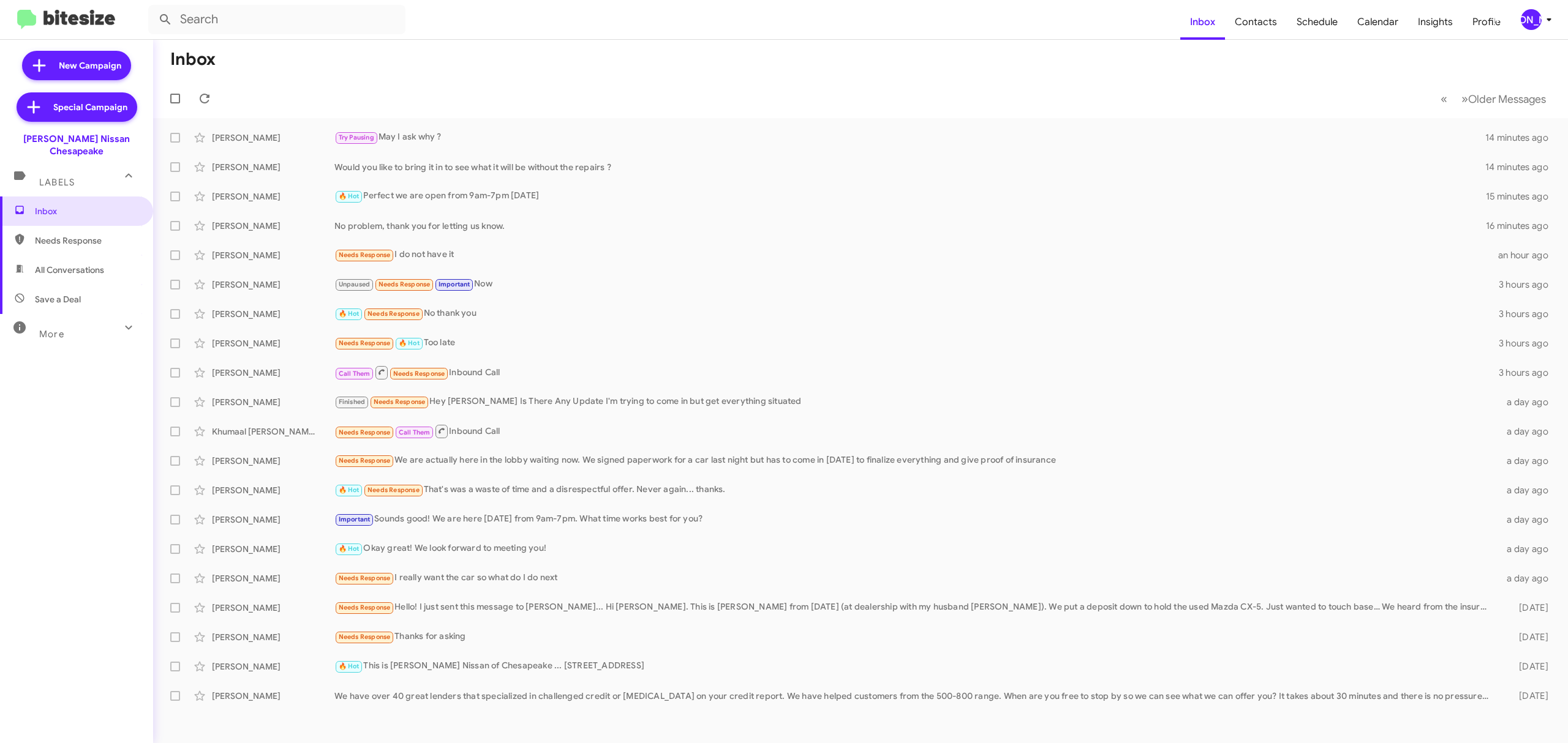
click at [1539, 18] on div "[PERSON_NAME]" at bounding box center [1531, 19] width 21 height 21
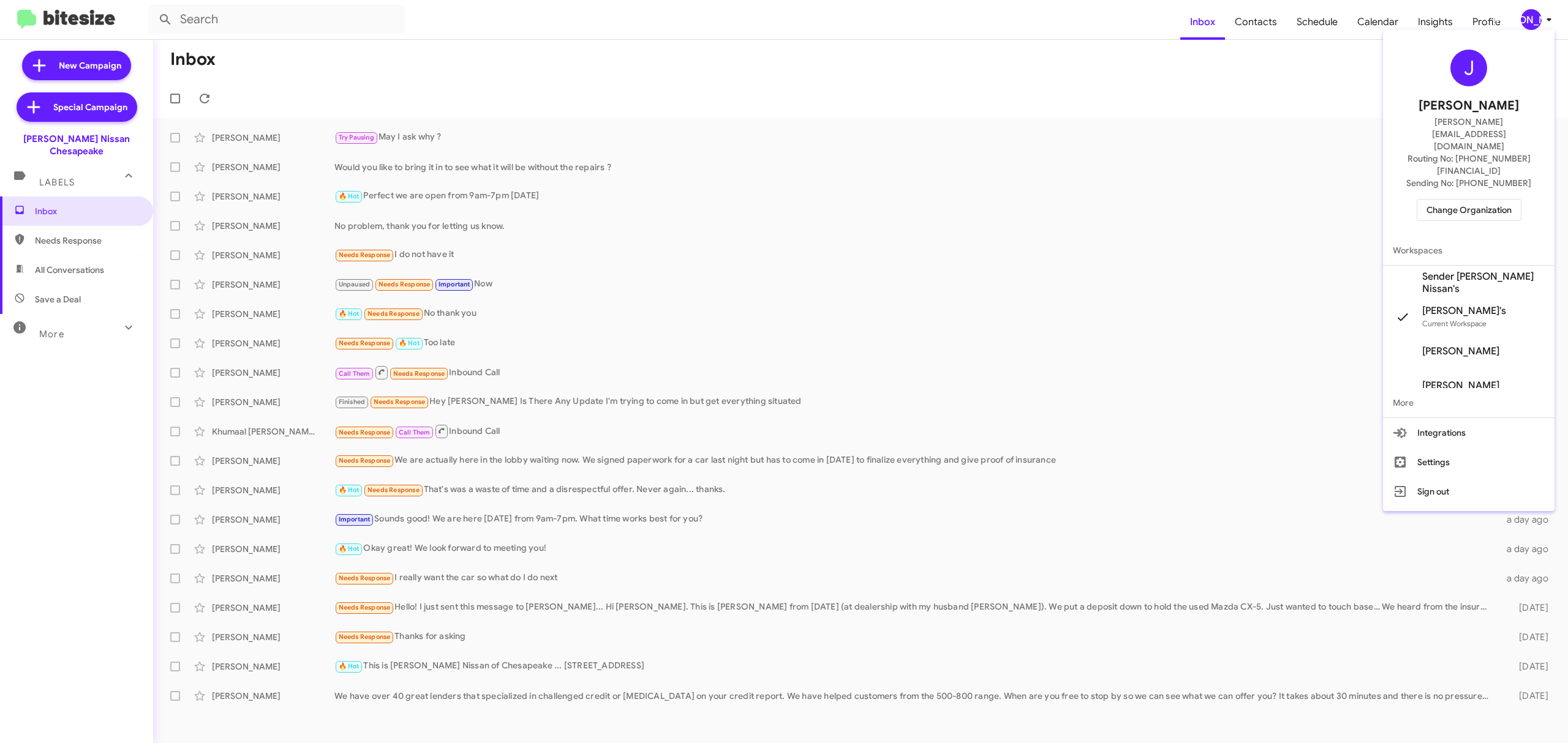
click at [1465, 199] on span "Change Organization" at bounding box center [1468, 209] width 85 height 21
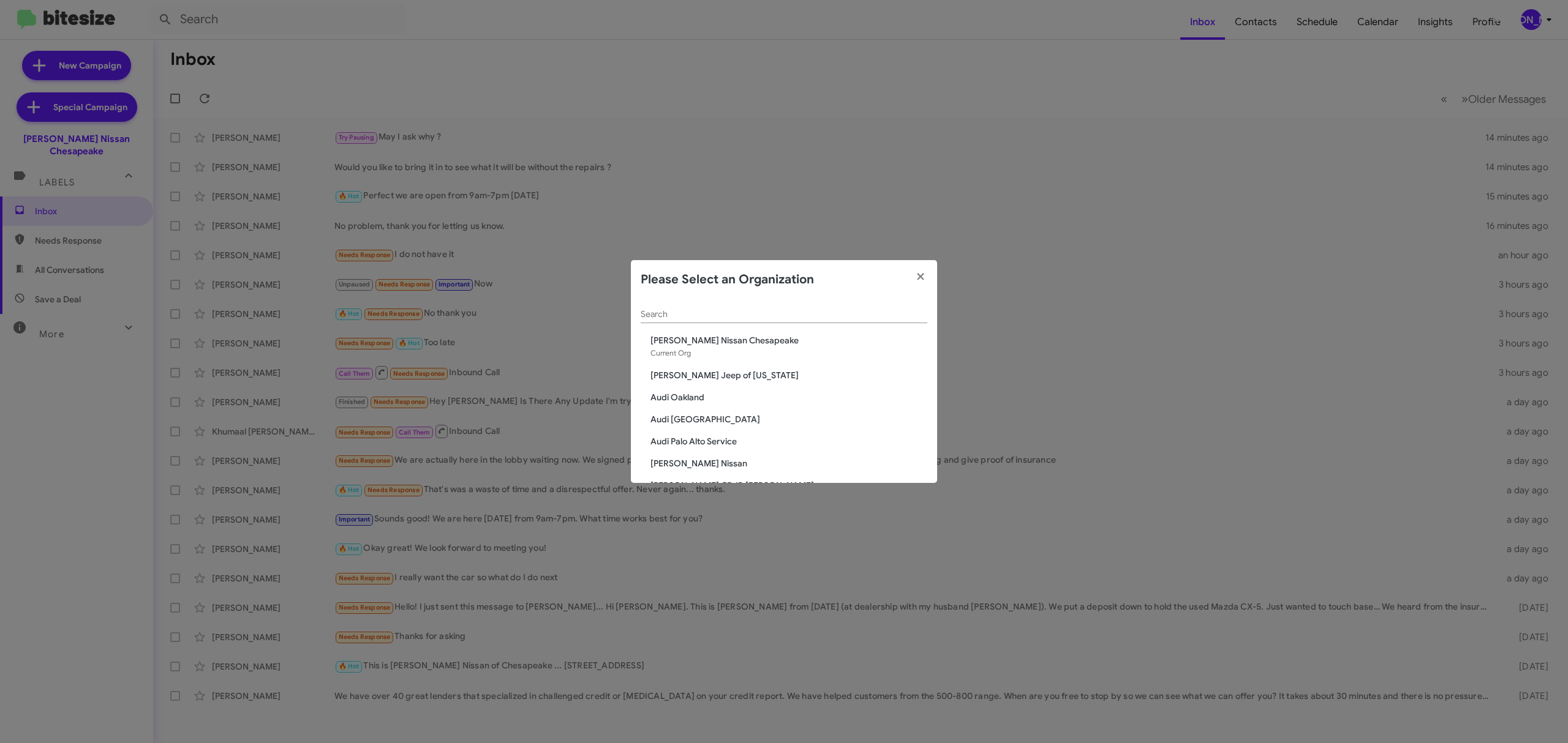
click at [770, 321] on div "Search" at bounding box center [784, 311] width 287 height 24
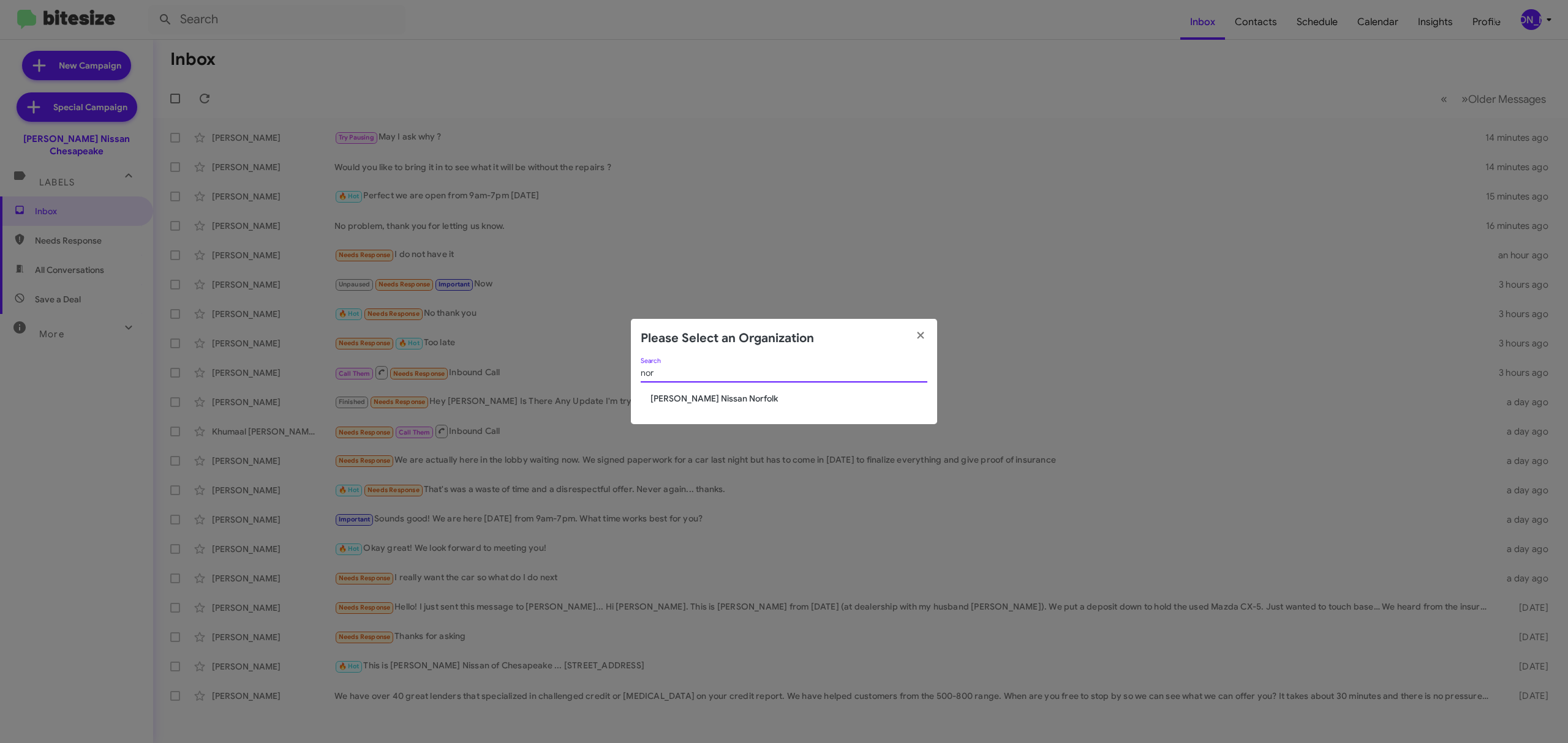
type input "nor"
click at [686, 397] on span "[PERSON_NAME] Nissan Norfolk" at bounding box center [789, 398] width 277 height 12
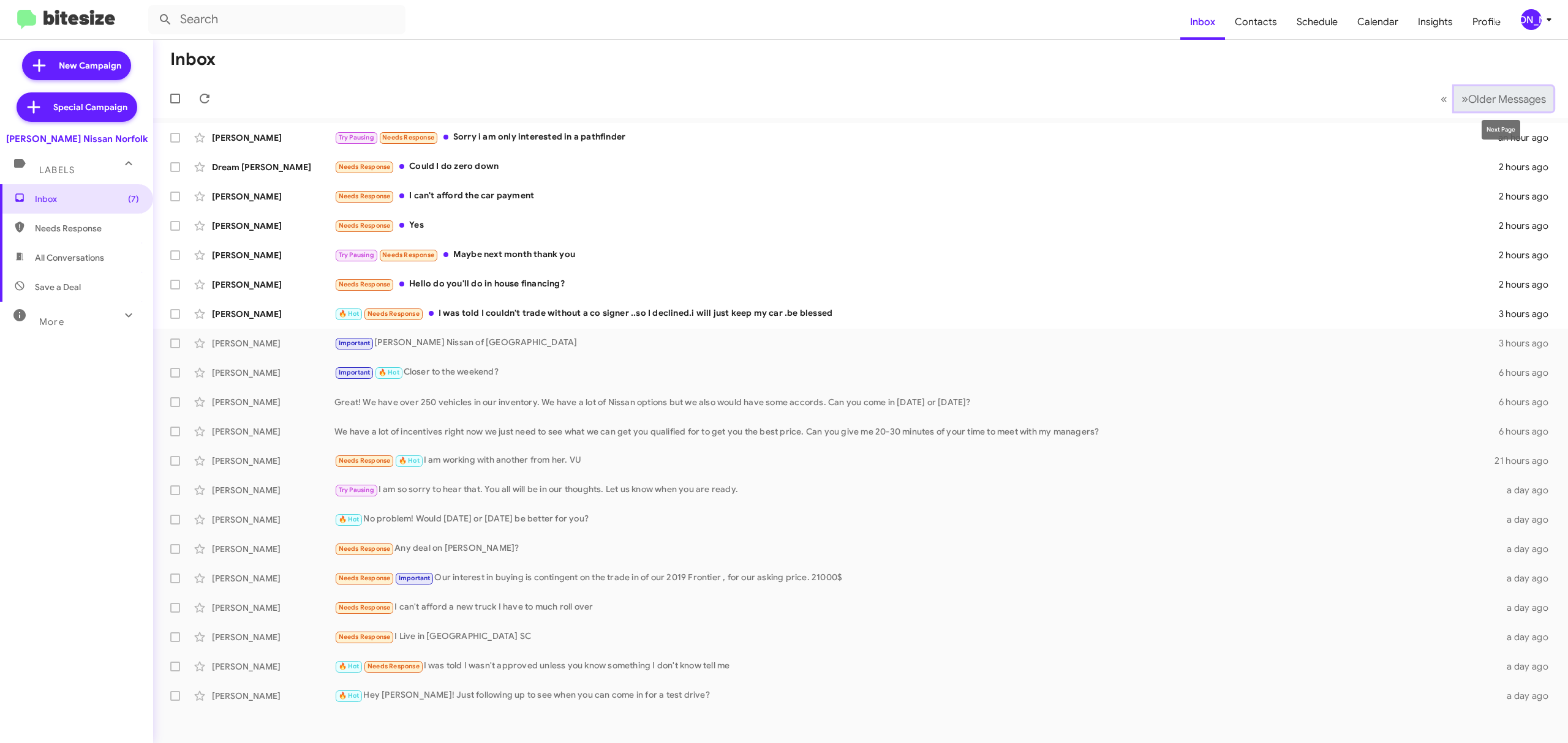
click at [1492, 107] on button "» Next Older Messages" at bounding box center [1503, 98] width 99 height 25
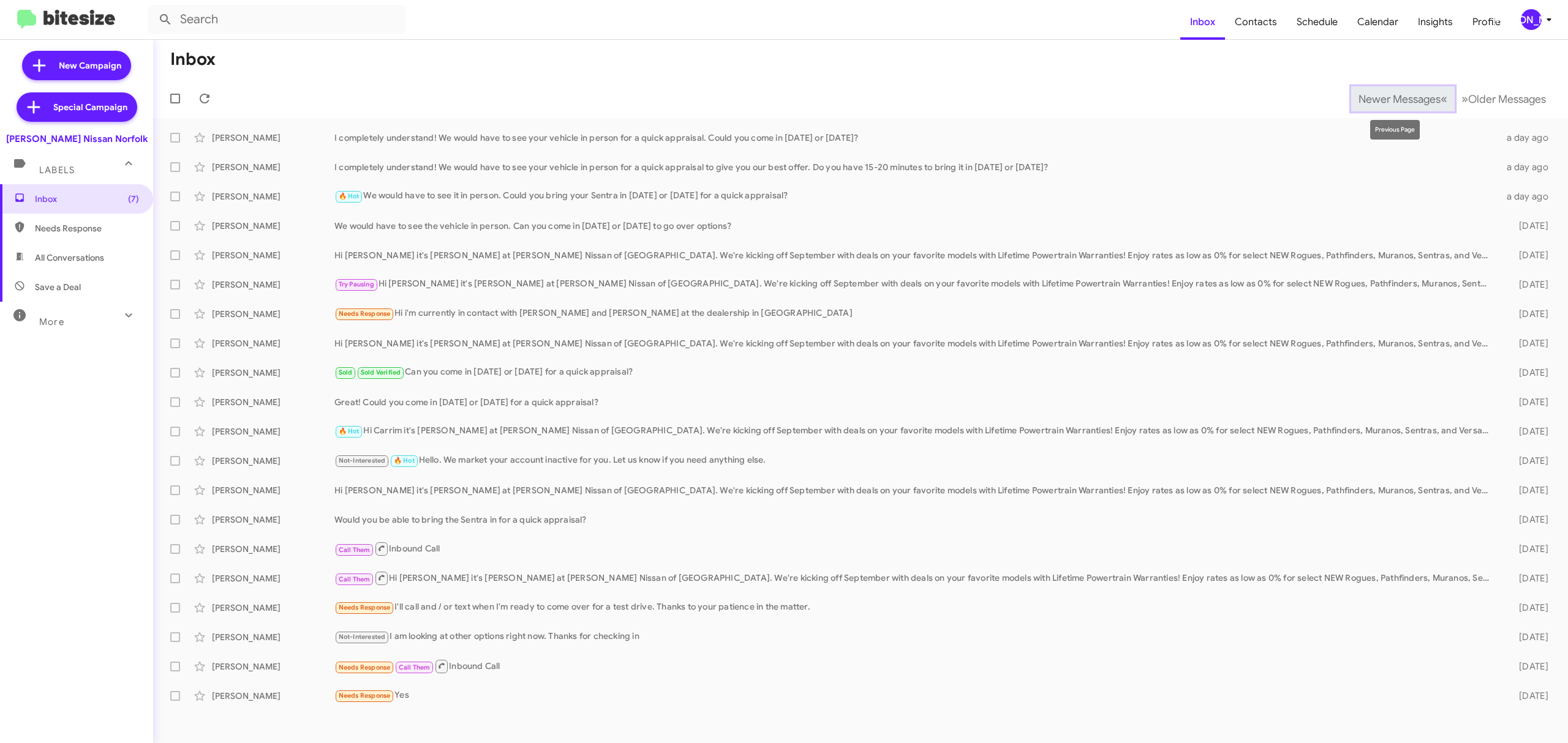
click at [1390, 93] on span "Newer Messages" at bounding box center [1399, 99] width 82 height 14
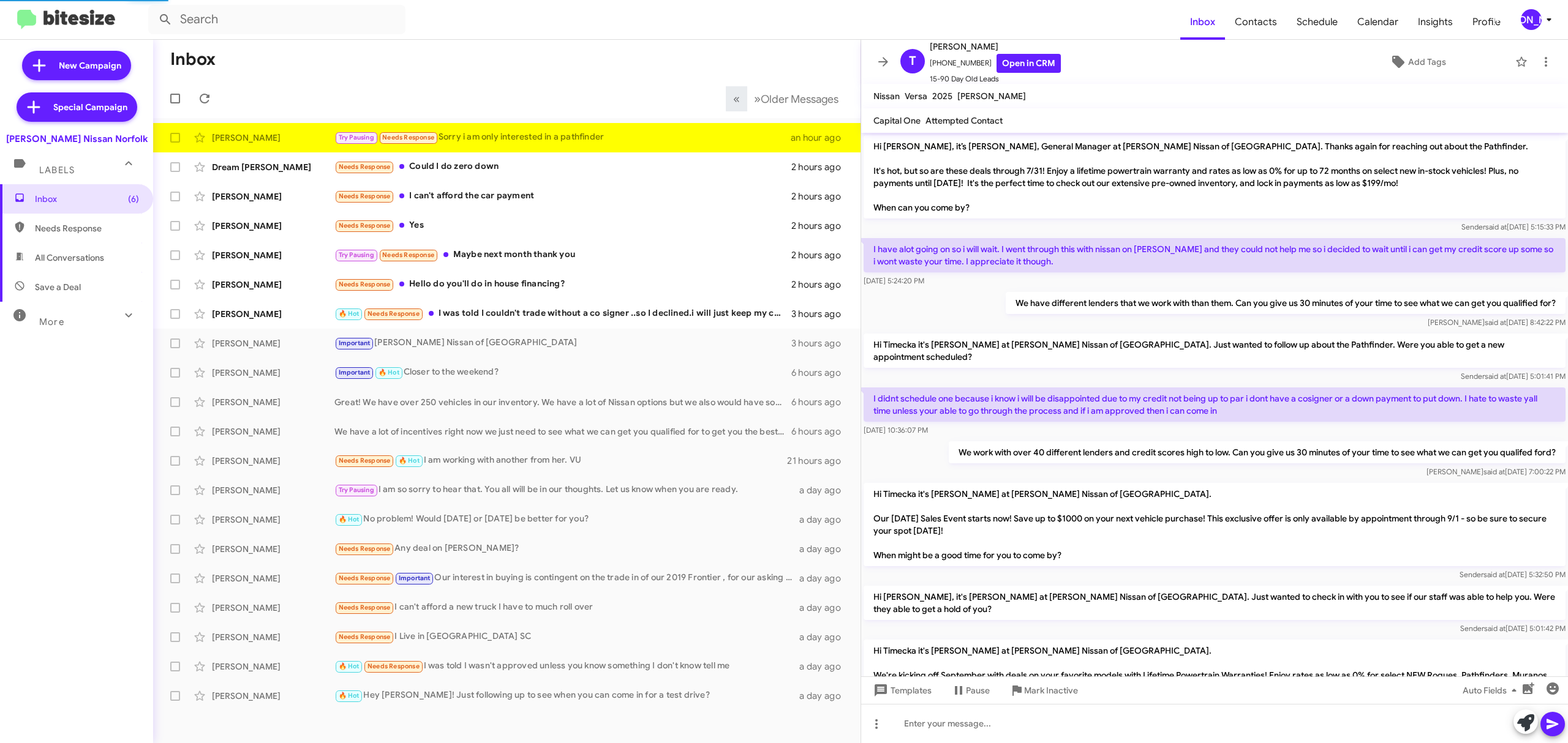
scroll to position [155, 0]
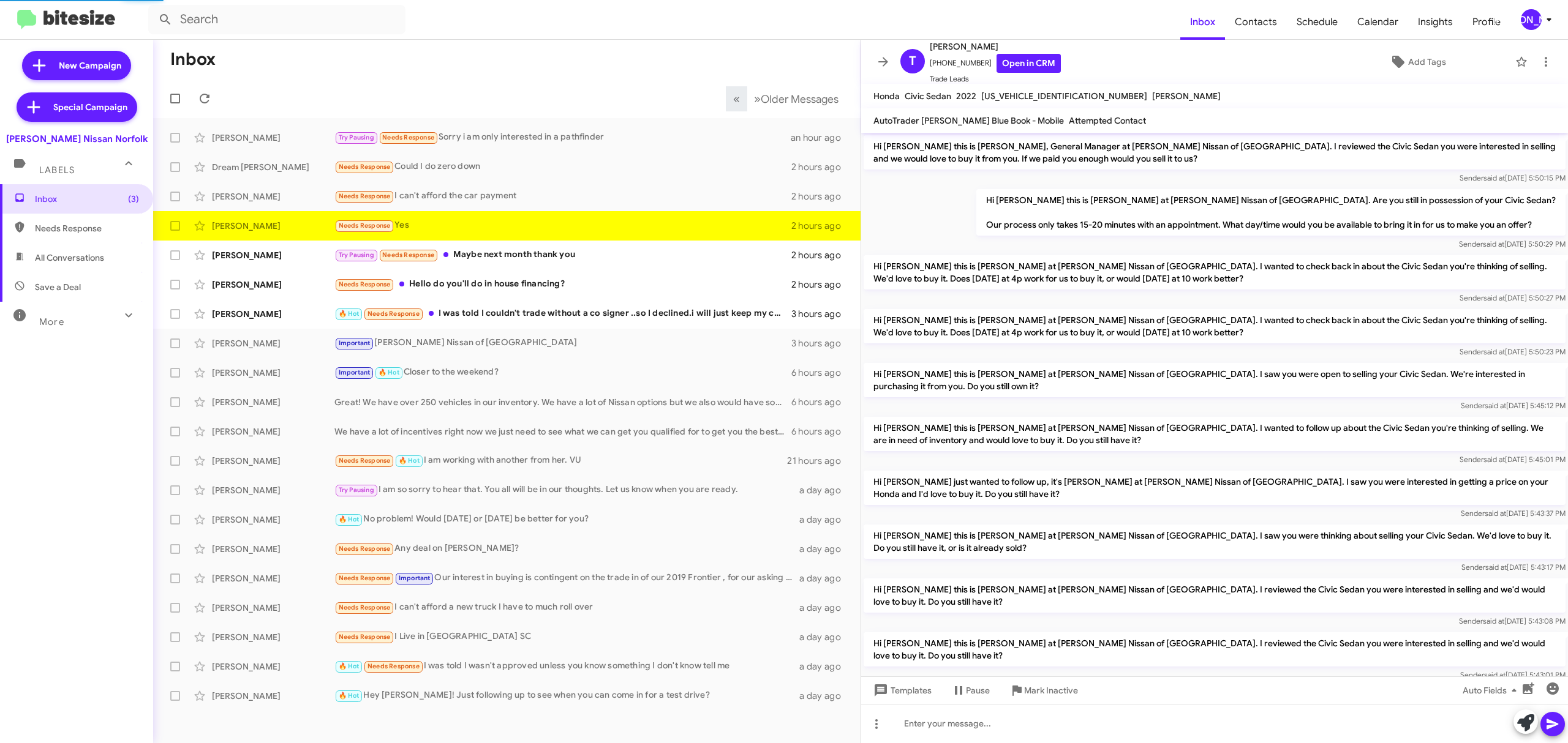
scroll to position [115, 0]
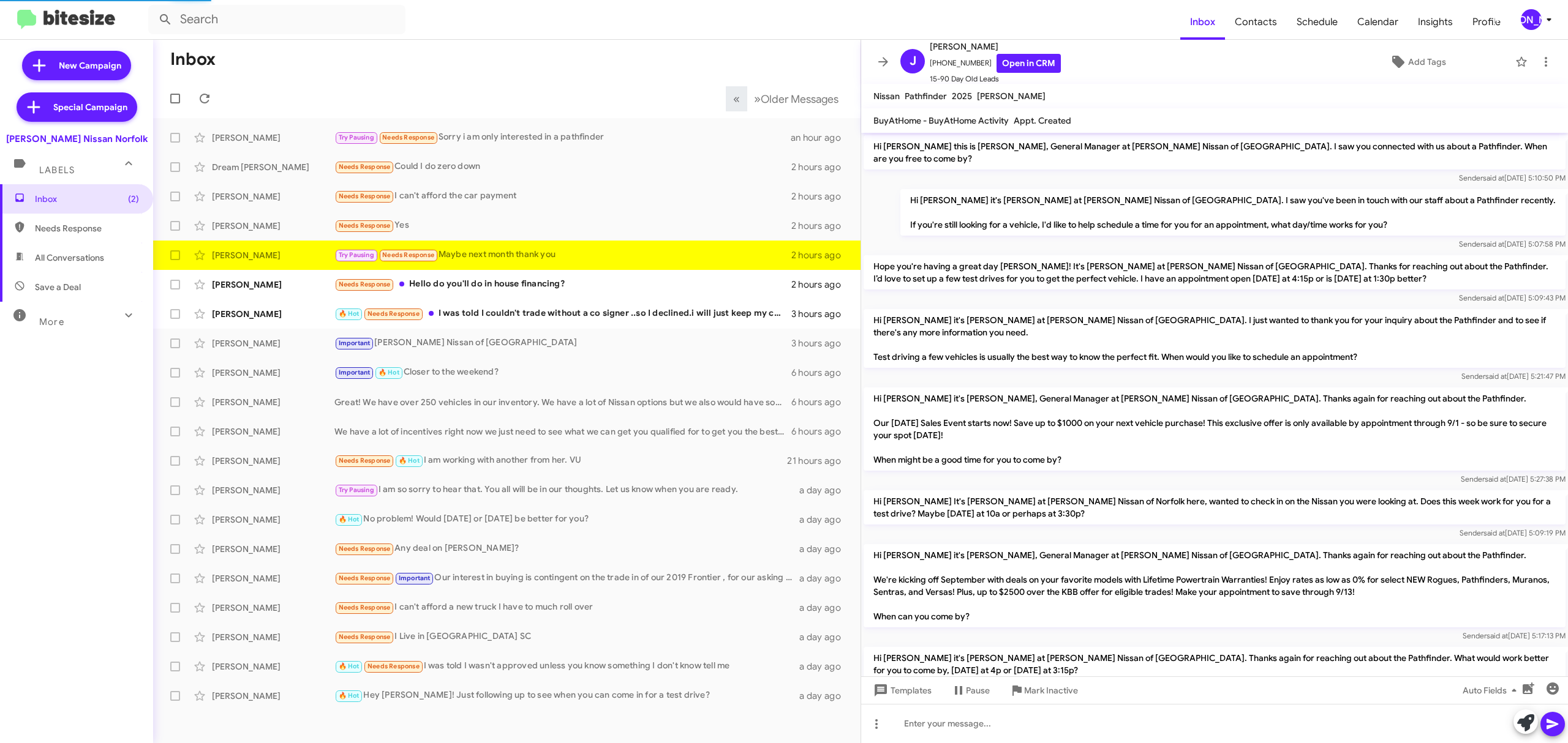
scroll to position [79, 0]
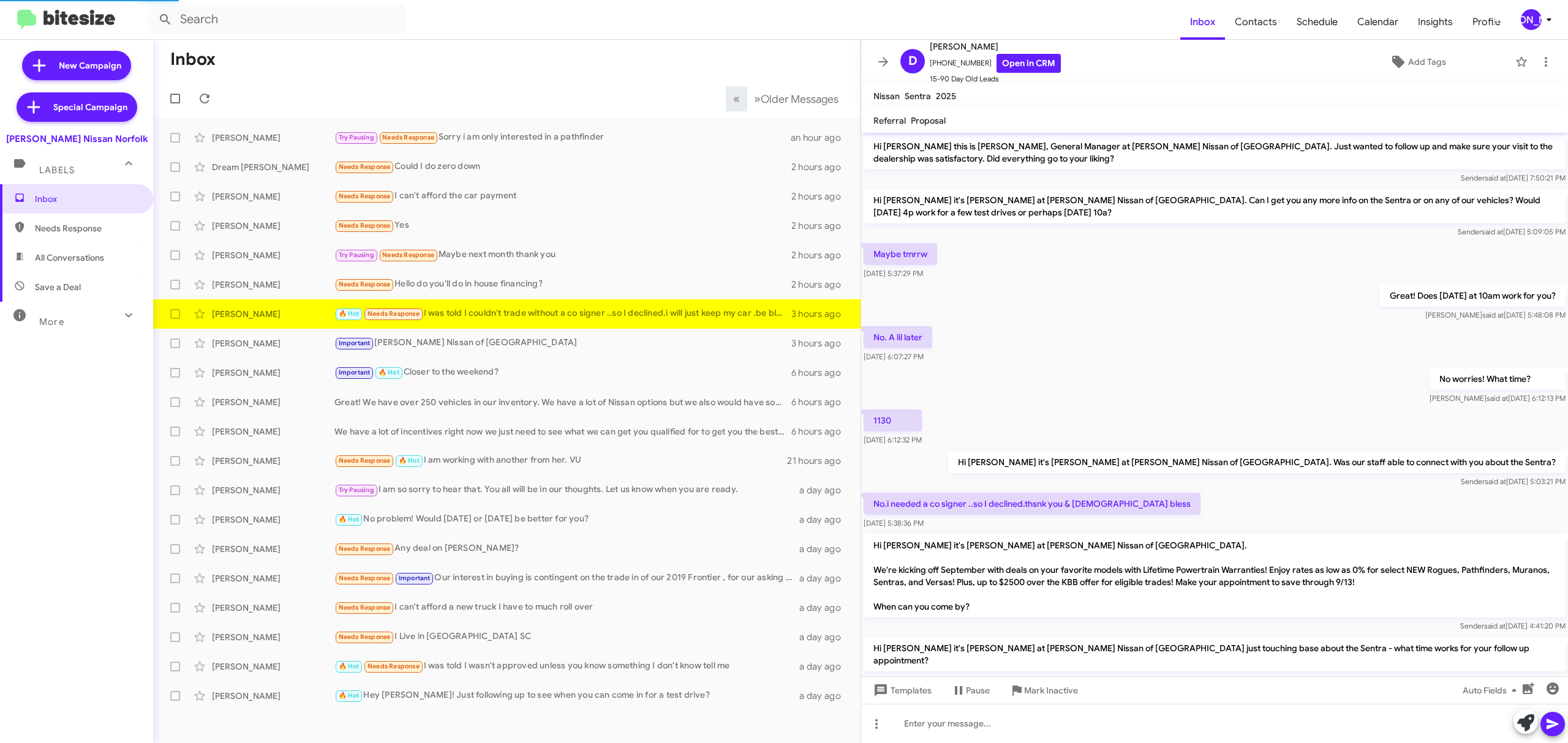
scroll to position [78, 0]
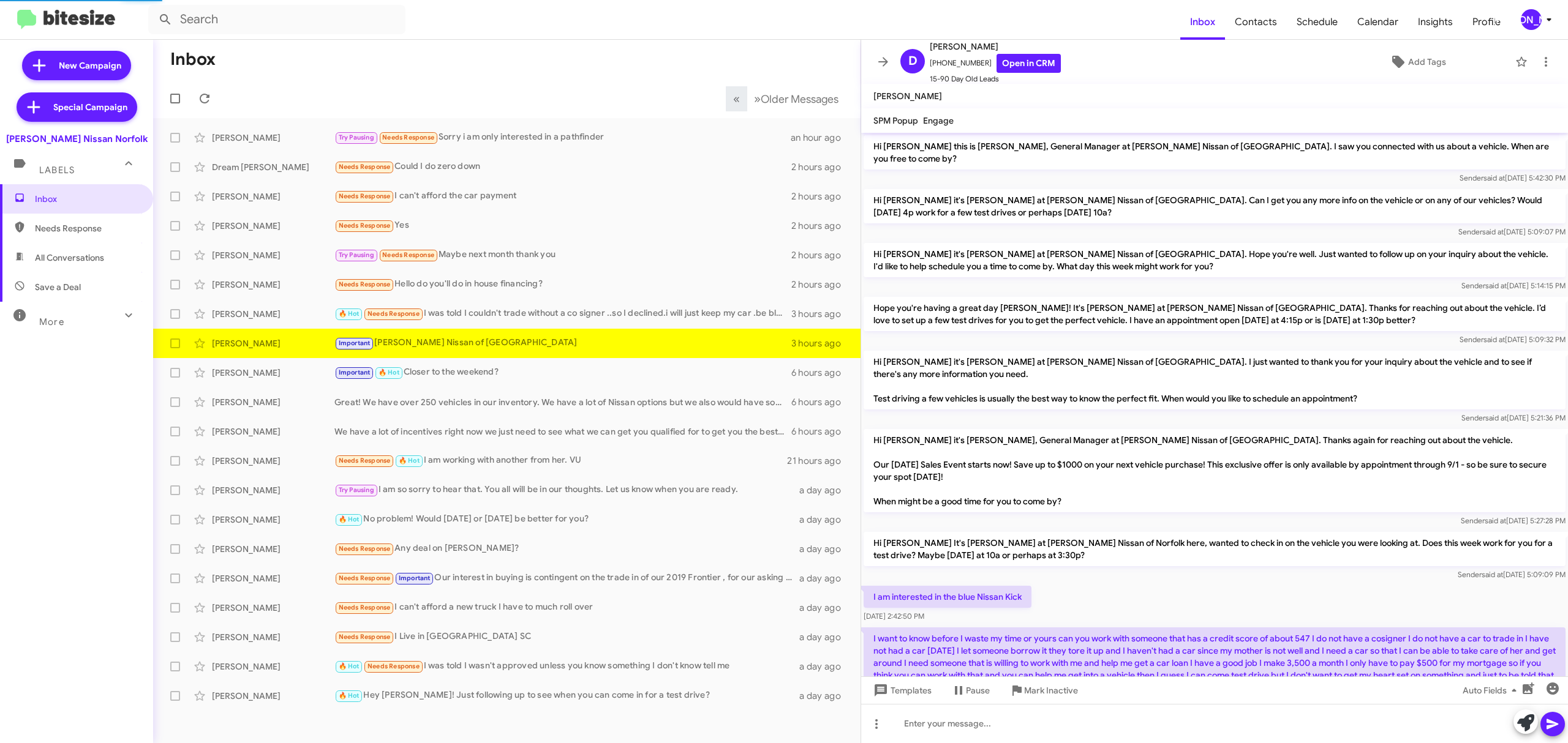
scroll to position [404, 0]
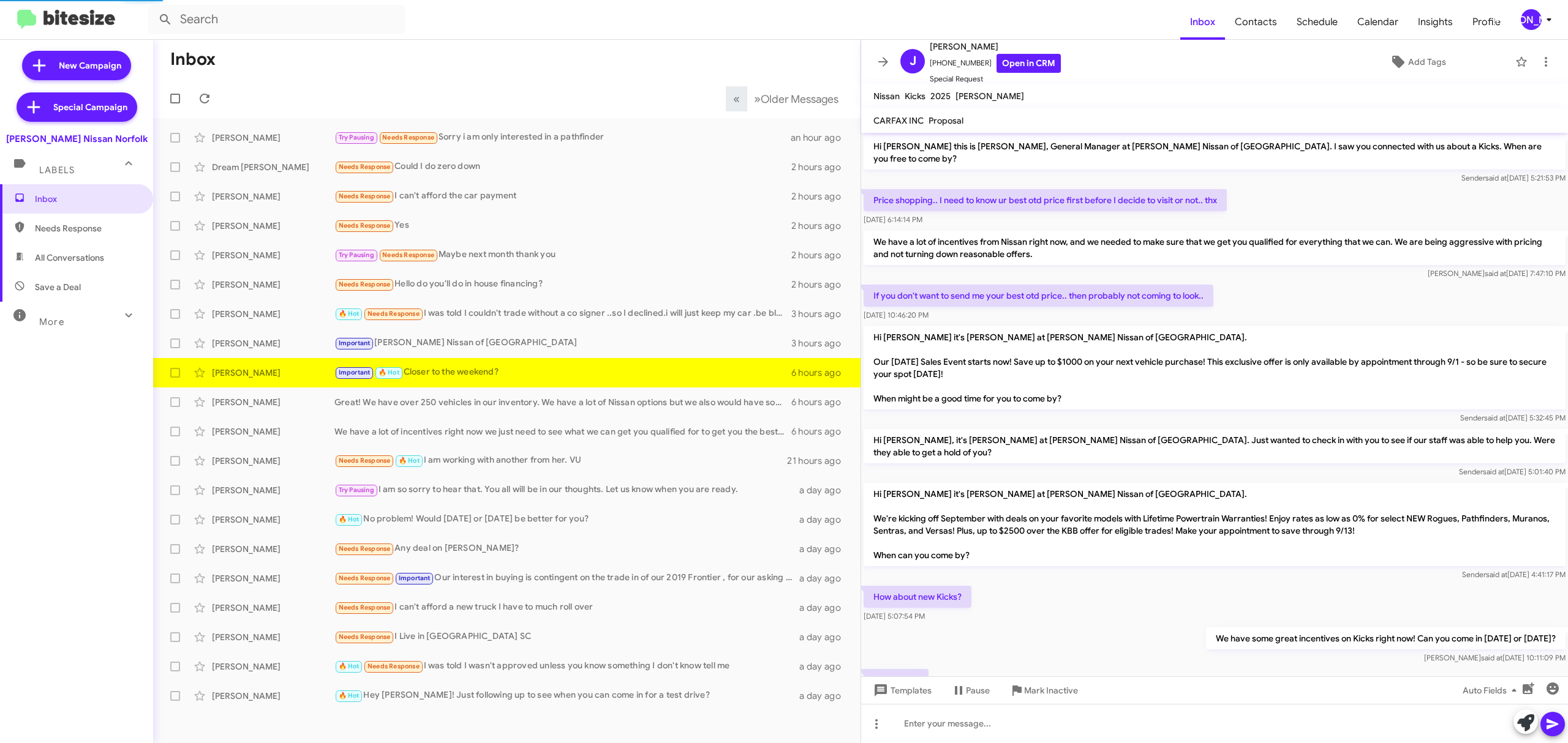
scroll to position [82, 0]
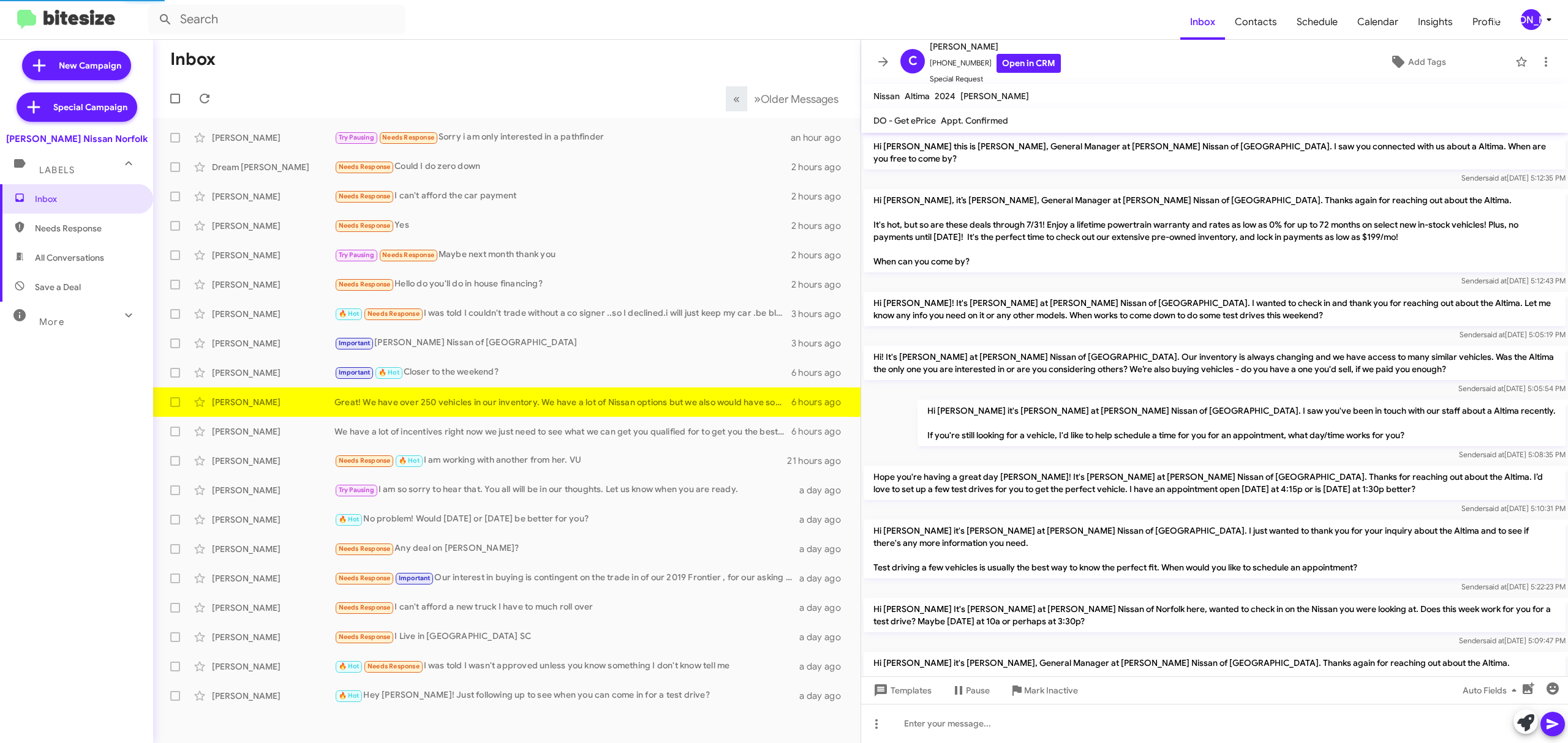
scroll to position [258, 0]
